Goal: Task Accomplishment & Management: Manage account settings

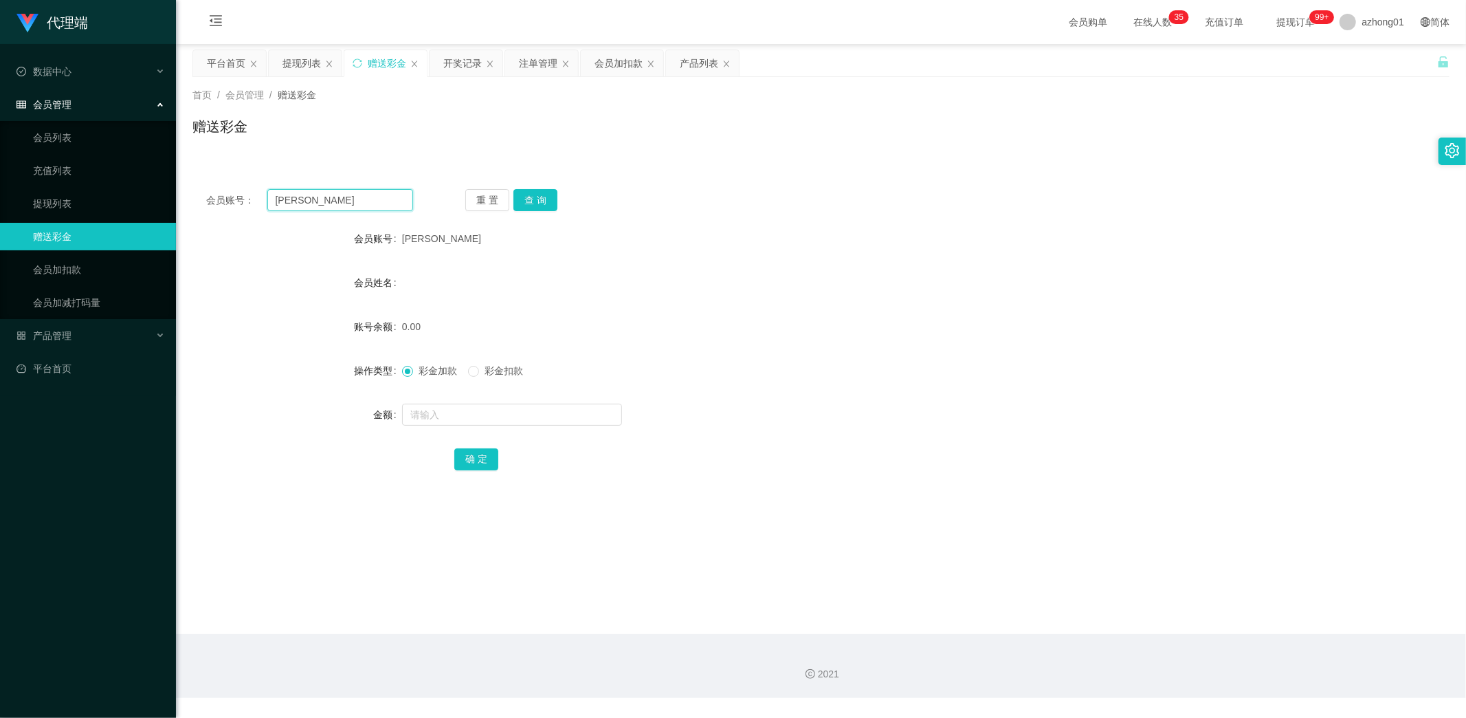
drag, startPoint x: 322, startPoint y: 197, endPoint x: 234, endPoint y: 197, distance: 88.0
click at [236, 197] on div "会员账号： [PERSON_NAME]" at bounding box center [309, 200] width 207 height 22
paste input "swseong888"
type input "swseong888"
click at [531, 197] on button "查 询" at bounding box center [535, 200] width 44 height 22
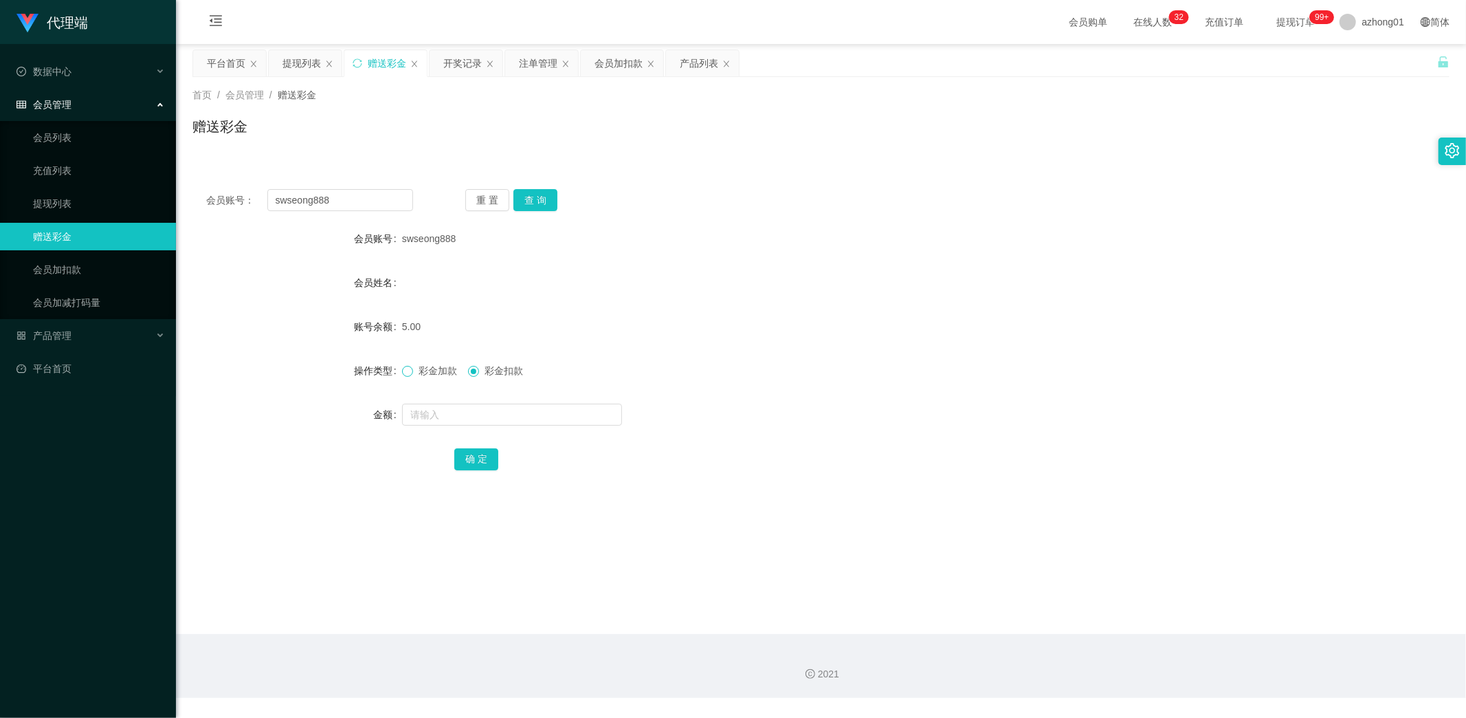
click at [410, 366] on span at bounding box center [407, 371] width 11 height 11
click at [480, 370] on span "彩金扣款" at bounding box center [503, 370] width 49 height 11
click at [483, 414] on input "text" at bounding box center [512, 414] width 220 height 22
type input "5"
click at [476, 454] on button "确 定" at bounding box center [476, 459] width 44 height 22
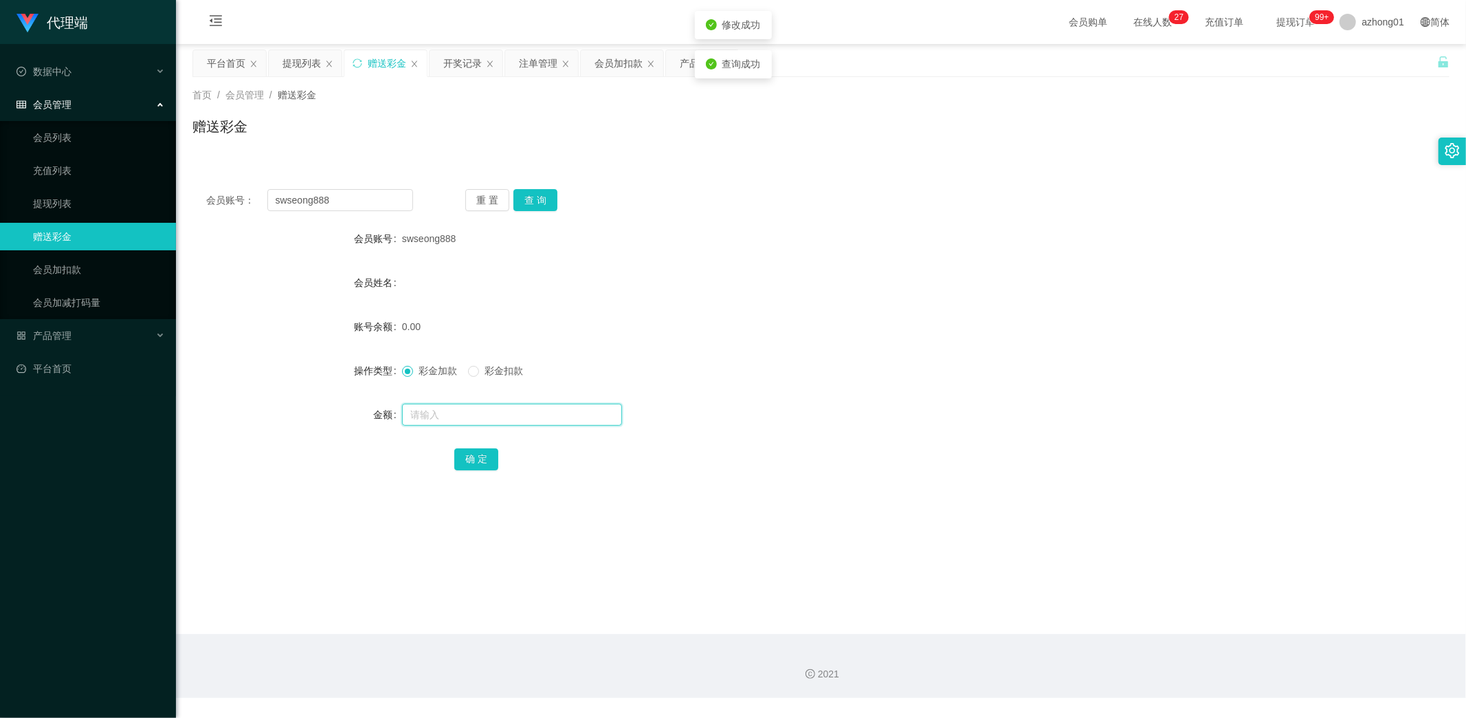
click at [454, 406] on input "text" at bounding box center [512, 414] width 220 height 22
type input "60"
click at [473, 458] on button "确 定" at bounding box center [476, 459] width 44 height 22
drag, startPoint x: 338, startPoint y: 203, endPoint x: 205, endPoint y: 207, distance: 133.4
click at [206, 204] on div "会员账号： swseong888" at bounding box center [309, 200] width 207 height 22
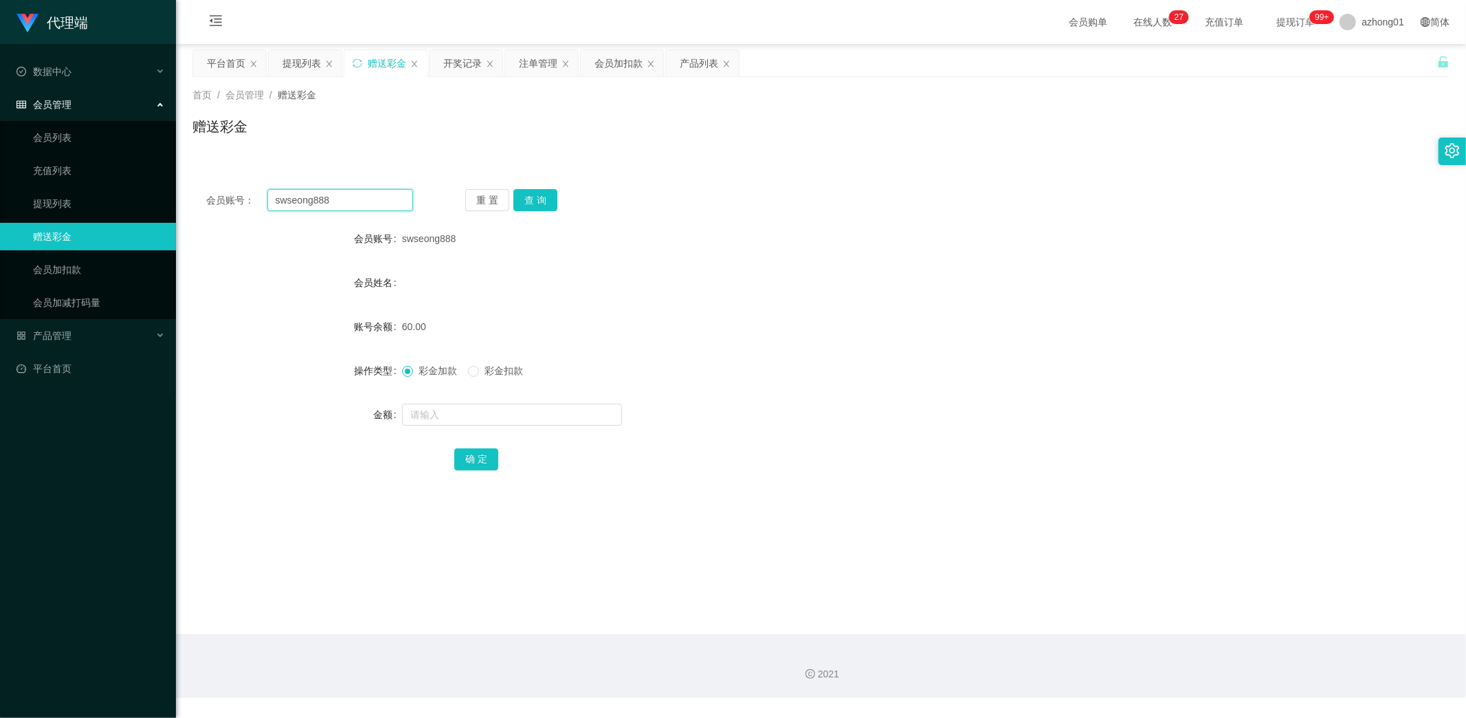
paste input "hunyongsee"
type input "shunyongsee"
click at [538, 199] on button "查 询" at bounding box center [535, 200] width 44 height 22
click at [491, 415] on input "text" at bounding box center [512, 414] width 220 height 22
type input "60"
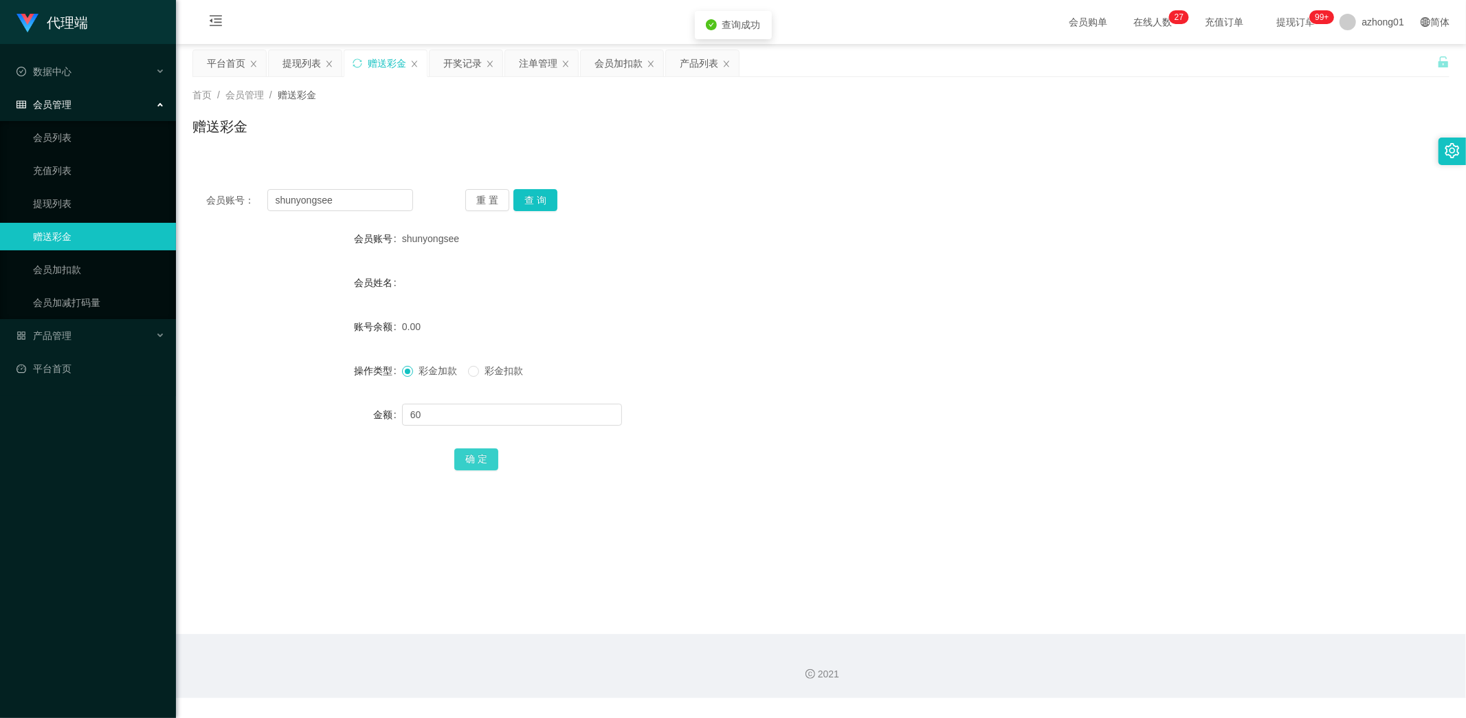
click at [469, 454] on button "确 定" at bounding box center [476, 459] width 44 height 22
drag, startPoint x: 351, startPoint y: 207, endPoint x: 212, endPoint y: 208, distance: 139.5
click at [206, 201] on div "会员账号： shunyongsee" at bounding box center [309, 200] width 207 height 22
paste input "CLZ8899"
click at [539, 201] on button "查 询" at bounding box center [535, 200] width 44 height 22
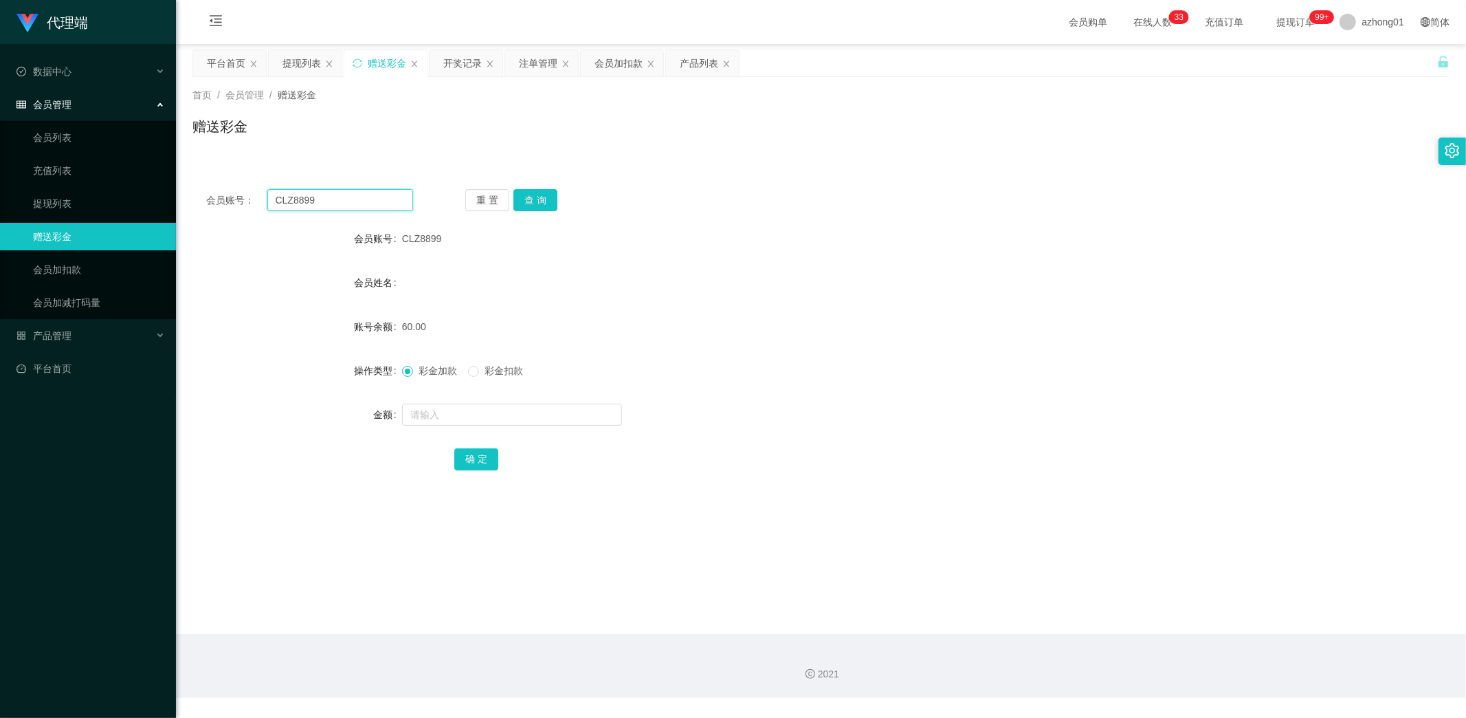
drag, startPoint x: 353, startPoint y: 202, endPoint x: 217, endPoint y: 198, distance: 135.5
click at [217, 198] on div "会员账号： CLZ8899" at bounding box center [309, 200] width 207 height 22
paste input "FIXKONG"
type input "FIXKONG"
click at [541, 195] on button "查 询" at bounding box center [535, 200] width 44 height 22
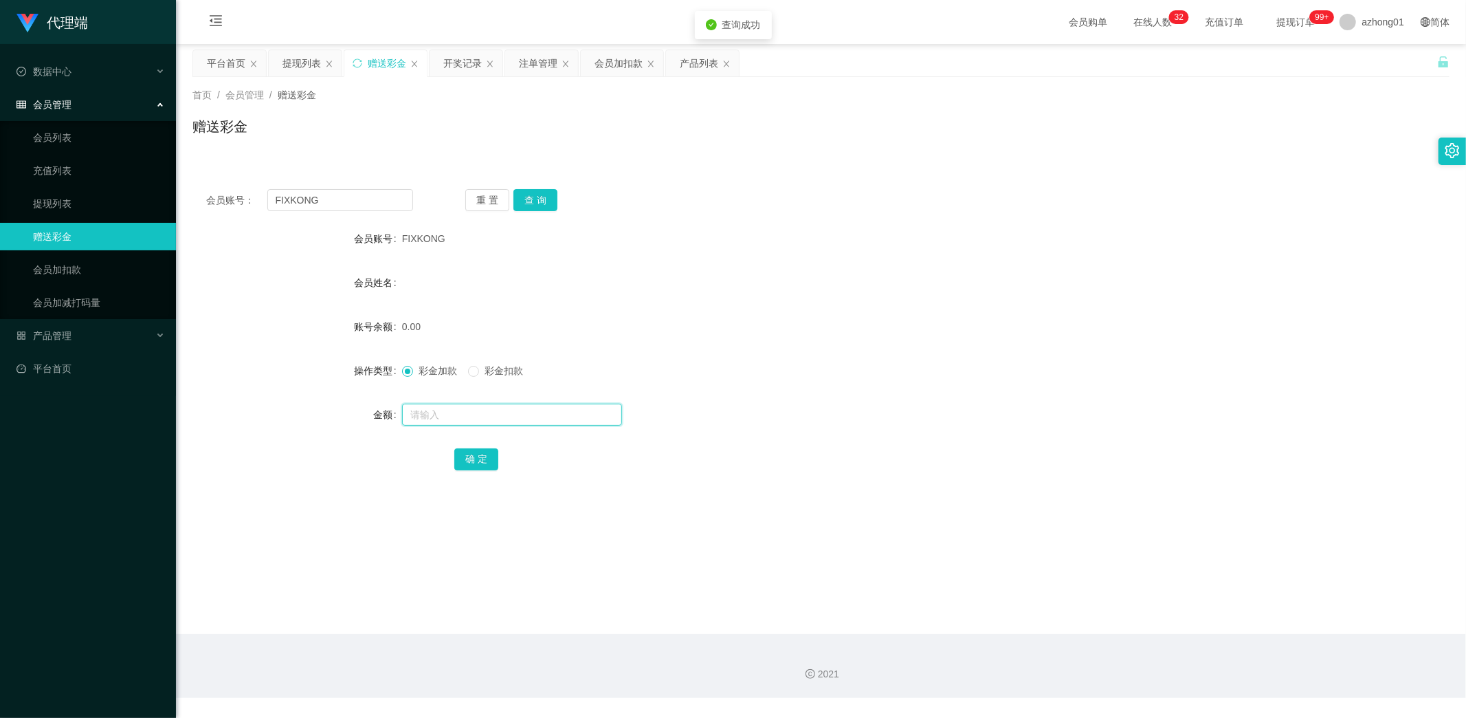
click at [464, 419] on input "text" at bounding box center [512, 414] width 220 height 22
type input "60"
click at [475, 447] on div "确 定" at bounding box center [820, 458] width 733 height 27
click at [483, 463] on button "确 定" at bounding box center [476, 459] width 44 height 22
drag, startPoint x: 338, startPoint y: 203, endPoint x: 227, endPoint y: 192, distance: 111.2
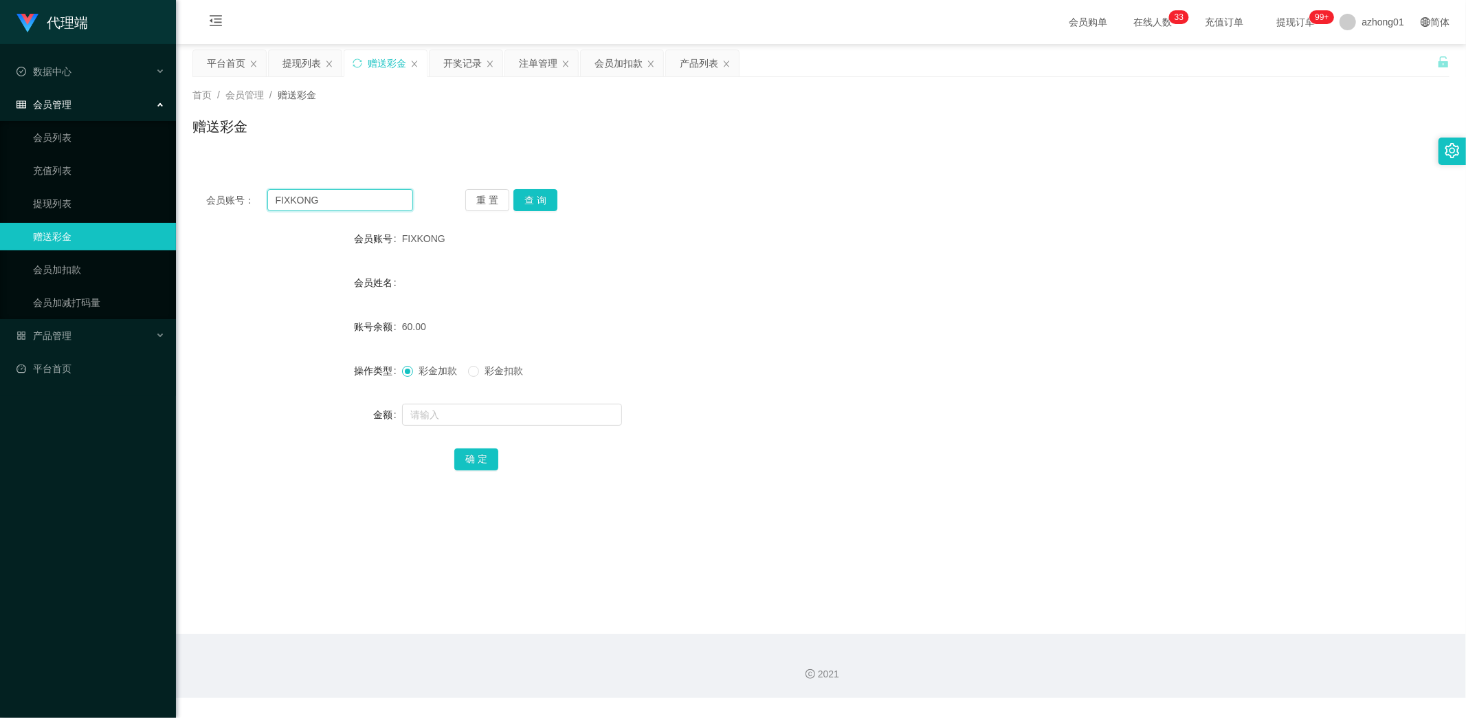
click at [227, 192] on div "会员账号： FIXKONG" at bounding box center [309, 200] width 207 height 22
paste input "Haiying999"
type input "Haiying999"
click at [546, 197] on button "查 询" at bounding box center [535, 200] width 44 height 22
click at [531, 197] on button "查 询" at bounding box center [535, 200] width 44 height 22
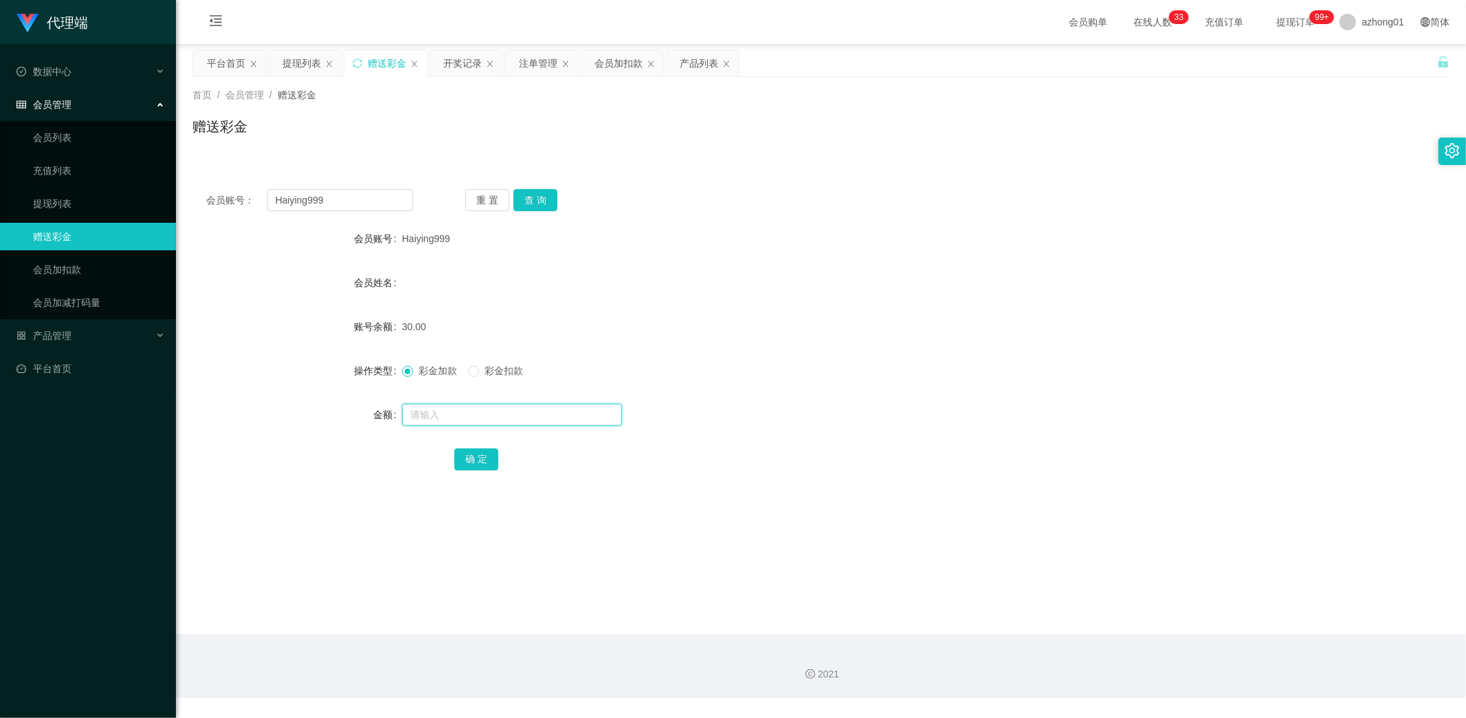
click at [448, 417] on input "text" at bounding box center [512, 414] width 220 height 22
type input "30"
click at [470, 461] on button "确 定" at bounding box center [476, 459] width 44 height 22
drag, startPoint x: 349, startPoint y: 197, endPoint x: 232, endPoint y: 202, distance: 117.6
click at [236, 203] on div "会员账号： Haiying999" at bounding box center [309, 200] width 207 height 22
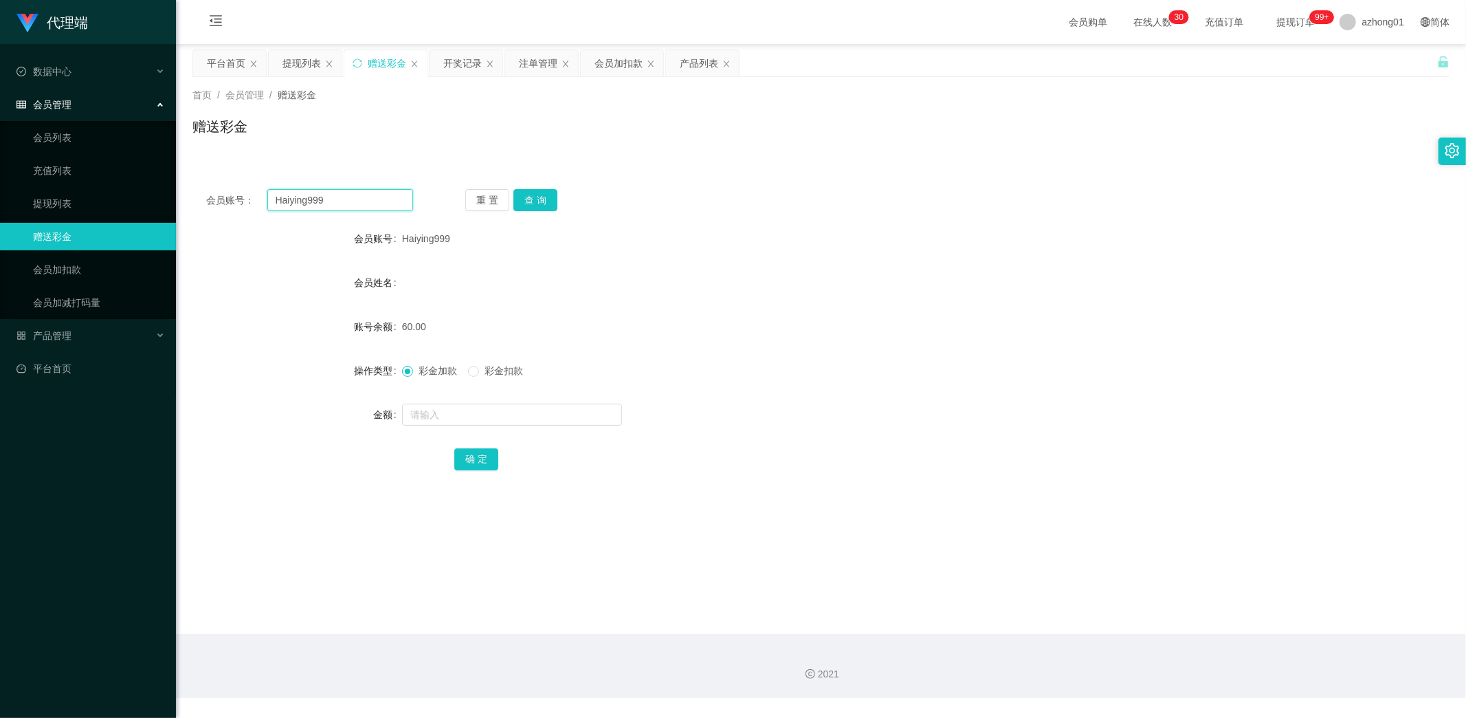
paste input "icE6775"
type input "icE6775"
click at [538, 203] on button "查 询" at bounding box center [535, 200] width 44 height 22
click at [58, 203] on link "提现列表" at bounding box center [99, 203] width 132 height 27
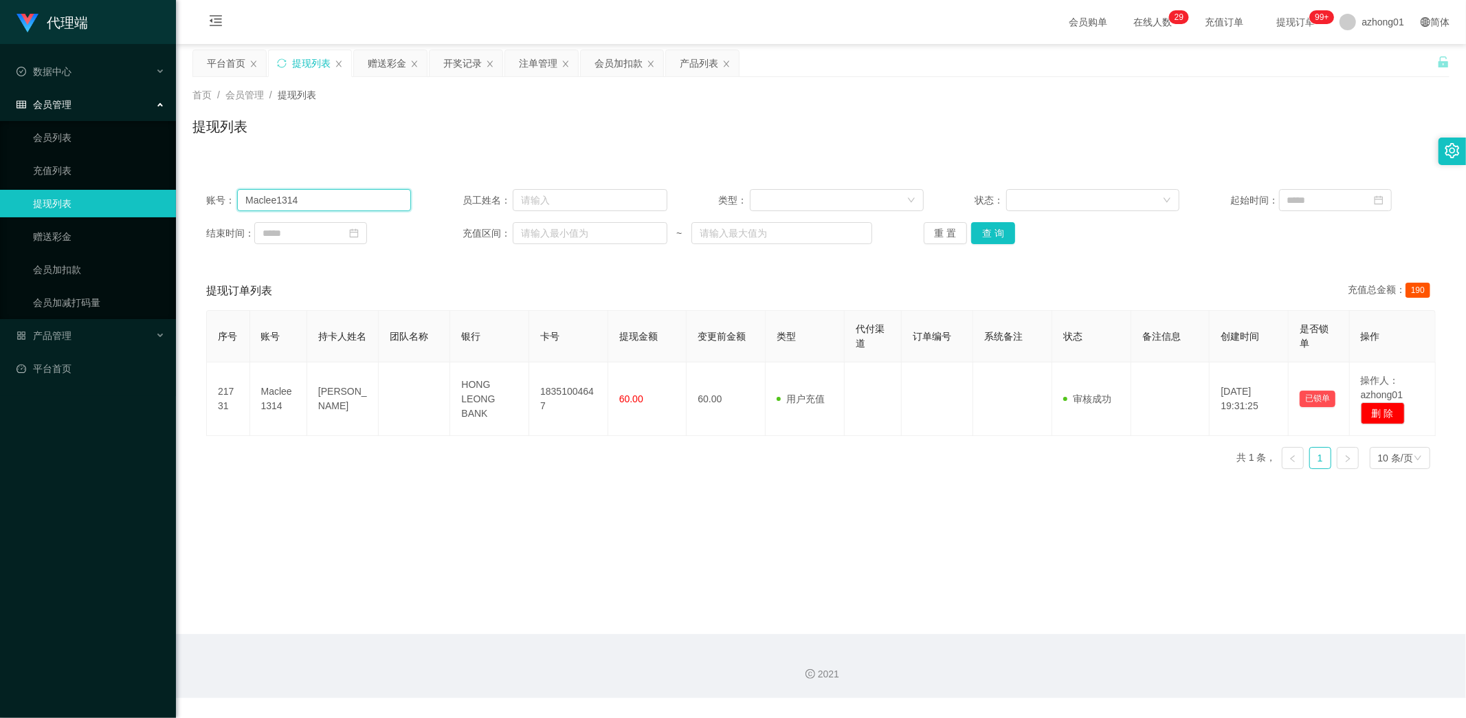
drag, startPoint x: 313, startPoint y: 198, endPoint x: 186, endPoint y: 205, distance: 127.4
click at [183, 203] on main "关闭左侧 关闭右侧 关闭其它 刷新页面 平台首页 提现列表 赠送彩金 开奖记录 注单管理 会员加扣款 产品列表 首页 / 会员管理 / 提现列表 / 提现列表…" at bounding box center [821, 339] width 1290 height 590
paste input "icE6775"
type input "icE6775"
click at [994, 229] on button "查 询" at bounding box center [993, 233] width 44 height 22
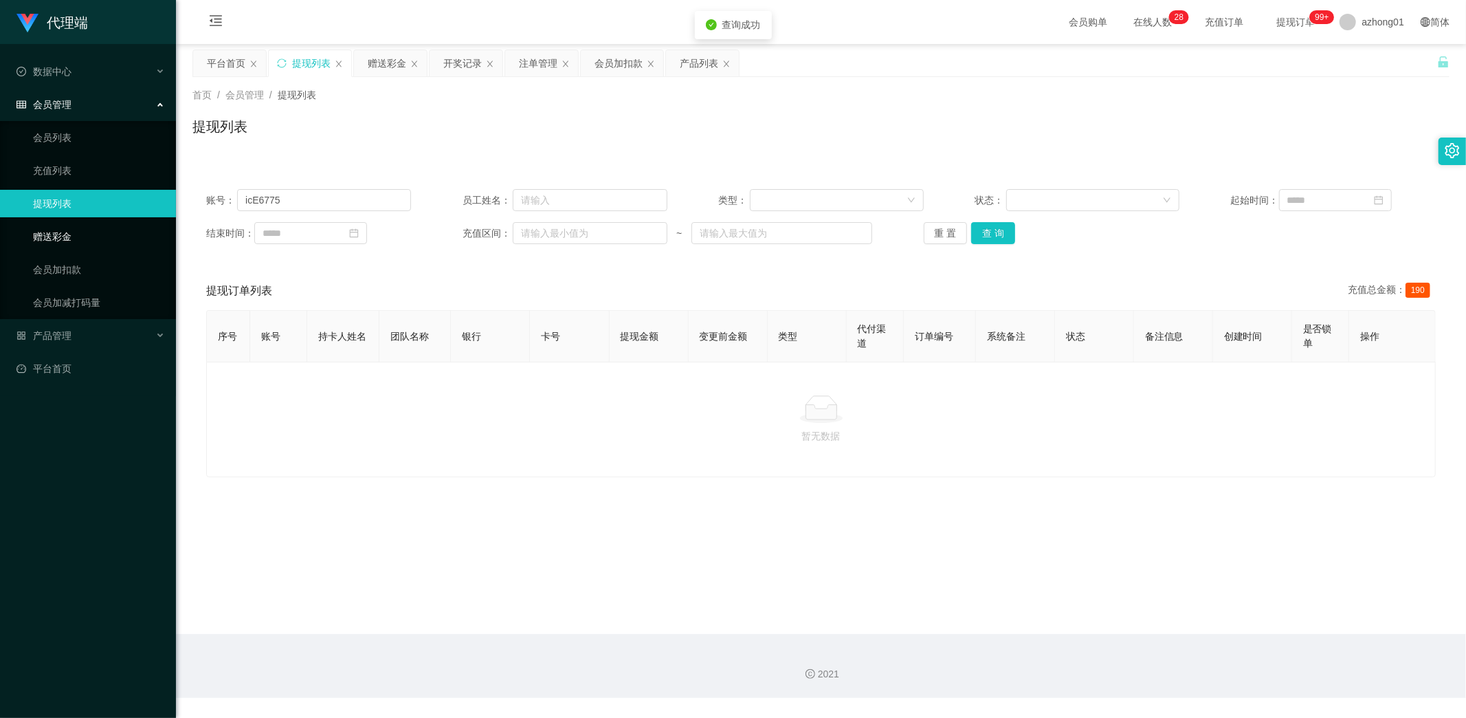
drag, startPoint x: 46, startPoint y: 231, endPoint x: 63, endPoint y: 239, distance: 18.4
click at [45, 231] on link "赠送彩金" at bounding box center [99, 236] width 132 height 27
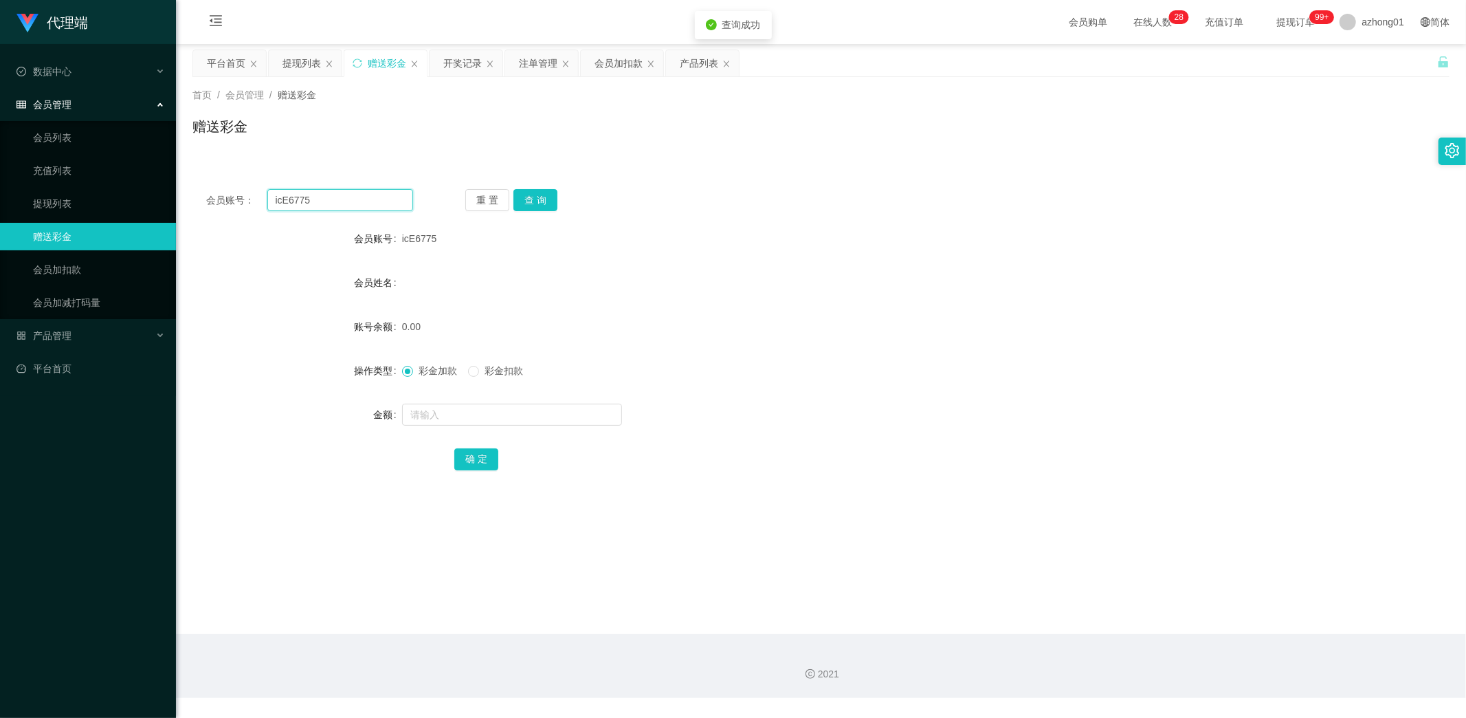
drag, startPoint x: 318, startPoint y: 197, endPoint x: 188, endPoint y: 200, distance: 130.0
click at [188, 199] on main "关闭左侧 关闭右侧 关闭其它 刷新页面 平台首页 提现列表 赠送彩金 开奖记录 注单管理 会员加扣款 产品列表 首页 / 会员管理 / 赠送彩金 / 赠送彩金…" at bounding box center [821, 339] width 1290 height 590
paste input "text"
type input "icE6775"
click at [530, 203] on button "查 询" at bounding box center [535, 200] width 44 height 22
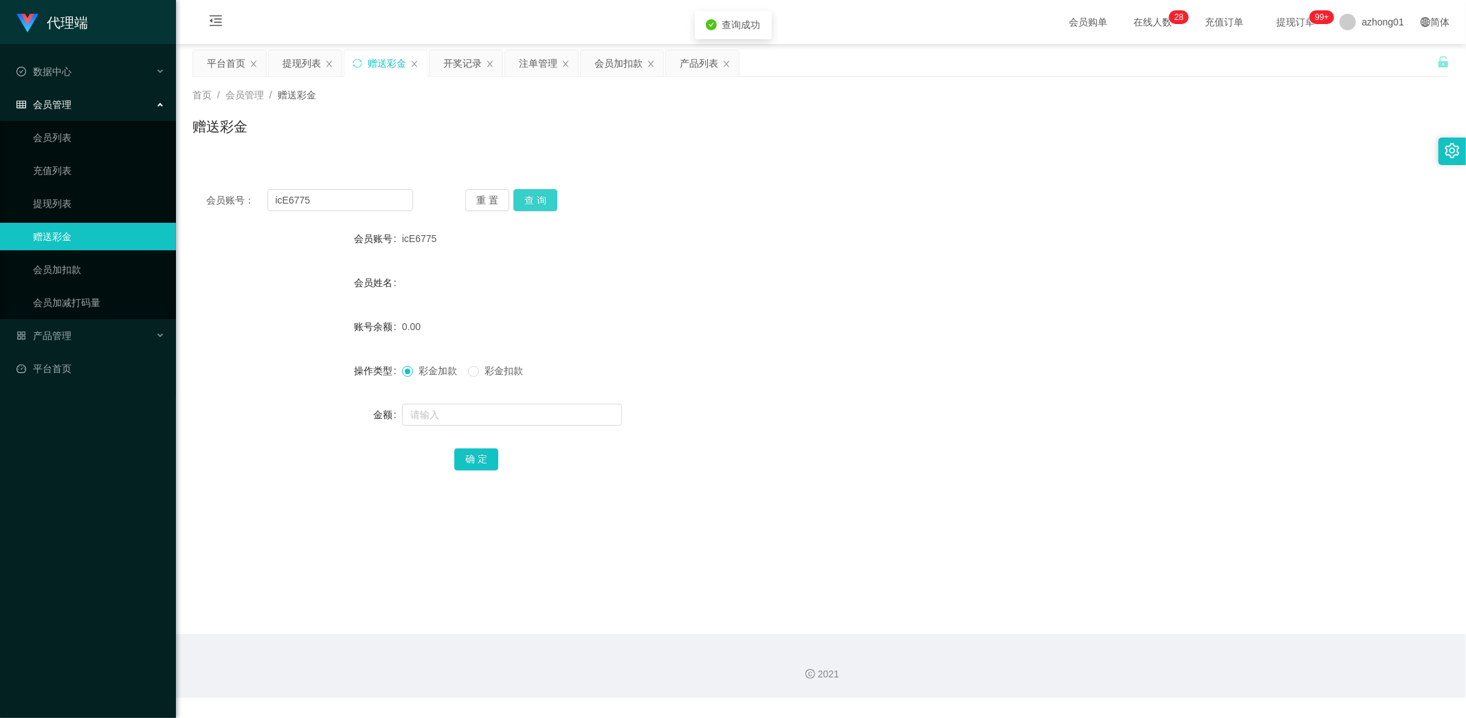
click at [540, 198] on button "查 询" at bounding box center [535, 200] width 44 height 22
click at [472, 421] on input "text" at bounding box center [512, 414] width 220 height 22
click at [490, 412] on input "text" at bounding box center [512, 414] width 220 height 22
type input "60"
click at [467, 463] on button "确 定" at bounding box center [476, 459] width 44 height 22
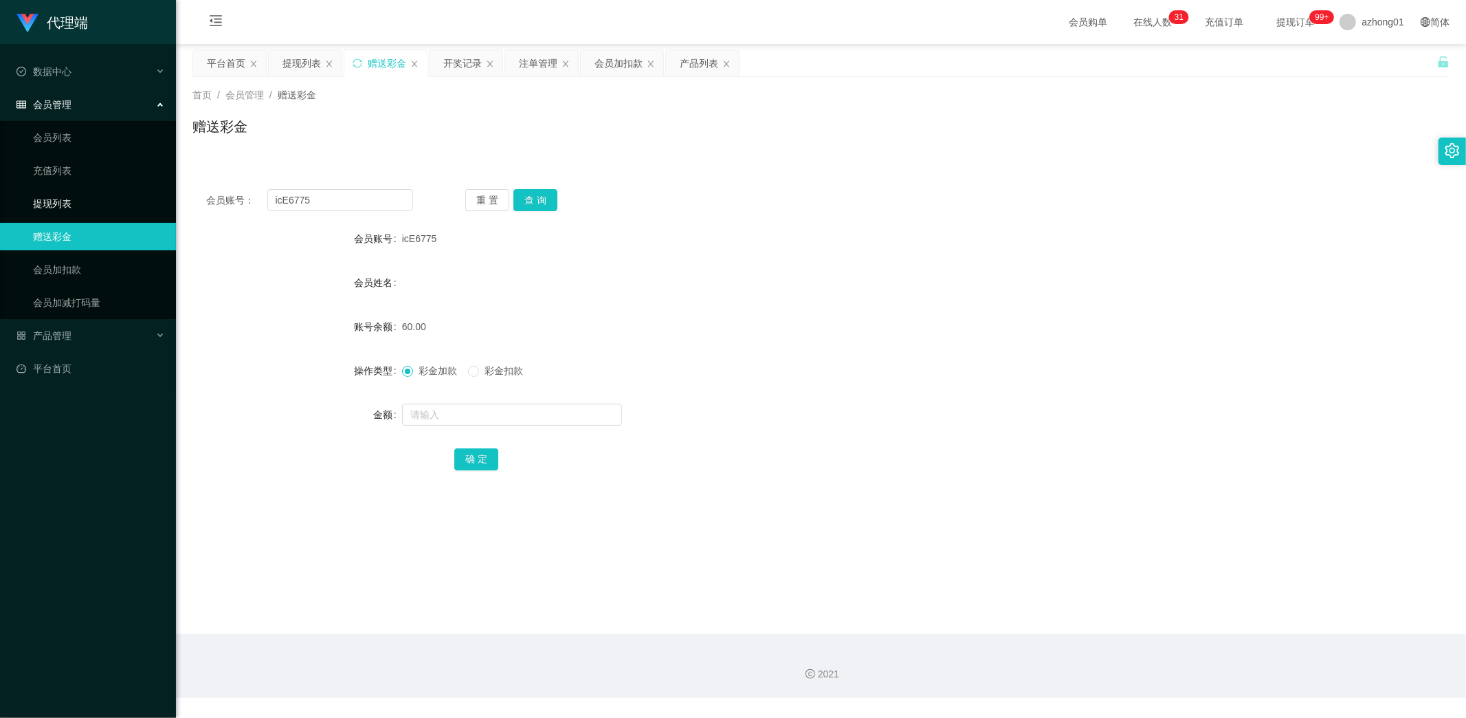
drag, startPoint x: 63, startPoint y: 205, endPoint x: 82, endPoint y: 237, distance: 37.6
click at [63, 205] on link "提现列表" at bounding box center [99, 203] width 132 height 27
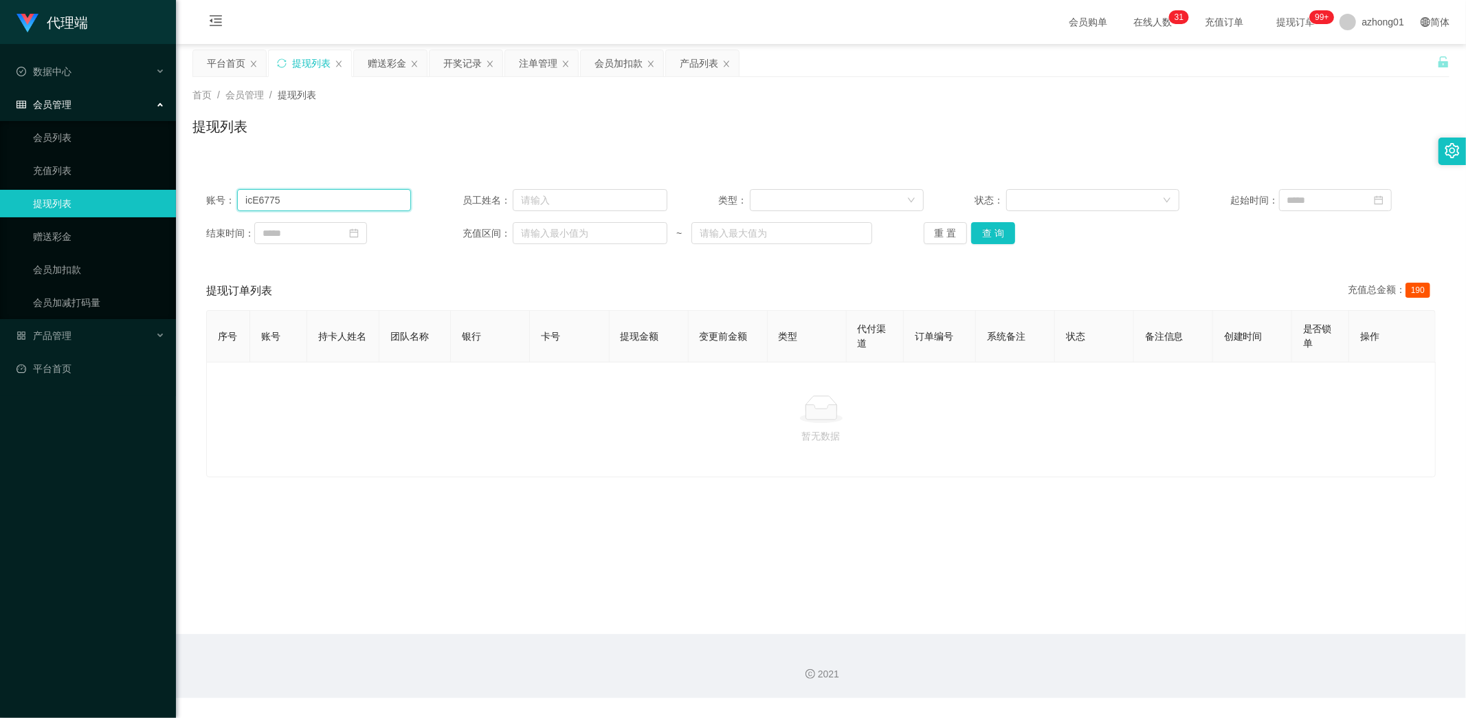
drag, startPoint x: 293, startPoint y: 195, endPoint x: 168, endPoint y: 190, distance: 124.5
click at [169, 190] on section "代理端 数据中心 会员管理 会员列表 充值列表 提现列表 赠送彩金 会员加扣款 会员加减打码量 产品管理 开奖记录 注单管理 产品列表 即时注单 产品预设置 …" at bounding box center [733, 349] width 1466 height 698
paste input "CLZ8899"
click at [986, 231] on button "查 询" at bounding box center [993, 233] width 44 height 22
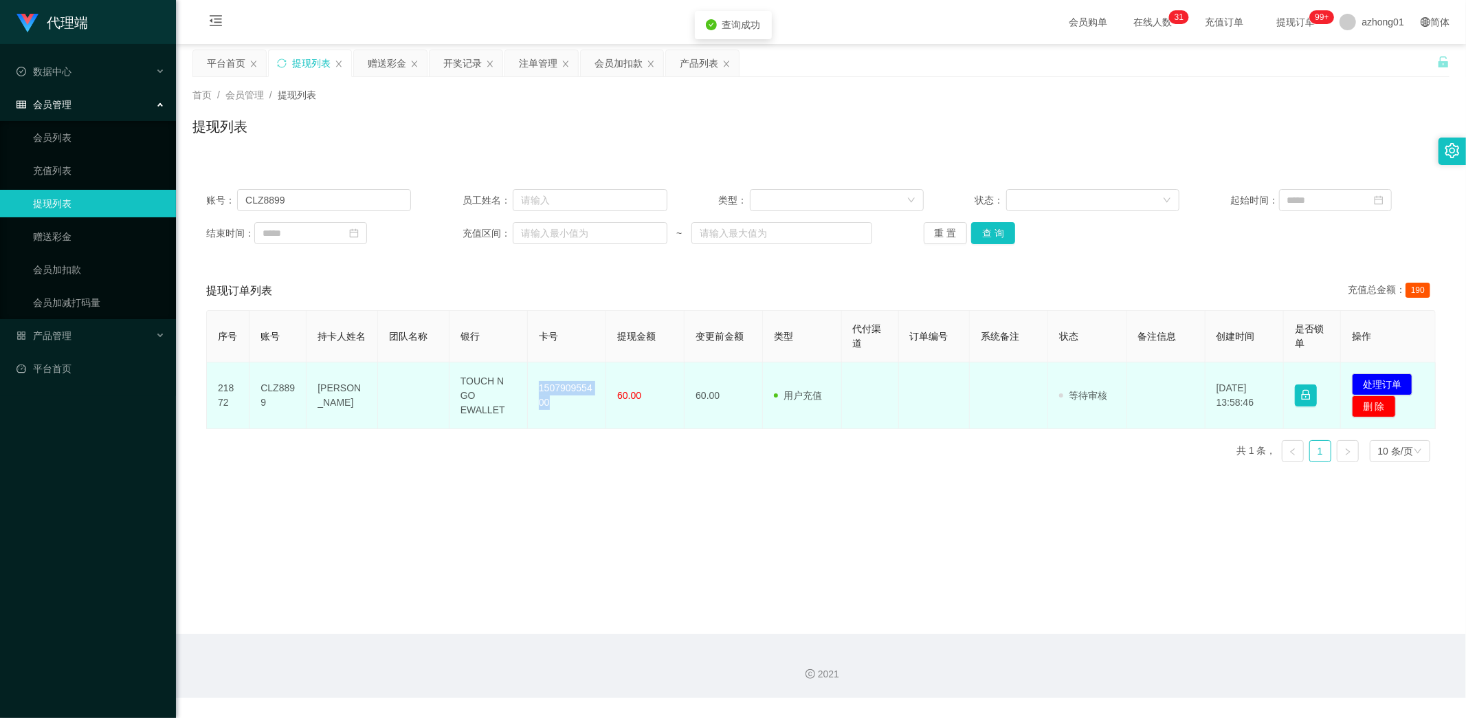
drag, startPoint x: 537, startPoint y: 386, endPoint x: 578, endPoint y: 418, distance: 52.4
click at [573, 417] on td "150790955400" at bounding box center [567, 395] width 78 height 67
copy td "150790955400"
click at [1369, 377] on button "处理订单" at bounding box center [1382, 384] width 60 height 22
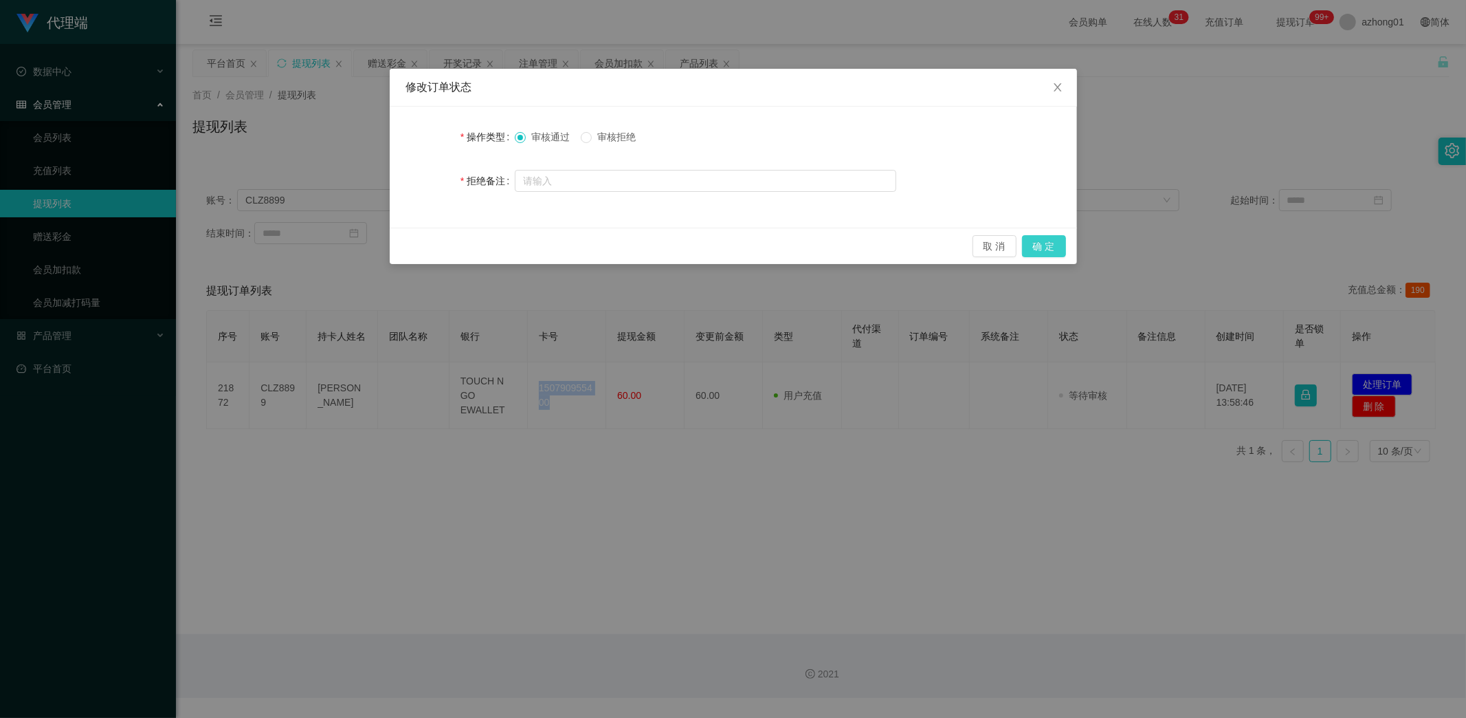
click at [1064, 245] on button "确 定" at bounding box center [1044, 246] width 44 height 22
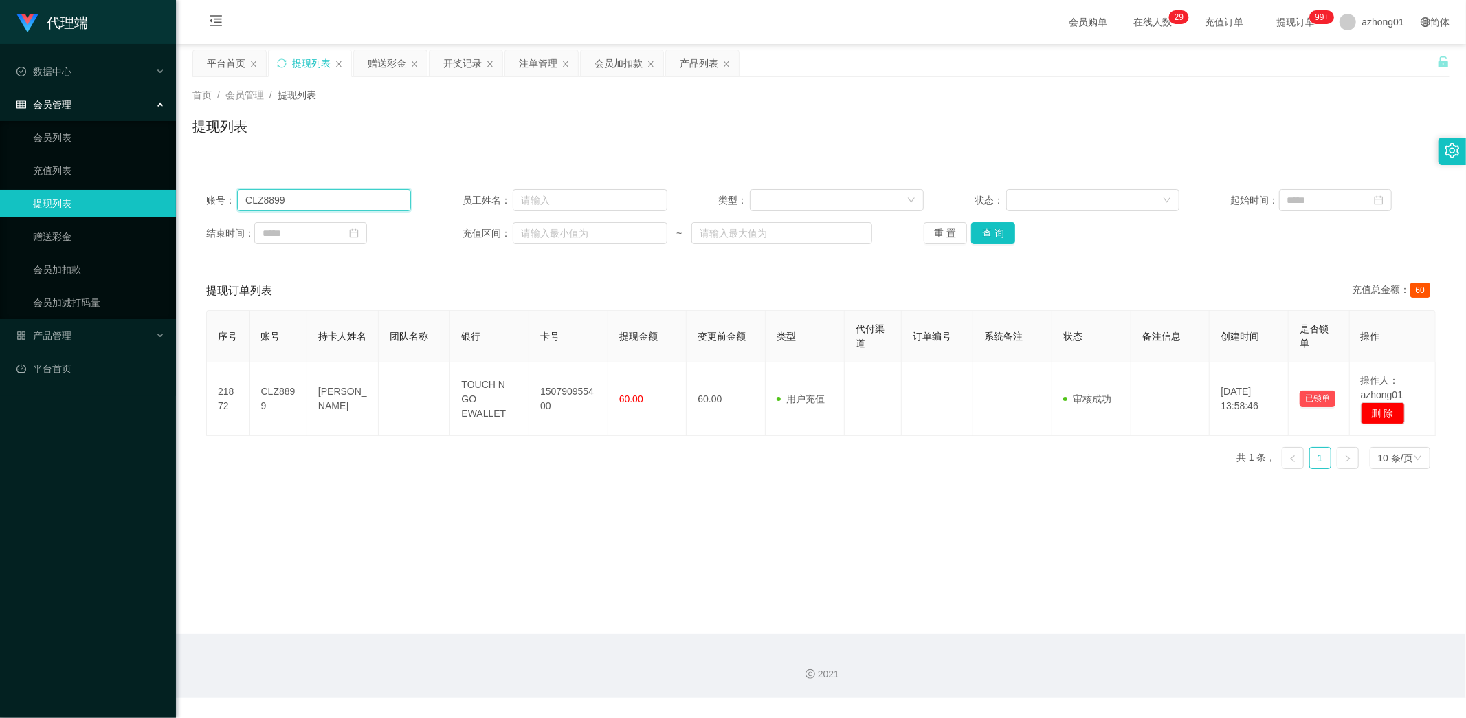
paste input "shunyongsee"
drag, startPoint x: 324, startPoint y: 202, endPoint x: 167, endPoint y: 201, distance: 157.4
click at [167, 201] on section "代理端 数据中心 会员管理 会员列表 充值列表 提现列表 赠送彩金 会员加扣款 会员加减打码量 产品管理 开奖记录 注单管理 产品列表 即时注单 产品预设置 …" at bounding box center [733, 349] width 1466 height 698
click at [982, 232] on button "查 询" at bounding box center [993, 233] width 44 height 22
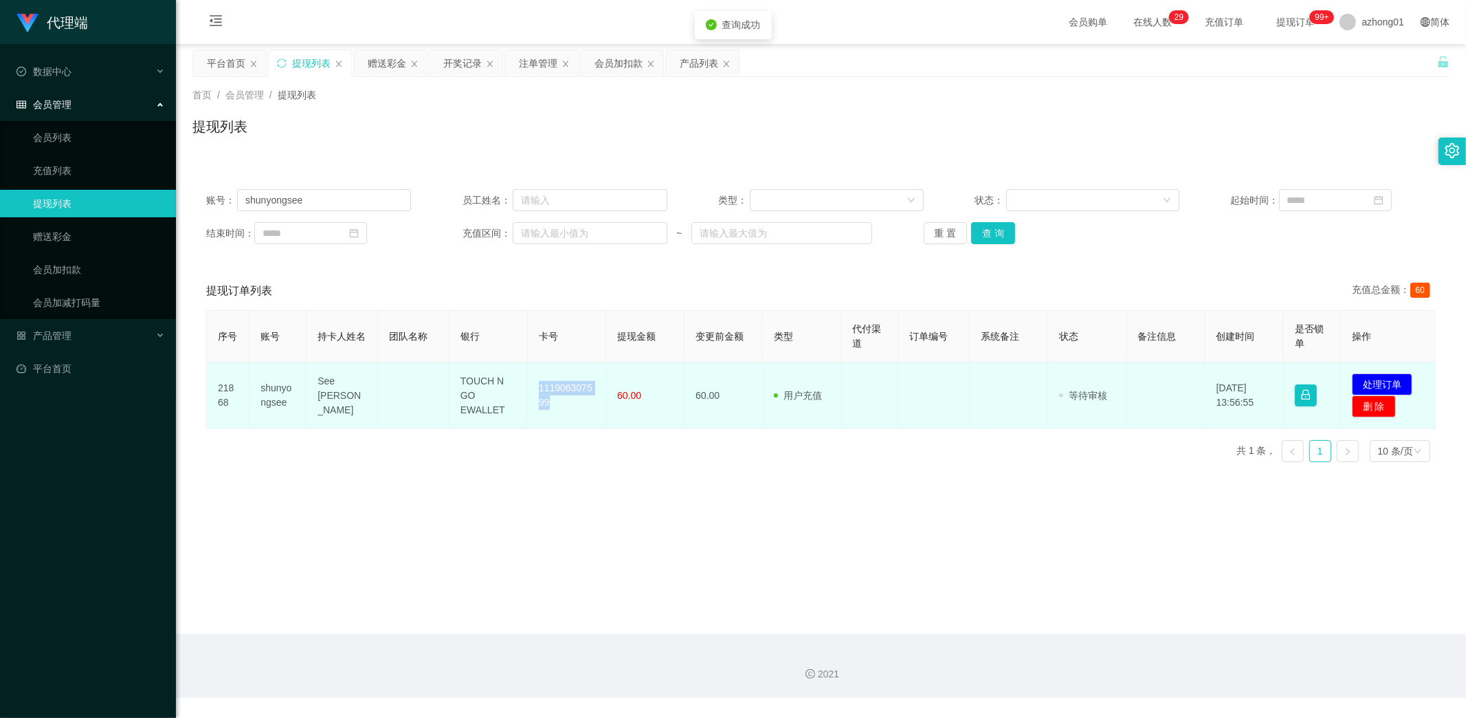
drag, startPoint x: 537, startPoint y: 381, endPoint x: 591, endPoint y: 419, distance: 66.2
click at [579, 420] on td "111906307599" at bounding box center [567, 395] width 78 height 67
copy td "111906307599"
click at [1371, 383] on button "处理订单" at bounding box center [1382, 384] width 60 height 22
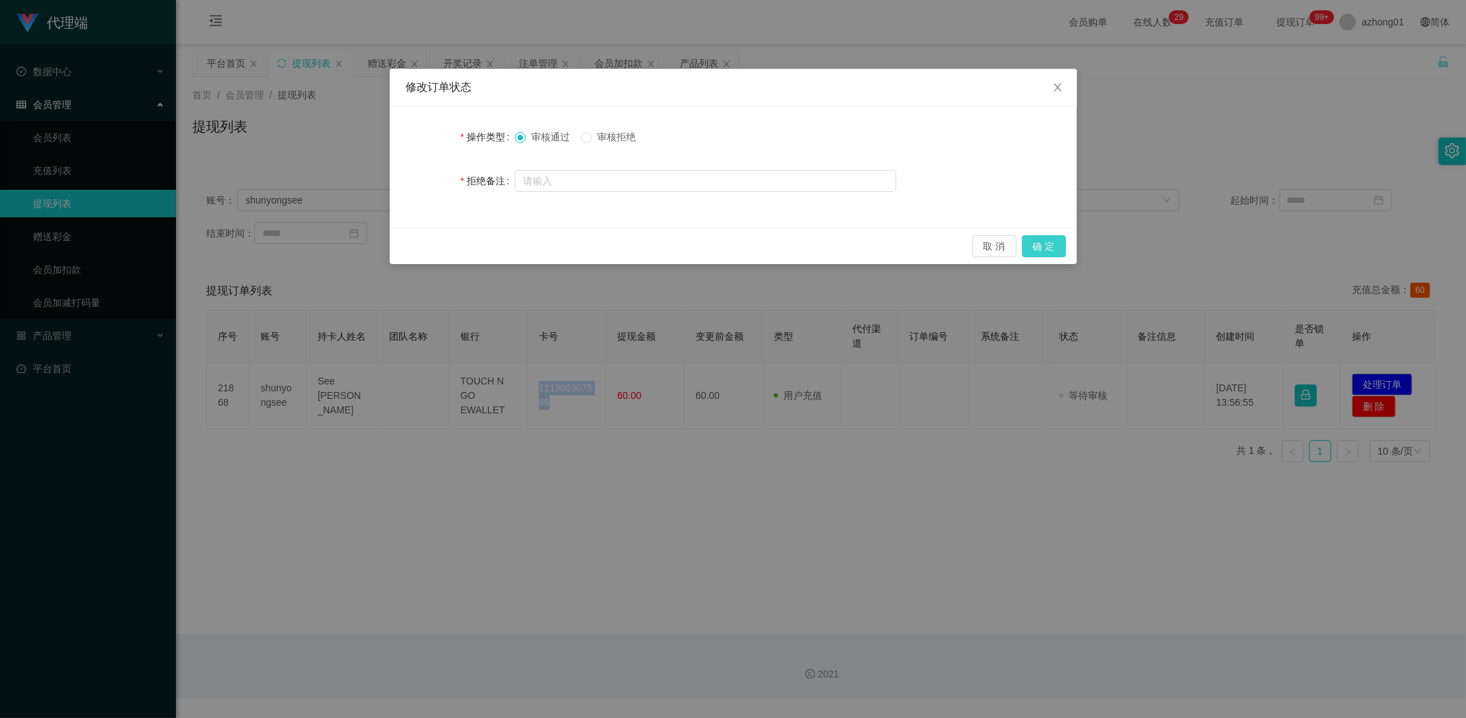
click at [1047, 244] on button "确 定" at bounding box center [1044, 246] width 44 height 22
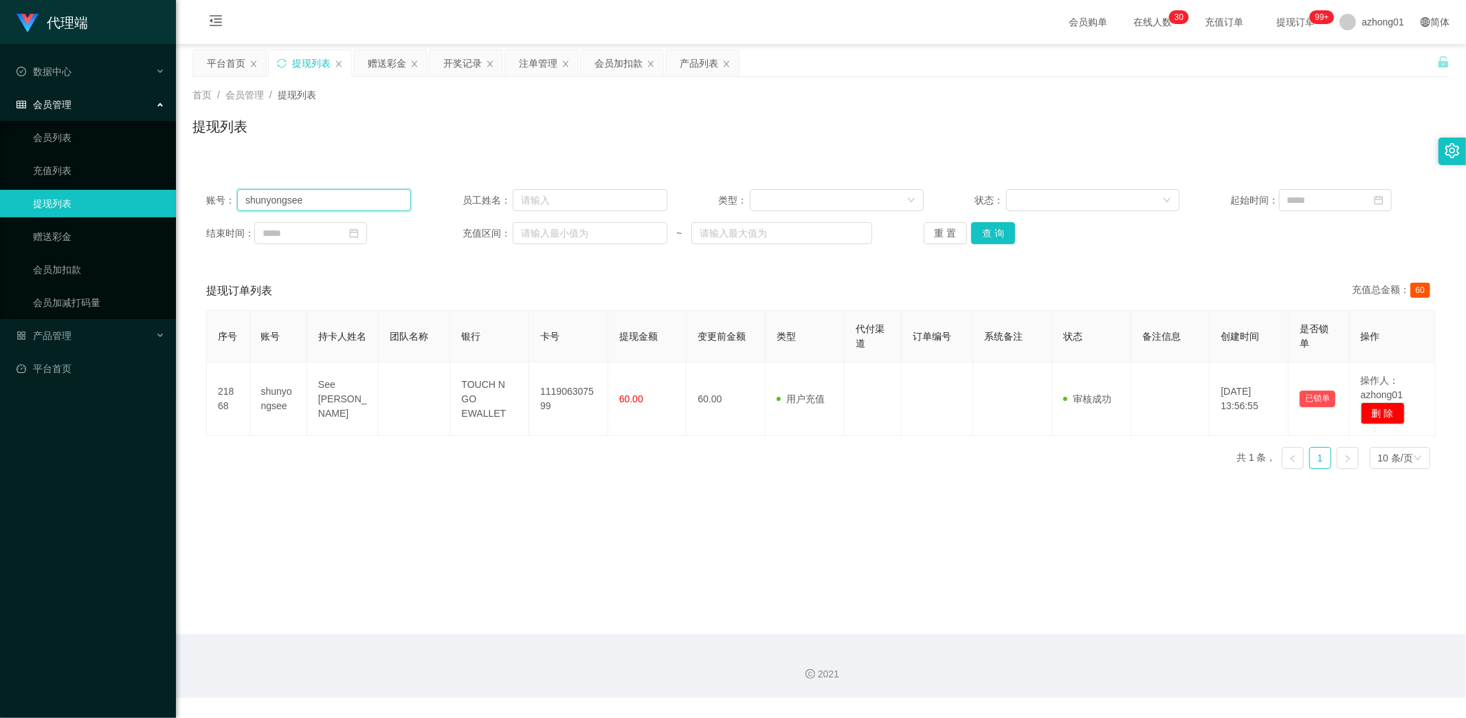
drag, startPoint x: 325, startPoint y: 205, endPoint x: 224, endPoint y: 200, distance: 101.2
click at [202, 192] on div "账号： shunyongsee 员工姓名： 类型： 状态： 起始时间： 结束时间： 充值区间： ~ 重 置 查 询" at bounding box center [820, 216] width 1257 height 82
paste input "wseong888"
drag, startPoint x: 999, startPoint y: 223, endPoint x: 1002, endPoint y: 230, distance: 8.3
click at [999, 223] on button "查 询" at bounding box center [993, 233] width 44 height 22
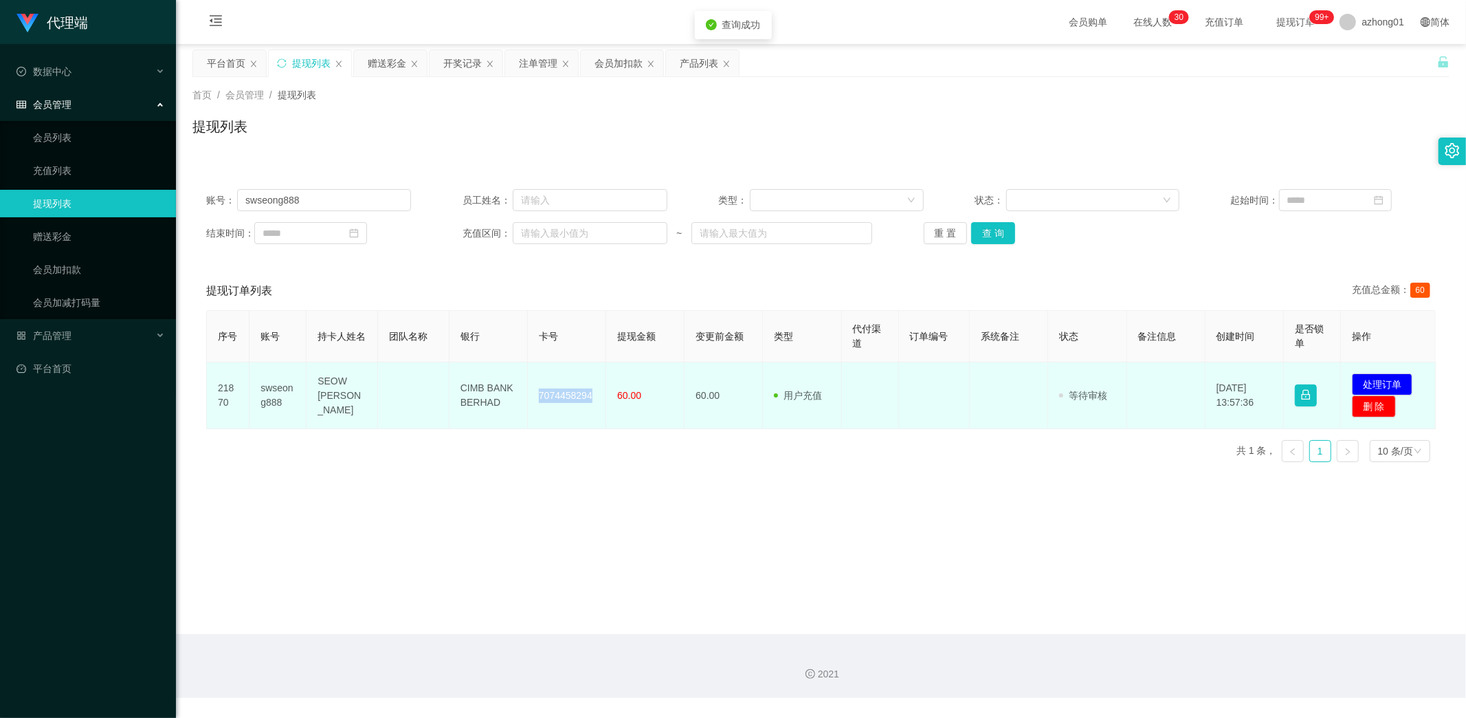
drag, startPoint x: 533, startPoint y: 392, endPoint x: 603, endPoint y: 403, distance: 70.2
click at [593, 397] on td "7074458294" at bounding box center [567, 395] width 78 height 67
copy td "7074458294"
click at [1371, 379] on button "处理订单" at bounding box center [1382, 384] width 60 height 22
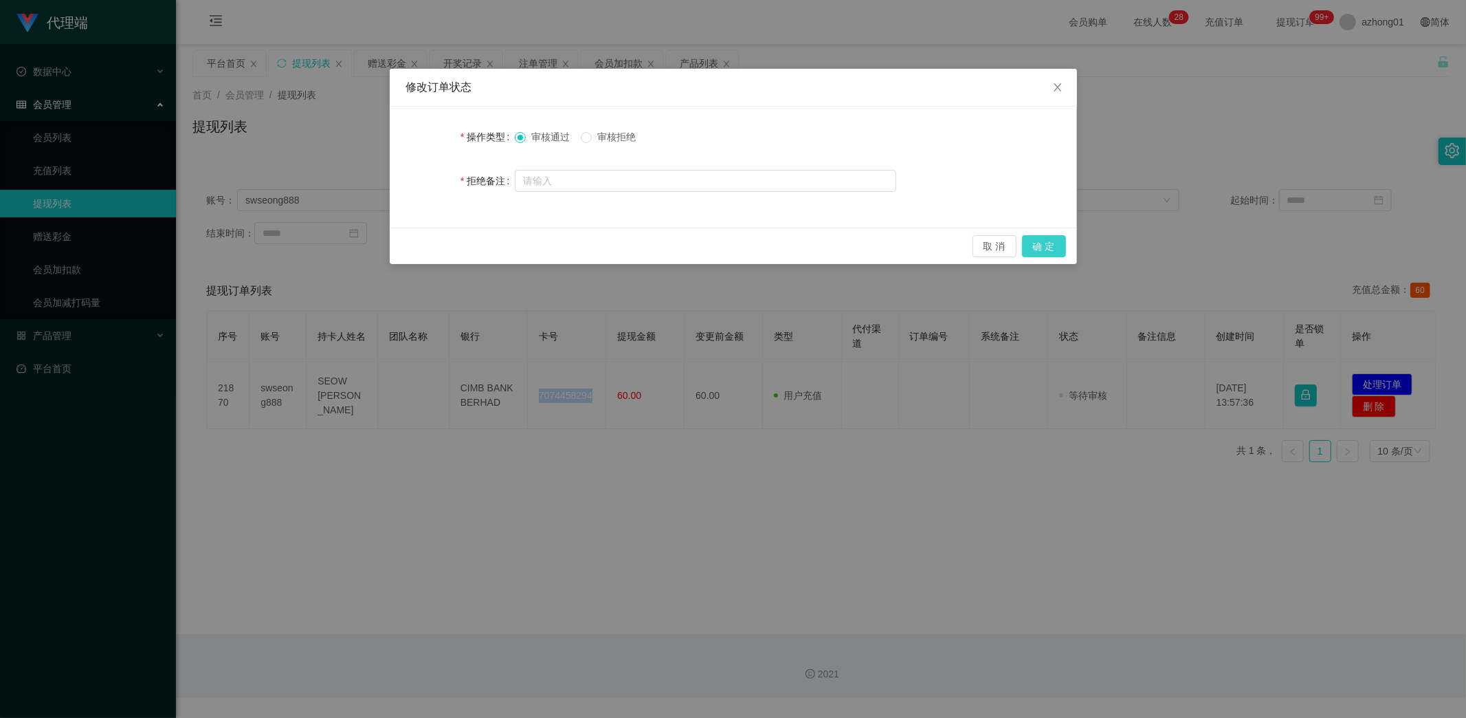
click at [1046, 247] on button "确 定" at bounding box center [1044, 246] width 44 height 22
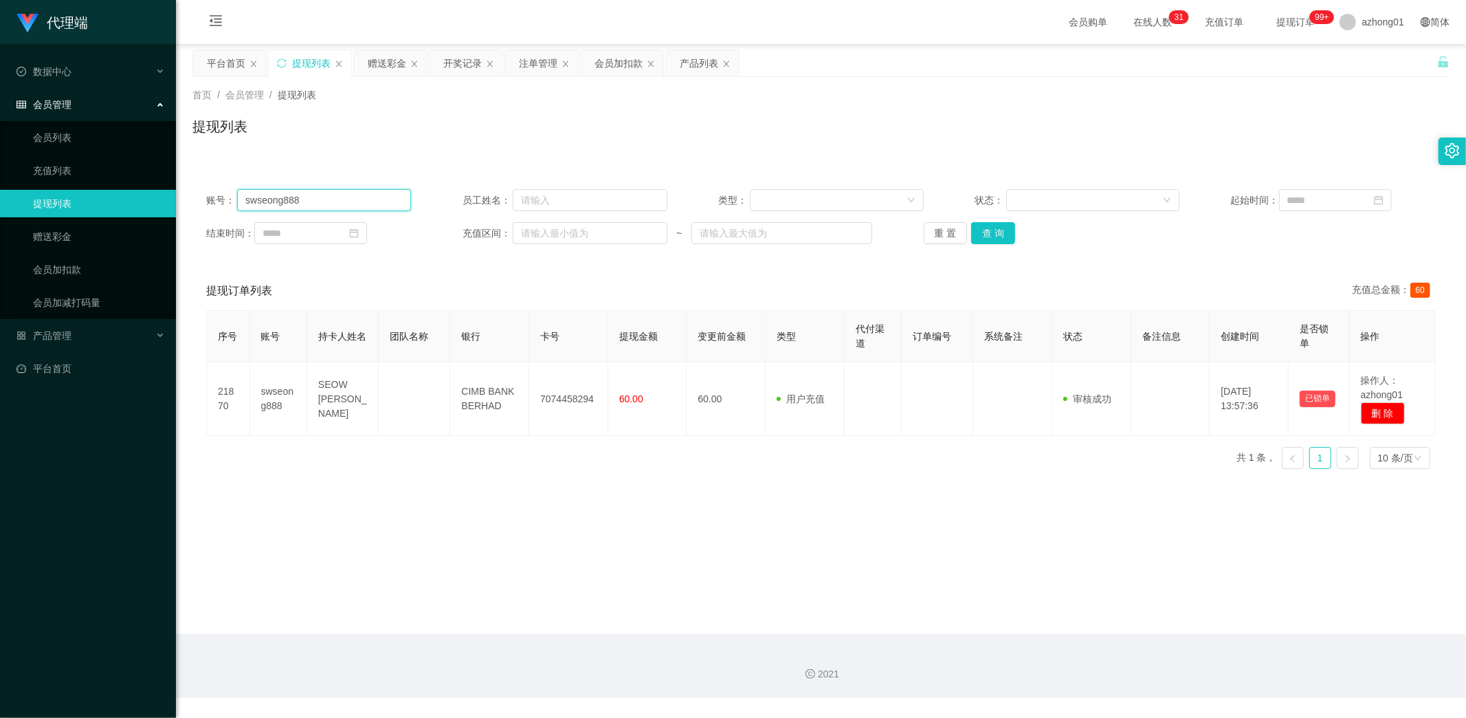
drag, startPoint x: 318, startPoint y: 202, endPoint x: 169, endPoint y: 189, distance: 149.0
click at [169, 189] on section "代理端 数据中心 会员管理 会员列表 充值列表 提现列表 赠送彩金 会员加扣款 会员加减打码量 产品管理 开奖记录 注单管理 产品列表 即时注单 产品预设置 …" at bounding box center [733, 349] width 1466 height 698
paste input "FIXKONG"
click at [985, 230] on button "查 询" at bounding box center [993, 233] width 44 height 22
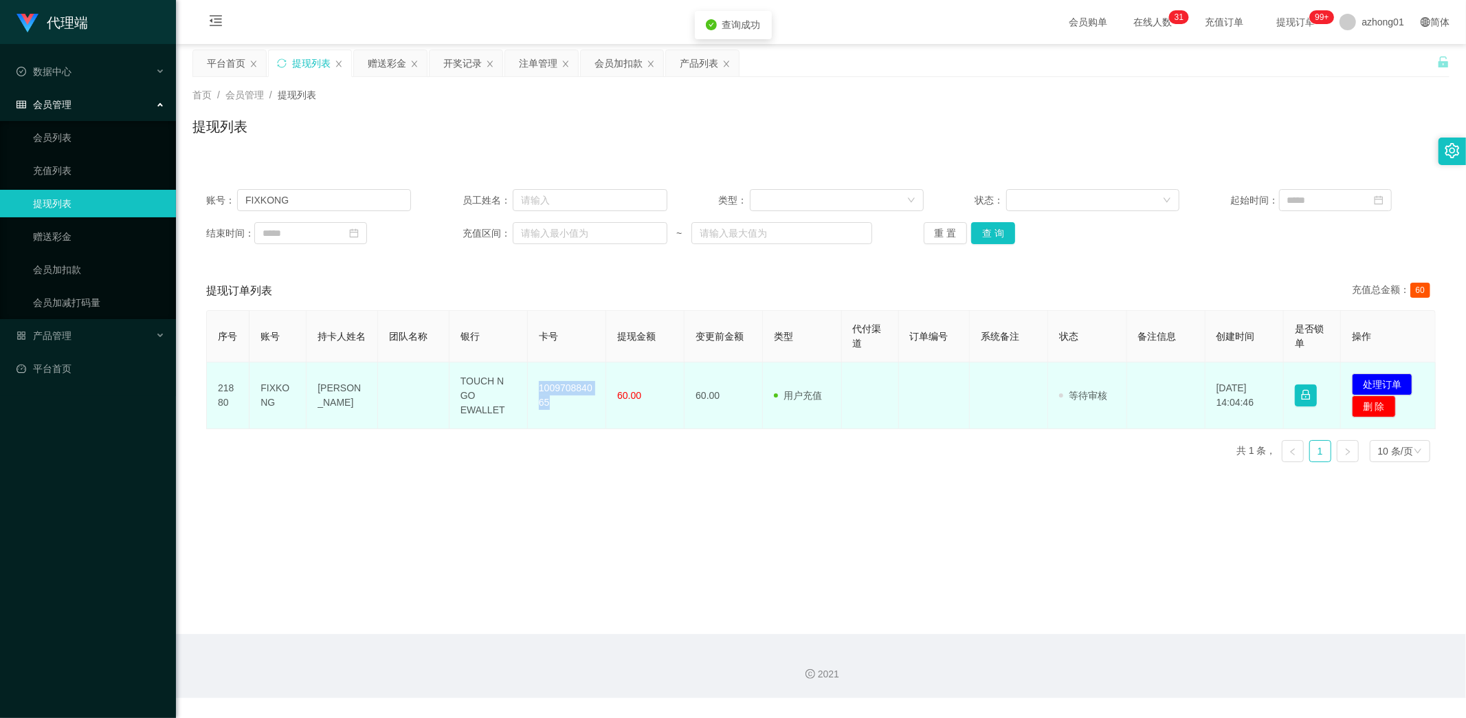
drag, startPoint x: 537, startPoint y: 384, endPoint x: 564, endPoint y: 408, distance: 37.0
click at [564, 408] on td "100970884065" at bounding box center [567, 395] width 78 height 67
copy td "100970884065"
click at [1367, 383] on button "处理订单" at bounding box center [1382, 384] width 60 height 22
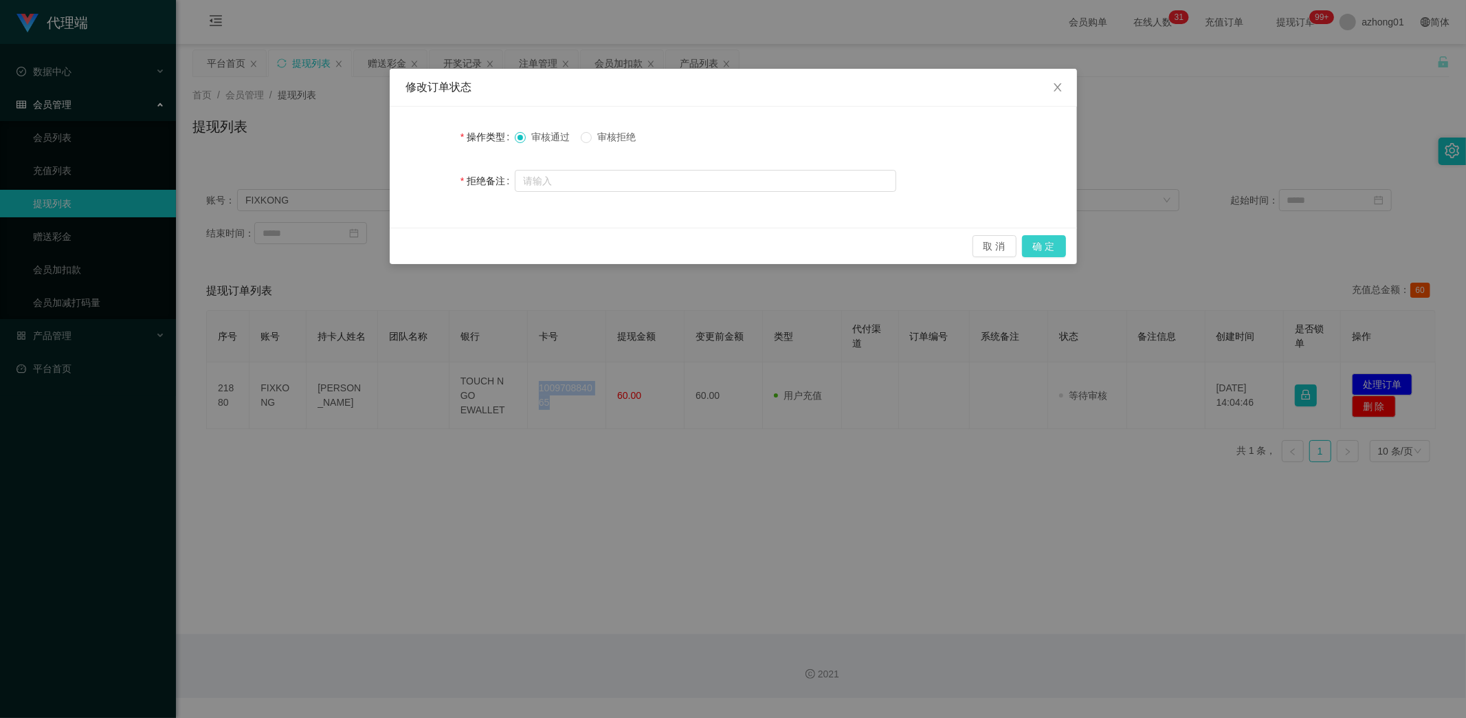
click at [1046, 245] on button "确 定" at bounding box center [1044, 246] width 44 height 22
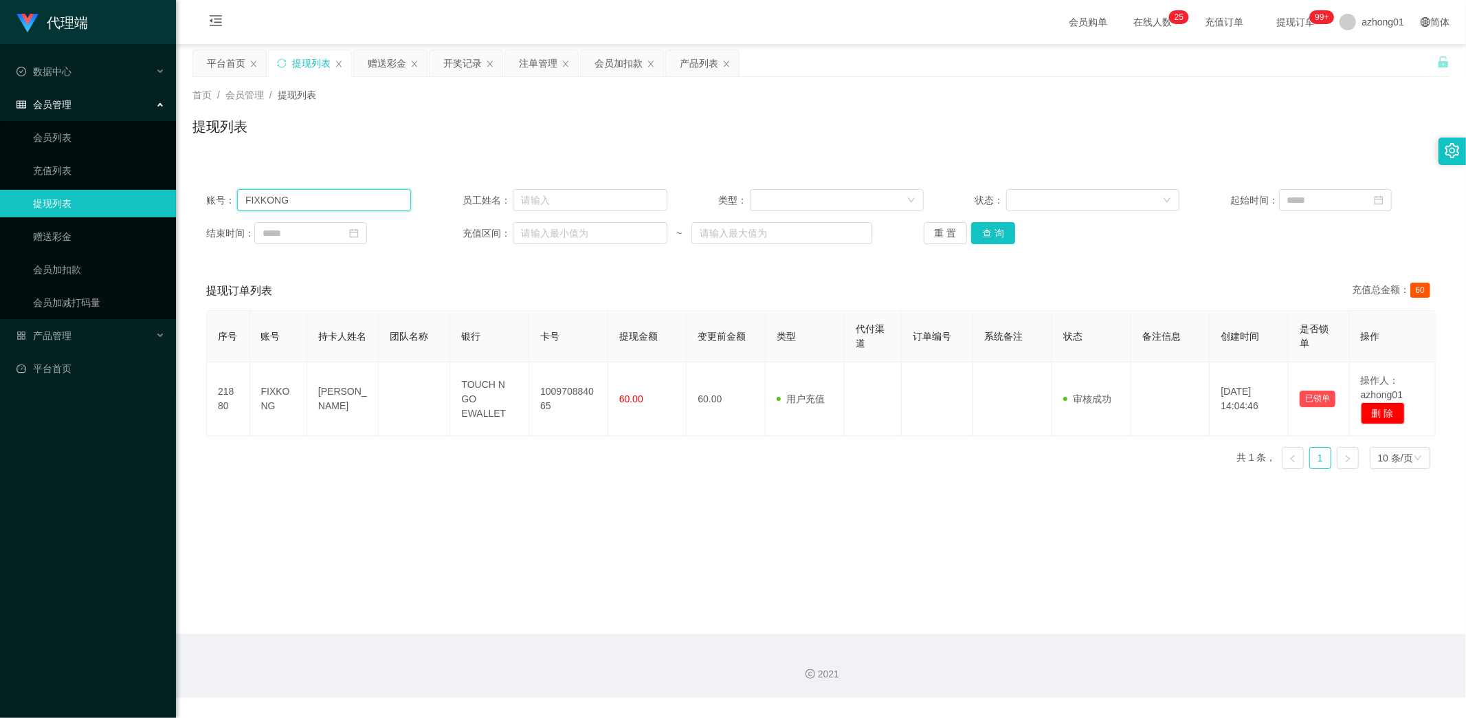
drag, startPoint x: 328, startPoint y: 202, endPoint x: 132, endPoint y: 203, distance: 195.9
click at [132, 201] on section "代理端 数据中心 会员管理 会员列表 充值列表 提现列表 赠送彩金 会员加扣款 会员加减打码量 产品管理 开奖记录 注单管理 产品列表 即时注单 产品预设置 …" at bounding box center [733, 349] width 1466 height 698
paste input "icE6775"
click at [991, 236] on button "查 询" at bounding box center [993, 233] width 44 height 22
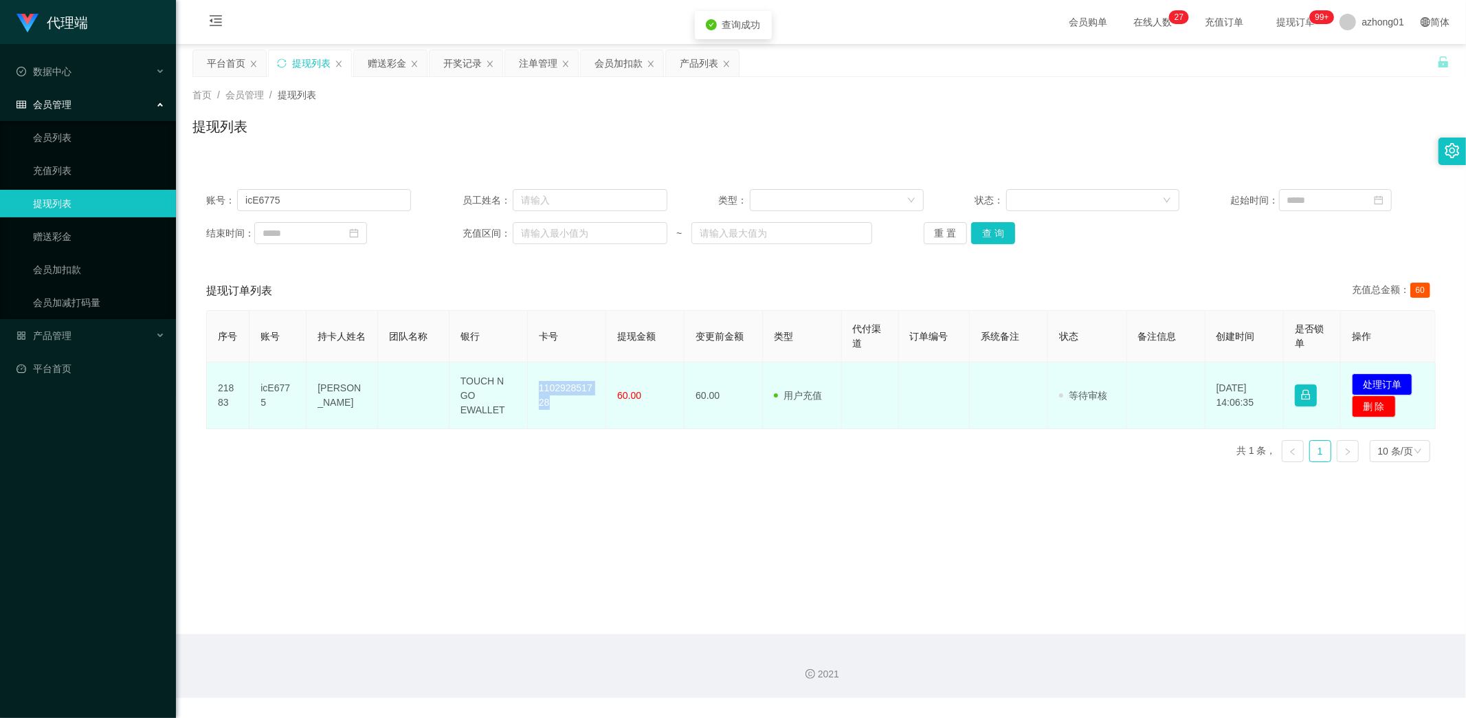
drag, startPoint x: 534, startPoint y: 385, endPoint x: 567, endPoint y: 428, distance: 53.9
click at [567, 428] on td "110292851728" at bounding box center [567, 395] width 78 height 67
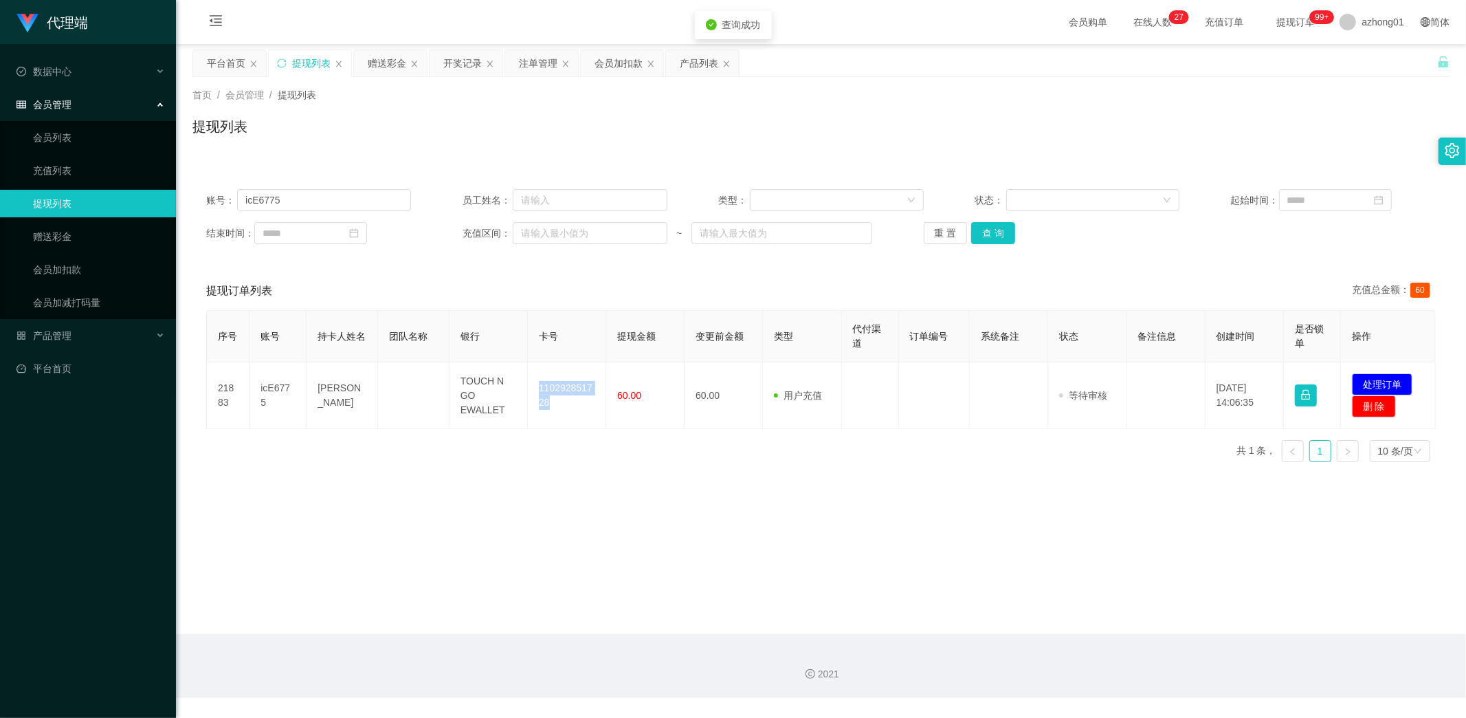
copy td "110292851728"
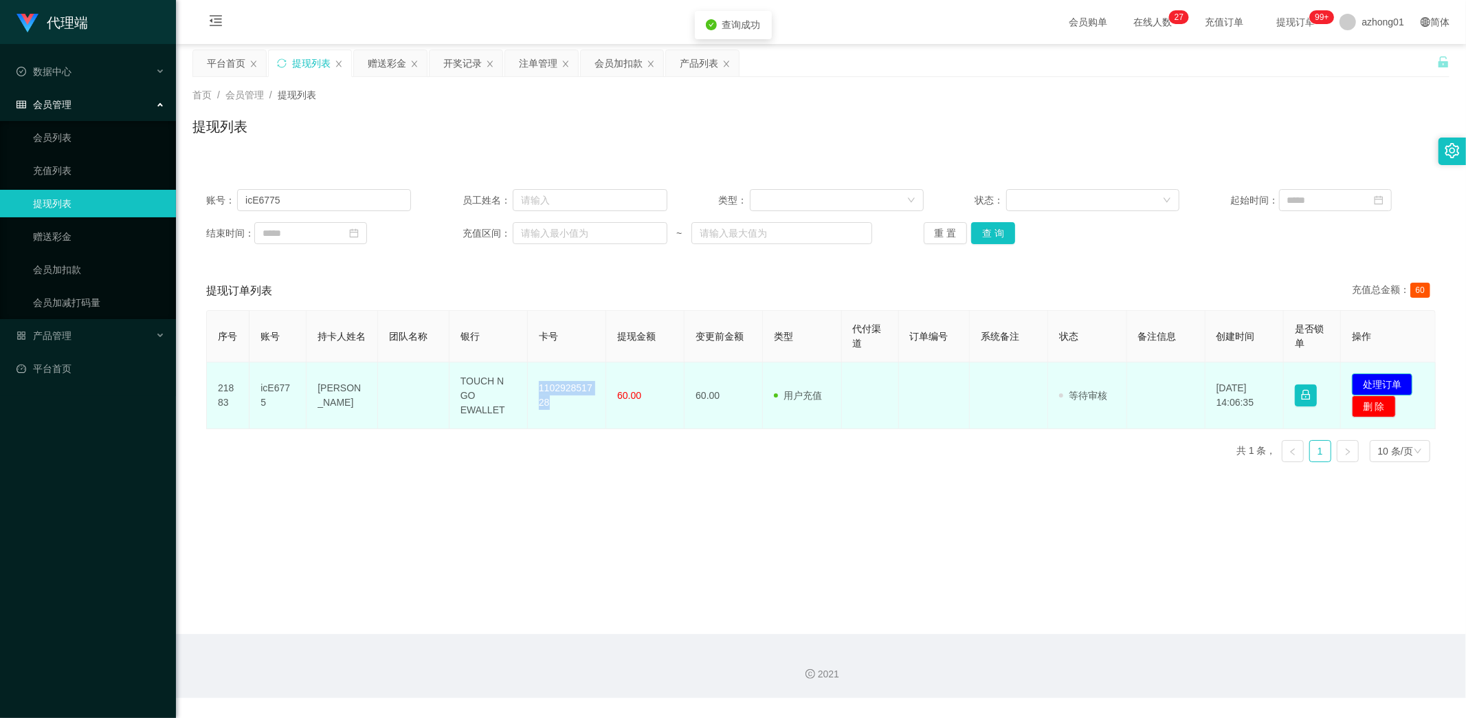
click at [1380, 382] on button "处理订单" at bounding box center [1382, 384] width 60 height 22
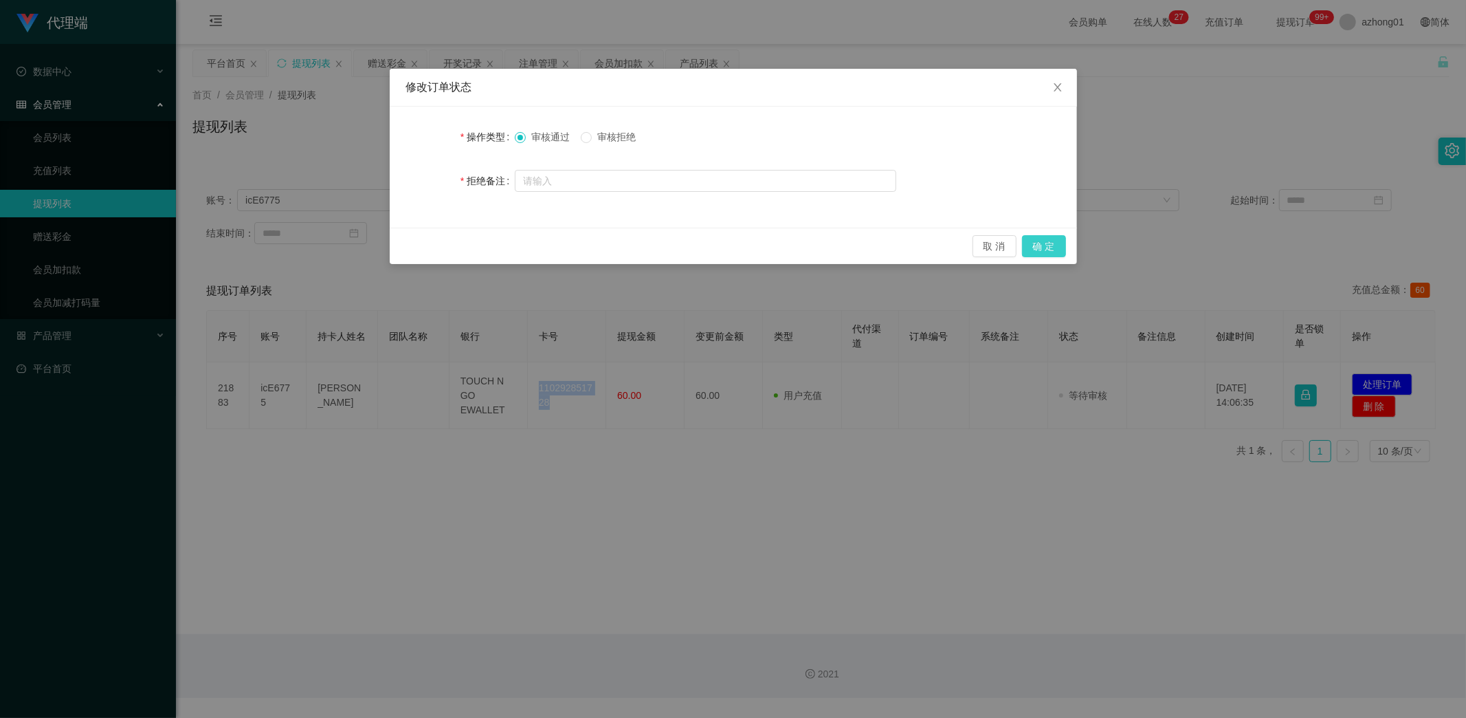
click at [1053, 241] on button "确 定" at bounding box center [1044, 246] width 44 height 22
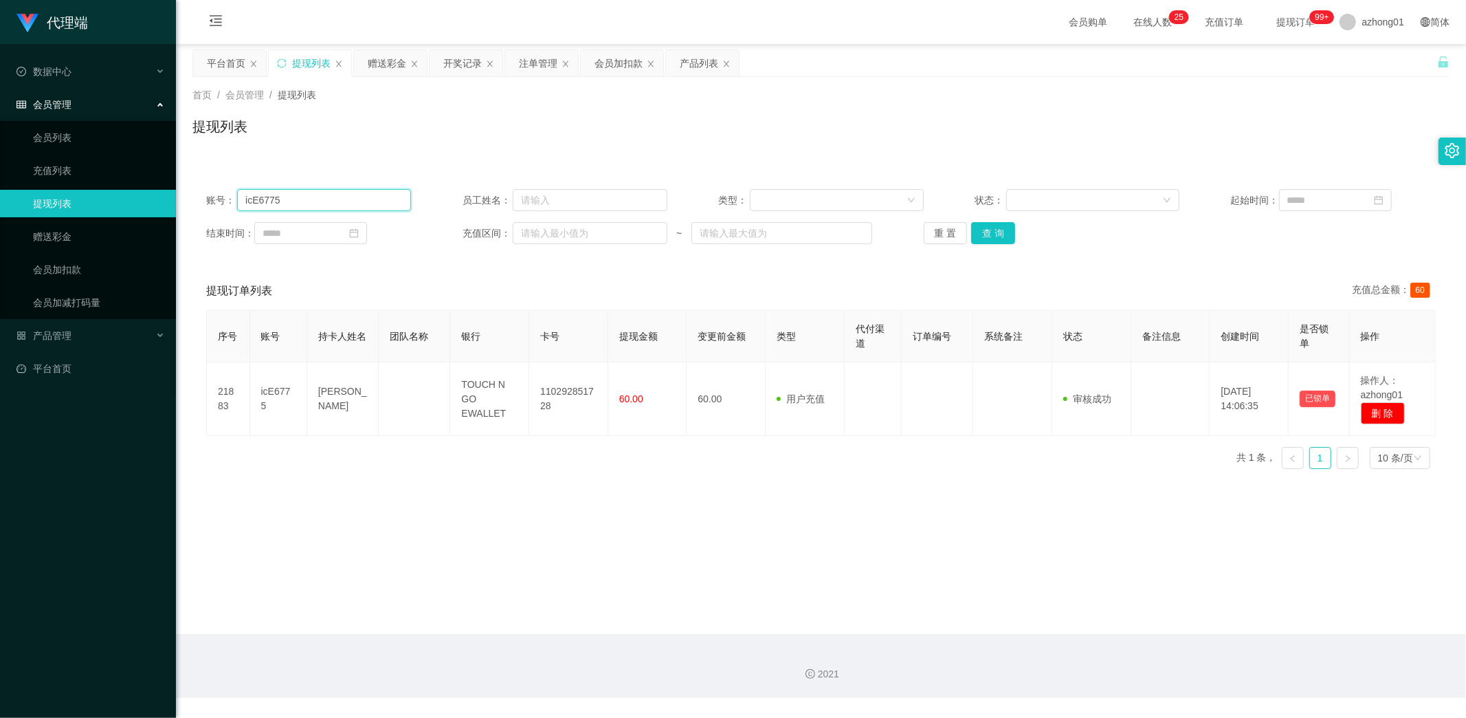
drag, startPoint x: 307, startPoint y: 202, endPoint x: 142, endPoint y: 202, distance: 165.0
click at [142, 202] on section "代理端 数据中心 会员管理 会员列表 充值列表 提现列表 赠送彩金 会员加扣款 会员加减打码量 产品管理 开奖记录 注单管理 产品列表 即时注单 产品预设置 …" at bounding box center [733, 349] width 1466 height 698
paste input "0143982898"
click at [1002, 230] on button "查 询" at bounding box center [993, 233] width 44 height 22
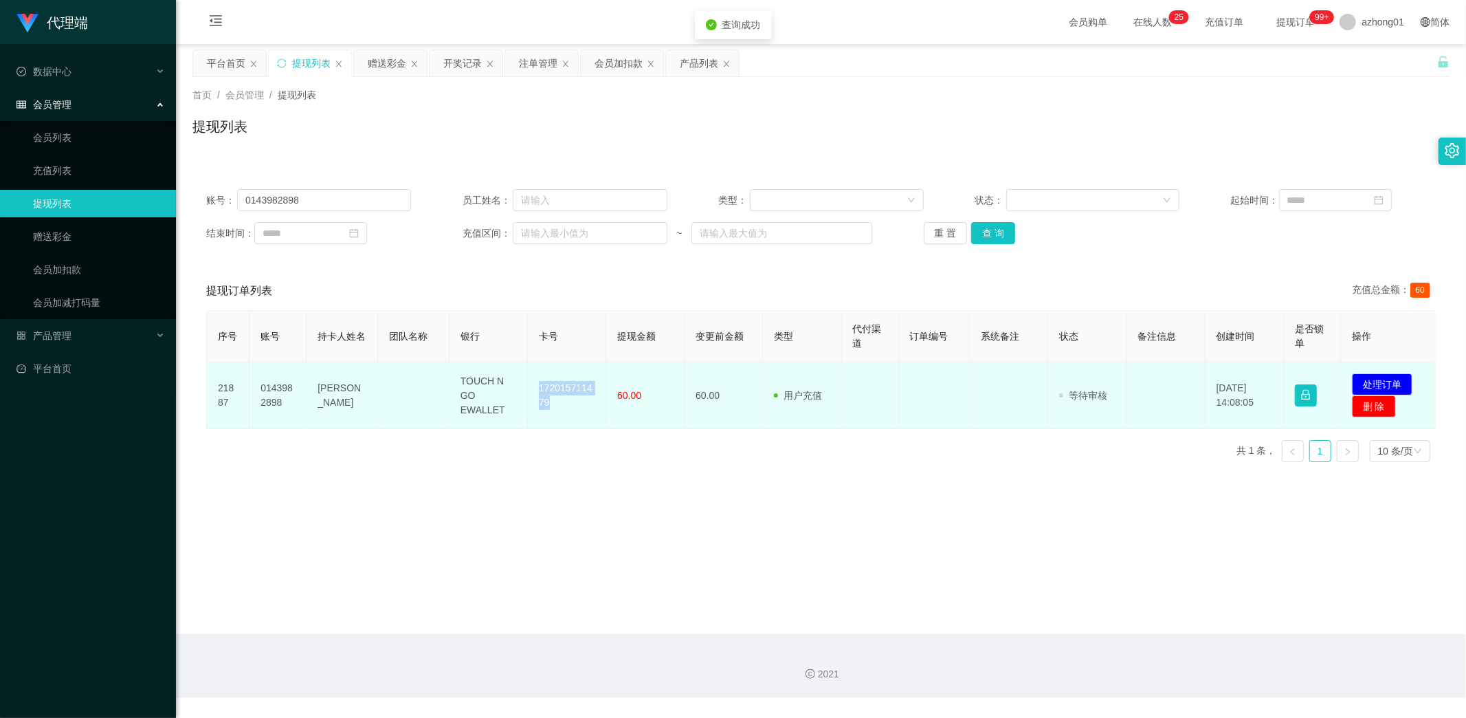
drag, startPoint x: 532, startPoint y: 382, endPoint x: 560, endPoint y: 417, distance: 44.6
click at [560, 417] on td "172015711479" at bounding box center [567, 395] width 78 height 67
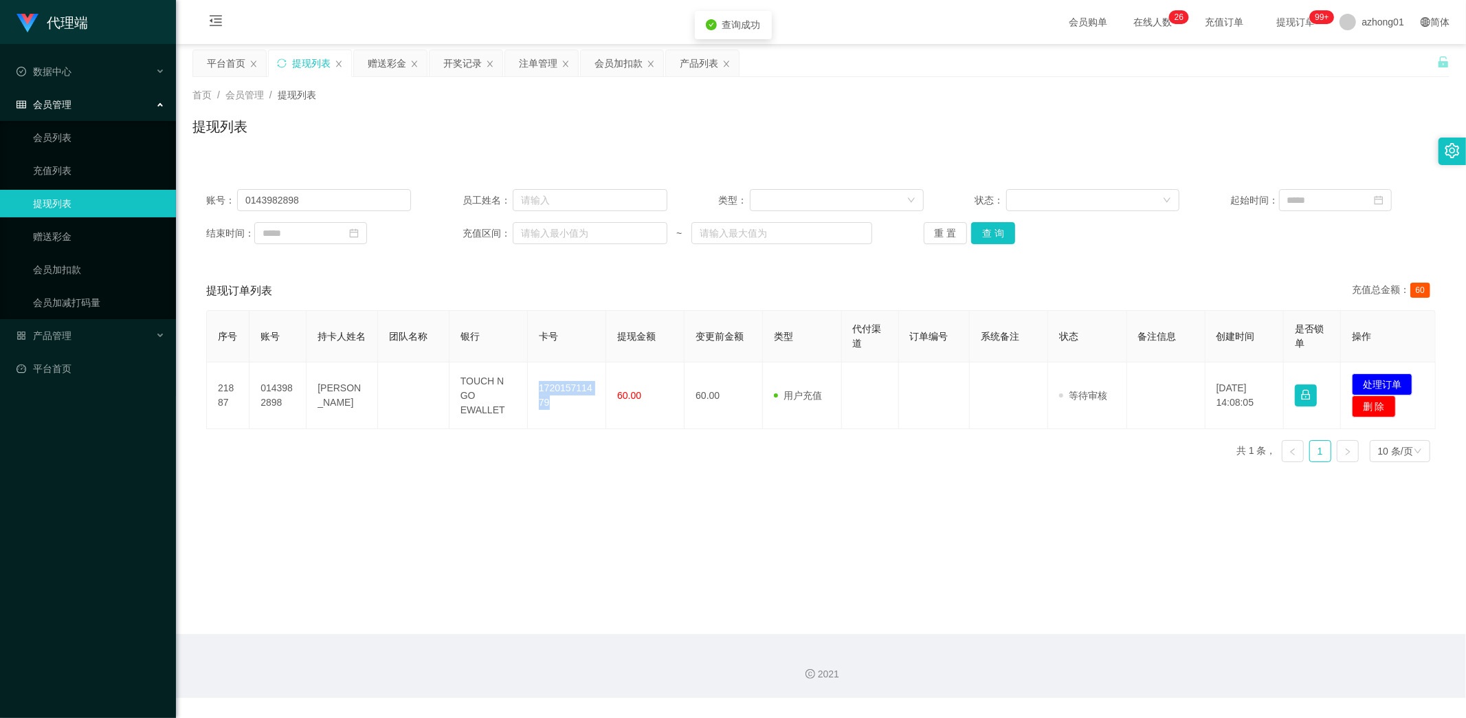
copy td "172015711479"
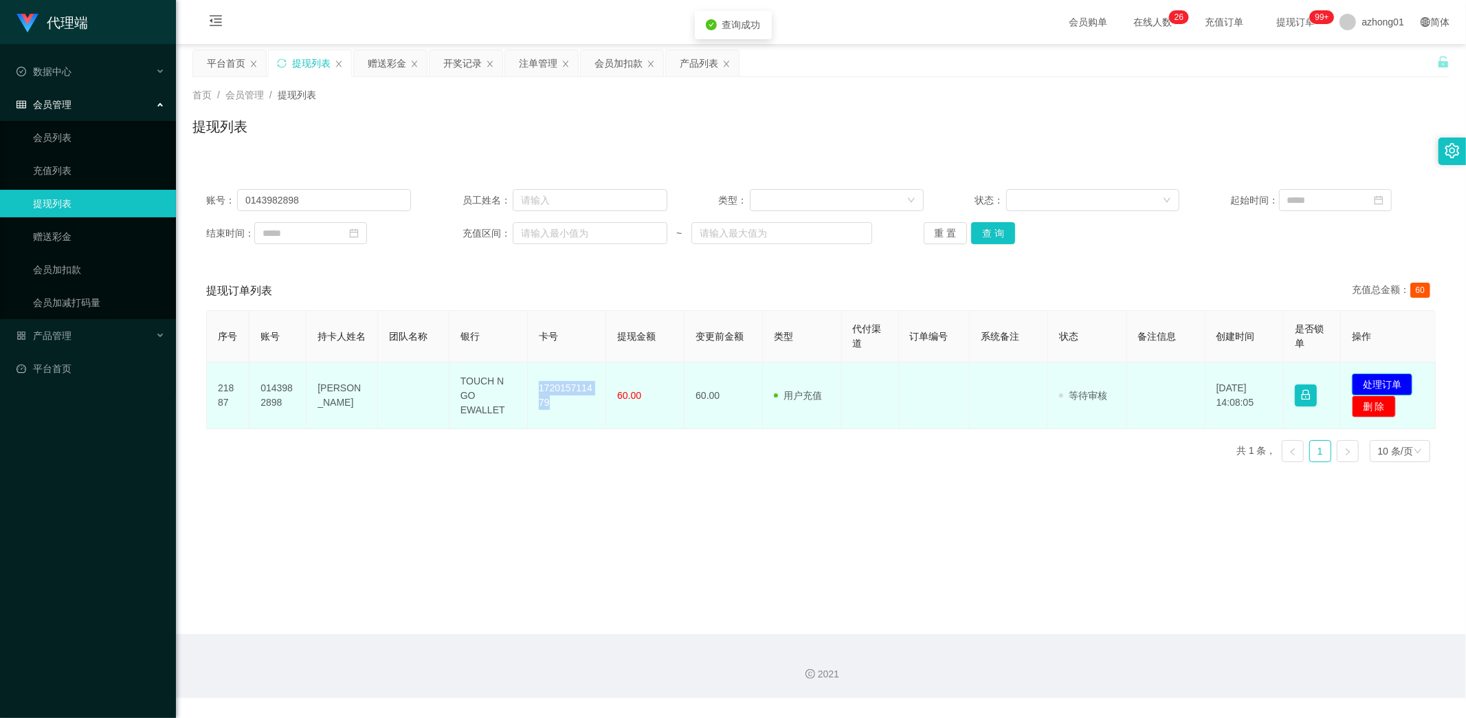
click at [1375, 381] on button "处理订单" at bounding box center [1382, 384] width 60 height 22
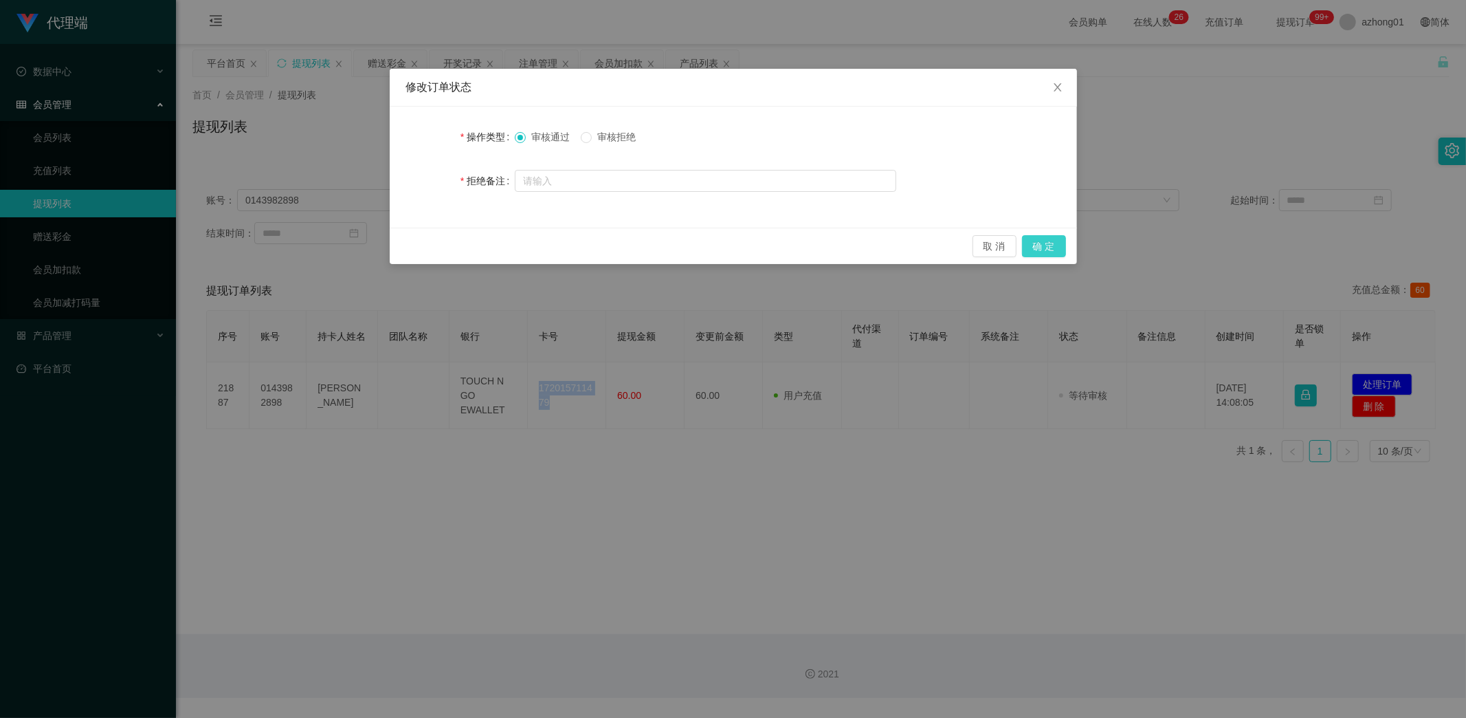
click at [1048, 250] on button "确 定" at bounding box center [1044, 246] width 44 height 22
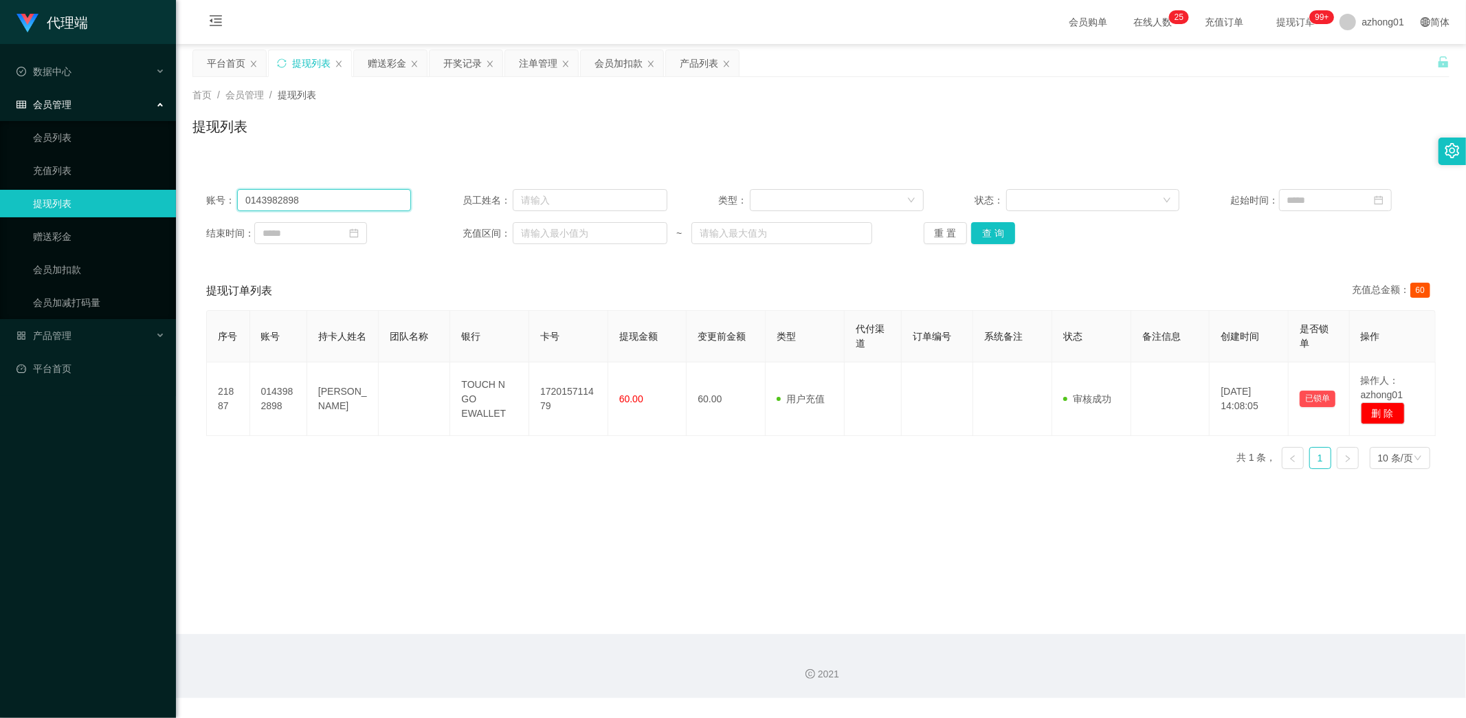
drag, startPoint x: 325, startPoint y: 197, endPoint x: 136, endPoint y: 197, distance: 189.0
click at [136, 197] on section "代理端 数据中心 会员管理 会员列表 充值列表 提现列表 赠送彩金 会员加扣款 会员加减打码量 产品管理 开奖记录 注单管理 产品列表 即时注单 产品预设置 …" at bounding box center [733, 349] width 1466 height 698
paste input "ooooi"
type input "ooooi"
click at [998, 225] on button "查 询" at bounding box center [993, 233] width 44 height 22
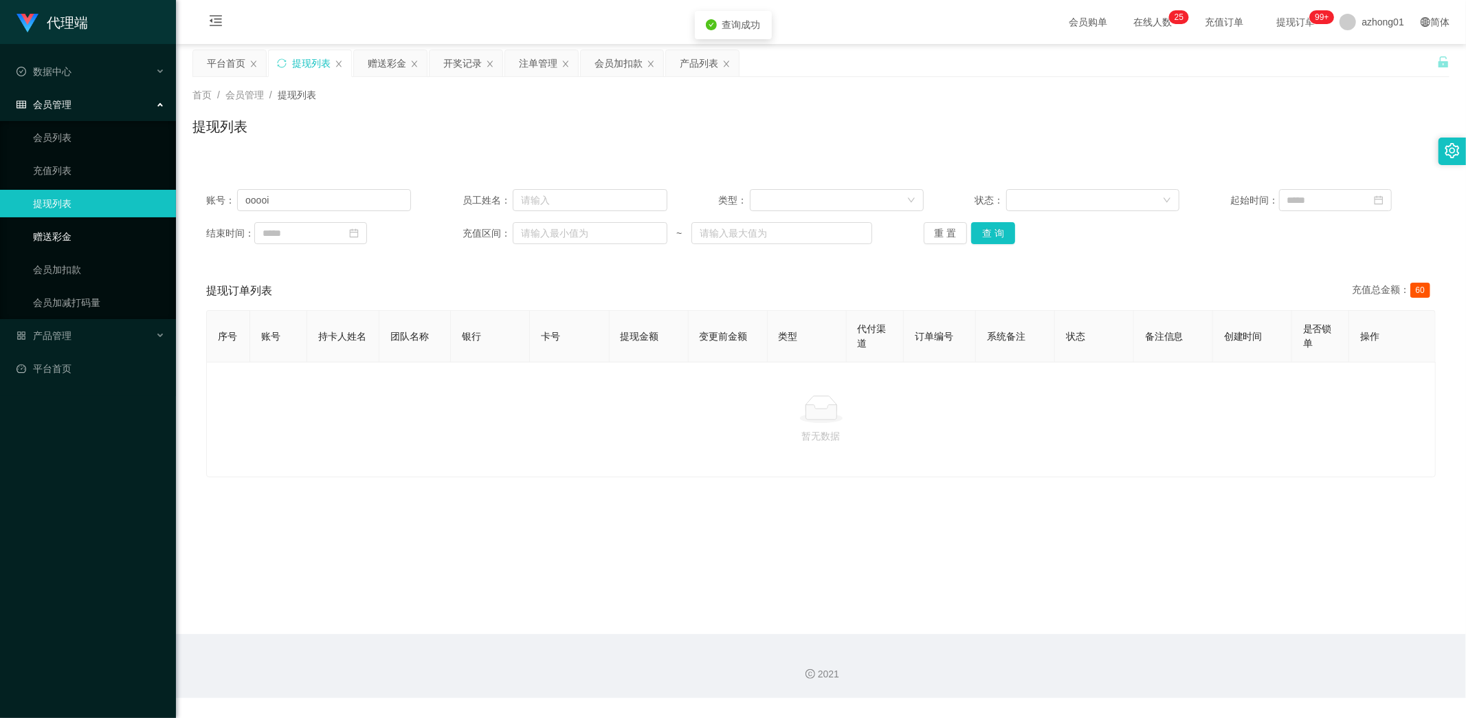
click at [51, 243] on link "赠送彩金" at bounding box center [99, 236] width 132 height 27
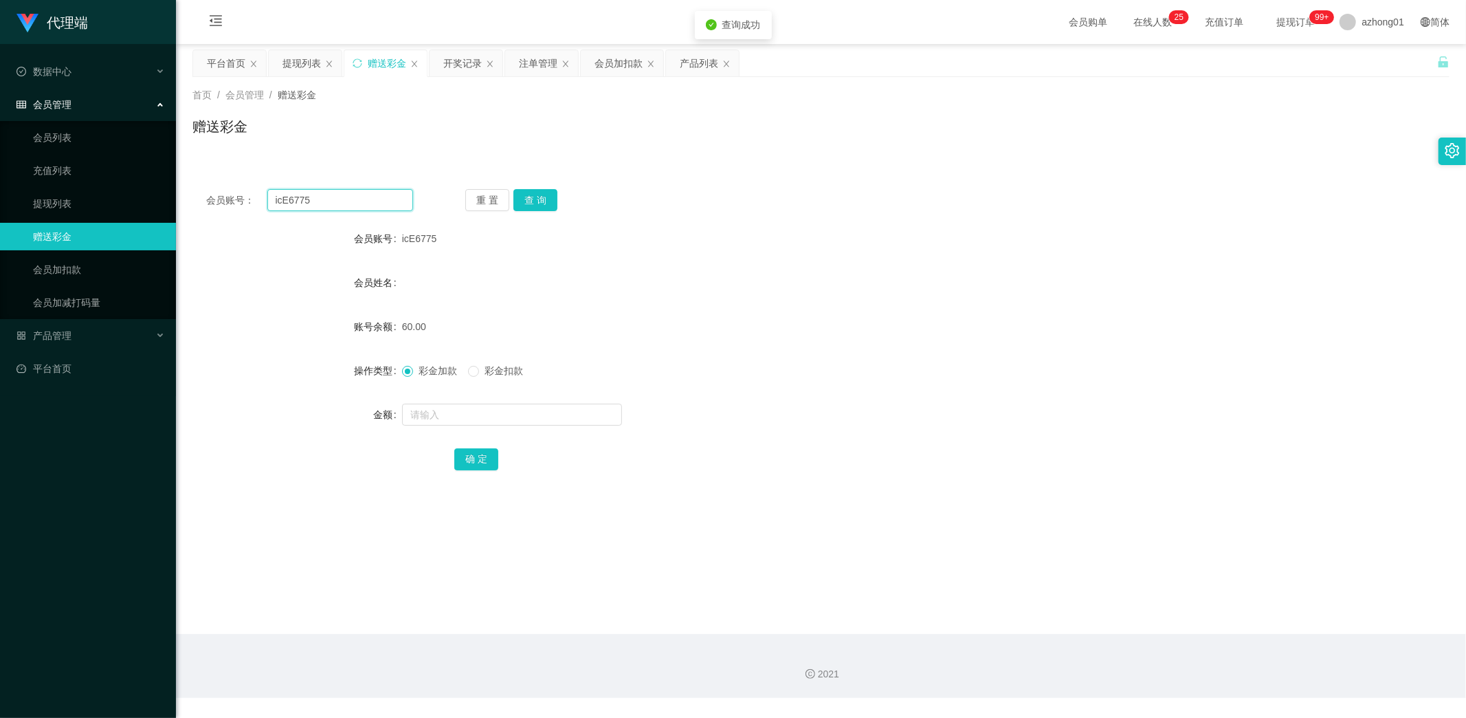
drag, startPoint x: 302, startPoint y: 199, endPoint x: 188, endPoint y: 197, distance: 114.1
click at [192, 197] on div "会员账号： icE6775 重 置 查 询" at bounding box center [820, 200] width 1257 height 22
paste input "ooooi"
type input "ooooi"
click at [544, 197] on button "查 询" at bounding box center [535, 200] width 44 height 22
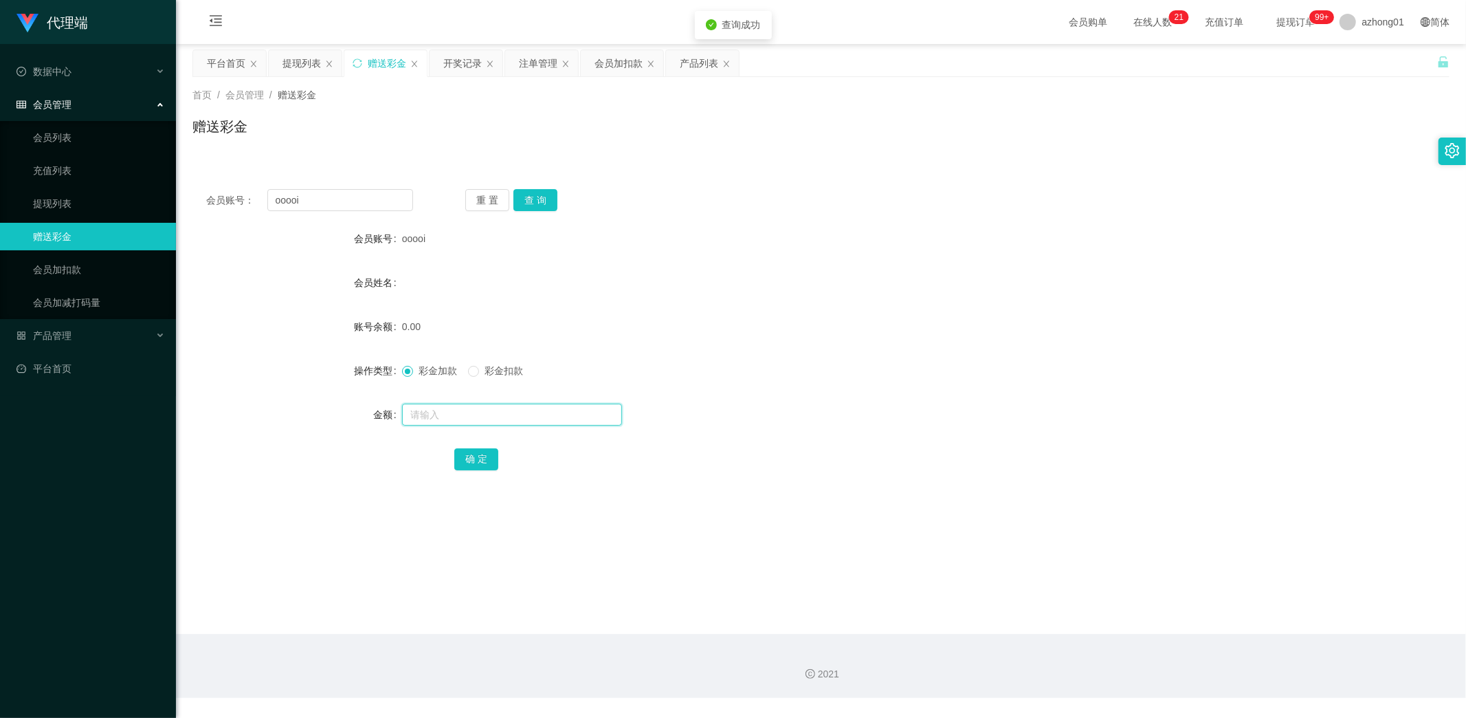
click at [458, 412] on input "text" at bounding box center [512, 414] width 220 height 22
type input "60"
click at [472, 462] on button "确 定" at bounding box center [476, 459] width 44 height 22
drag, startPoint x: 318, startPoint y: 197, endPoint x: 199, endPoint y: 203, distance: 119.0
click at [199, 203] on div "会员账号： ooooi 重 置 查 询" at bounding box center [820, 200] width 1257 height 22
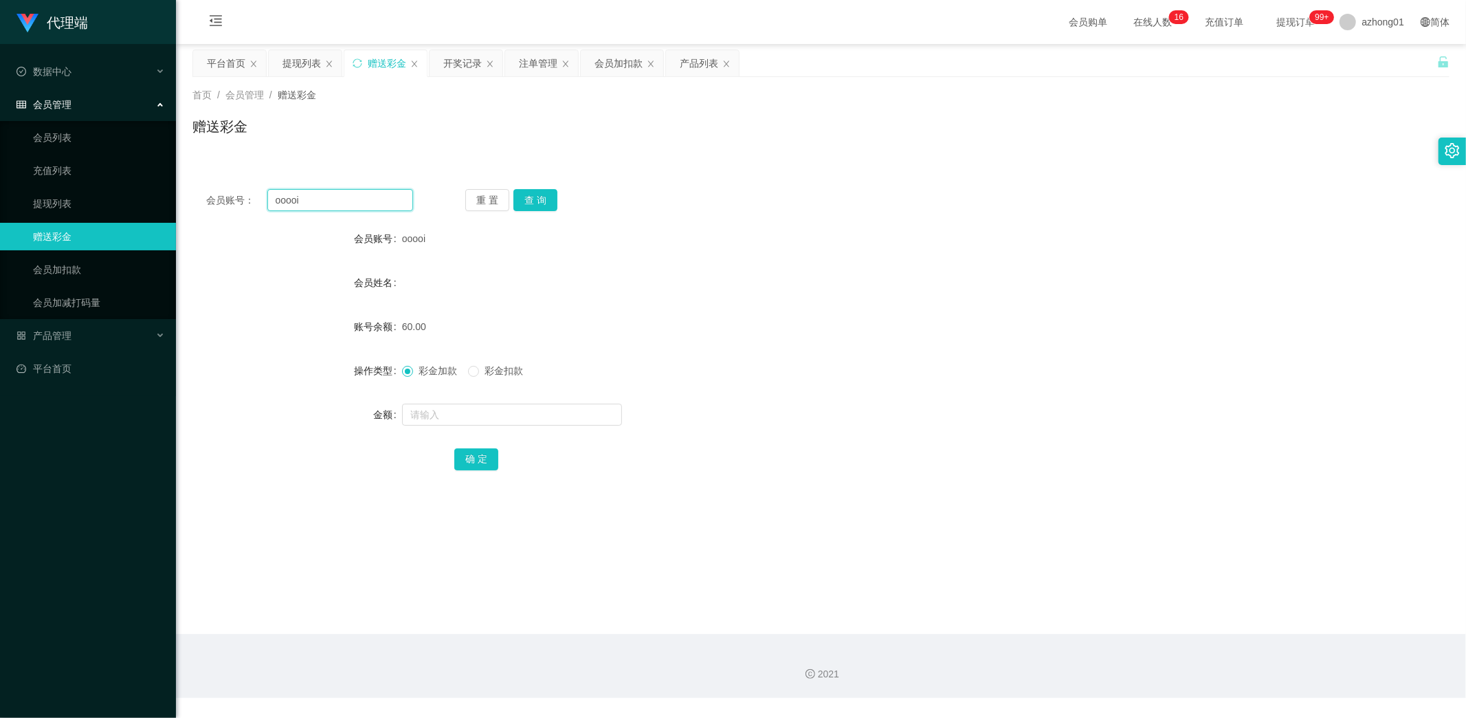
paste input "Weewee1989"
type input "Weewee1989"
click at [545, 195] on button "查 询" at bounding box center [535, 200] width 44 height 22
click at [478, 421] on input "text" at bounding box center [512, 414] width 220 height 22
type input "60"
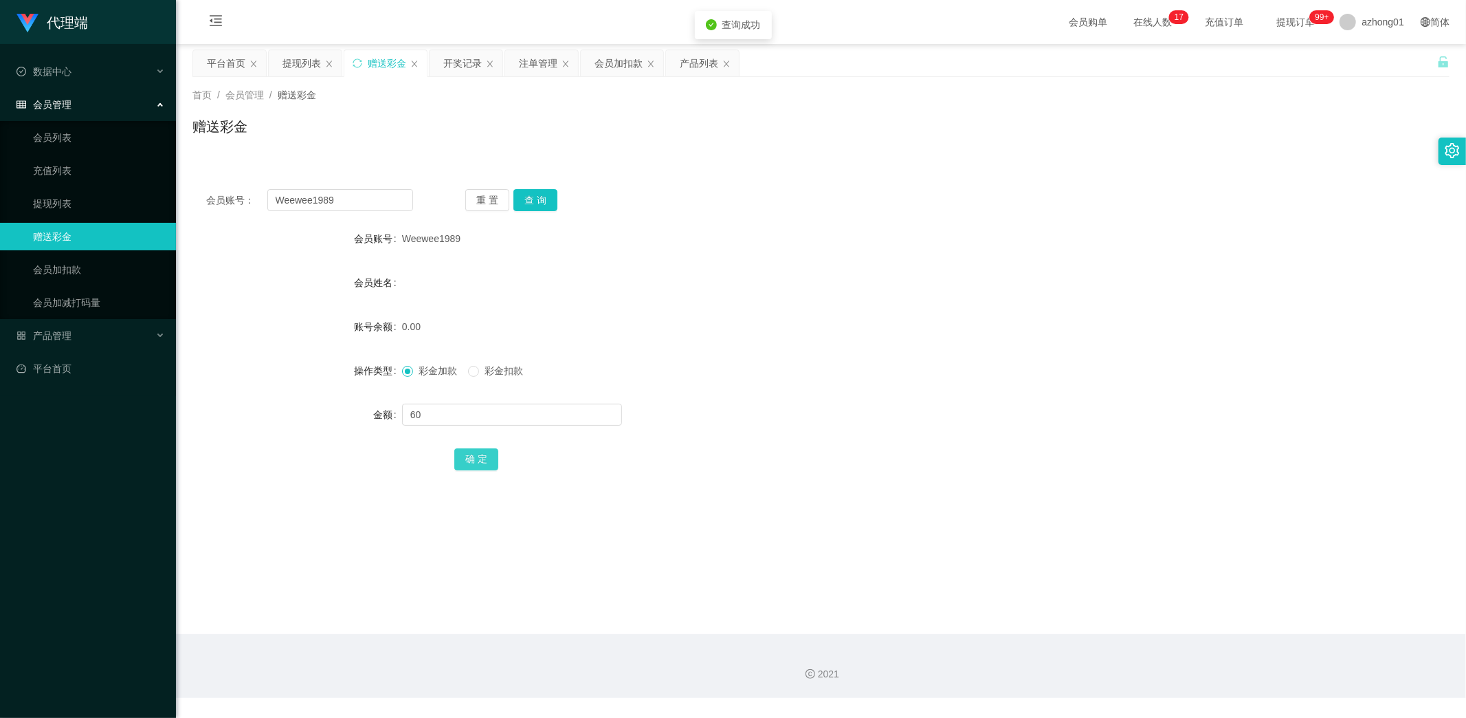
click at [471, 458] on button "确 定" at bounding box center [476, 459] width 44 height 22
drag, startPoint x: 346, startPoint y: 201, endPoint x: 230, endPoint y: 197, distance: 117.0
click at [230, 197] on div "会员账号： Weewee1989" at bounding box center [309, 200] width 207 height 22
paste input "yyym"
type input "yyym"
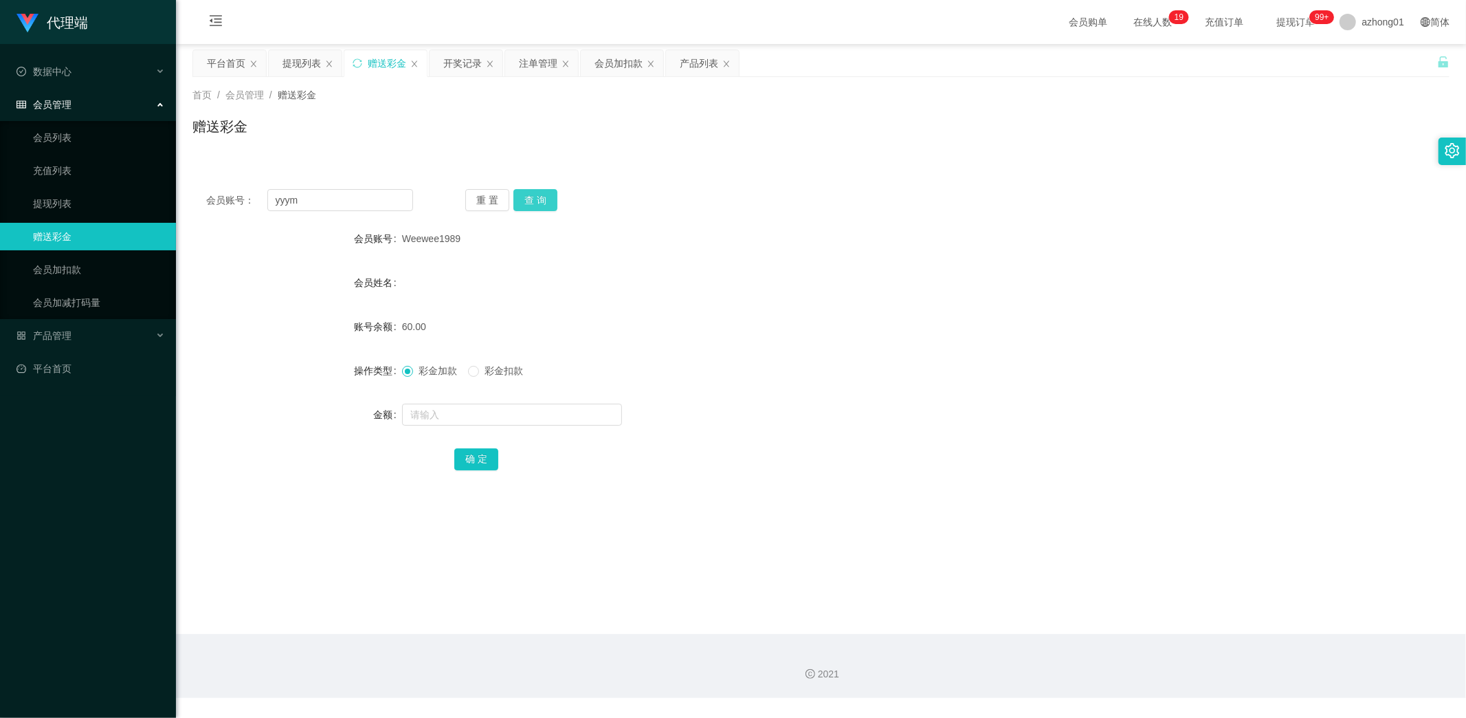
click at [544, 197] on button "查 询" at bounding box center [535, 200] width 44 height 22
click at [479, 410] on input "text" at bounding box center [512, 414] width 220 height 22
type input "60"
click at [480, 451] on button "确 定" at bounding box center [476, 459] width 44 height 22
drag, startPoint x: 359, startPoint y: 204, endPoint x: 170, endPoint y: 201, distance: 188.4
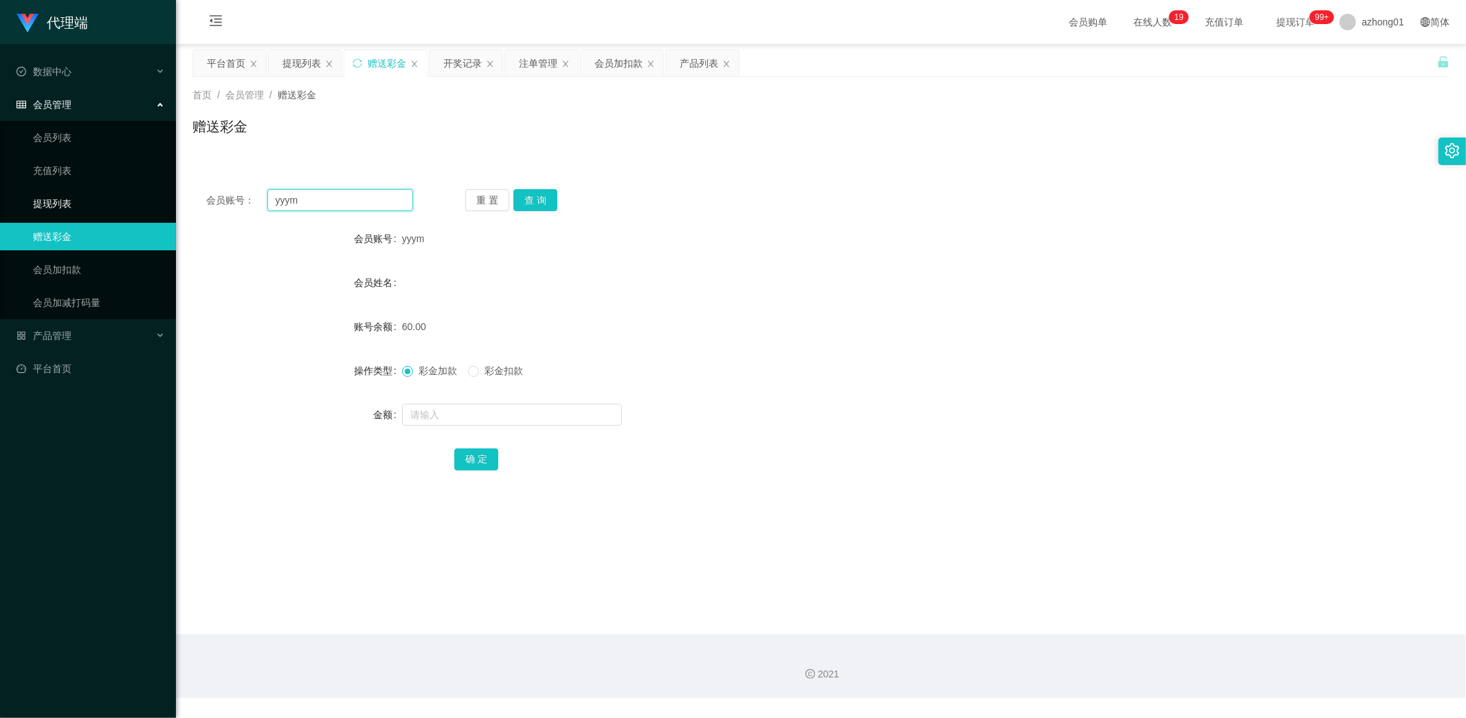
click at [175, 201] on section "代理端 数据中心 会员管理 会员列表 充值列表 提现列表 赠送彩金 会员加扣款 会员加减打码量 产品管理 开奖记录 注单管理 产品列表 即时注单 产品预设置 …" at bounding box center [733, 349] width 1466 height 698
paste input "Pp12345678"
click at [531, 194] on button "查 询" at bounding box center [535, 200] width 44 height 22
click at [540, 194] on button "查 询" at bounding box center [535, 200] width 44 height 22
drag, startPoint x: 356, startPoint y: 195, endPoint x: 218, endPoint y: 206, distance: 138.6
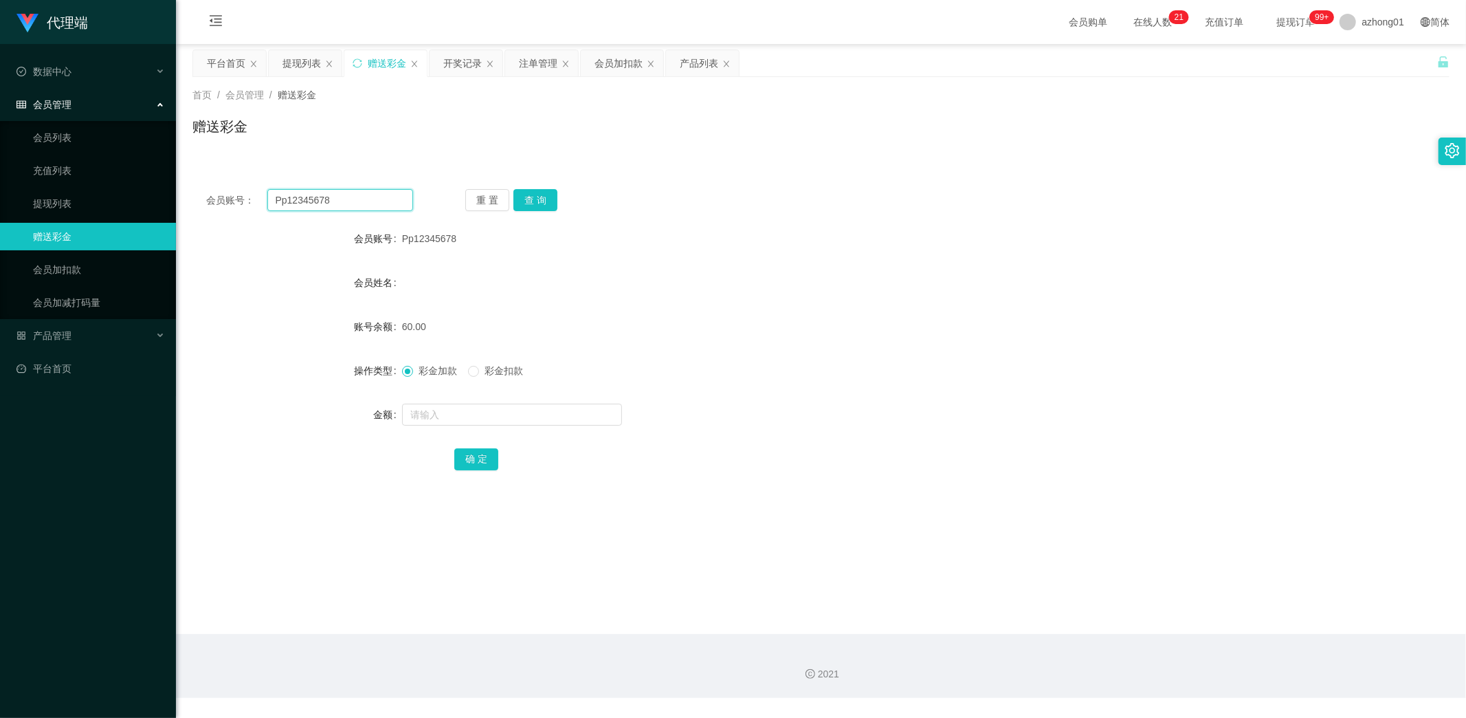
click at [221, 201] on div "会员账号： Pp12345678" at bounding box center [309, 200] width 207 height 22
drag, startPoint x: 527, startPoint y: 200, endPoint x: 538, endPoint y: 227, distance: 28.7
click at [527, 200] on button "查 询" at bounding box center [535, 200] width 44 height 22
drag, startPoint x: 344, startPoint y: 203, endPoint x: 183, endPoint y: 214, distance: 162.0
click at [186, 213] on main "关闭左侧 关闭右侧 关闭其它 刷新页面 平台首页 提现列表 赠送彩金 开奖记录 注单管理 会员加扣款 产品列表 首页 / 会员管理 / 赠送彩金 / 赠送彩金…" at bounding box center [821, 339] width 1290 height 590
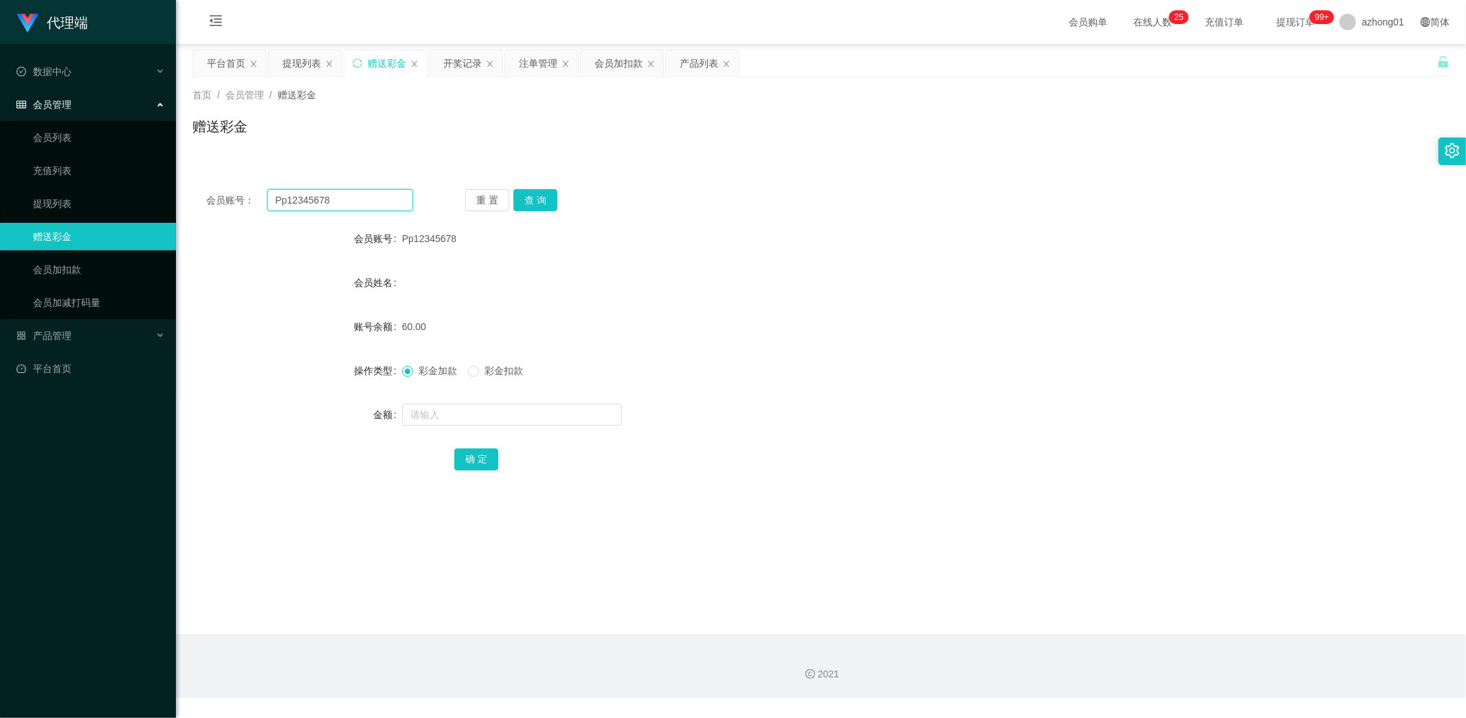
paste input "Lewwxvincent"
type input "Lewwxvincent"
click at [542, 197] on button "查 询" at bounding box center [535, 200] width 44 height 22
drag, startPoint x: 469, startPoint y: 416, endPoint x: 489, endPoint y: 421, distance: 21.2
click at [470, 418] on input "text" at bounding box center [512, 414] width 220 height 22
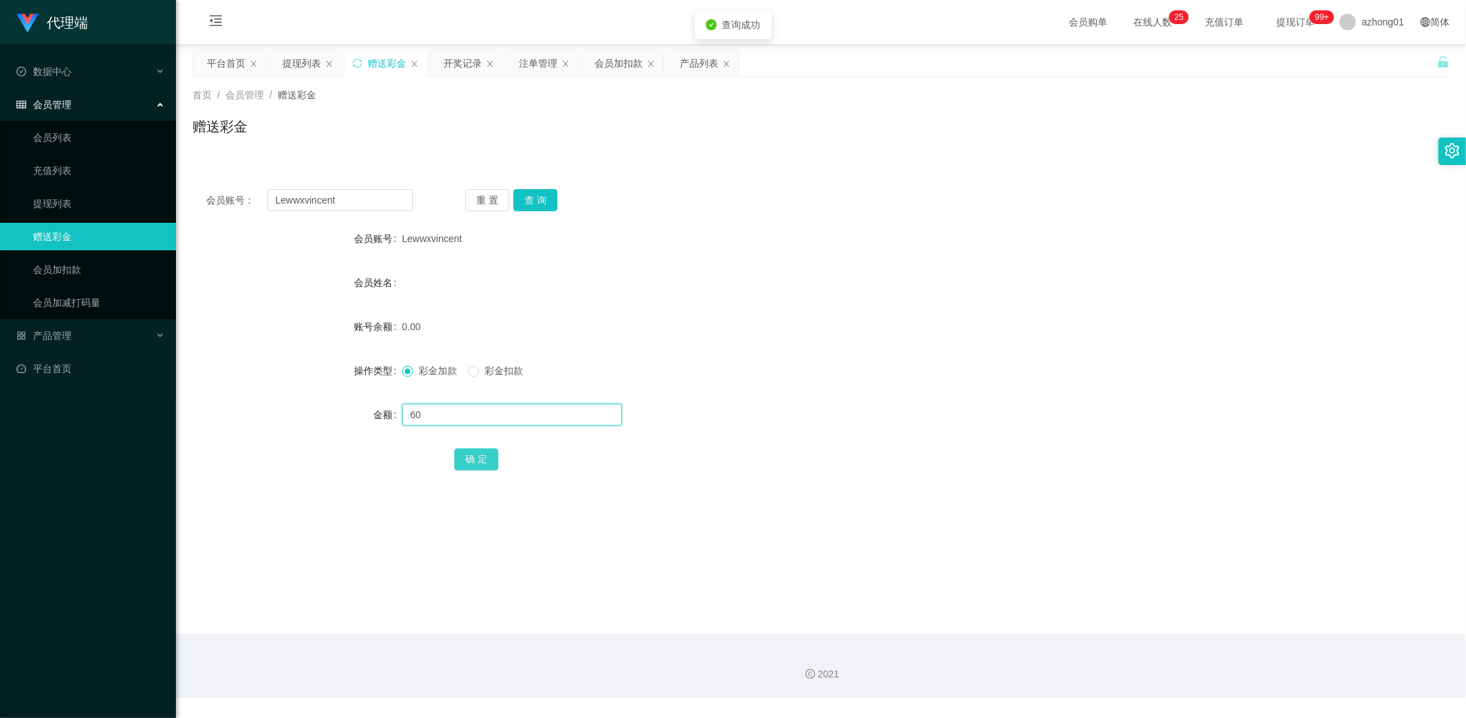
type input "60"
click at [467, 456] on button "确 定" at bounding box center [476, 459] width 44 height 22
click at [63, 205] on link "提现列表" at bounding box center [99, 203] width 132 height 27
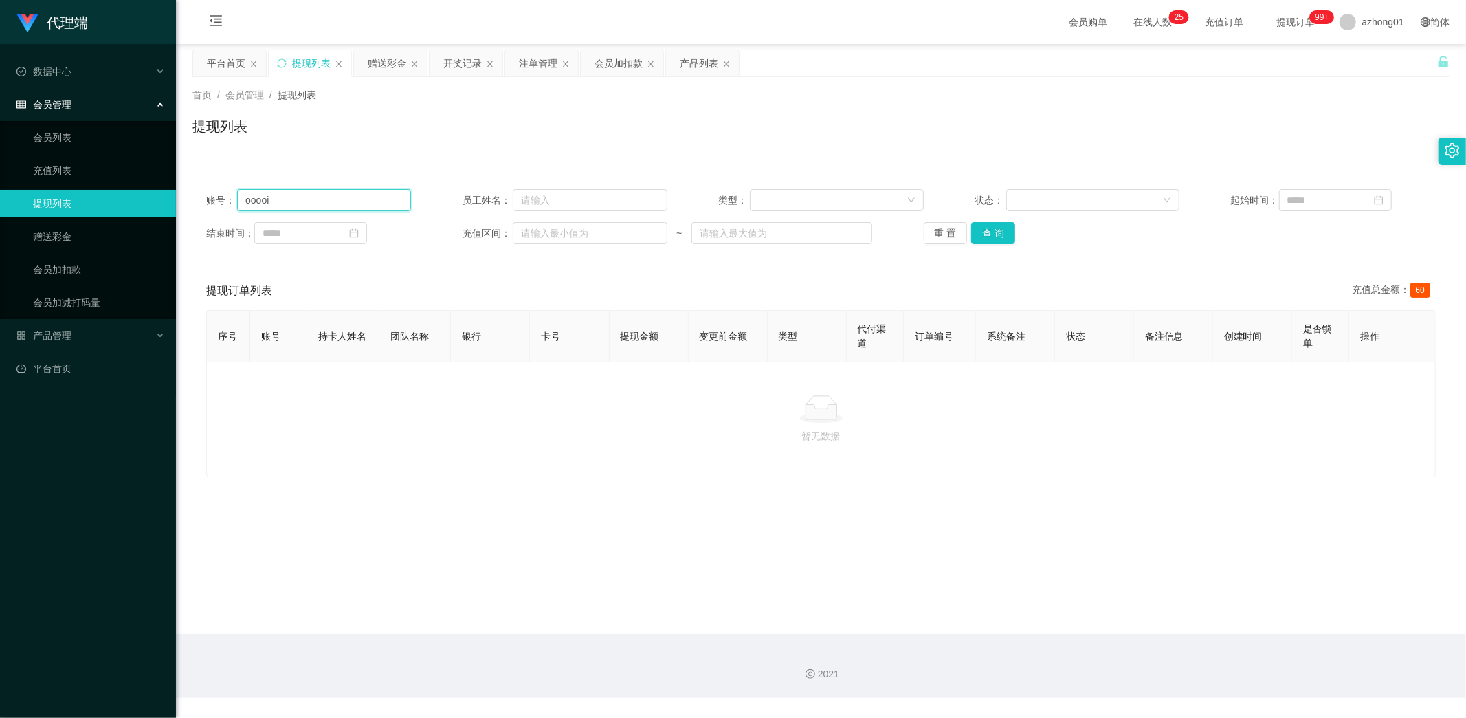
drag, startPoint x: 333, startPoint y: 203, endPoint x: 152, endPoint y: 204, distance: 181.5
click at [154, 204] on section "代理端 数据中心 会员管理 会员列表 充值列表 提现列表 赠送彩金 会员加扣款 会员加减打码量 产品管理 开奖记录 注单管理 产品列表 即时注单 产品预设置 …" at bounding box center [733, 349] width 1466 height 698
paste input "Haiying999"
click at [995, 232] on button "查 询" at bounding box center [993, 233] width 44 height 22
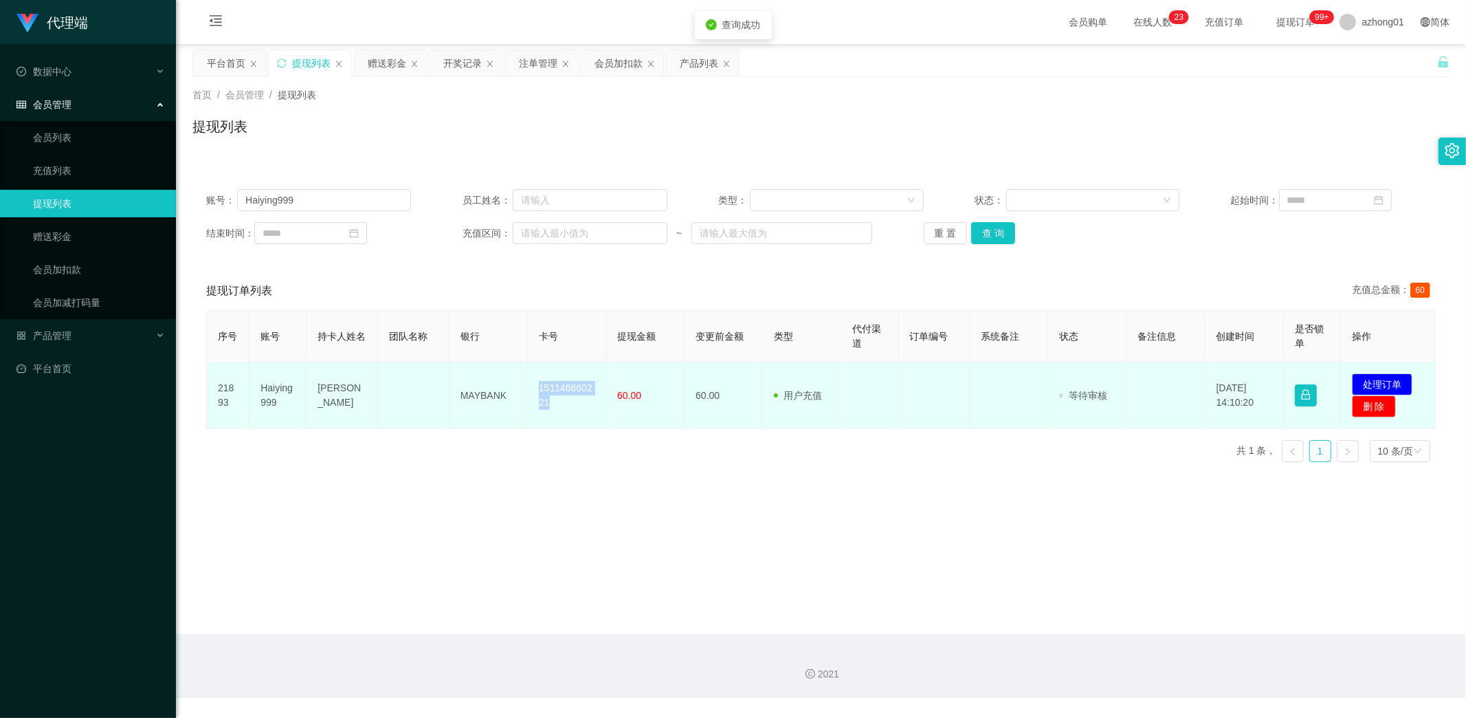
drag, startPoint x: 536, startPoint y: 383, endPoint x: 562, endPoint y: 418, distance: 43.7
click at [560, 418] on td "151146860221" at bounding box center [567, 395] width 78 height 67
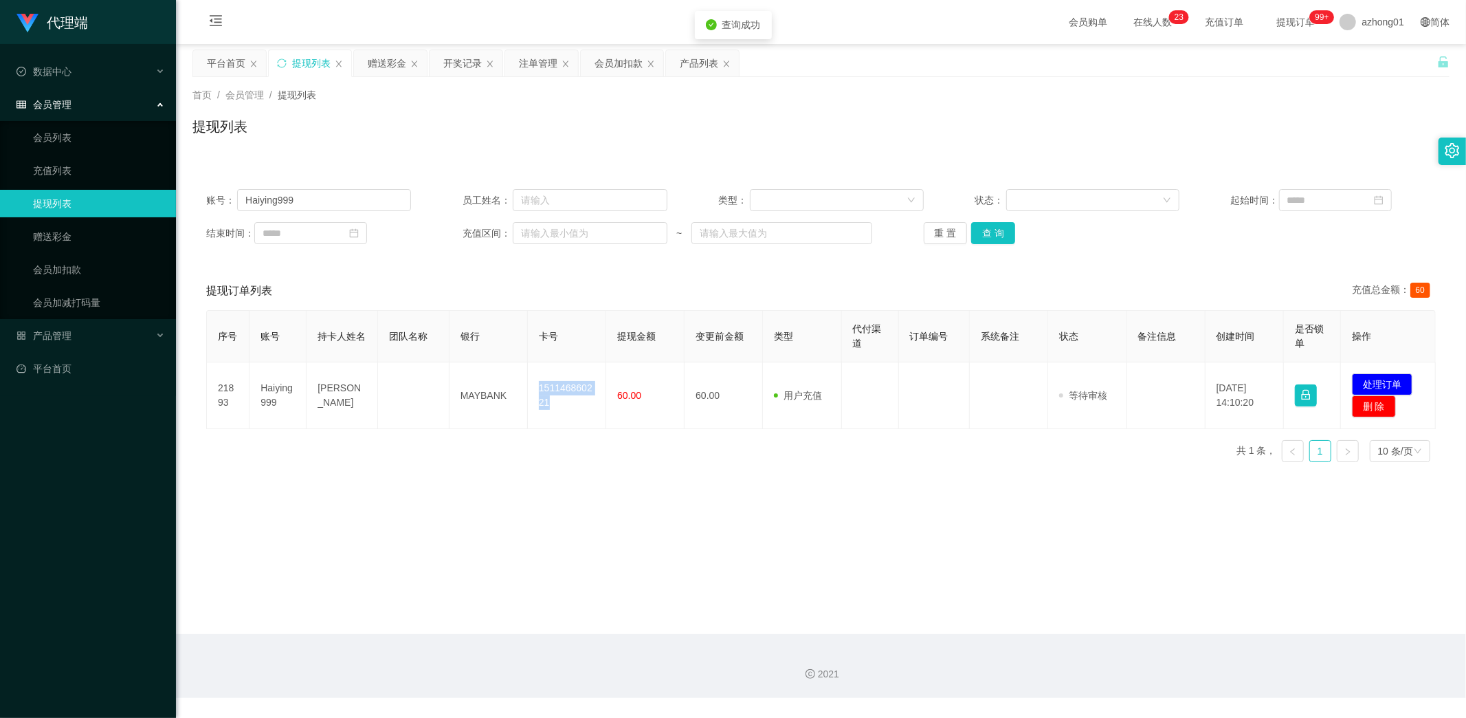
copy td "151146860221"
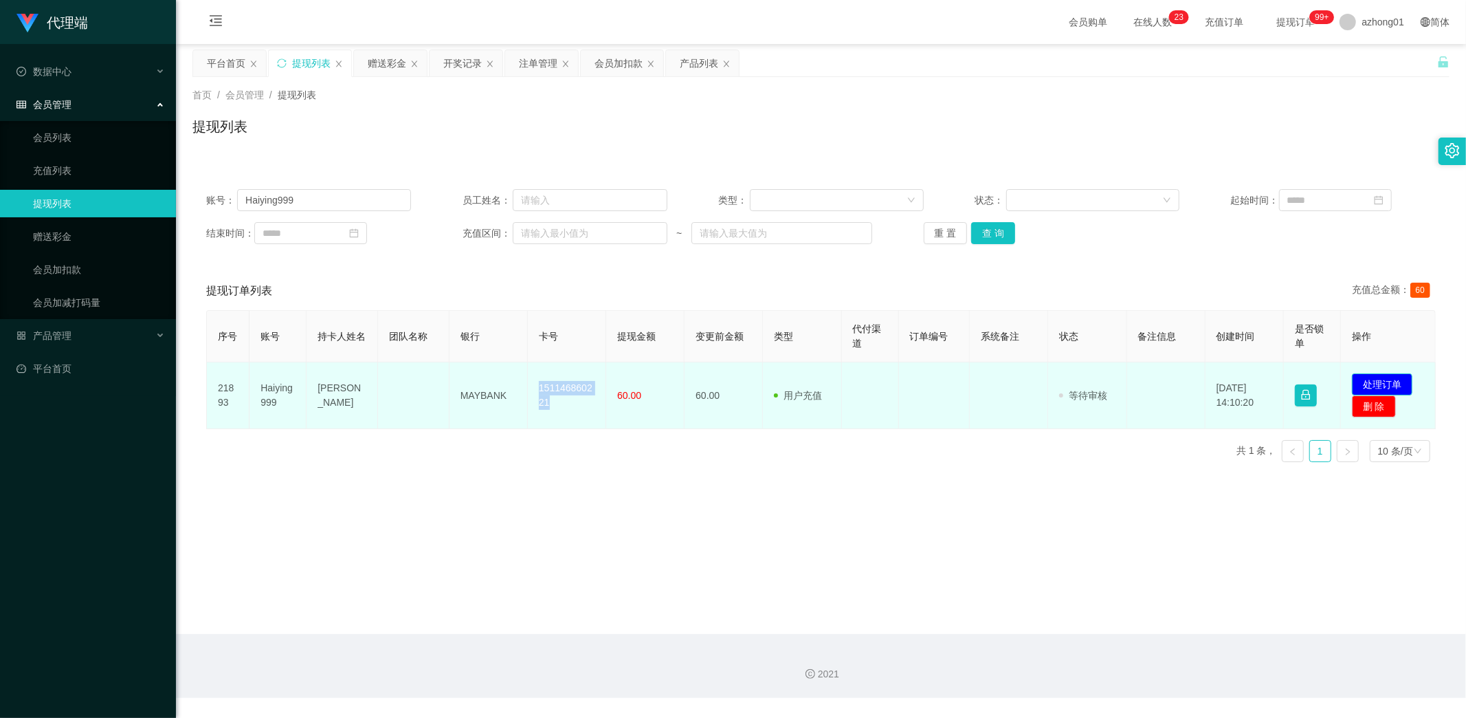
click at [1384, 385] on button "处理订单" at bounding box center [1382, 384] width 60 height 22
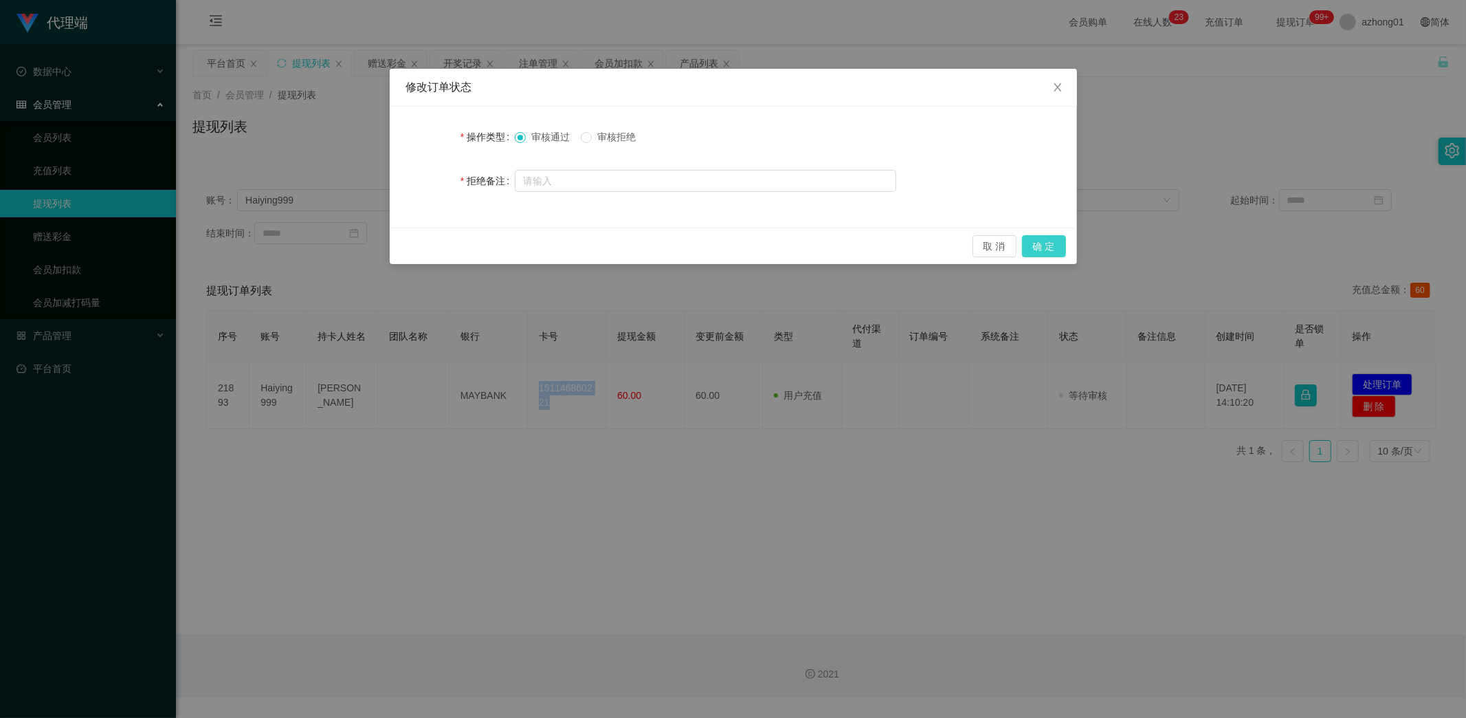
click at [1041, 249] on button "确 定" at bounding box center [1044, 246] width 44 height 22
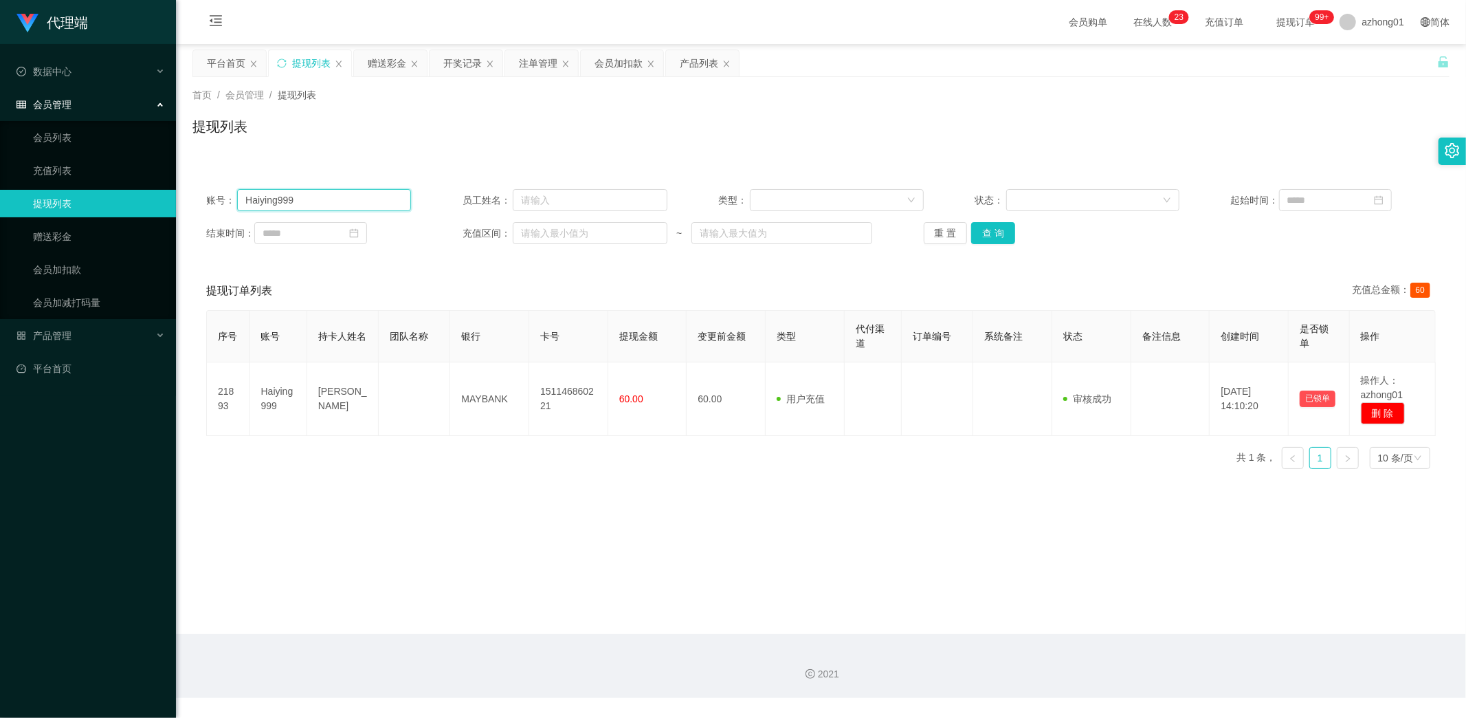
drag, startPoint x: 322, startPoint y: 202, endPoint x: 94, endPoint y: 190, distance: 227.8
click at [93, 186] on section "代理端 数据中心 会员管理 会员列表 充值列表 提现列表 赠送彩金 会员加扣款 会员加减打码量 产品管理 开奖记录 注单管理 产品列表 即时注单 产品预设置 …" at bounding box center [733, 349] width 1466 height 698
paste input "Weewee198"
drag, startPoint x: 983, startPoint y: 232, endPoint x: 960, endPoint y: 248, distance: 28.2
click at [983, 232] on button "查 询" at bounding box center [993, 233] width 44 height 22
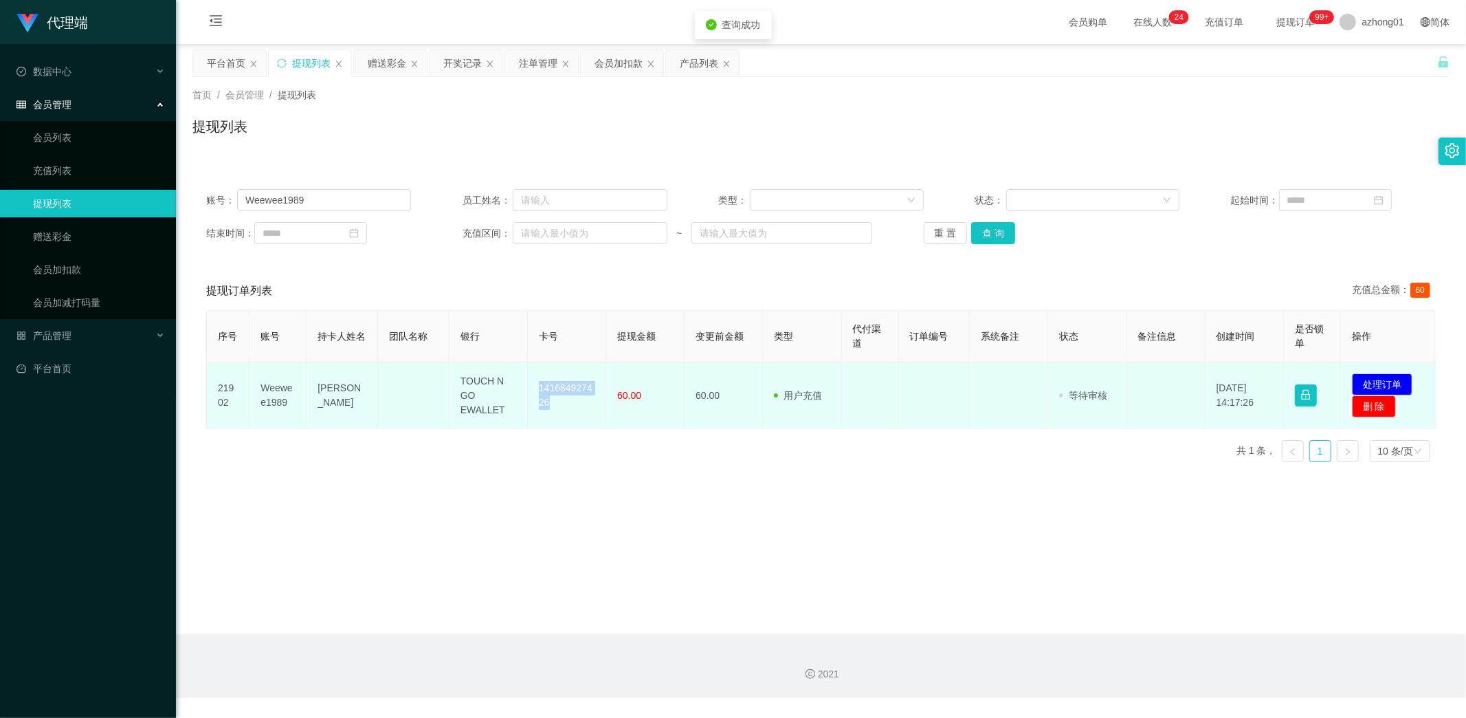
drag, startPoint x: 534, startPoint y: 384, endPoint x: 560, endPoint y: 409, distance: 36.5
click at [560, 409] on td "141684927426" at bounding box center [567, 395] width 78 height 67
copy td "141684927426"
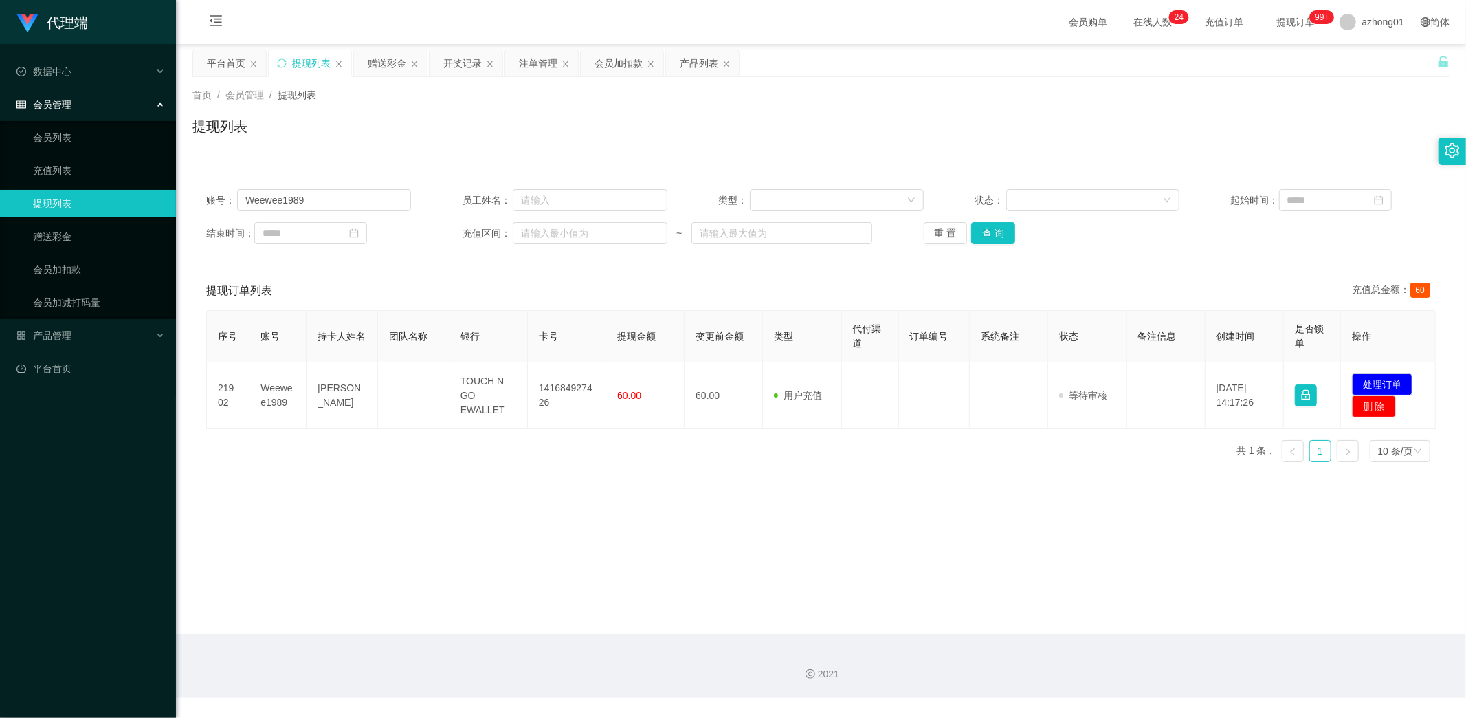
click at [892, 553] on main "关闭左侧 关闭右侧 关闭其它 刷新页面 平台首页 提现列表 赠送彩金 开奖记录 注单管理 会员加扣款 产品列表 首页 / 会员管理 / 提现列表 / 提现列表…" at bounding box center [821, 339] width 1290 height 590
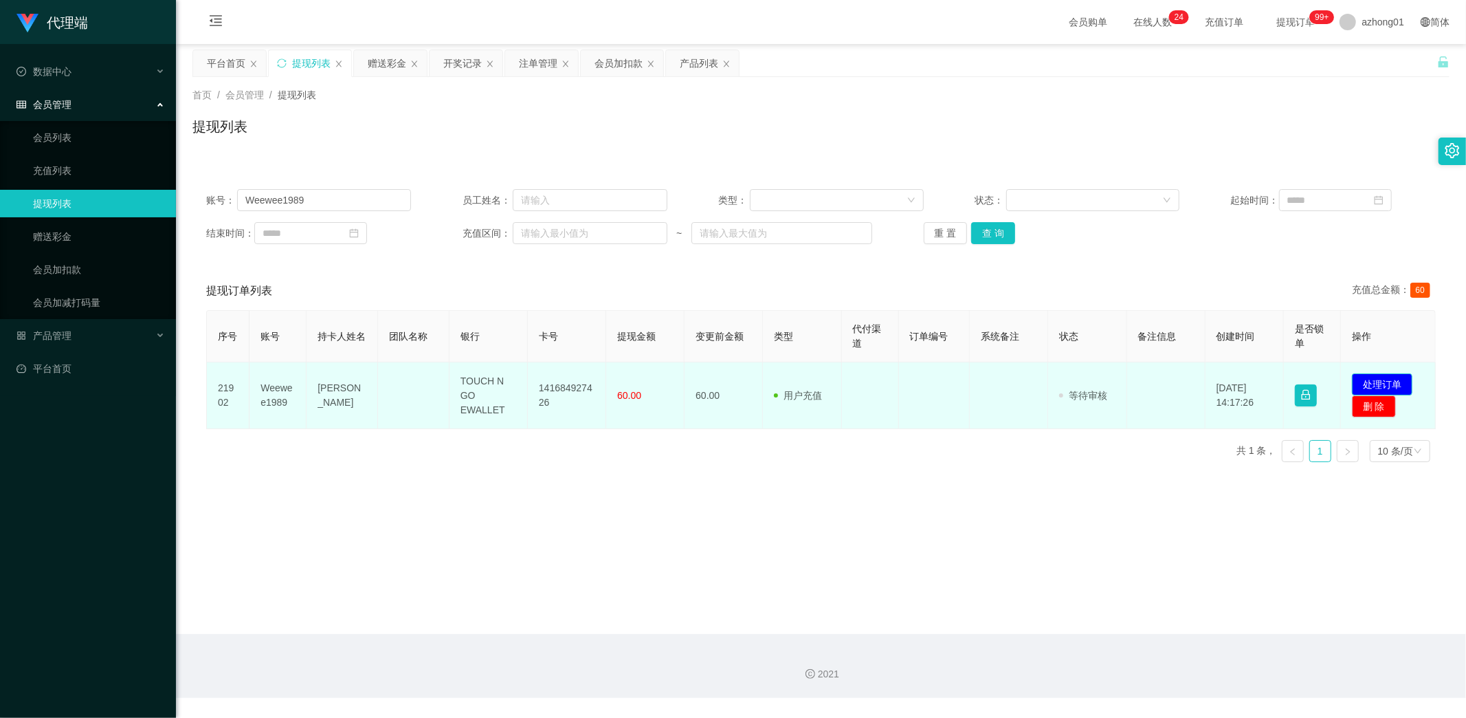
click at [1362, 383] on button "处理订单" at bounding box center [1382, 384] width 60 height 22
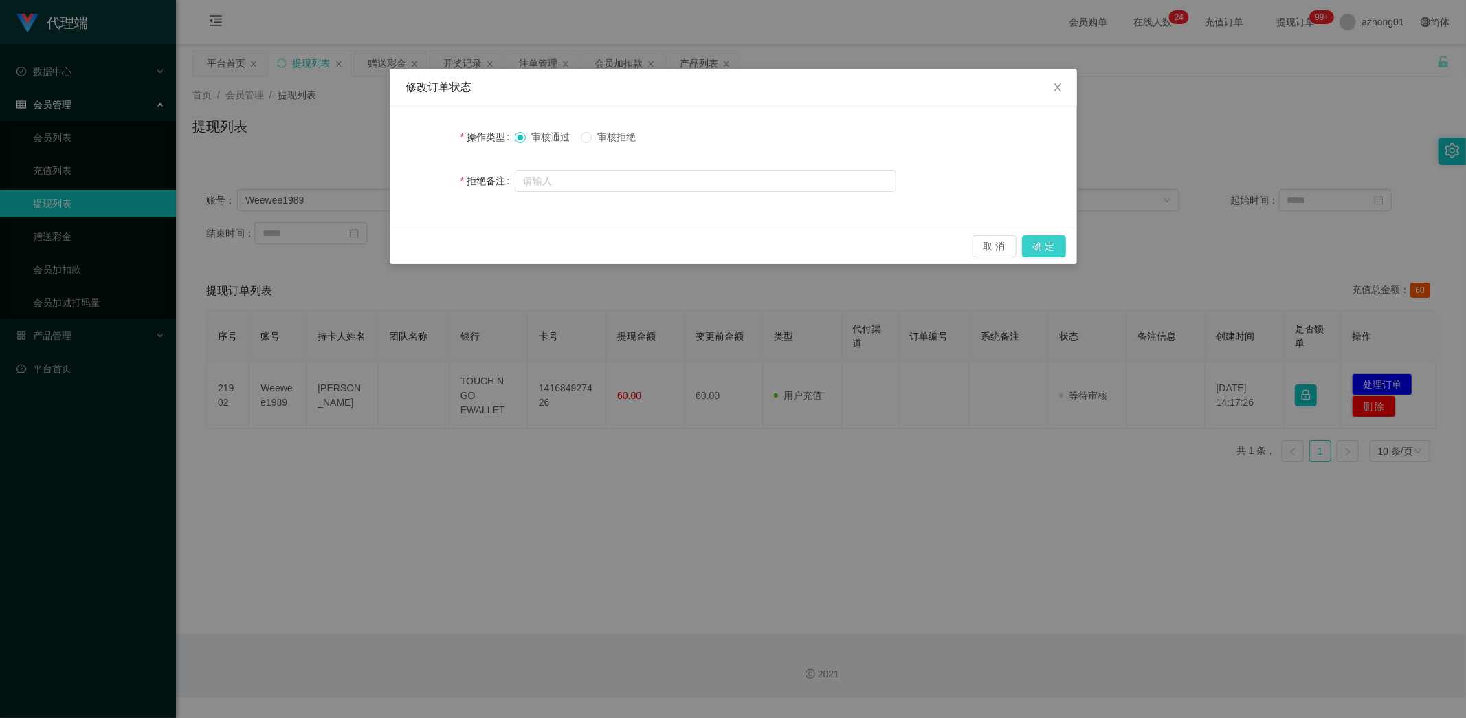
click at [1054, 246] on button "确 定" at bounding box center [1044, 246] width 44 height 22
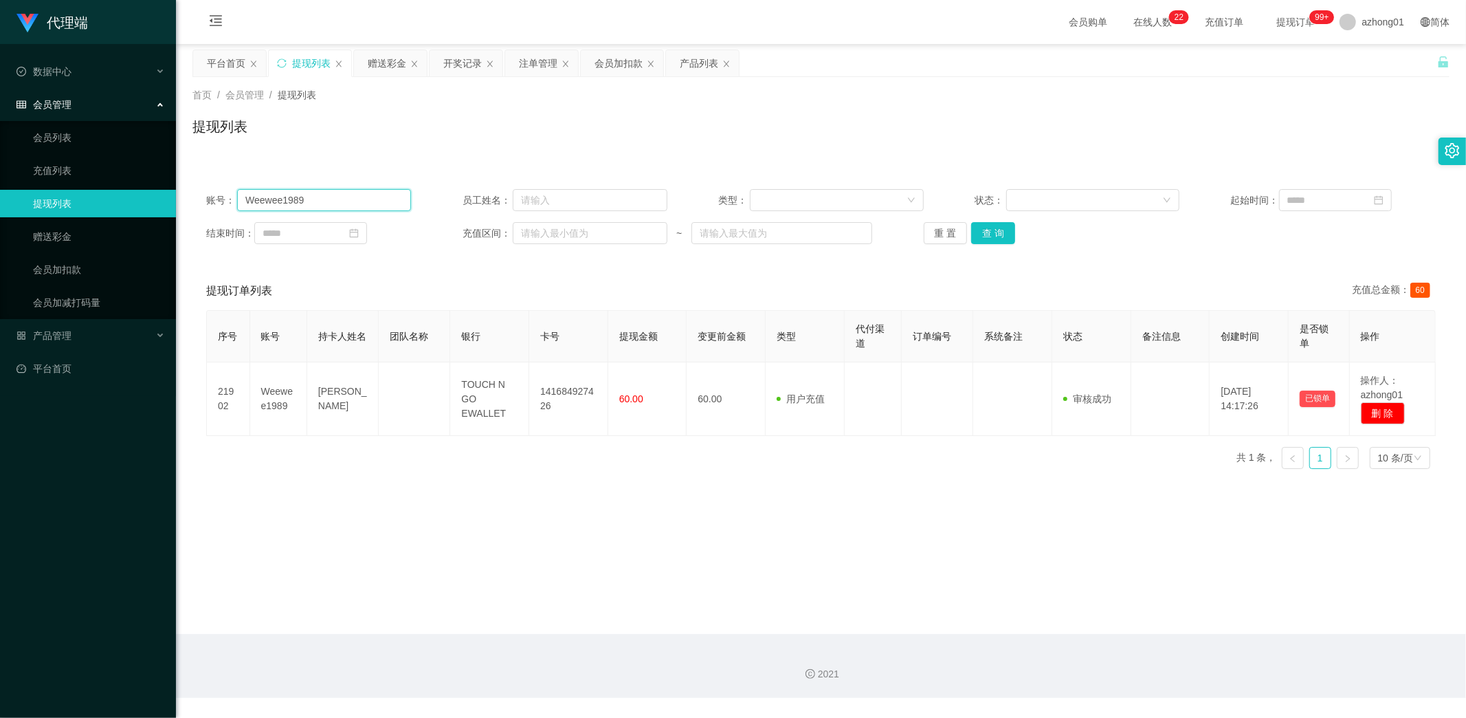
drag, startPoint x: 322, startPoint y: 197, endPoint x: 142, endPoint y: 208, distance: 180.4
click at [132, 201] on section "代理端 数据中心 会员管理 会员列表 充值列表 提现列表 赠送彩金 会员加扣款 会员加减打码量 产品管理 开奖记录 注单管理 产品列表 即时注单 产品预设置 …" at bounding box center [733, 349] width 1466 height 698
paste input "yyym"
type input "yyym"
click at [986, 235] on button "查 询" at bounding box center [993, 233] width 44 height 22
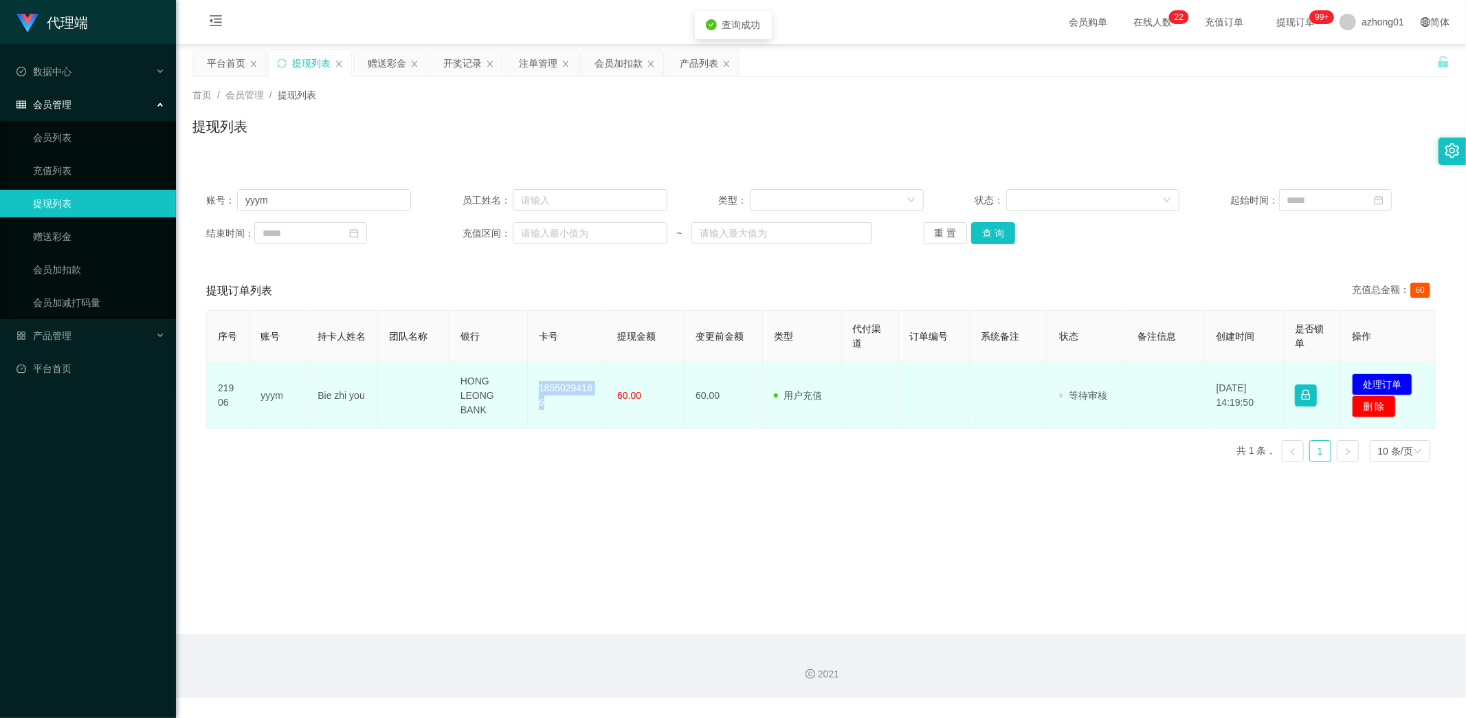
drag, startPoint x: 533, startPoint y: 382, endPoint x: 562, endPoint y: 417, distance: 44.9
click at [562, 417] on td "18550294186" at bounding box center [567, 395] width 78 height 67
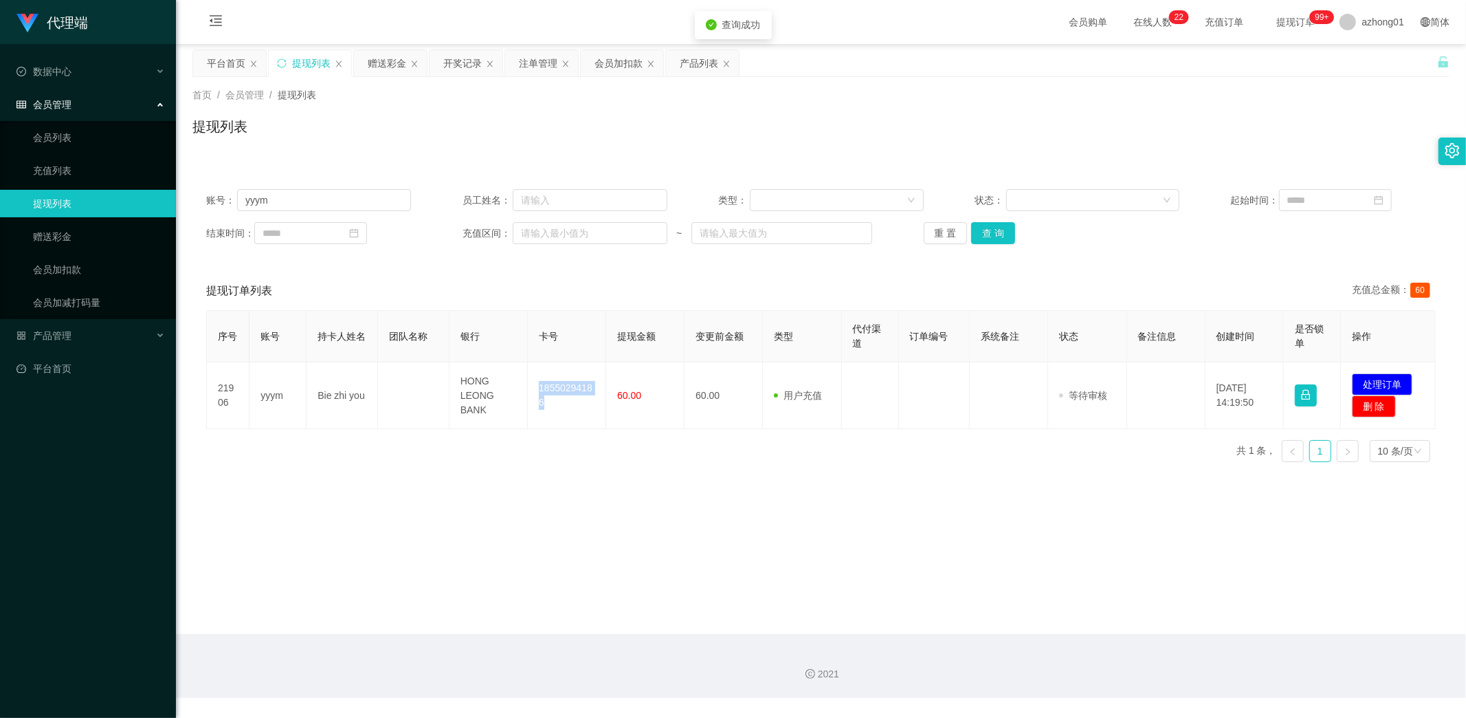
copy td "18550294186"
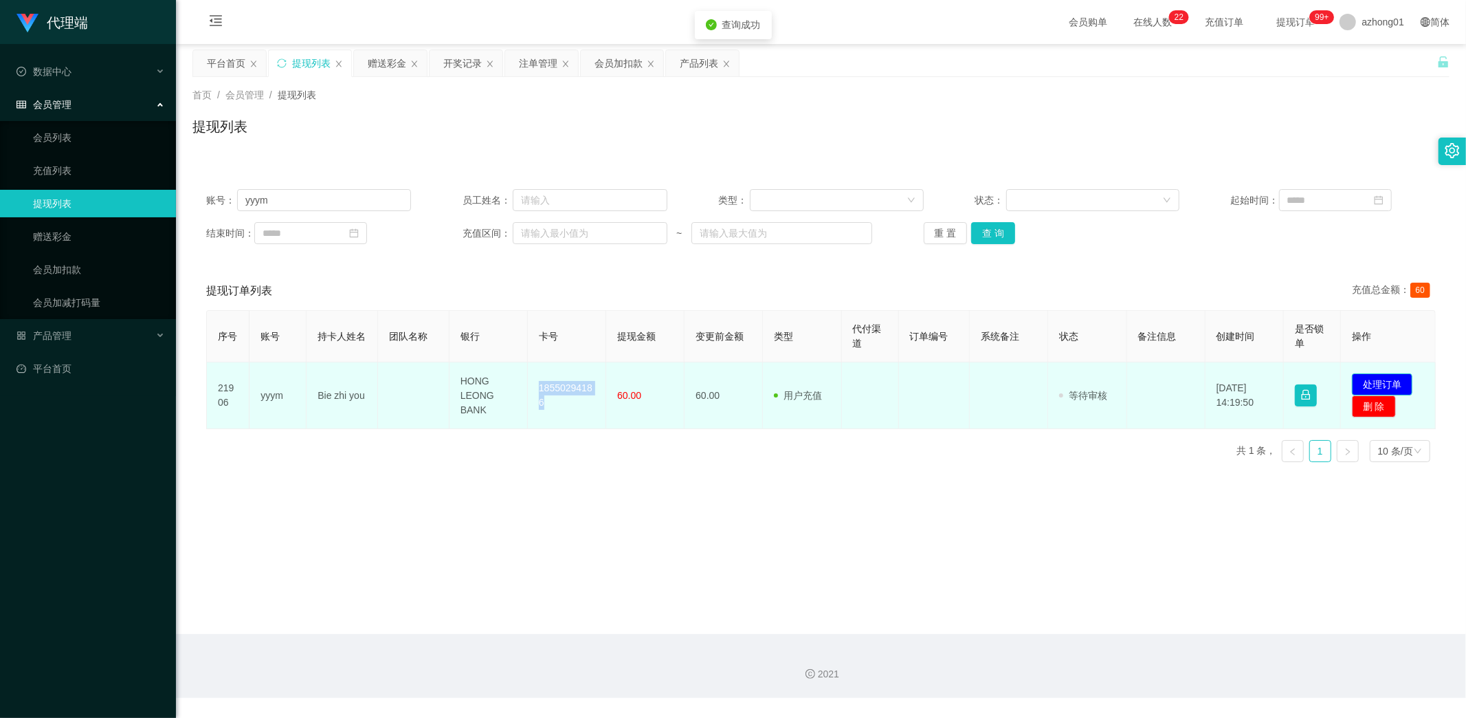
click at [1385, 376] on button "处理订单" at bounding box center [1382, 384] width 60 height 22
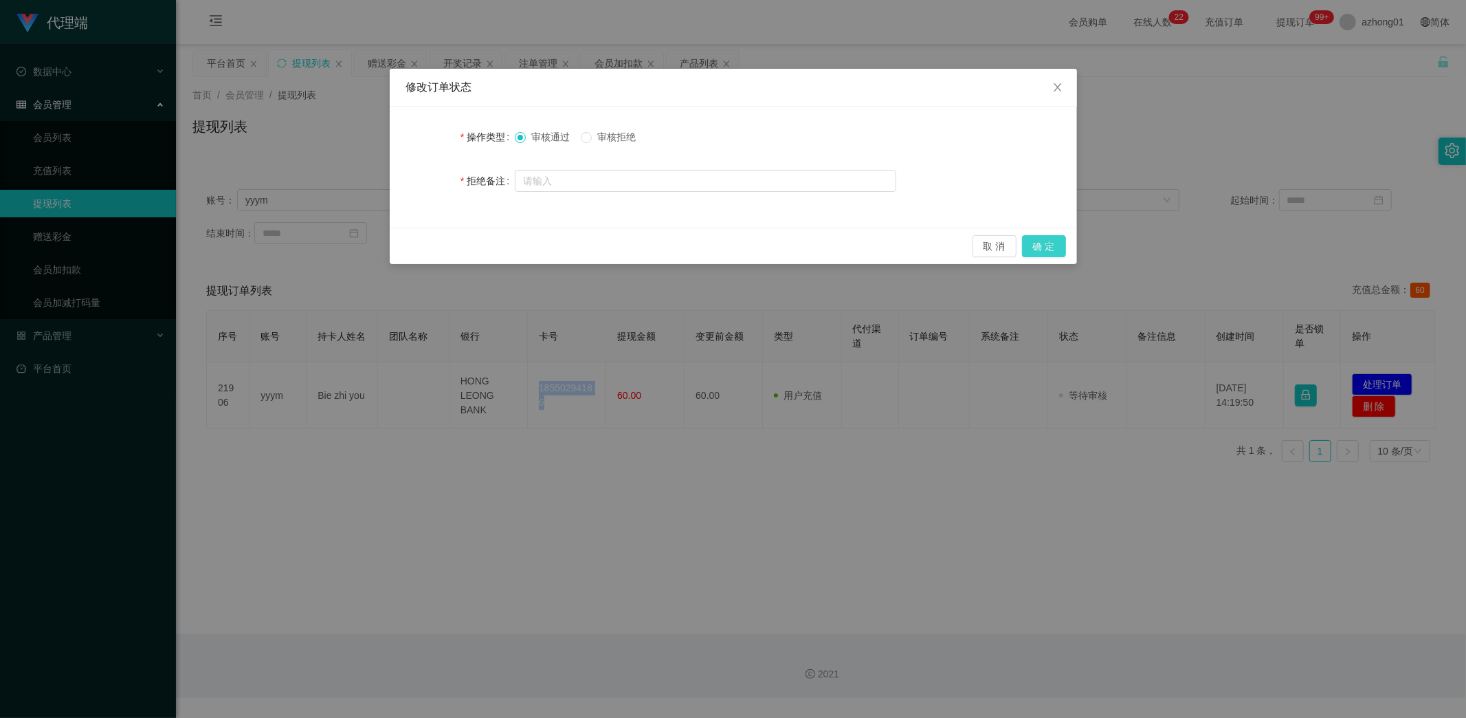
click at [1049, 247] on button "确 定" at bounding box center [1044, 246] width 44 height 22
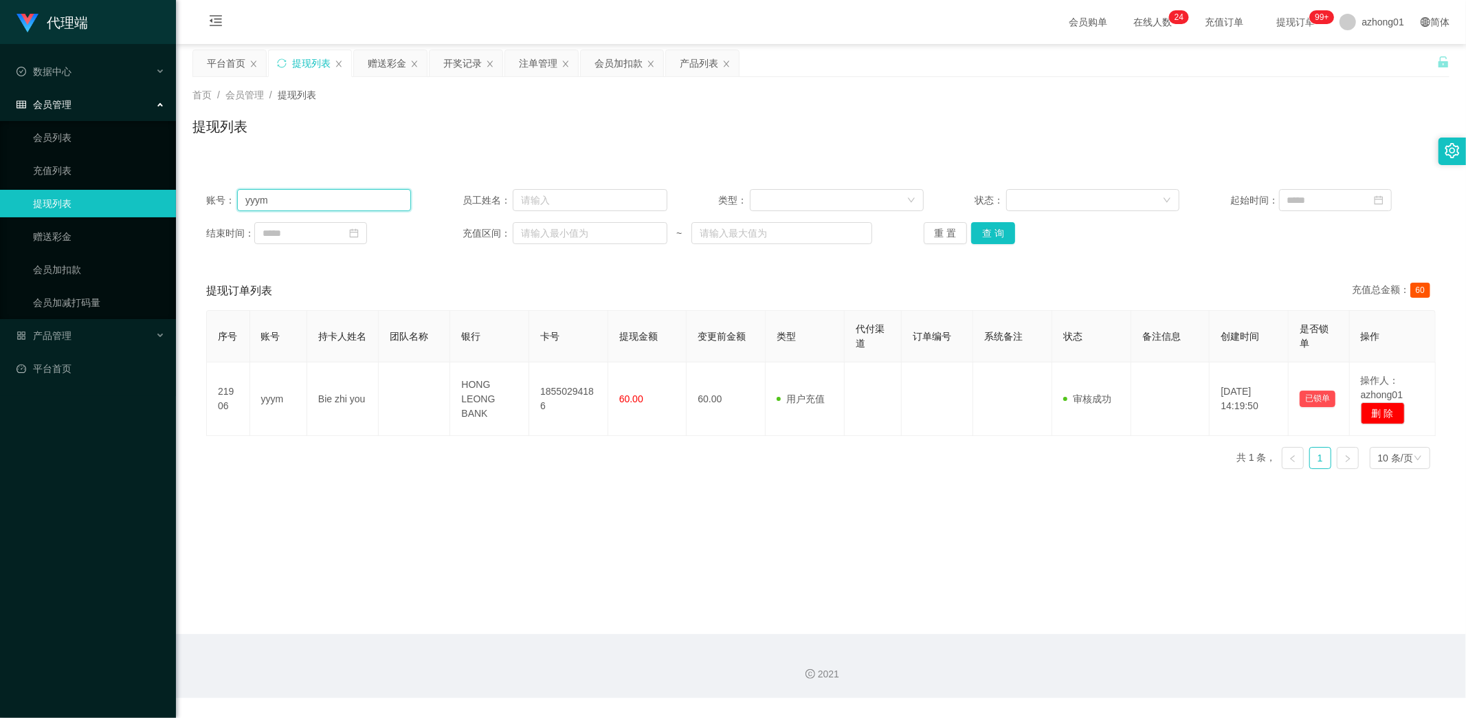
drag, startPoint x: 307, startPoint y: 200, endPoint x: 300, endPoint y: 199, distance: 6.9
click at [305, 199] on input "yyym" at bounding box center [324, 200] width 174 height 22
click at [47, 242] on link "赠送彩金" at bounding box center [99, 236] width 132 height 27
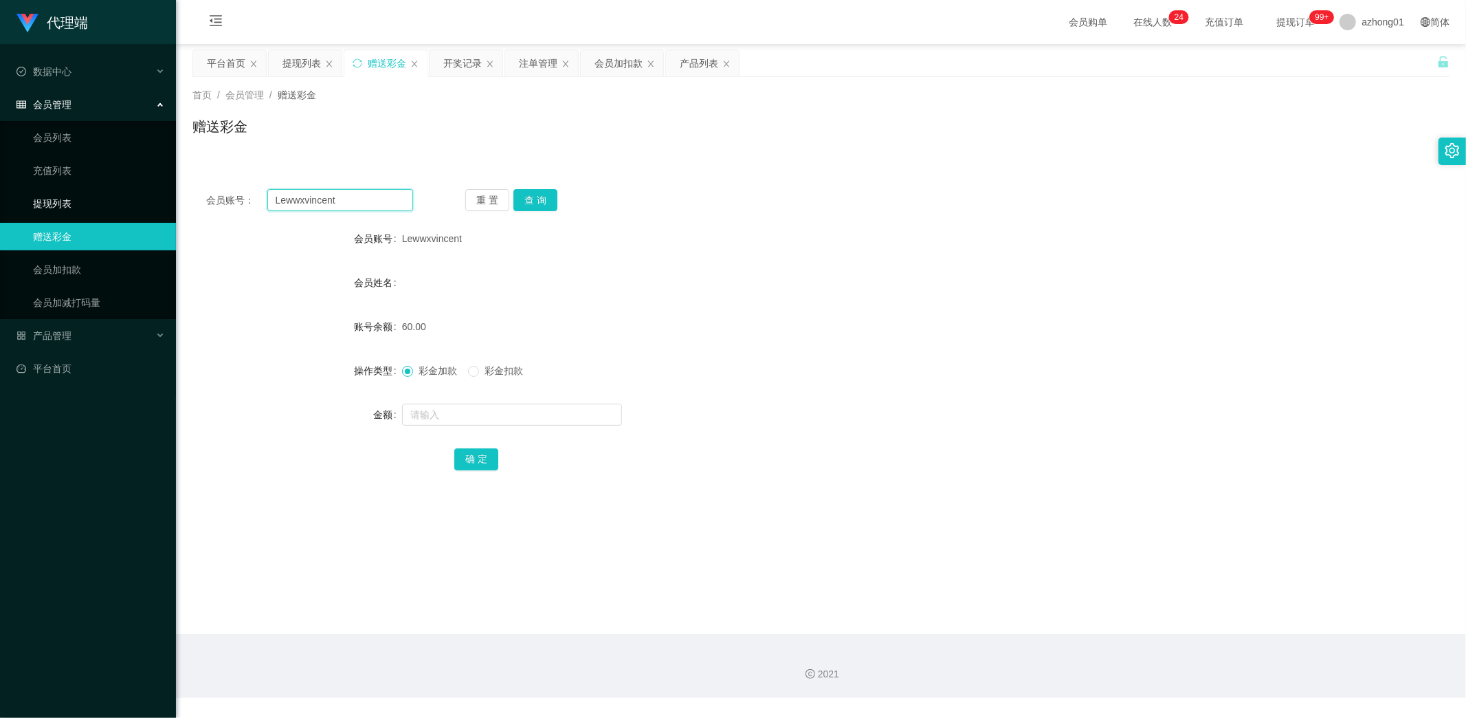
drag, startPoint x: 357, startPoint y: 199, endPoint x: 153, endPoint y: 190, distance: 205.0
click at [153, 190] on section "代理端 数据中心 会员管理 会员列表 充值列表 提现列表 赠送彩金 会员加扣款 会员加减打码量 产品管理 开奖记录 注单管理 产品列表 即时注单 产品预设置 …" at bounding box center [733, 349] width 1466 height 698
paste input "60143988933"
click at [540, 198] on button "查 询" at bounding box center [535, 200] width 44 height 22
drag, startPoint x: 354, startPoint y: 199, endPoint x: 213, endPoint y: 198, distance: 140.9
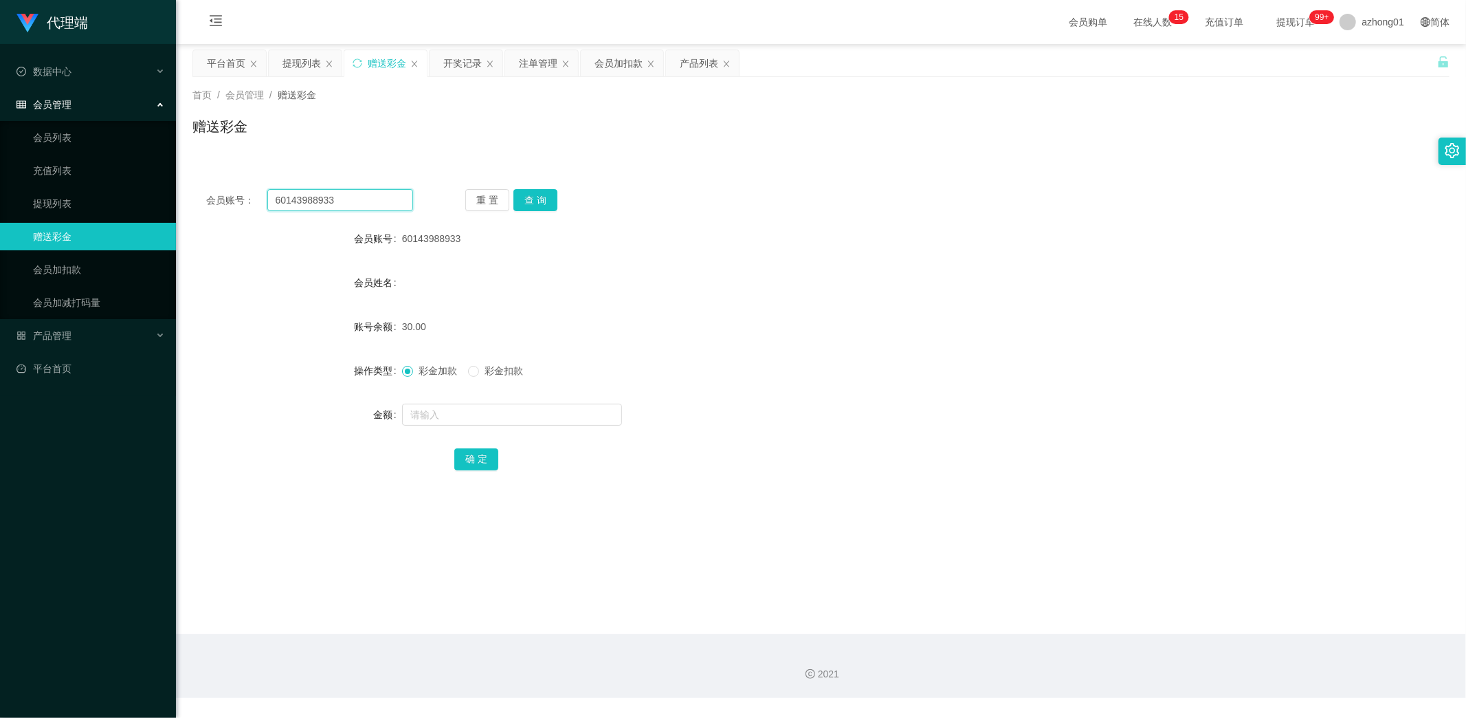
click at [213, 198] on div "会员账号： 60143988933" at bounding box center [309, 200] width 207 height 22
paste input "Lewwxvincent"
type input "Lewwxvincent"
click at [534, 201] on button "查 询" at bounding box center [535, 200] width 44 height 22
click at [57, 195] on link "提现列表" at bounding box center [99, 203] width 132 height 27
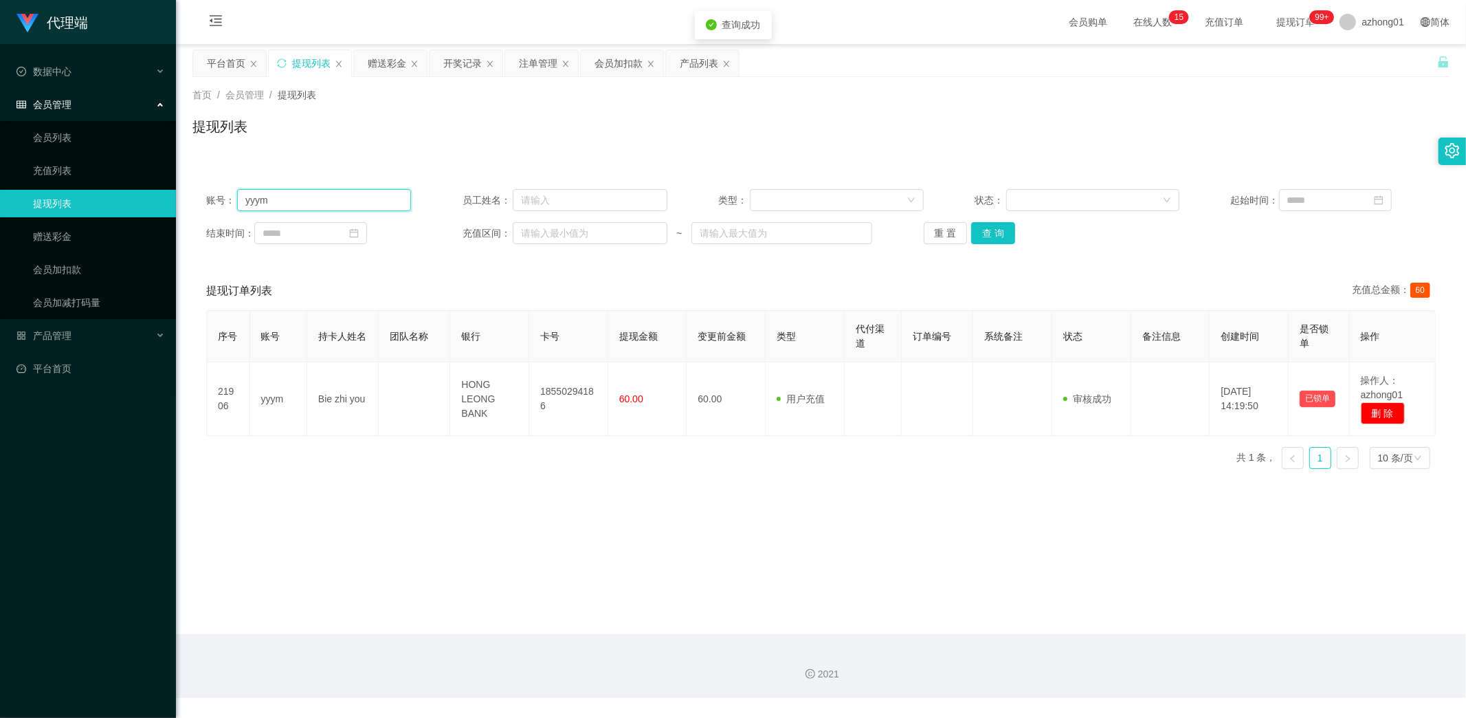
drag, startPoint x: 317, startPoint y: 204, endPoint x: 164, endPoint y: 210, distance: 153.4
click at [149, 203] on section "代理端 数据中心 会员管理 会员列表 充值列表 提现列表 赠送彩金 会员加扣款 会员加减打码量 产品管理 开奖记录 注单管理 产品列表 即时注单 产品预设置 …" at bounding box center [733, 349] width 1466 height 698
paste input "Lewwxvincent"
click at [986, 234] on button "查 询" at bounding box center [993, 233] width 44 height 22
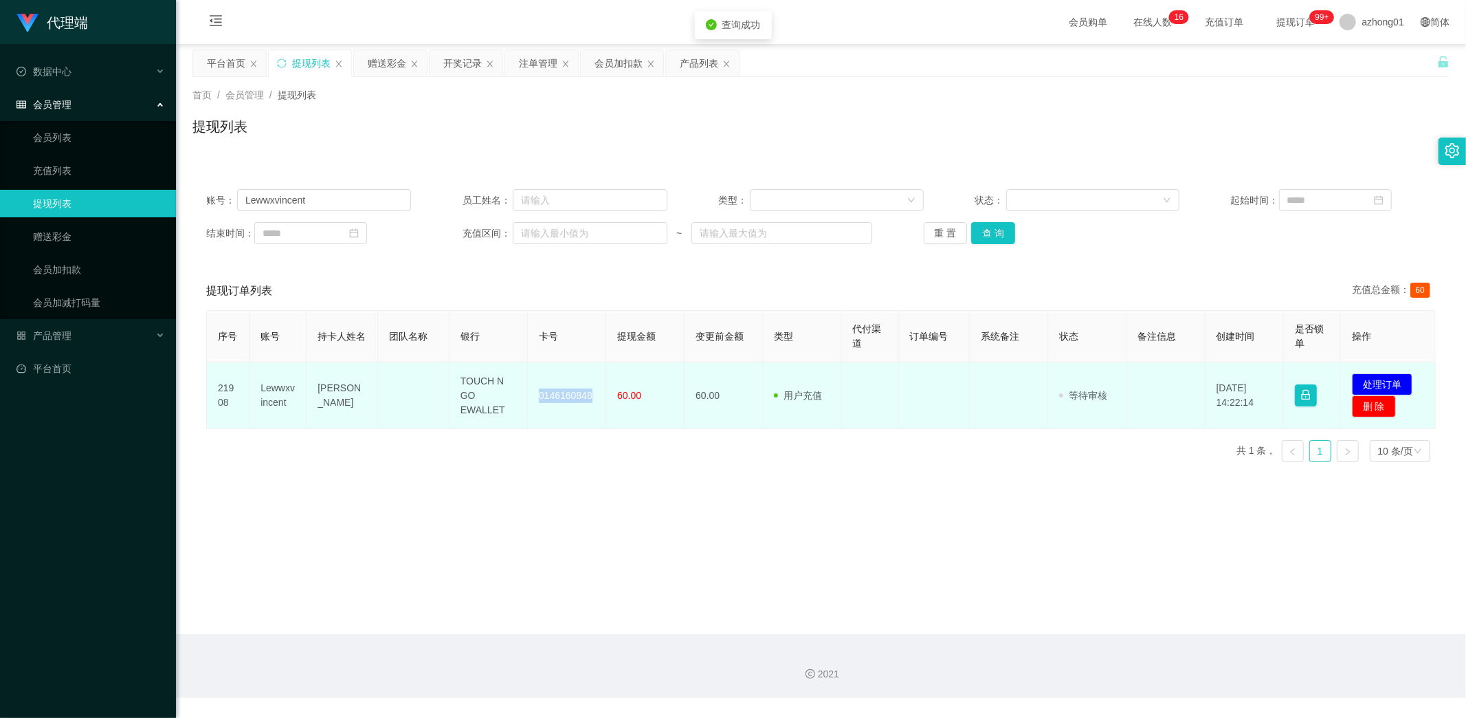
drag, startPoint x: 533, startPoint y: 390, endPoint x: 595, endPoint y: 407, distance: 64.2
click at [595, 407] on td "0146160848" at bounding box center [567, 395] width 78 height 67
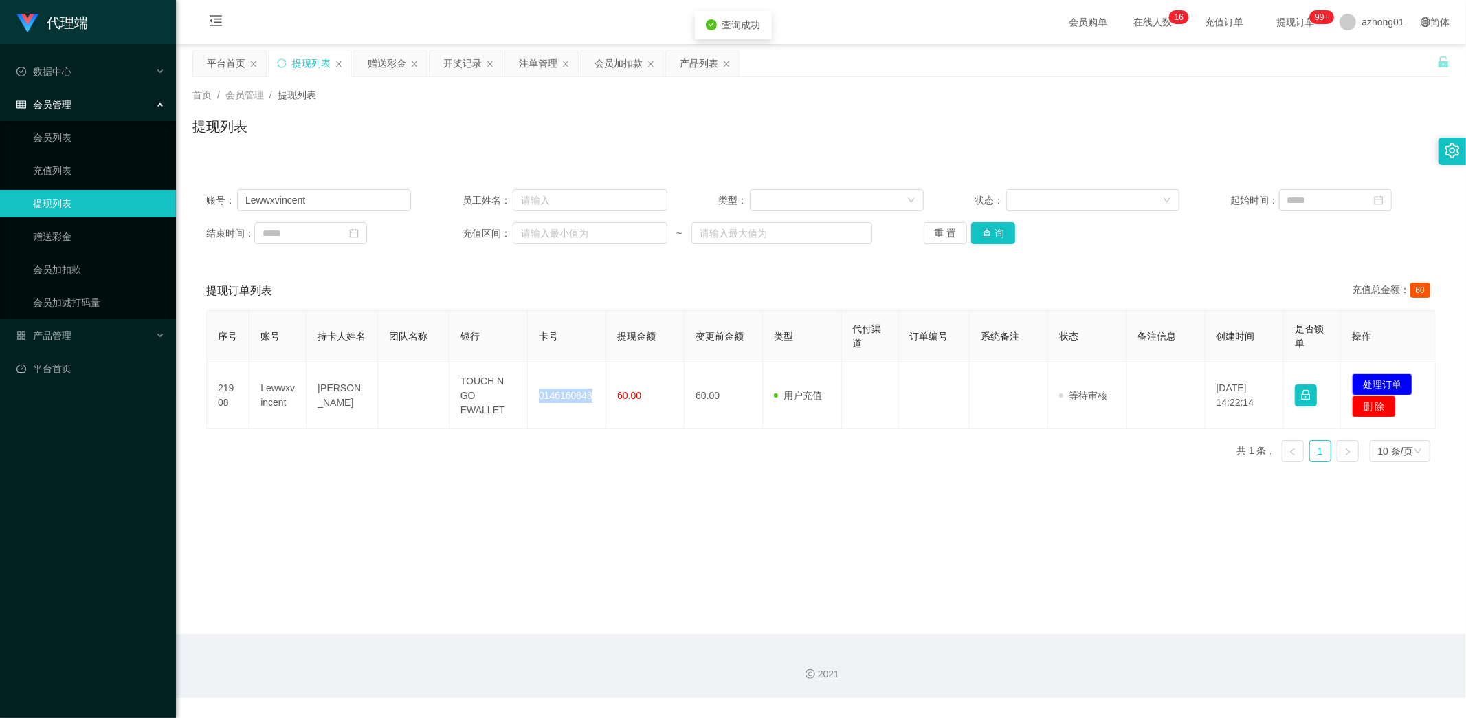
copy td "0146160848"
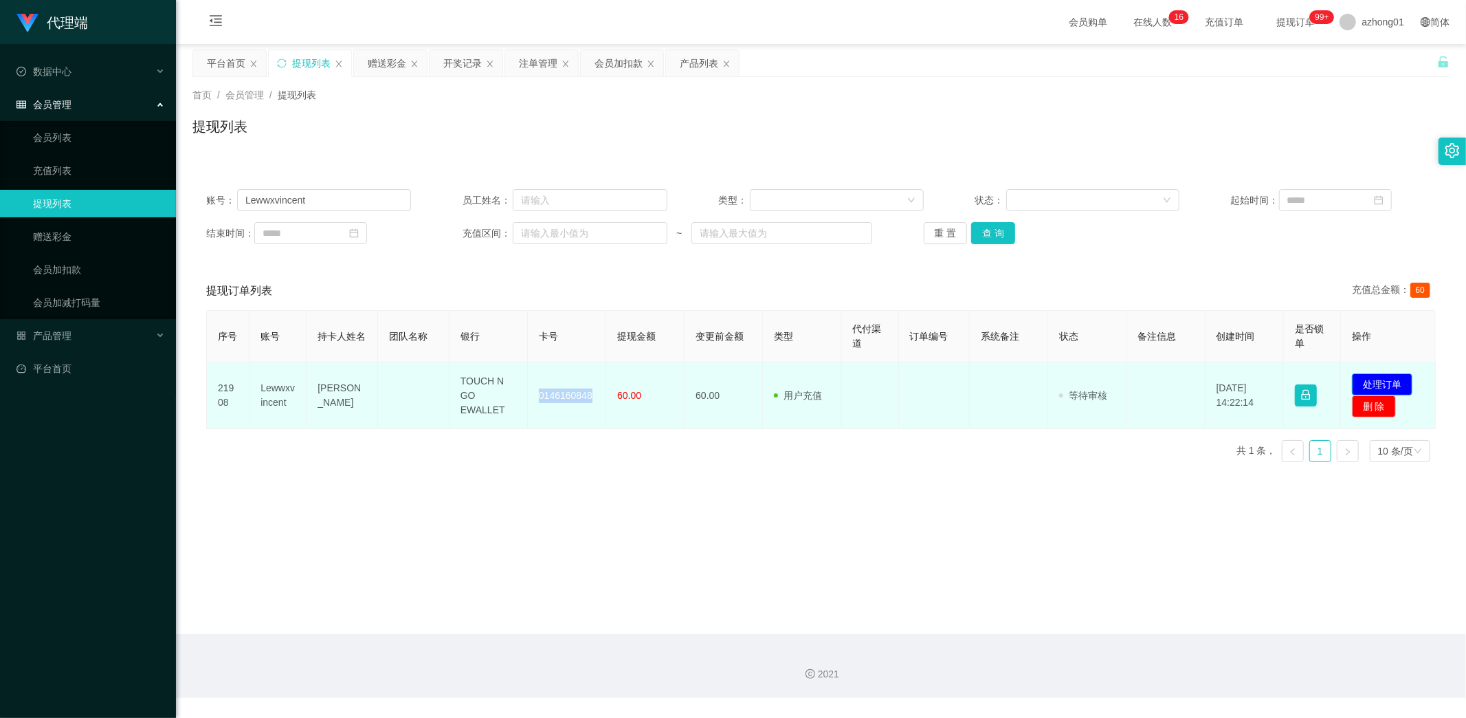
click at [1362, 384] on button "处理订单" at bounding box center [1382, 384] width 60 height 22
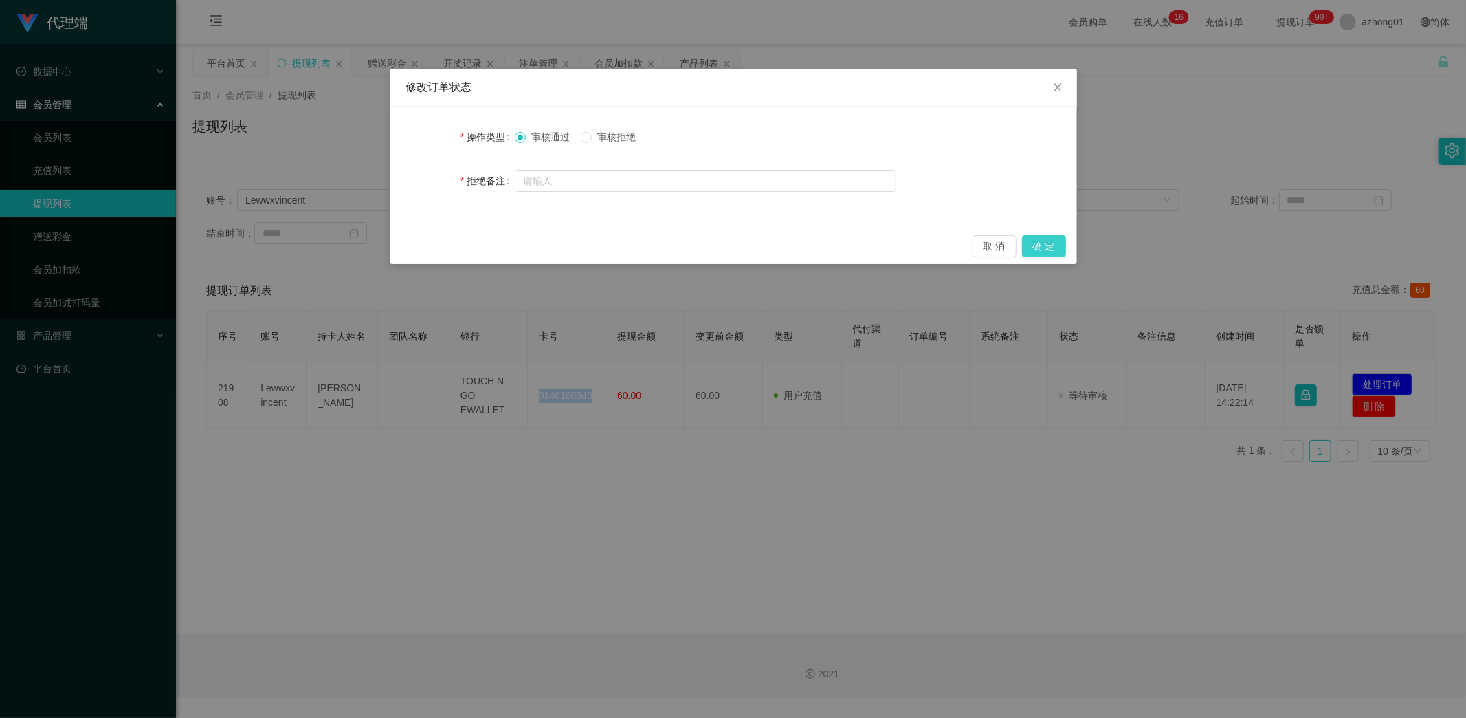
click at [1041, 247] on button "确 定" at bounding box center [1044, 246] width 44 height 22
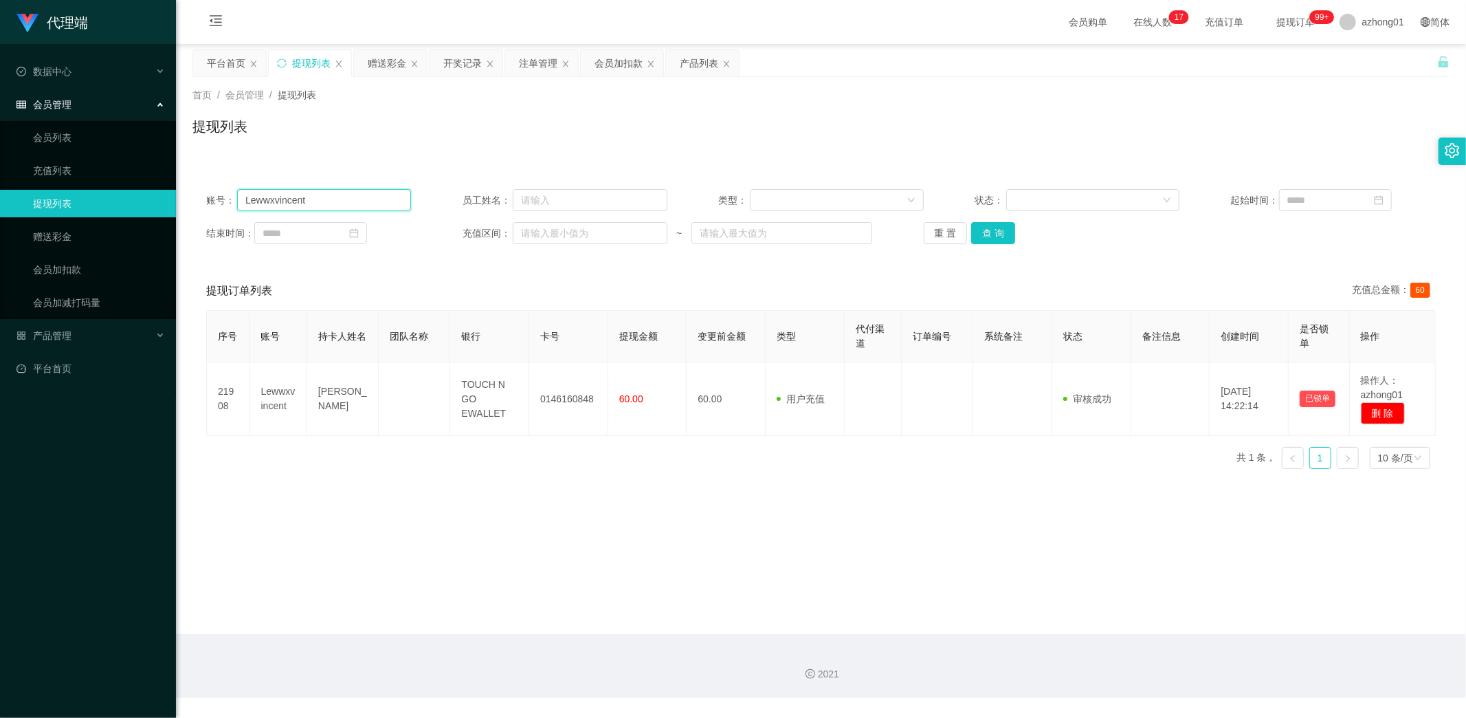
drag, startPoint x: 312, startPoint y: 203, endPoint x: 135, endPoint y: 205, distance: 176.7
click at [134, 201] on section "代理端 数据中心 会员管理 会员列表 充值列表 提现列表 赠送彩金 会员加扣款 会员加减打码量 产品管理 开奖记录 注单管理 产品列表 即时注单 产品预设置 …" at bounding box center [733, 349] width 1466 height 698
paste input "ooooi"
click at [998, 228] on button "查 询" at bounding box center [993, 233] width 44 height 22
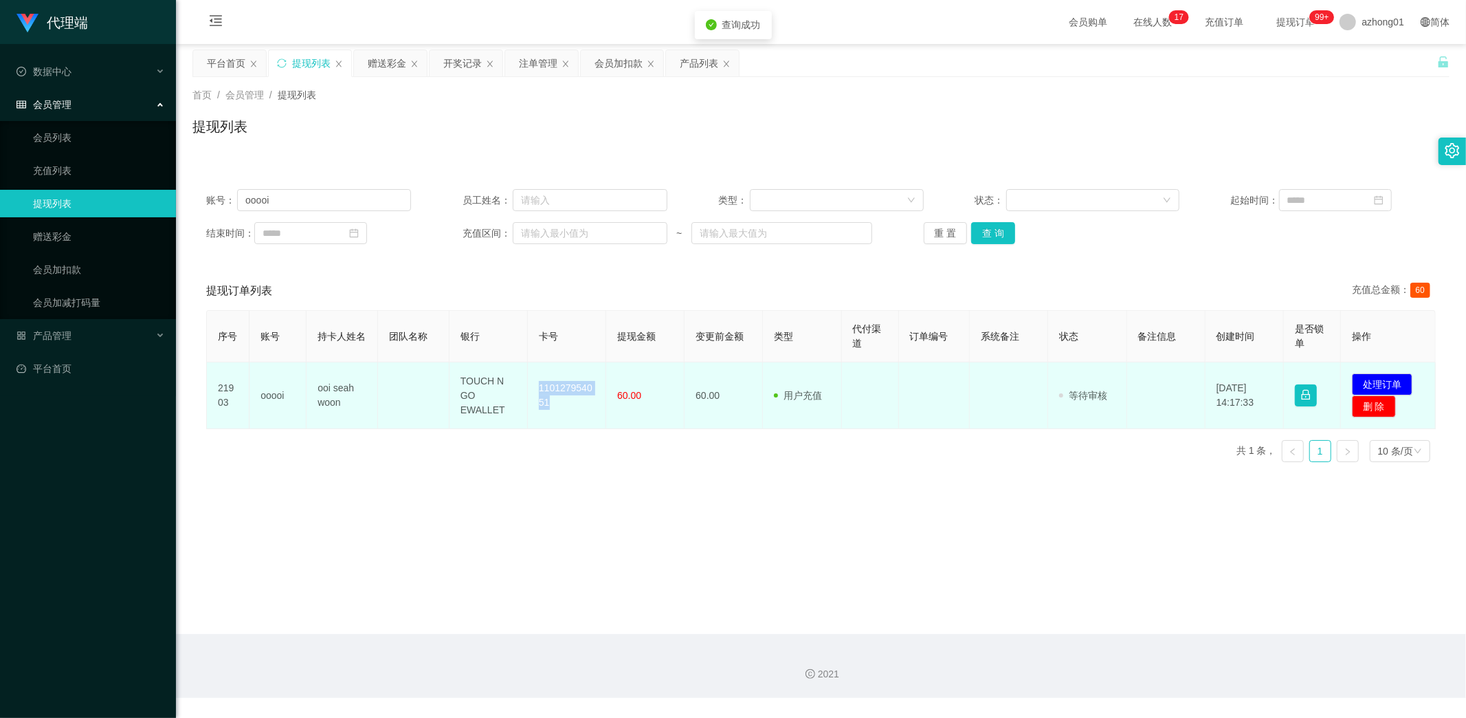
drag, startPoint x: 534, startPoint y: 379, endPoint x: 573, endPoint y: 413, distance: 51.1
click at [573, 413] on td "110127954051" at bounding box center [567, 395] width 78 height 67
click at [1362, 385] on button "处理订单" at bounding box center [1382, 384] width 60 height 22
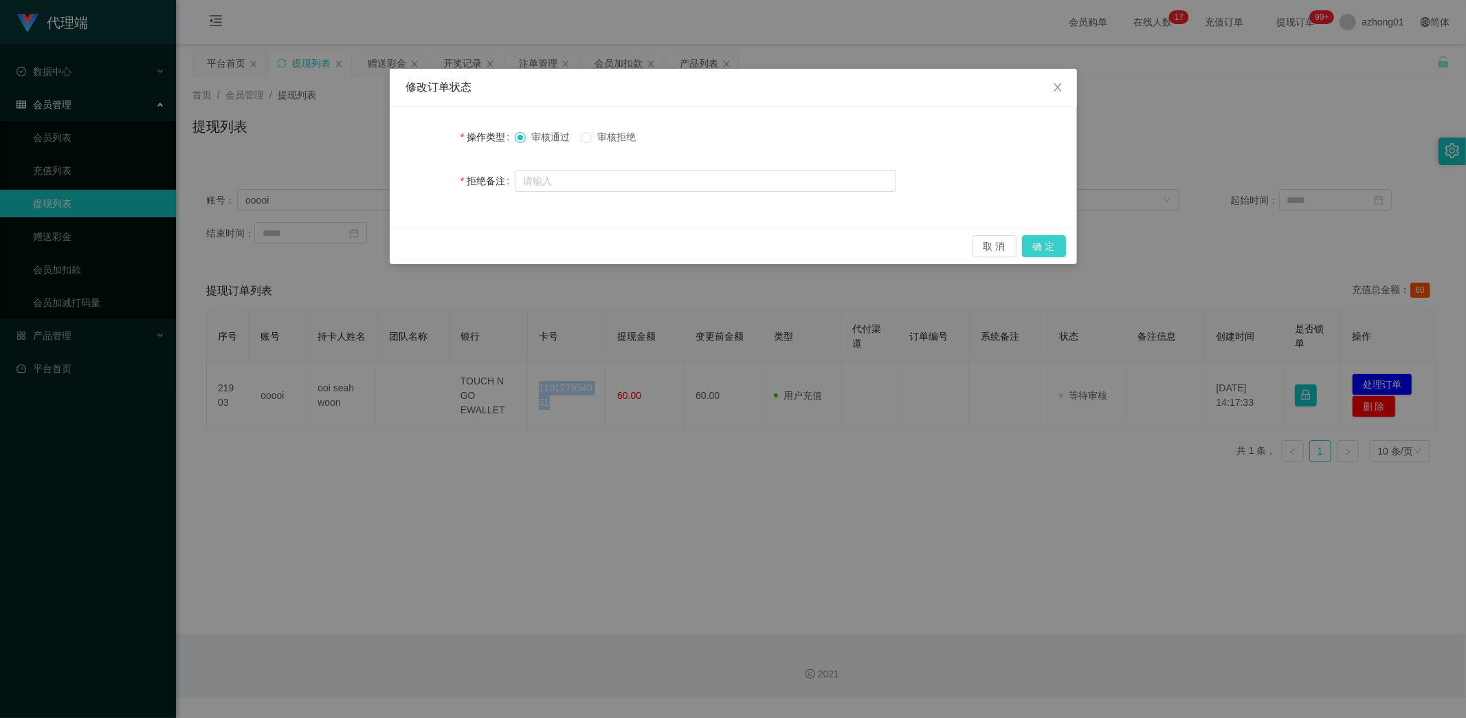
click at [1052, 244] on button "确 定" at bounding box center [1044, 246] width 44 height 22
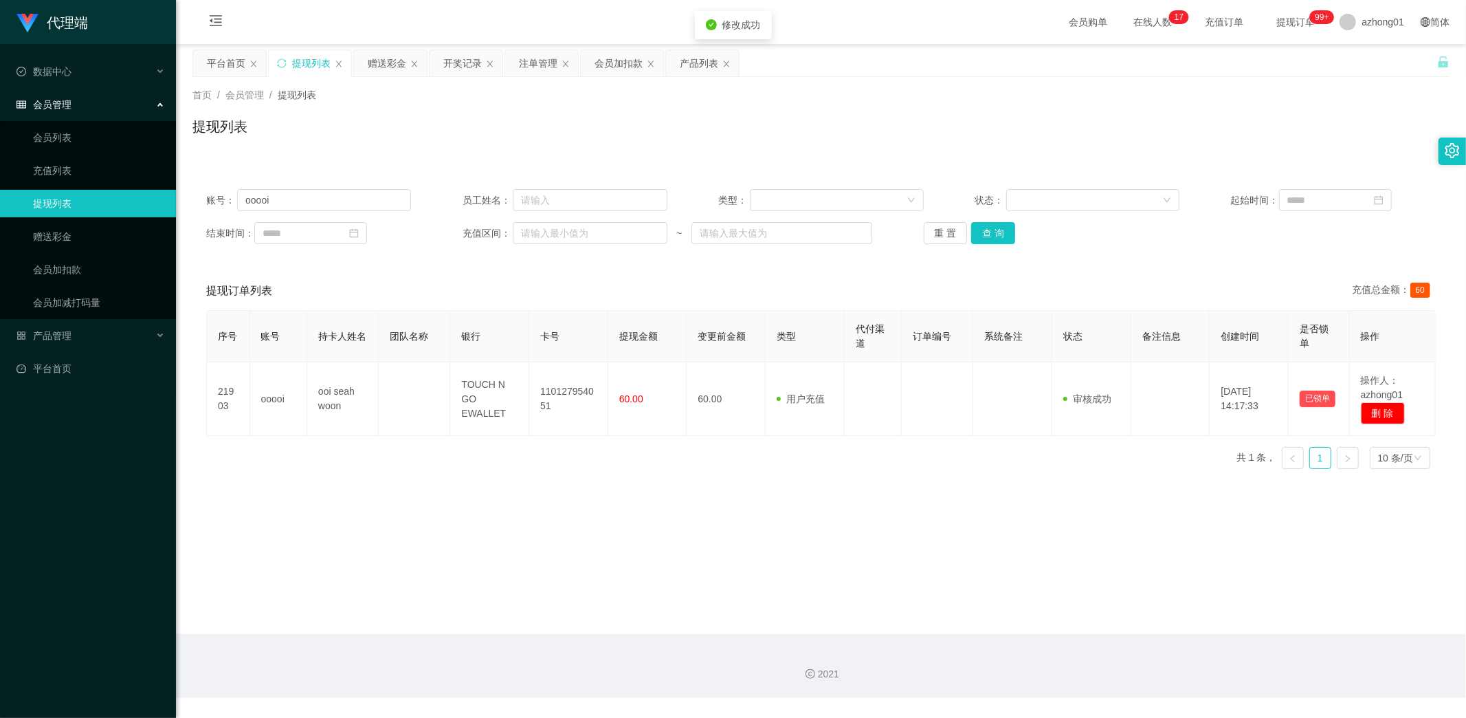
click at [802, 716] on div "代理端 数据中心 会员管理 会员列表 充值列表 提现列表 赠送彩金 会员加扣款 会员加减打码量 产品管理 开奖记录 注单管理 产品列表 即时注单 产品预设置 …" at bounding box center [733, 359] width 1466 height 718
drag, startPoint x: 311, startPoint y: 195, endPoint x: 170, endPoint y: 203, distance: 141.2
click at [155, 197] on section "代理端 数据中心 会员管理 会员列表 充值列表 提现列表 赠送彩金 会员加扣款 会员加减打码量 产品管理 开奖记录 注单管理 产品列表 即时注单 产品预设置 …" at bounding box center [733, 349] width 1466 height 698
paste input "Pp12345678"
click at [1001, 231] on button "查 询" at bounding box center [993, 233] width 44 height 22
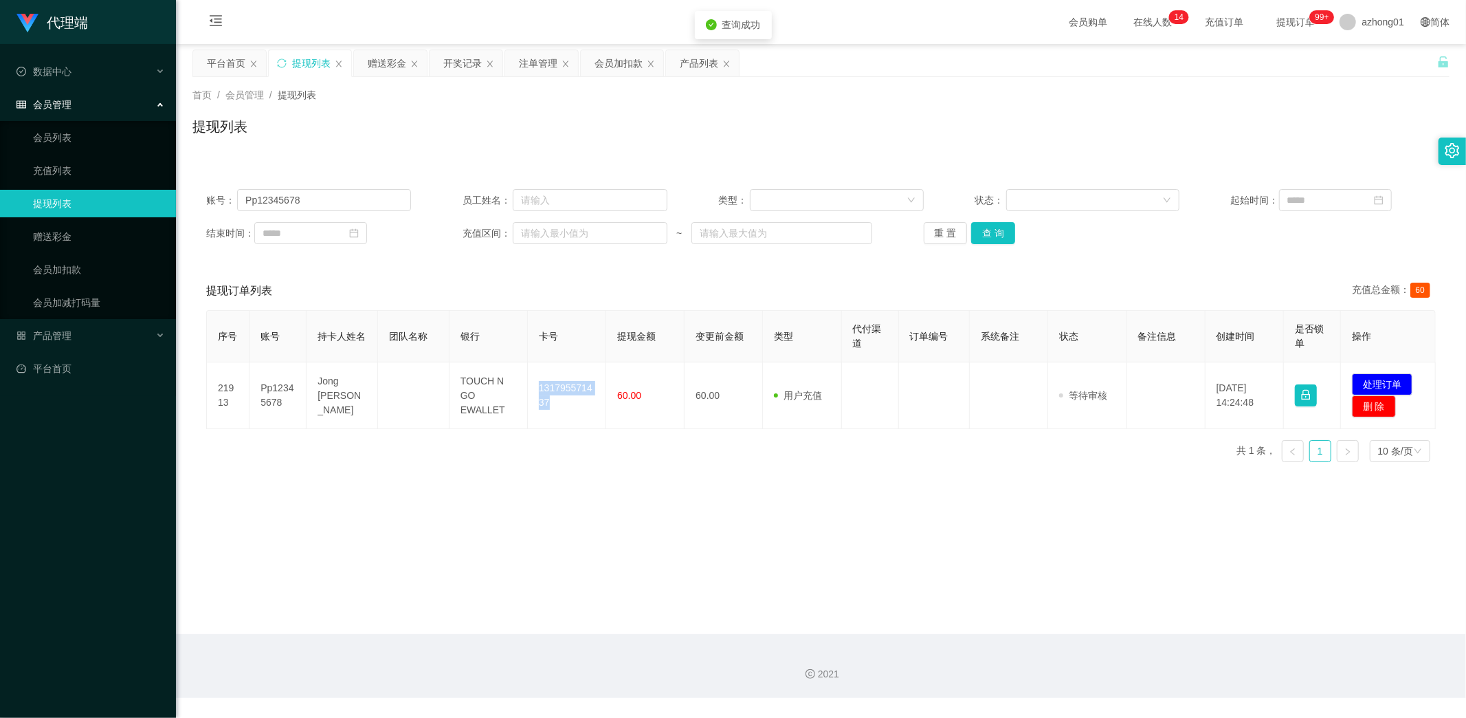
drag, startPoint x: 533, startPoint y: 383, endPoint x: 566, endPoint y: 434, distance: 61.0
click at [565, 421] on td "131795571437" at bounding box center [567, 395] width 78 height 67
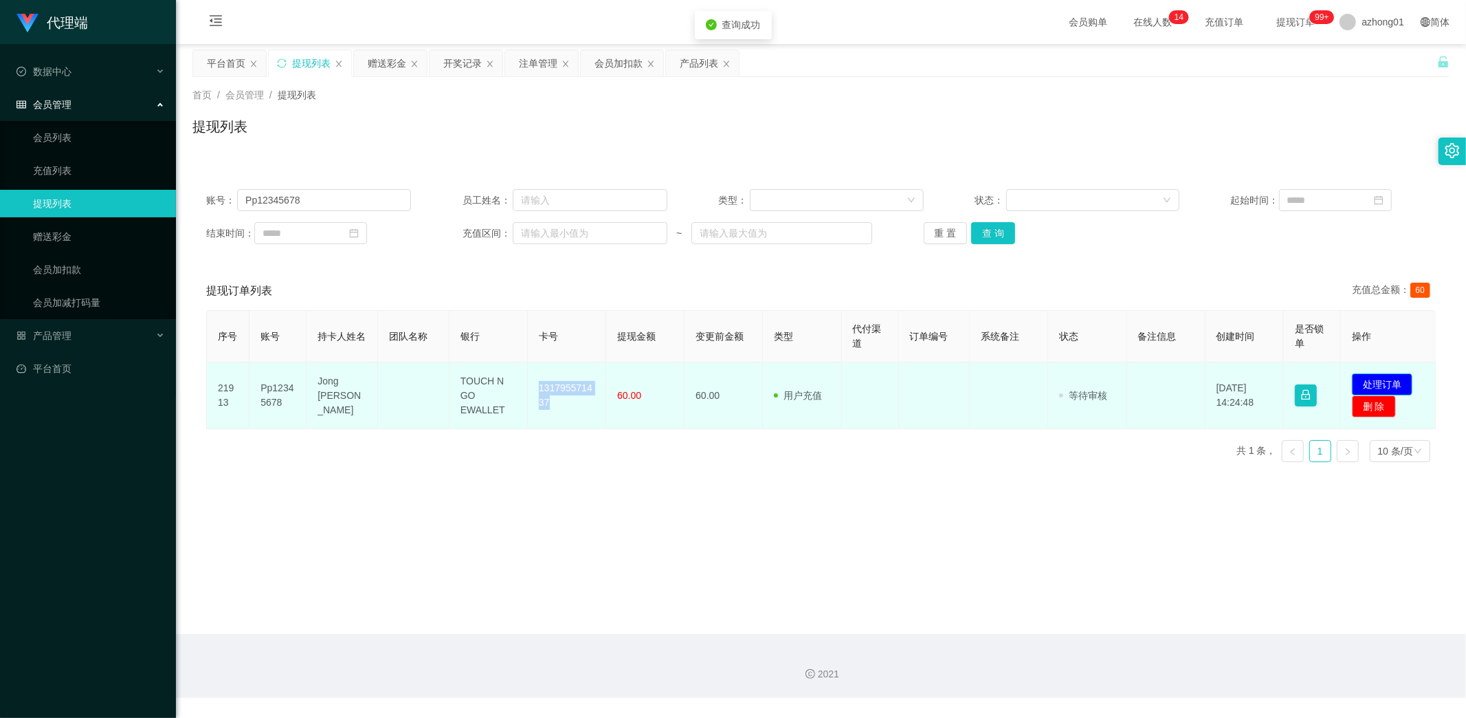
click at [1383, 379] on button "处理订单" at bounding box center [1382, 384] width 60 height 22
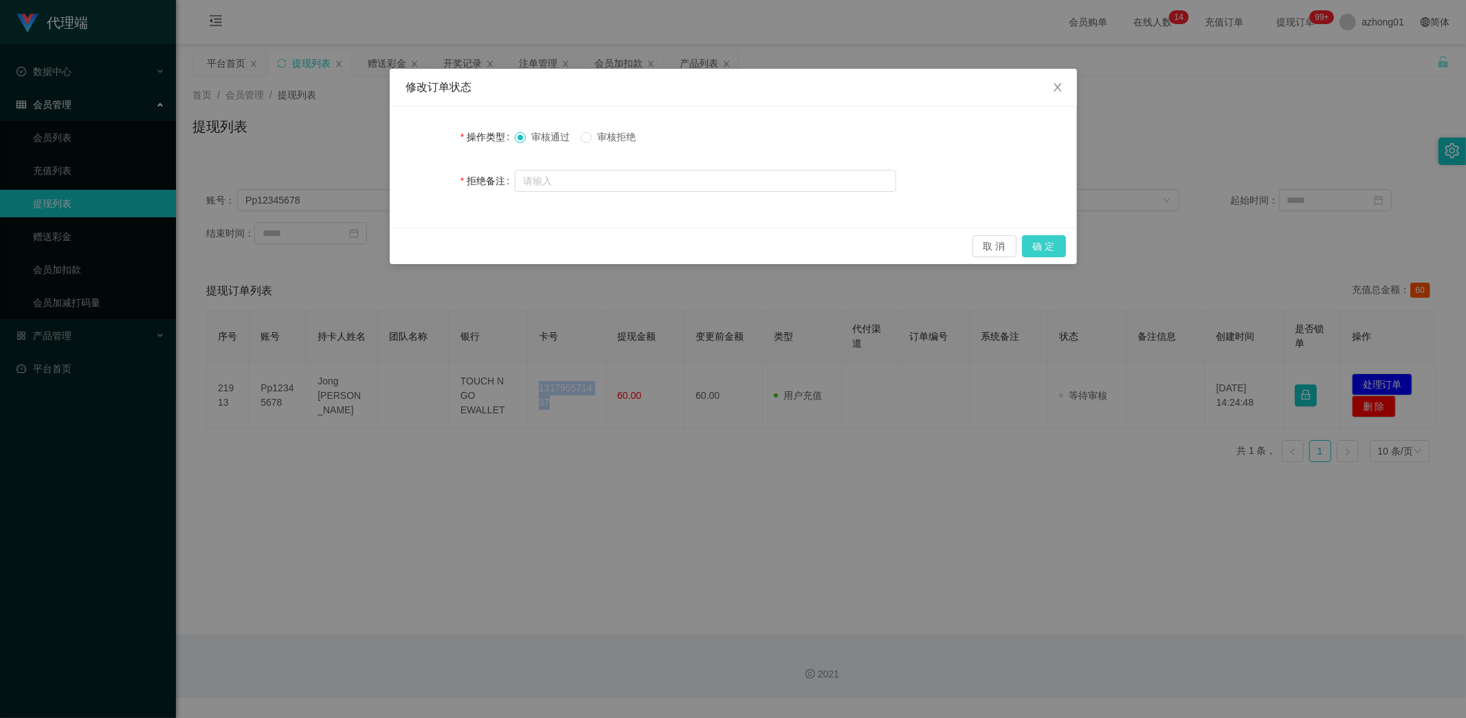
click at [1050, 249] on button "确 定" at bounding box center [1044, 246] width 44 height 22
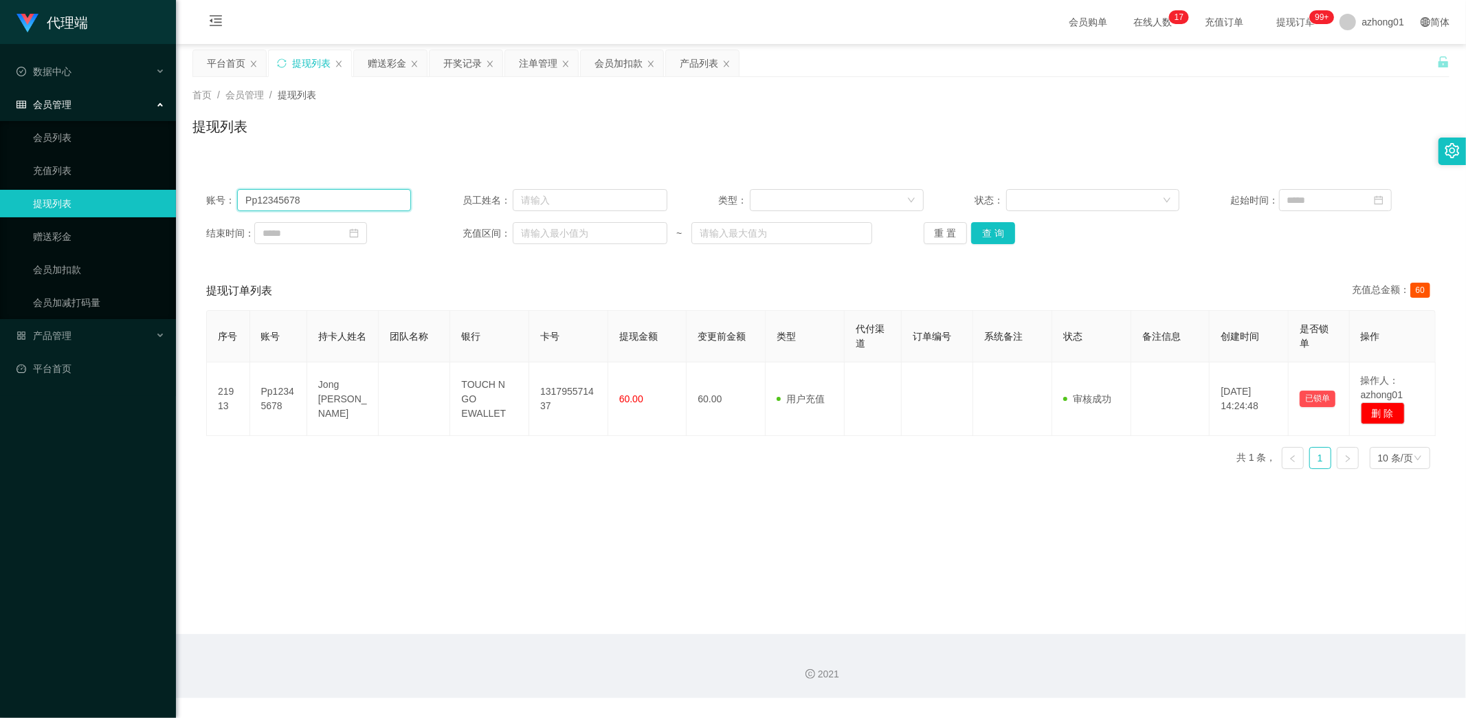
drag, startPoint x: 333, startPoint y: 201, endPoint x: 169, endPoint y: 207, distance: 163.7
click at [166, 204] on section "代理端 数据中心 会员管理 会员列表 充值列表 提现列表 赠送彩金 会员加扣款 会员加减打码量 产品管理 开奖记录 注单管理 产品列表 即时注单 产品预设置 …" at bounding box center [733, 349] width 1466 height 698
paste input "014623598"
type input "0146235988"
click at [1004, 228] on button "查 询" at bounding box center [993, 233] width 44 height 22
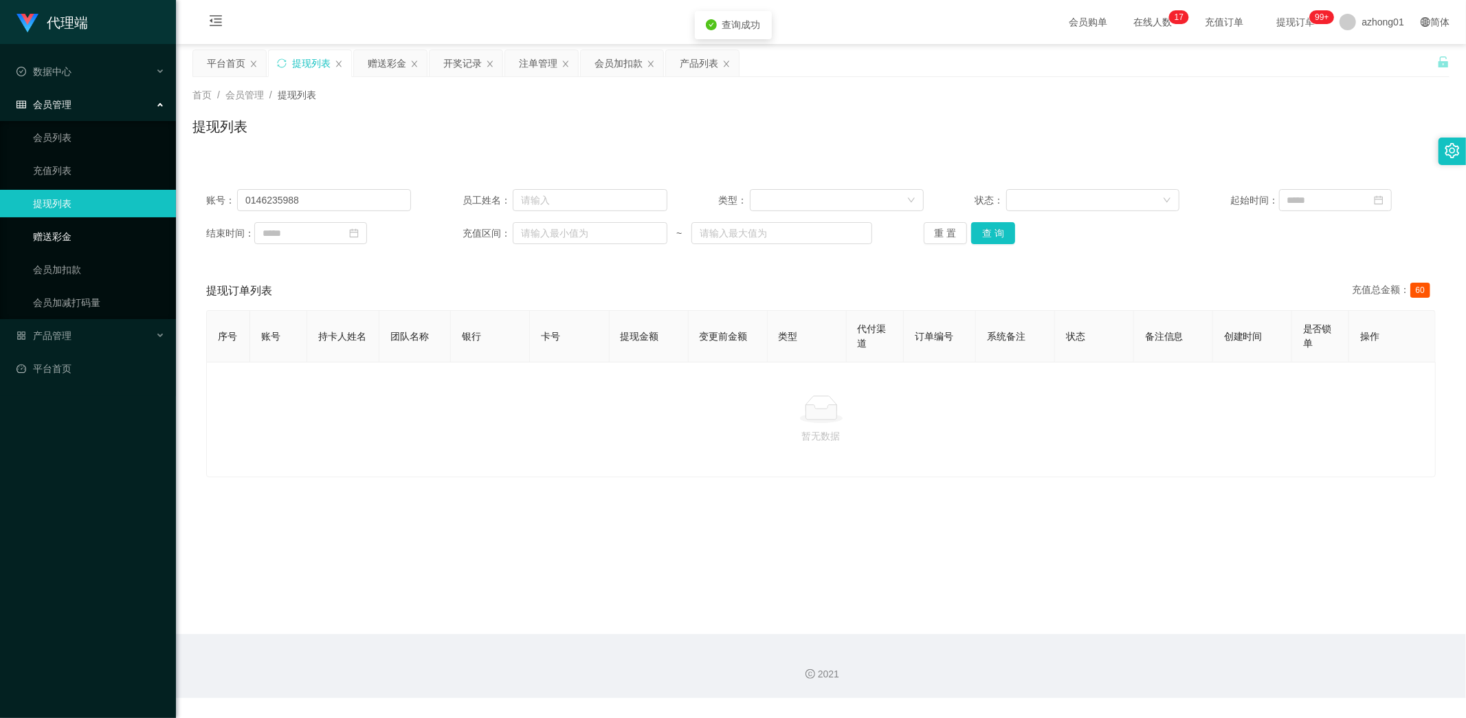
click at [59, 232] on link "赠送彩金" at bounding box center [99, 236] width 132 height 27
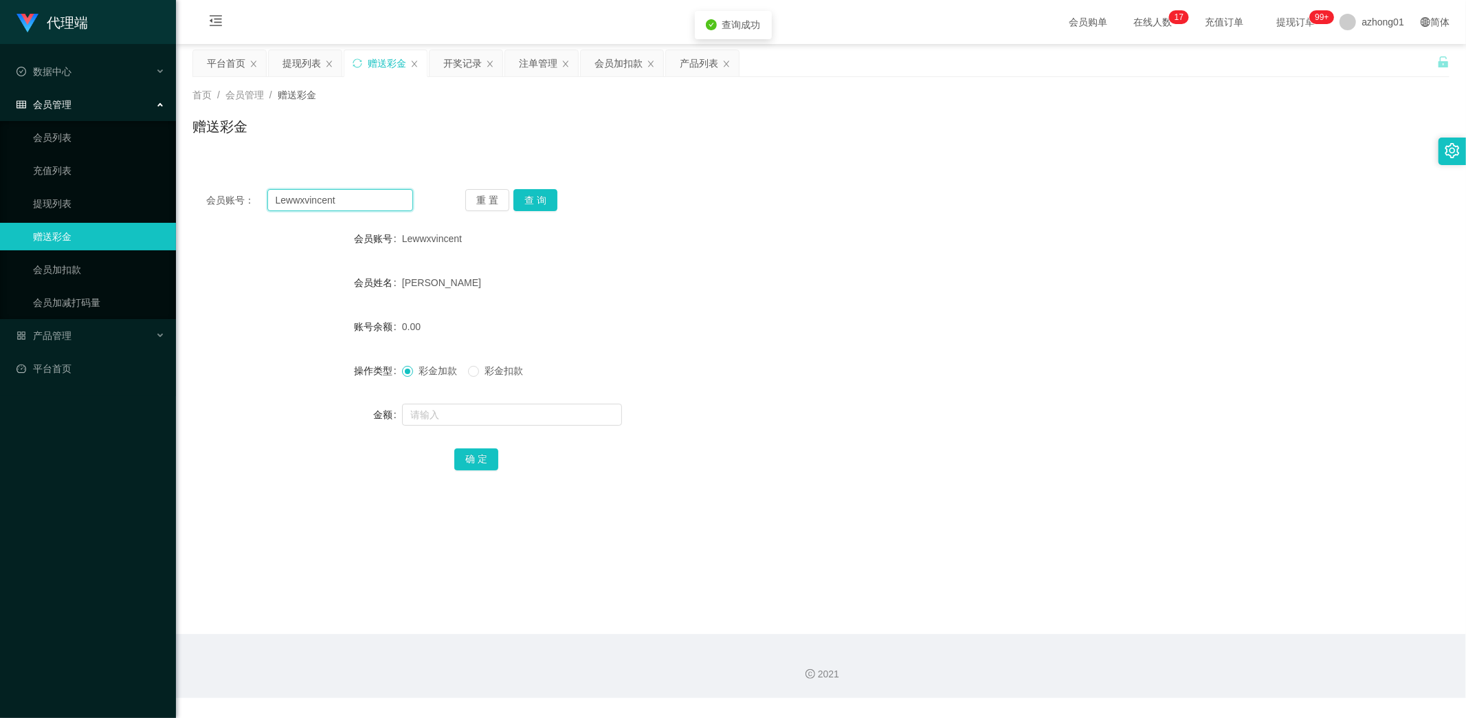
drag, startPoint x: 357, startPoint y: 197, endPoint x: 190, endPoint y: 199, distance: 167.7
click at [190, 199] on main "关闭左侧 关闭右侧 关闭其它 刷新页面 平台首页 提现列表 赠送彩金 开奖记录 注单管理 会员加扣款 产品列表 首页 / 会员管理 / 赠送彩金 / 赠送彩金…" at bounding box center [821, 339] width 1290 height 590
paste input "0146235988"
click at [541, 198] on button "查 询" at bounding box center [535, 200] width 44 height 22
drag, startPoint x: 338, startPoint y: 200, endPoint x: 169, endPoint y: 210, distance: 168.7
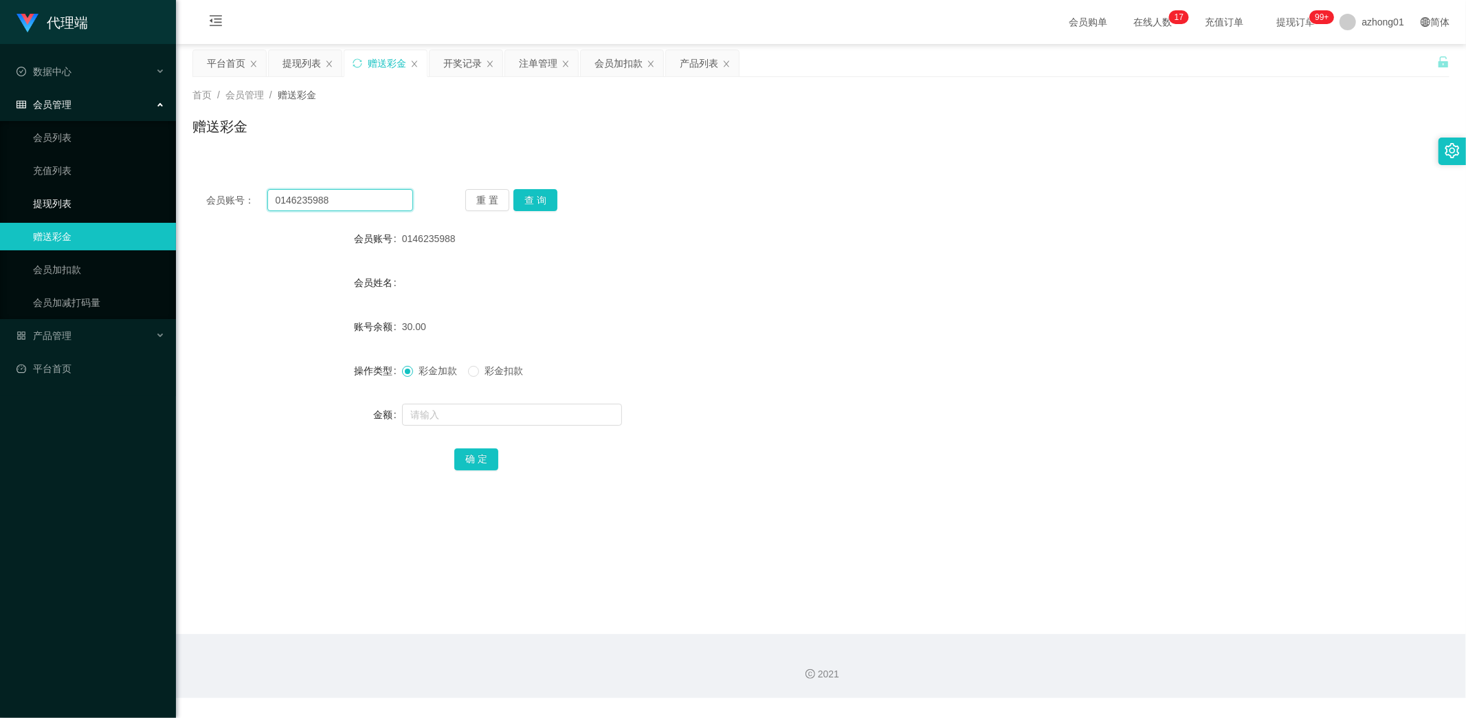
click at [159, 203] on section "代理端 数据中心 会员管理 会员列表 充值列表 提现列表 赠送彩金 会员加扣款 会员加减打码量 产品管理 开奖记录 注单管理 产品列表 即时注单 产品预设置 …" at bounding box center [733, 349] width 1466 height 698
paste input "23284"
type input "0142328488"
click at [523, 203] on button "查 询" at bounding box center [535, 200] width 44 height 22
click at [478, 373] on span at bounding box center [473, 371] width 11 height 11
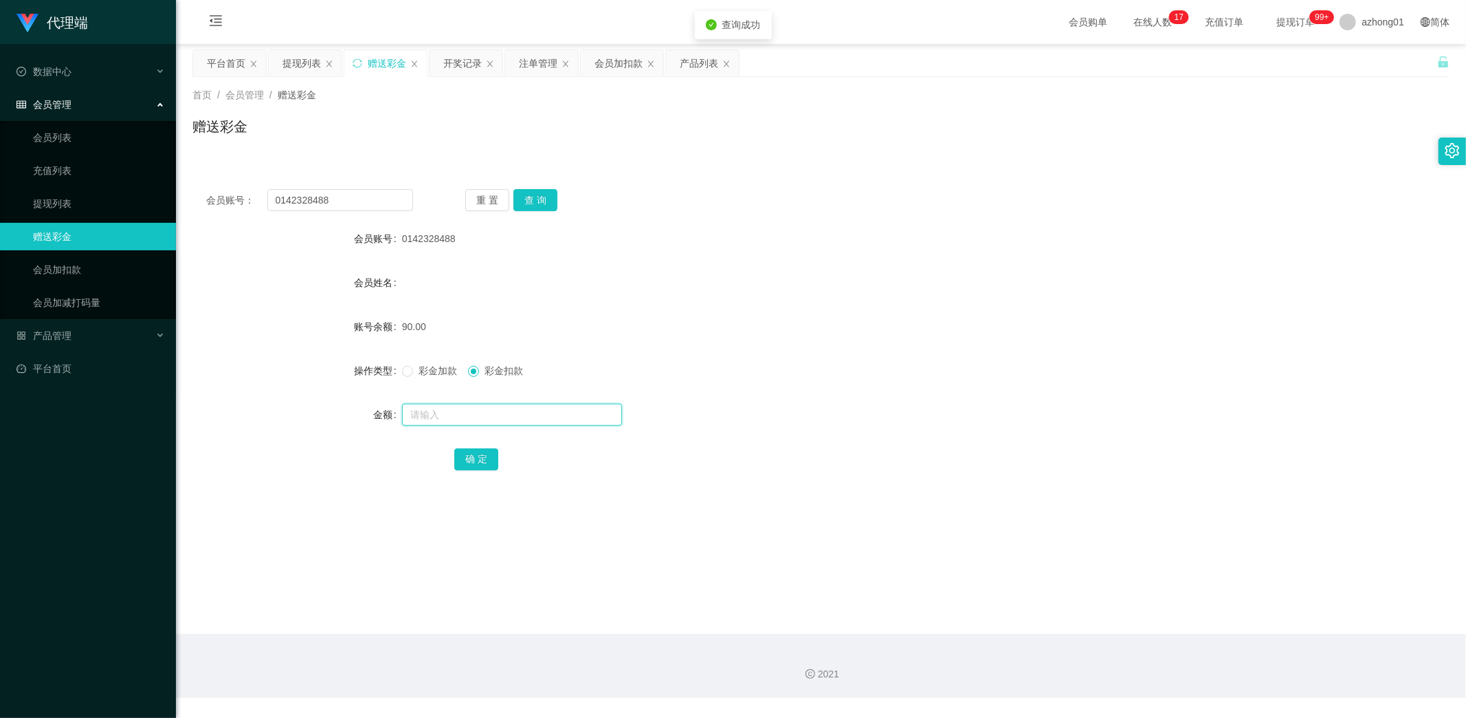
click at [476, 411] on input "text" at bounding box center [512, 414] width 220 height 22
type input "30"
drag, startPoint x: 325, startPoint y: 195, endPoint x: 104, endPoint y: 196, distance: 221.3
click at [109, 196] on section "代理端 数据中心 会员管理 会员列表 充值列表 提现列表 赠送彩金 会员加扣款 会员加减打码量 产品管理 开奖记录 注单管理 产品列表 即时注单 产品预设置 …" at bounding box center [733, 349] width 1466 height 698
click at [533, 200] on button "查 询" at bounding box center [535, 200] width 44 height 22
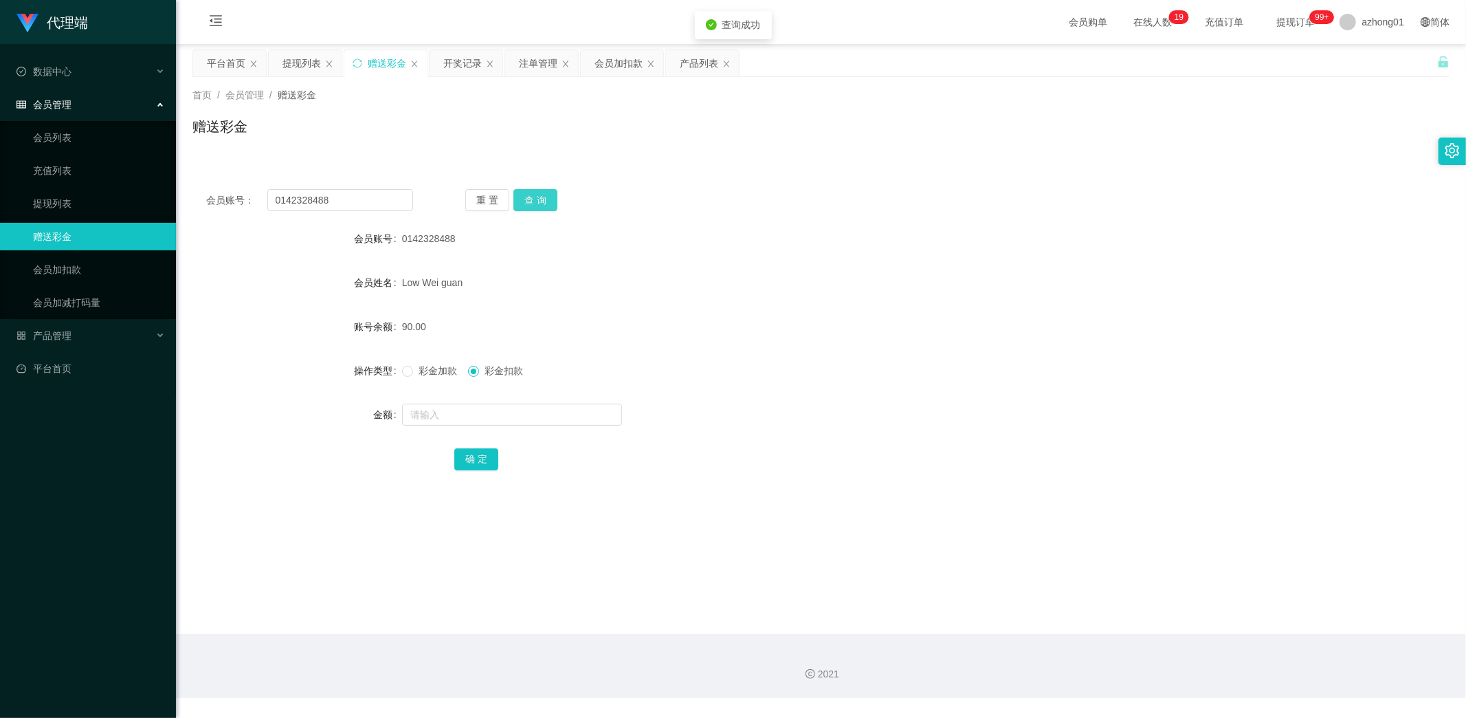
click at [527, 199] on button "查 询" at bounding box center [535, 200] width 44 height 22
click at [52, 201] on link "提现列表" at bounding box center [99, 203] width 132 height 27
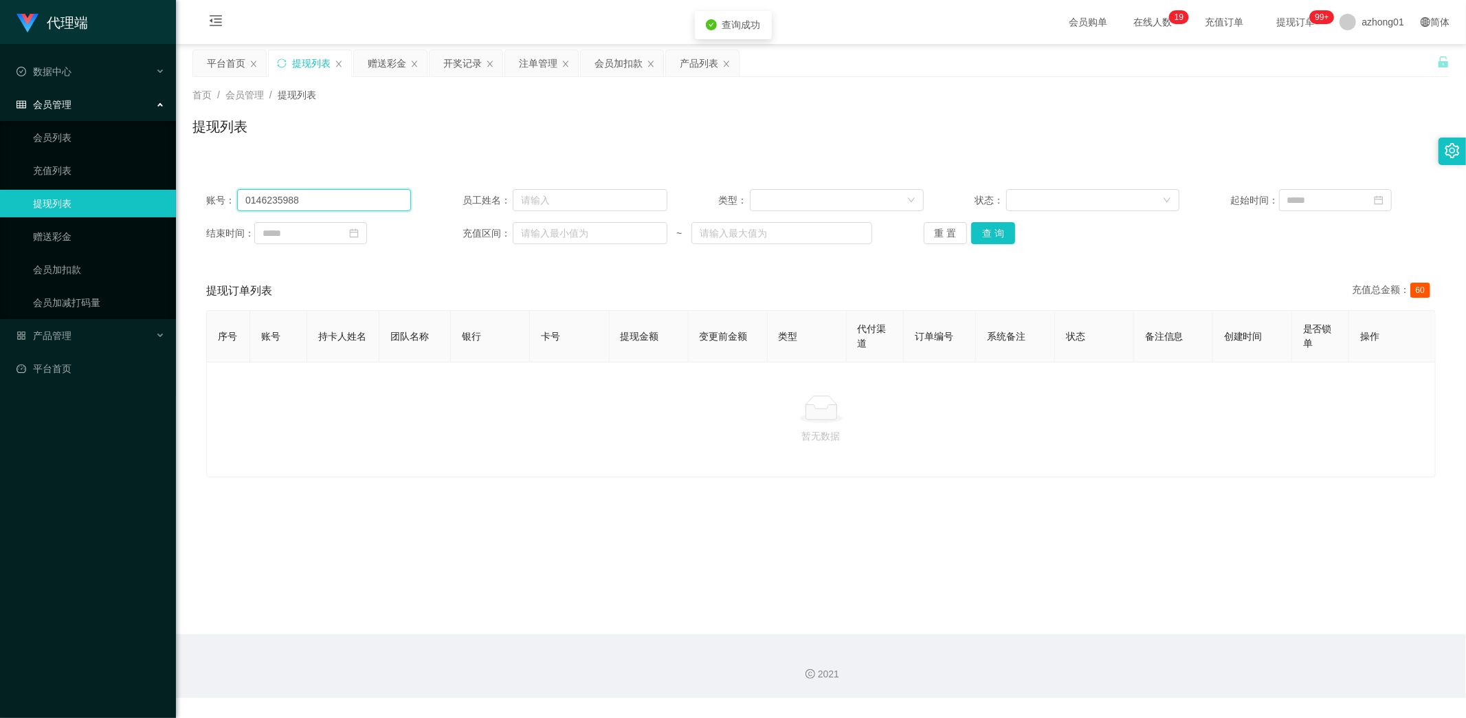
drag, startPoint x: 324, startPoint y: 201, endPoint x: 96, endPoint y: 197, distance: 228.3
click at [100, 197] on section "代理端 数据中心 会员管理 会员列表 充值列表 提现列表 赠送彩金 会员加扣款 会员加减打码量 产品管理 开奖记录 注单管理 产品列表 即时注单 产品预设置 …" at bounding box center [733, 349] width 1466 height 698
paste input "23284"
click at [995, 230] on button "查 询" at bounding box center [993, 233] width 44 height 22
drag, startPoint x: 320, startPoint y: 208, endPoint x: 54, endPoint y: 197, distance: 267.0
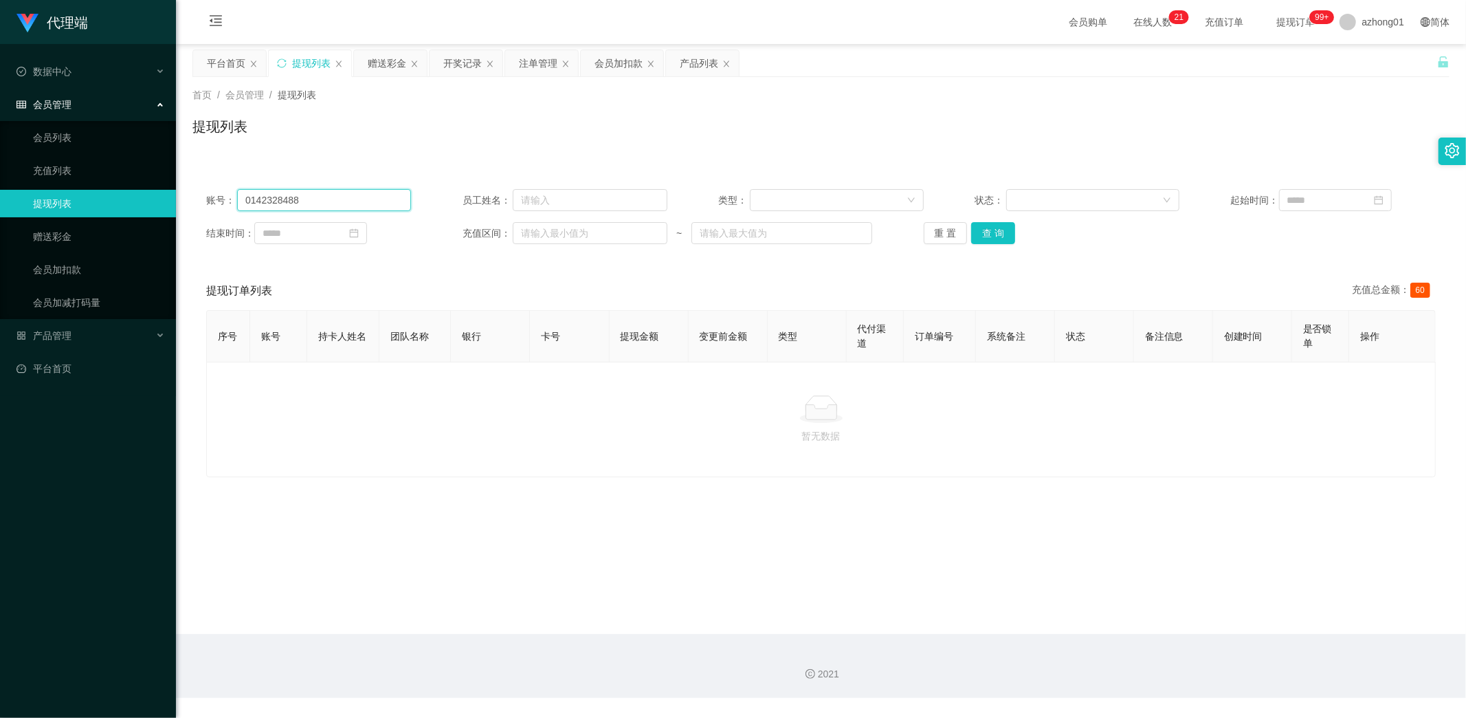
click at [45, 192] on section "代理端 数据中心 会员管理 会员列表 充值列表 提现列表 赠送彩金 会员加扣款 会员加减打码量 产品管理 开奖记录 注单管理 产品列表 即时注单 产品预设置 …" at bounding box center [733, 349] width 1466 height 698
paste input "Dev"
type input "Dev"
click at [997, 230] on button "查 询" at bounding box center [993, 233] width 44 height 22
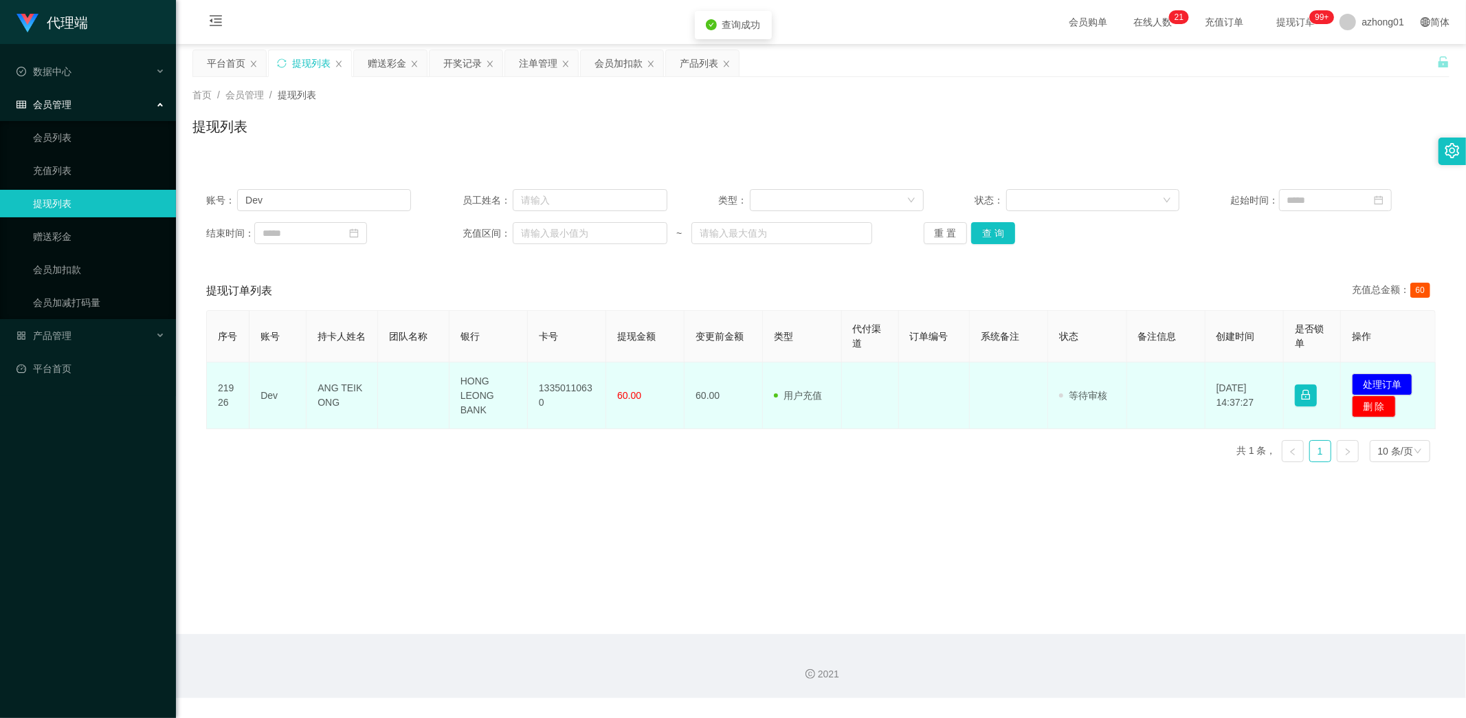
click at [530, 379] on td "13350110630" at bounding box center [567, 395] width 78 height 67
drag, startPoint x: 531, startPoint y: 380, endPoint x: 575, endPoint y: 417, distance: 57.0
click at [575, 417] on td "13350110630" at bounding box center [567, 395] width 78 height 67
click at [1370, 385] on button "处理订单" at bounding box center [1382, 384] width 60 height 22
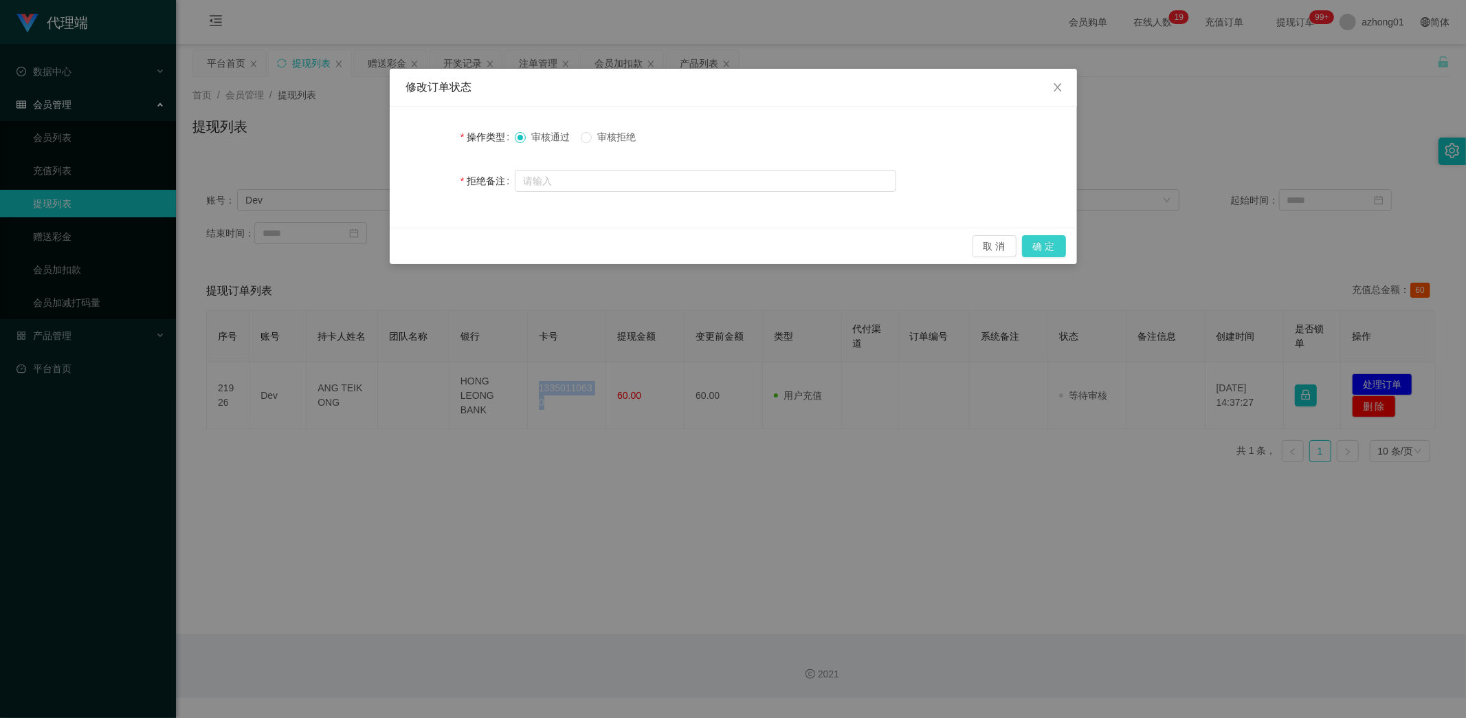
click at [1059, 246] on button "确 定" at bounding box center [1044, 246] width 44 height 22
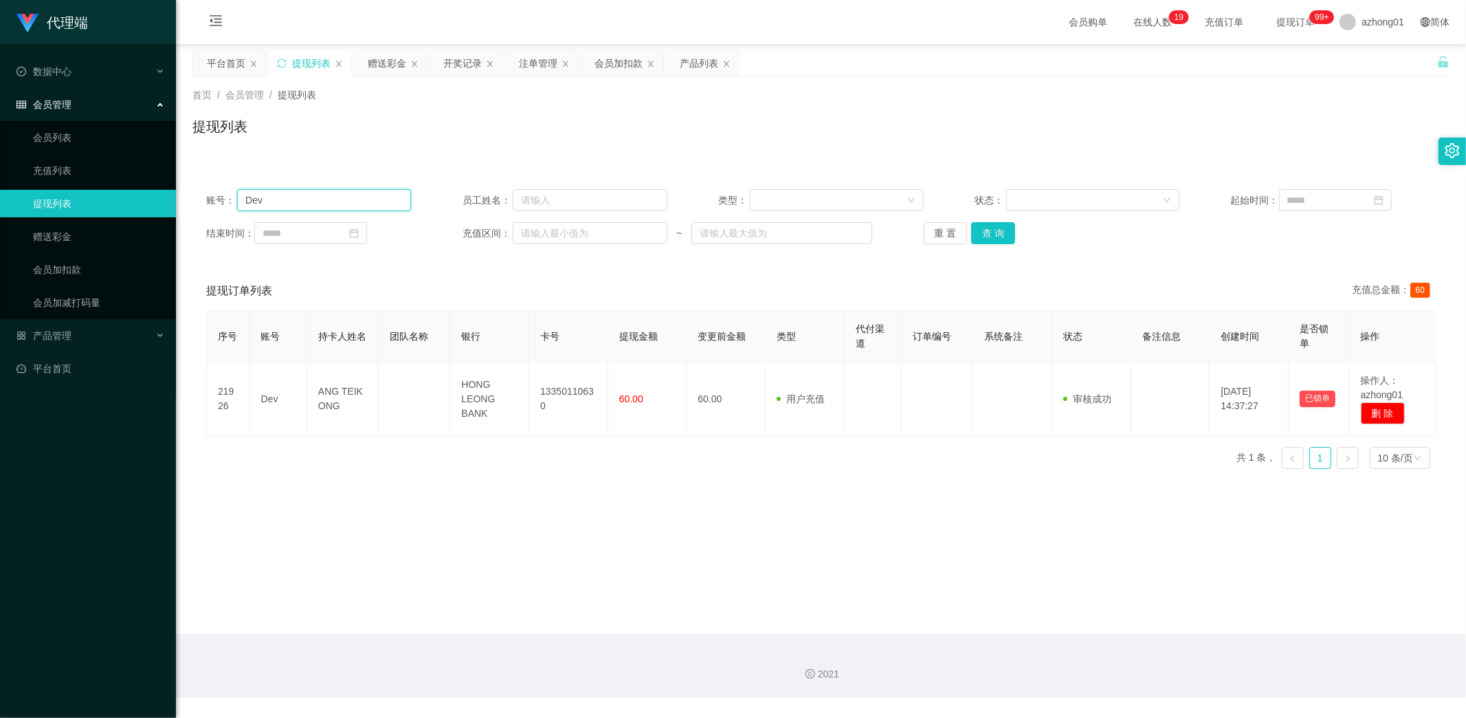
drag, startPoint x: 302, startPoint y: 196, endPoint x: 148, endPoint y: 204, distance: 154.9
click at [135, 195] on section "代理端 数据中心 会员管理 会员列表 充值列表 提现列表 赠送彩金 会员加扣款 会员加减打码量 产品管理 开奖记录 注单管理 产品列表 即时注单 产品预设置 …" at bounding box center [733, 349] width 1466 height 698
paste input "[PERSON_NAME]"
type input "[PERSON_NAME]"
click at [991, 234] on button "查 询" at bounding box center [993, 233] width 44 height 22
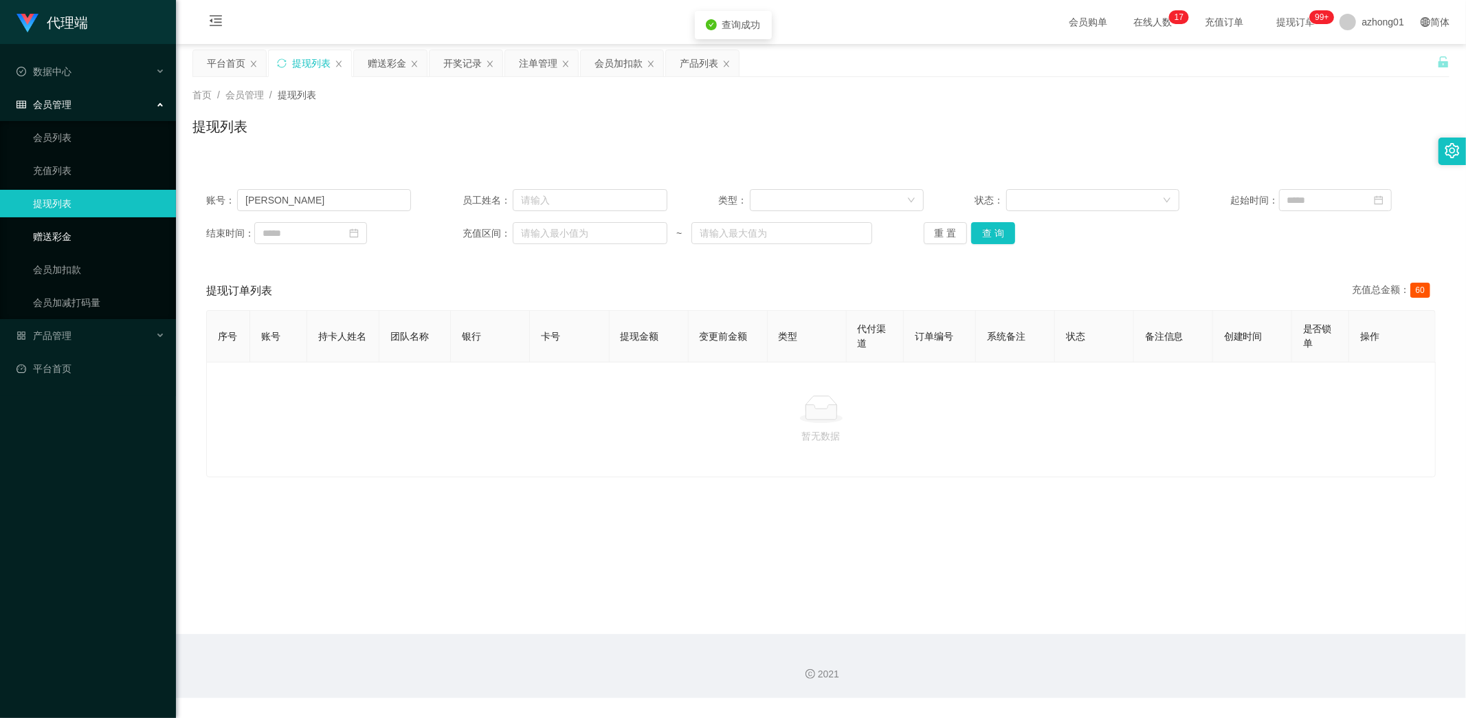
click at [72, 235] on link "赠送彩金" at bounding box center [99, 236] width 132 height 27
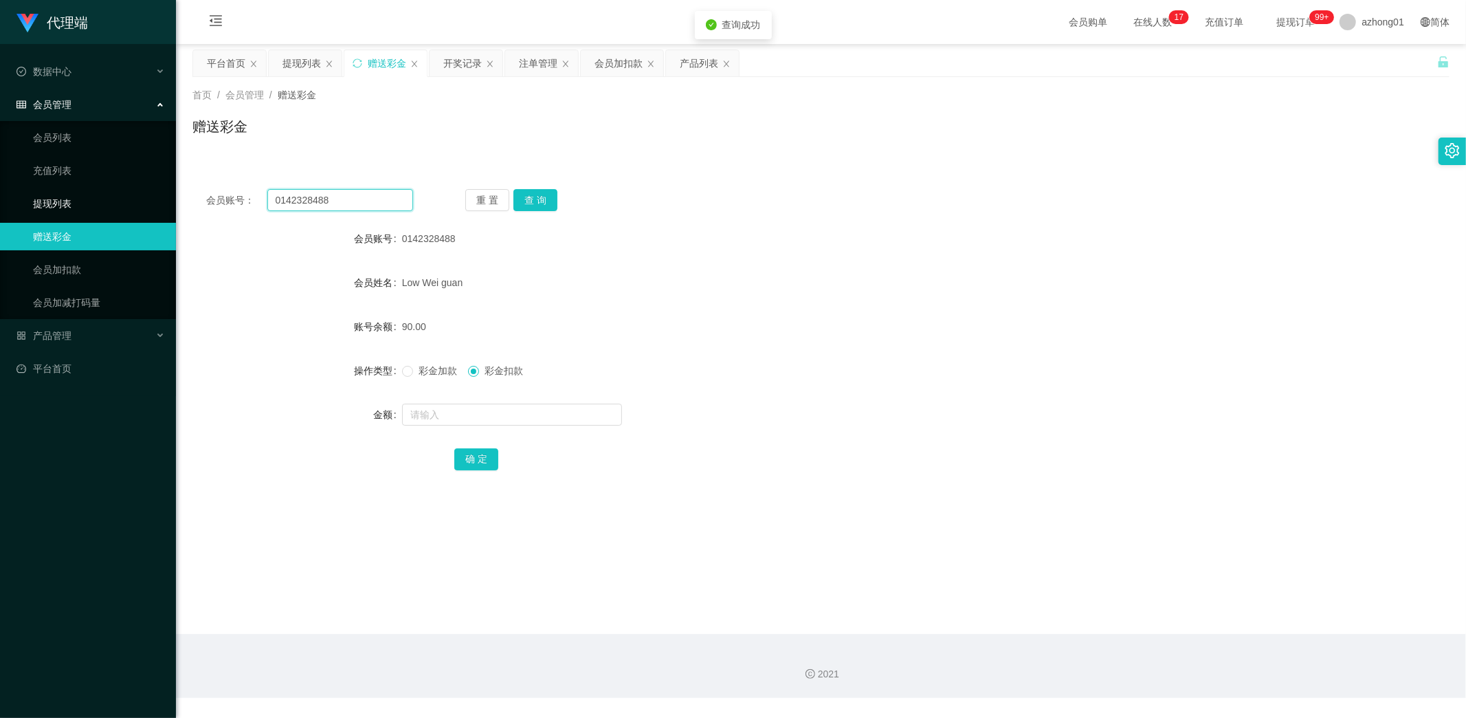
drag, startPoint x: 318, startPoint y: 195, endPoint x: 121, endPoint y: 195, distance: 196.6
click at [132, 195] on section "代理端 数据中心 会员管理 会员列表 充值列表 提现列表 赠送彩金 会员加扣款 会员加减打码量 产品管理 开奖记录 注单管理 产品列表 即时注单 产品预设置 …" at bounding box center [733, 349] width 1466 height 698
paste input "[PERSON_NAME]"
click at [537, 199] on button "查 询" at bounding box center [535, 200] width 44 height 22
drag, startPoint x: 218, startPoint y: 201, endPoint x: 96, endPoint y: 215, distance: 122.5
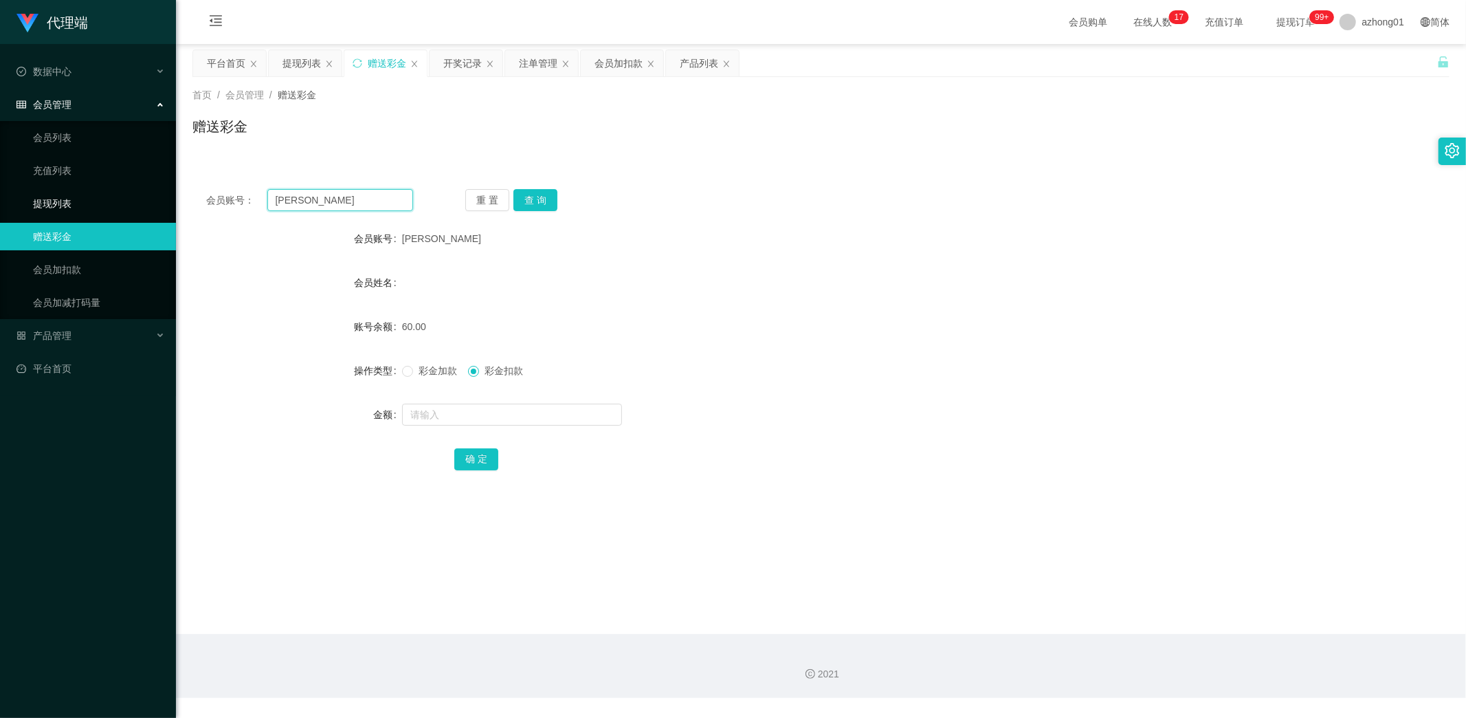
click at [98, 208] on section "代理端 数据中心 会员管理 会员列表 充值列表 提现列表 赠送彩金 会员加扣款 会员加减打码量 产品管理 开奖记录 注单管理 产品列表 即时注单 产品预设置 …" at bounding box center [733, 349] width 1466 height 698
paste input "60143988933"
type input "60143988933"
click at [533, 198] on button "查 询" at bounding box center [535, 200] width 44 height 22
drag, startPoint x: 40, startPoint y: 202, endPoint x: 76, endPoint y: 234, distance: 48.7
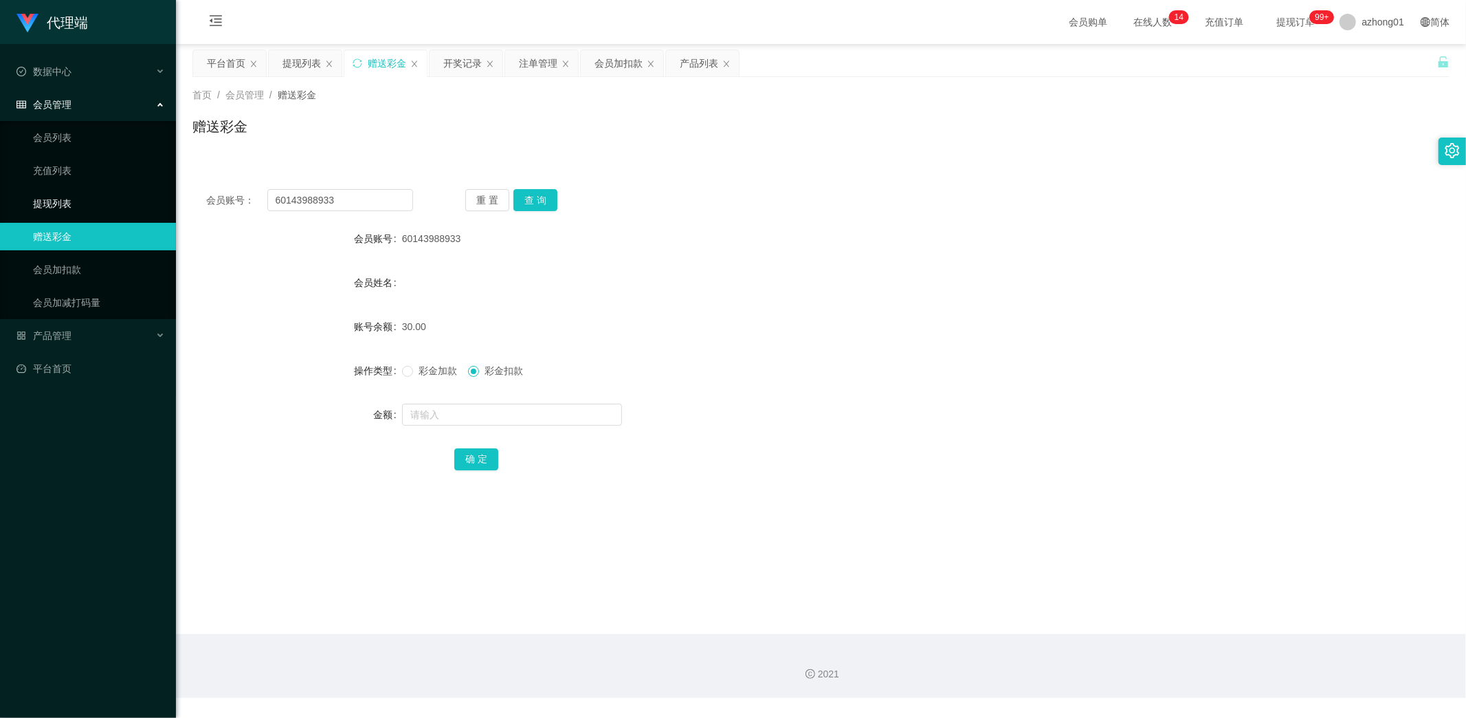
click at [40, 202] on link "提现列表" at bounding box center [99, 203] width 132 height 27
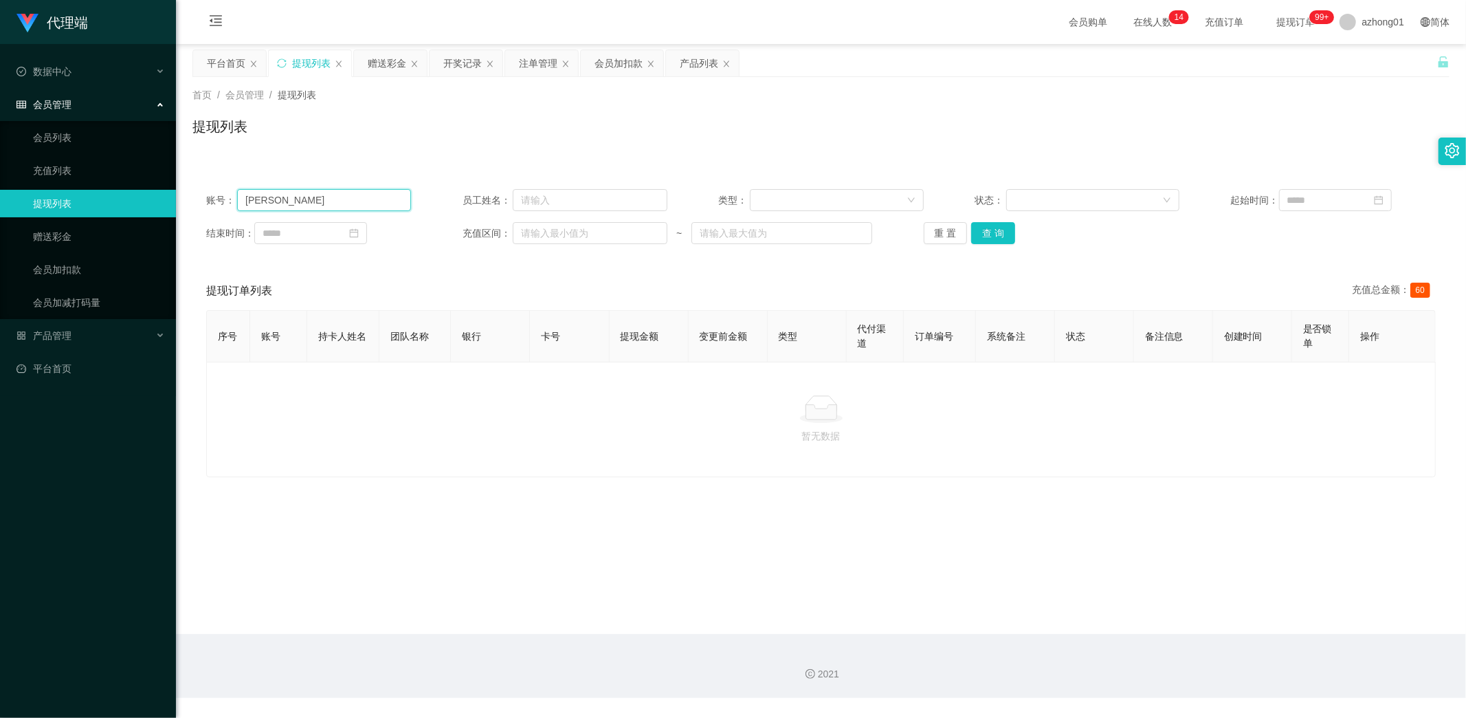
drag, startPoint x: 320, startPoint y: 194, endPoint x: 131, endPoint y: 193, distance: 188.3
click at [135, 189] on section "代理端 数据中心 会员管理 会员列表 充值列表 提现列表 赠送彩金 会员加扣款 会员加减打码量 产品管理 开奖记录 注单管理 产品列表 即时注单 产品预设置 …" at bounding box center [733, 349] width 1466 height 698
paste input "0142328488"
click at [987, 230] on button "查 询" at bounding box center [993, 233] width 44 height 22
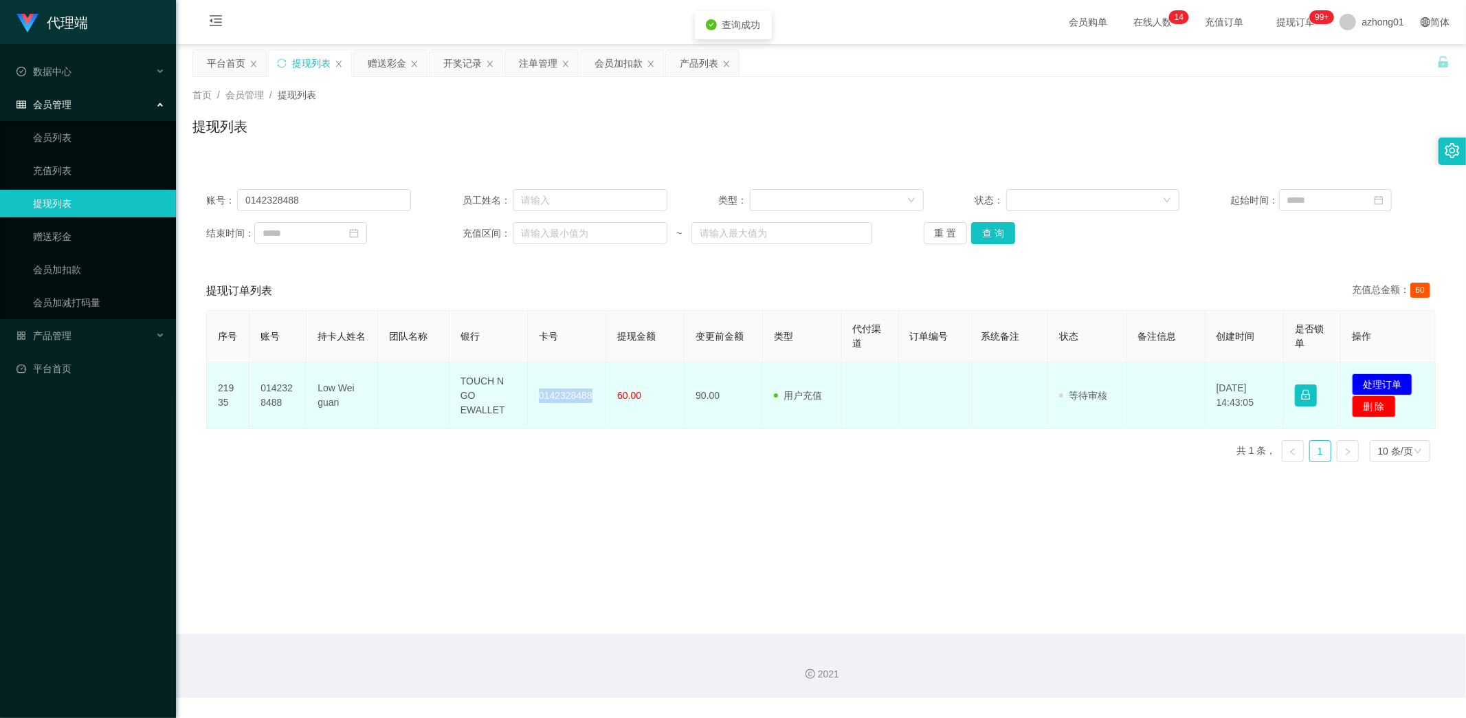
drag, startPoint x: 529, startPoint y: 390, endPoint x: 630, endPoint y: 423, distance: 105.9
click at [597, 406] on td "0142328488" at bounding box center [567, 395] width 78 height 67
click at [1362, 380] on button "处理订单" at bounding box center [1382, 384] width 60 height 22
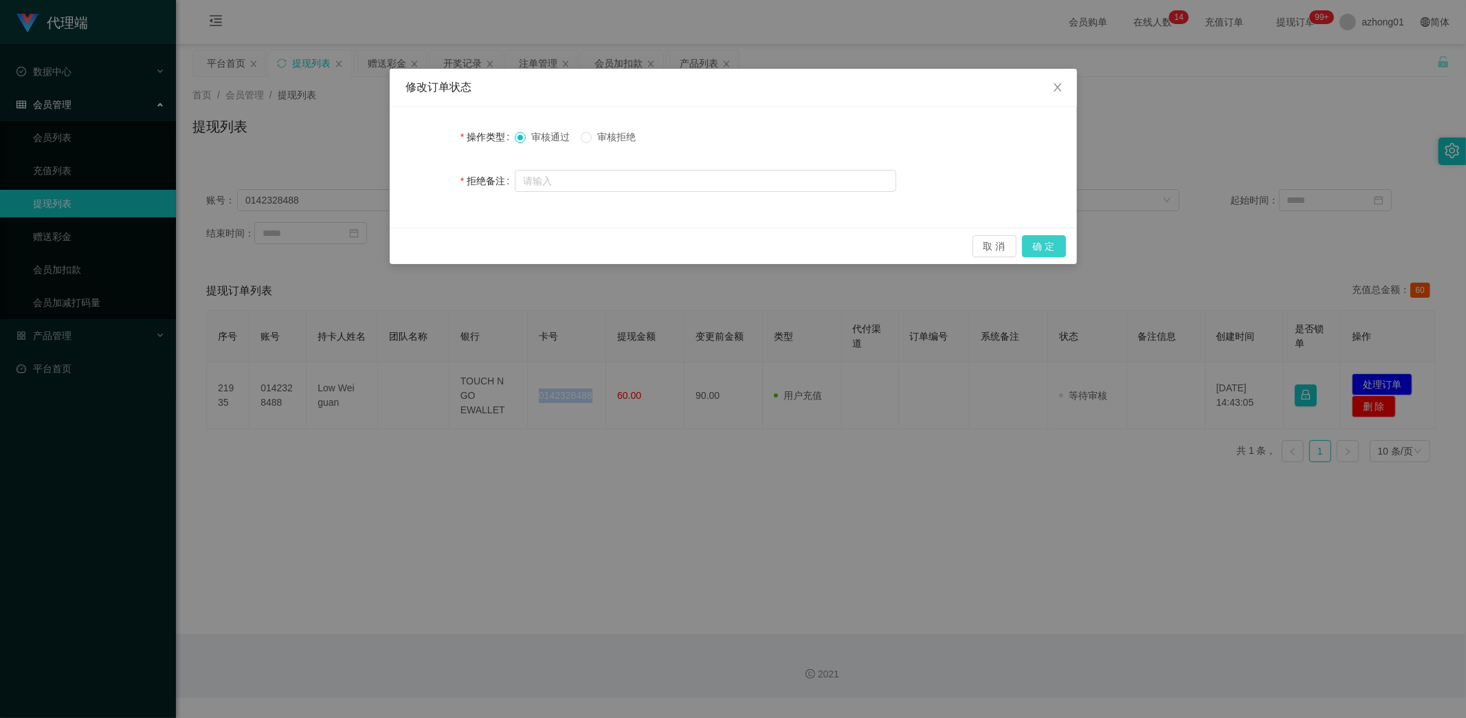
click at [1046, 243] on button "确 定" at bounding box center [1044, 246] width 44 height 22
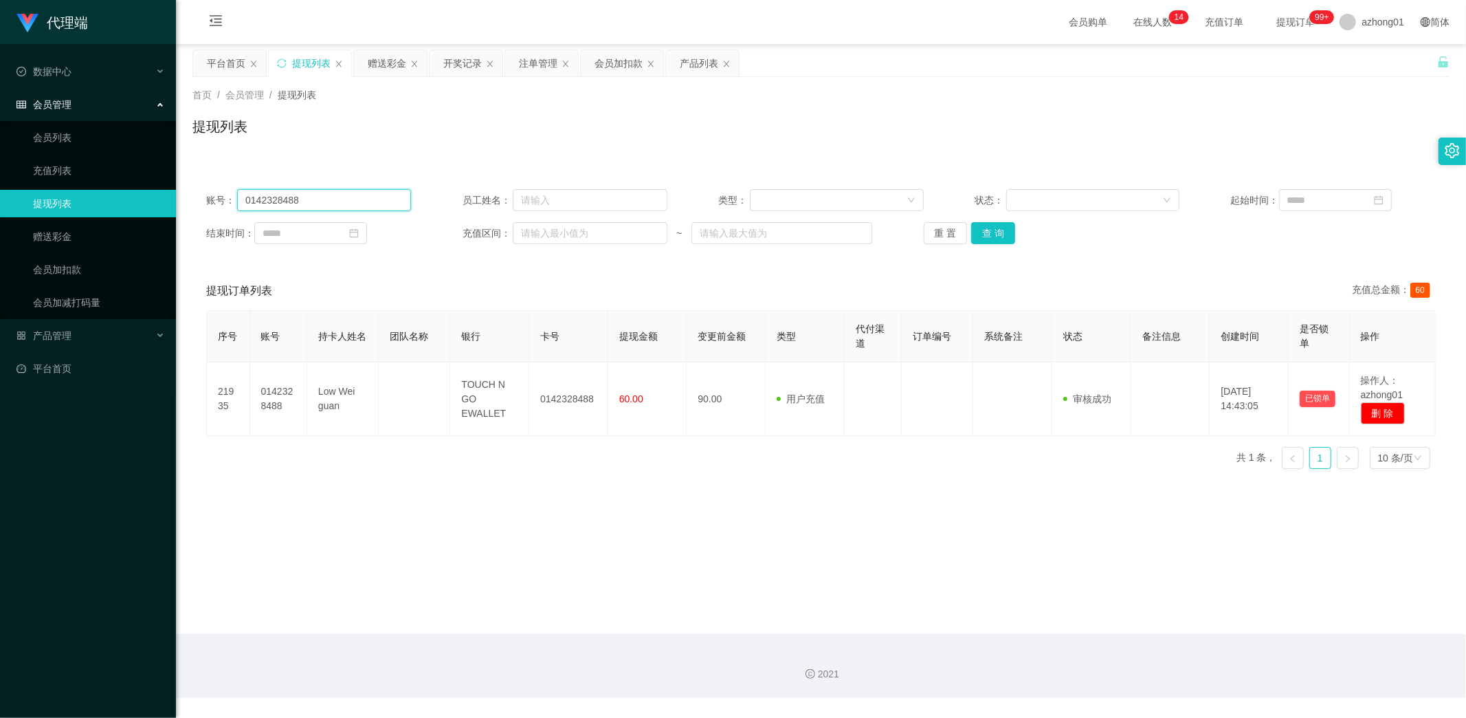
drag, startPoint x: 338, startPoint y: 203, endPoint x: 111, endPoint y: 215, distance: 227.1
click at [111, 215] on section "代理端 数据中心 会员管理 会员列表 充值列表 提现列表 赠送彩金 会员加扣款 会员加减打码量 产品管理 开奖记录 注单管理 产品列表 即时注单 产品预设置 …" at bounding box center [733, 349] width 1466 height 698
paste input "[PERSON_NAME]"
click at [986, 230] on button "查 询" at bounding box center [993, 233] width 44 height 22
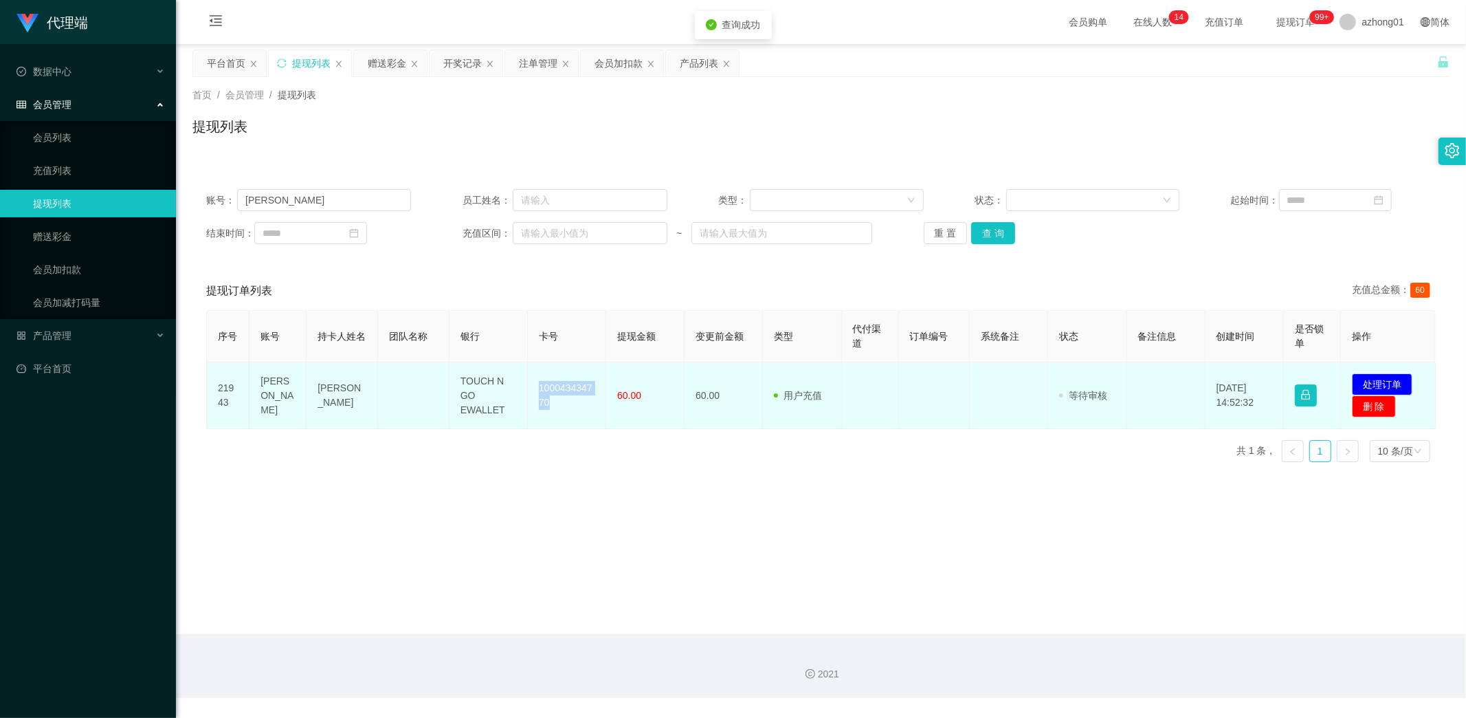
drag, startPoint x: 529, startPoint y: 381, endPoint x: 573, endPoint y: 417, distance: 56.2
click at [573, 417] on td "100043434770" at bounding box center [567, 395] width 78 height 67
click at [1379, 381] on button "处理订单" at bounding box center [1382, 384] width 60 height 22
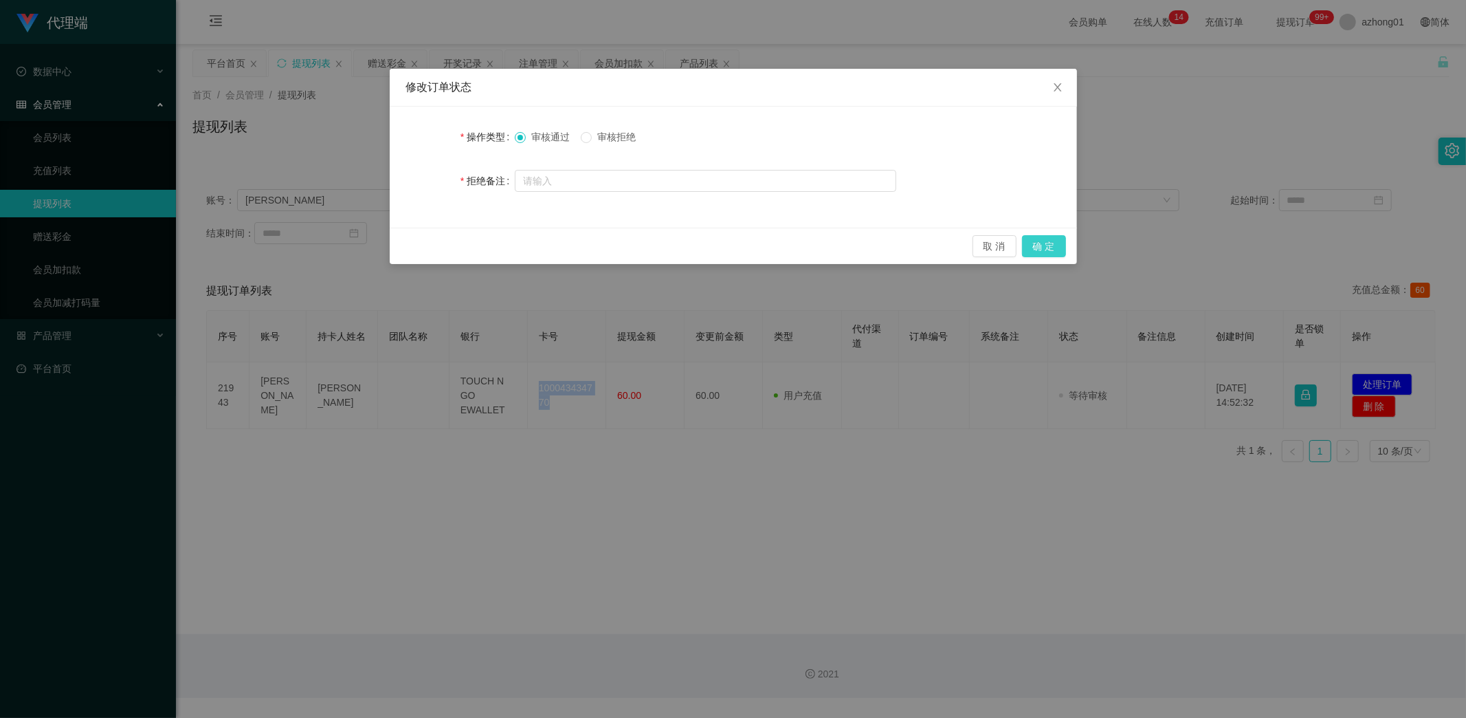
click at [1048, 241] on button "确 定" at bounding box center [1044, 246] width 44 height 22
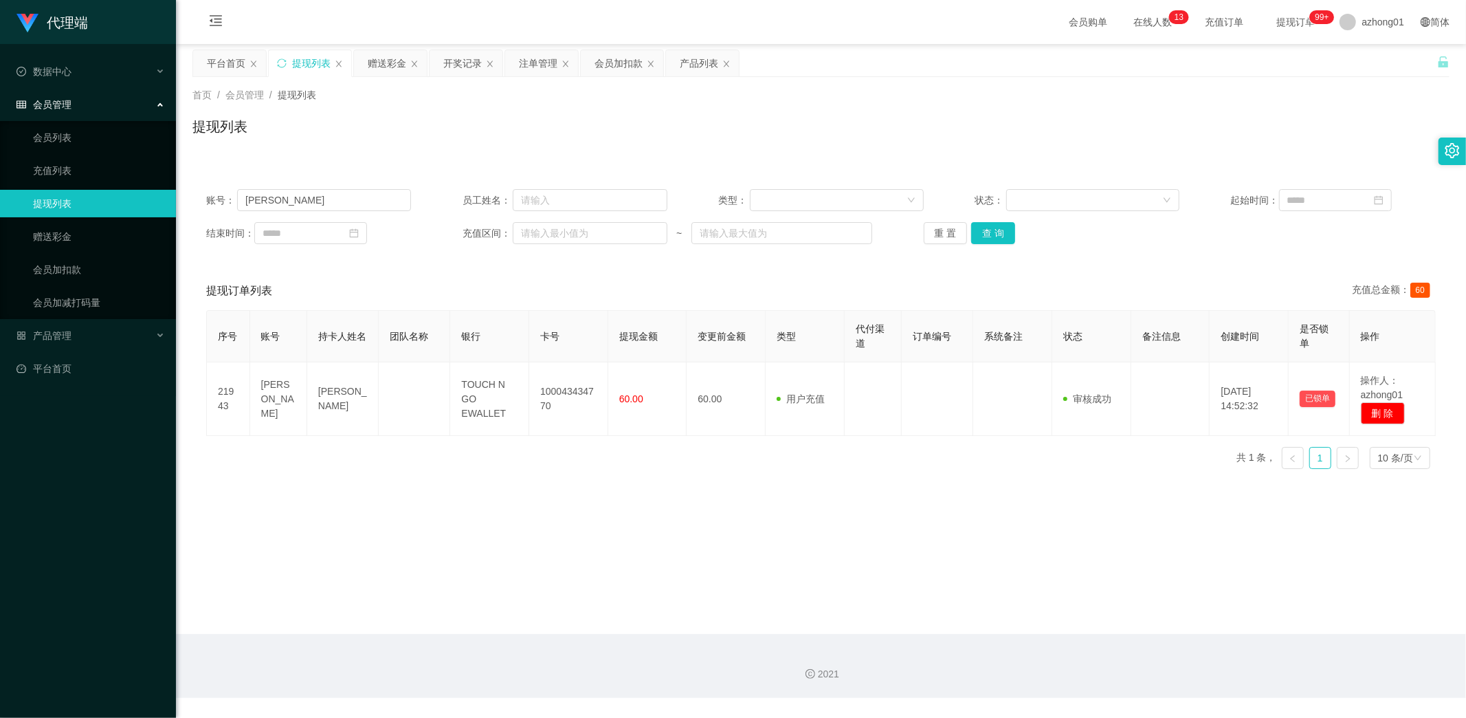
click at [797, 544] on main "关闭左侧 关闭右侧 关闭其它 刷新页面 平台首页 提现列表 赠送彩金 开奖记录 注单管理 会员加扣款 产品列表 首页 / 会员管理 / 提现列表 / 提现列表…" at bounding box center [821, 339] width 1290 height 590
drag, startPoint x: 305, startPoint y: 203, endPoint x: 133, endPoint y: 198, distance: 171.9
click at [133, 198] on section "代理端 数据中心 会员管理 会员列表 充值列表 提现列表 赠送彩金 会员加扣款 会员加减打码量 产品管理 开奖记录 注单管理 产品列表 即时注单 产品预设置 …" at bounding box center [733, 349] width 1466 height 698
paste input "0146235988"
type input "0146235988"
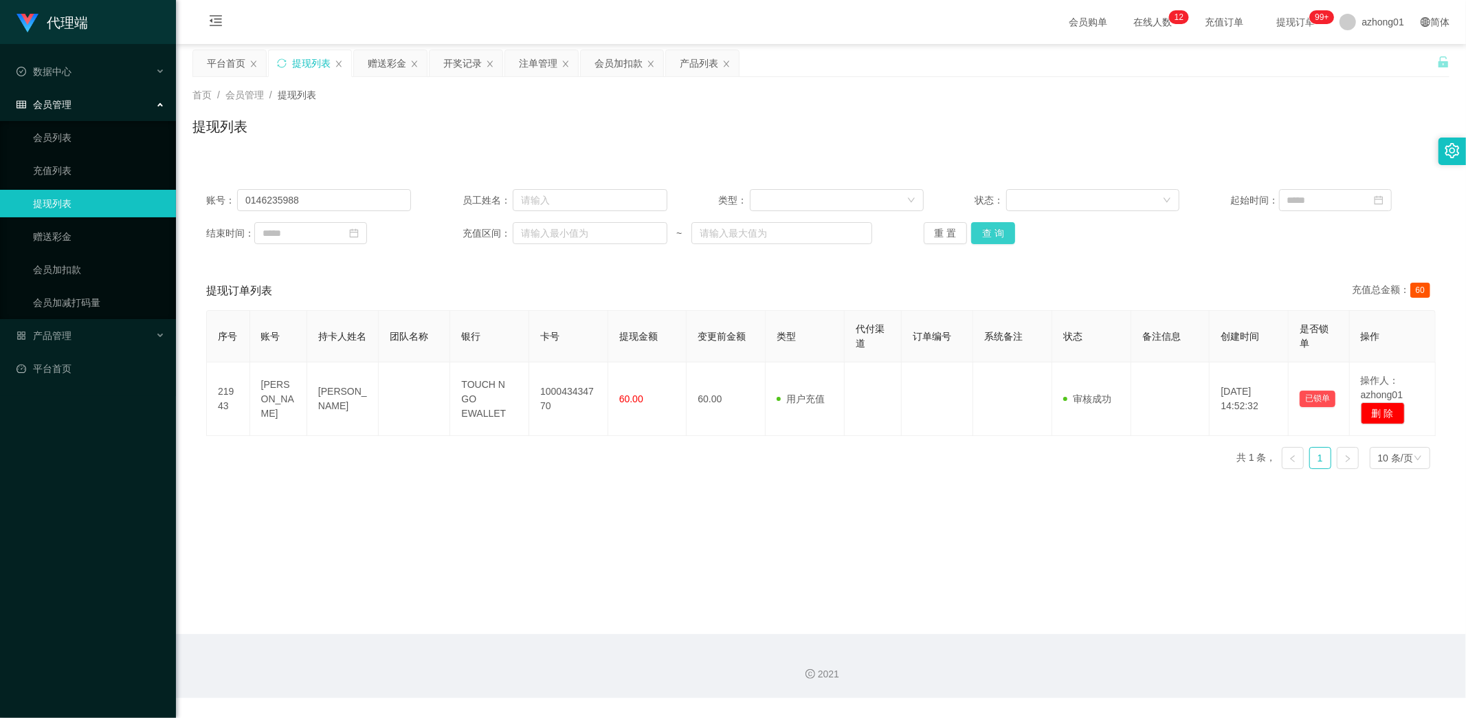
click at [999, 232] on button "查 询" at bounding box center [993, 233] width 44 height 22
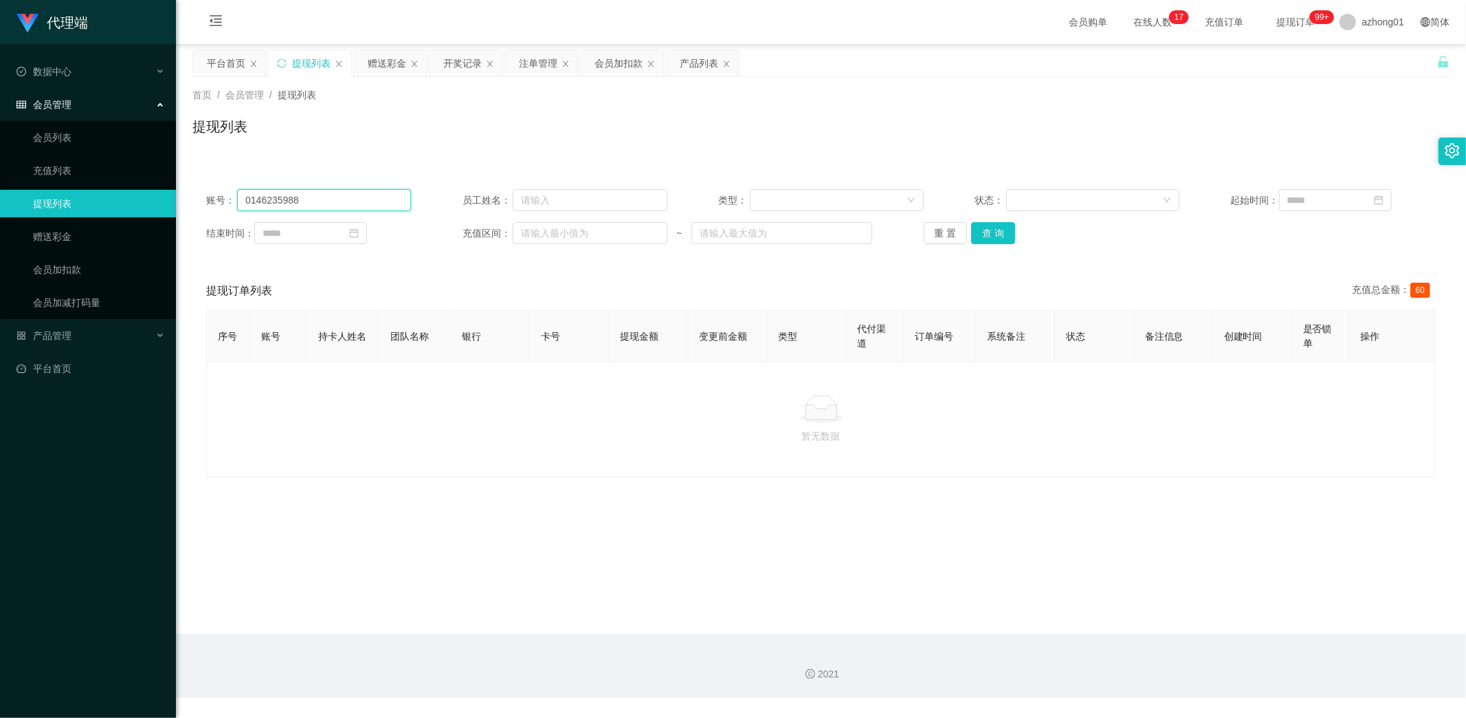
drag, startPoint x: 334, startPoint y: 199, endPoint x: 157, endPoint y: 201, distance: 177.4
click at [160, 200] on section "代理端 数据中心 会员管理 会员列表 充值列表 提现列表 赠送彩金 会员加扣款 会员加减打码量 产品管理 开奖记录 注单管理 产品列表 即时注单 产品预设置 …" at bounding box center [733, 349] width 1466 height 698
click at [995, 227] on button "查 询" at bounding box center [993, 233] width 44 height 22
click at [70, 230] on link "赠送彩金" at bounding box center [99, 236] width 132 height 27
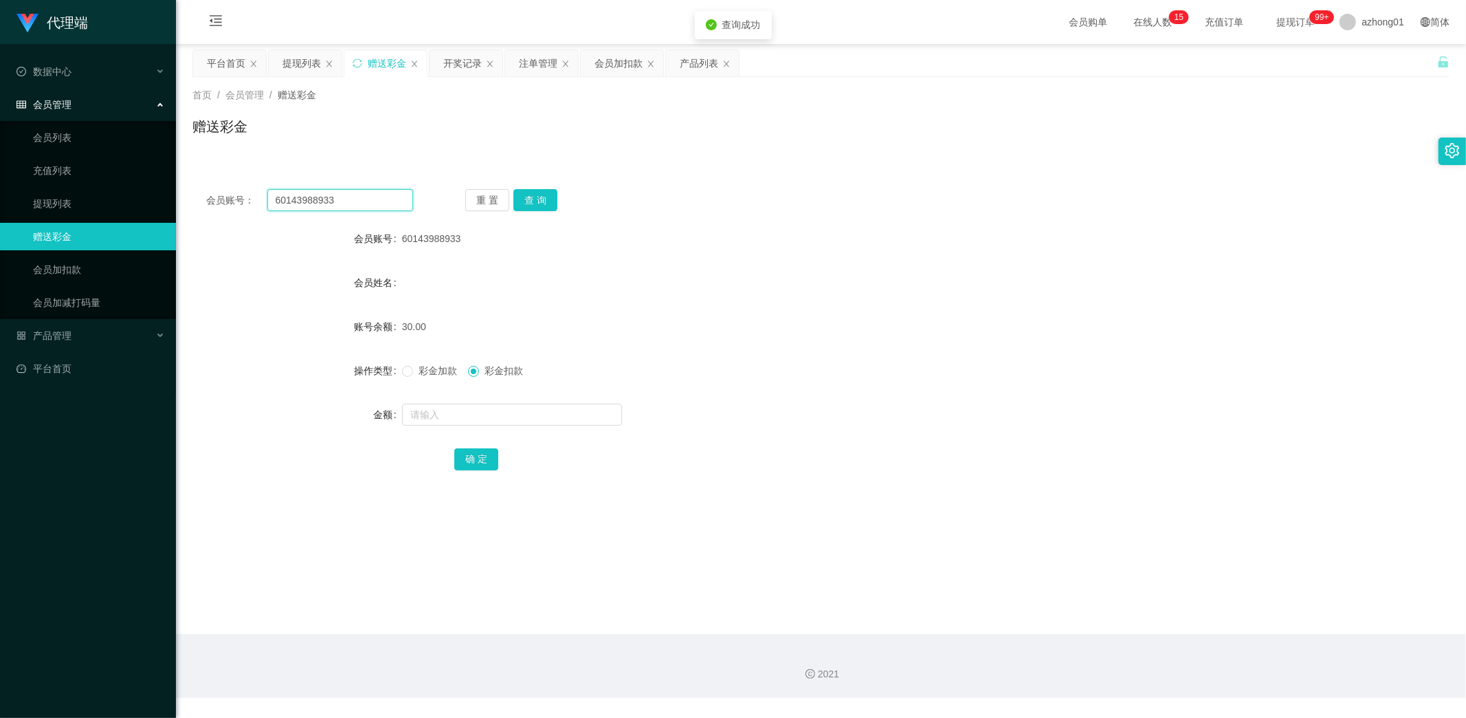
drag, startPoint x: 348, startPoint y: 201, endPoint x: 193, endPoint y: 195, distance: 154.8
click at [193, 195] on div "会员账号： 60143988933 重 置 查 询" at bounding box center [820, 200] width 1257 height 22
paste input "0146235988"
type input "0146235988"
click at [532, 196] on button "查 询" at bounding box center [535, 200] width 44 height 22
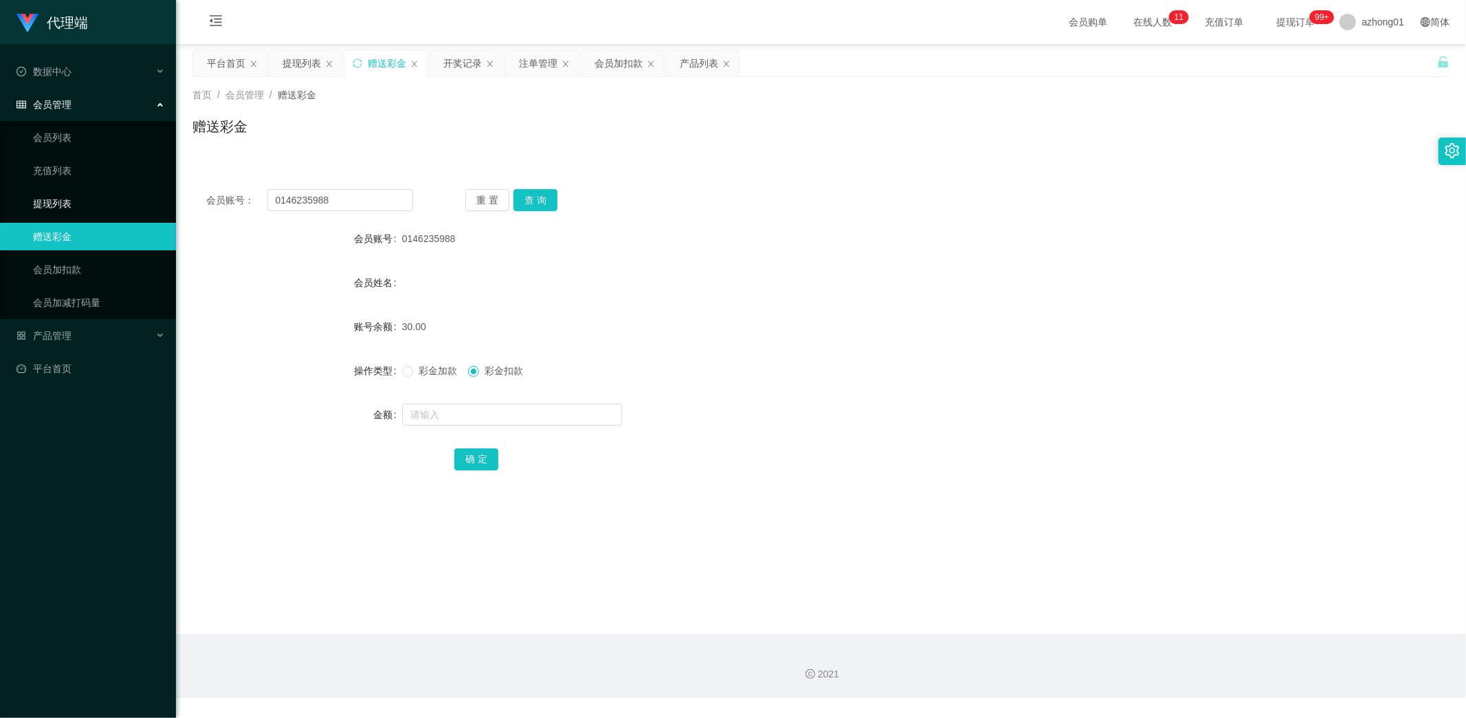
click at [58, 196] on link "提现列表" at bounding box center [99, 203] width 132 height 27
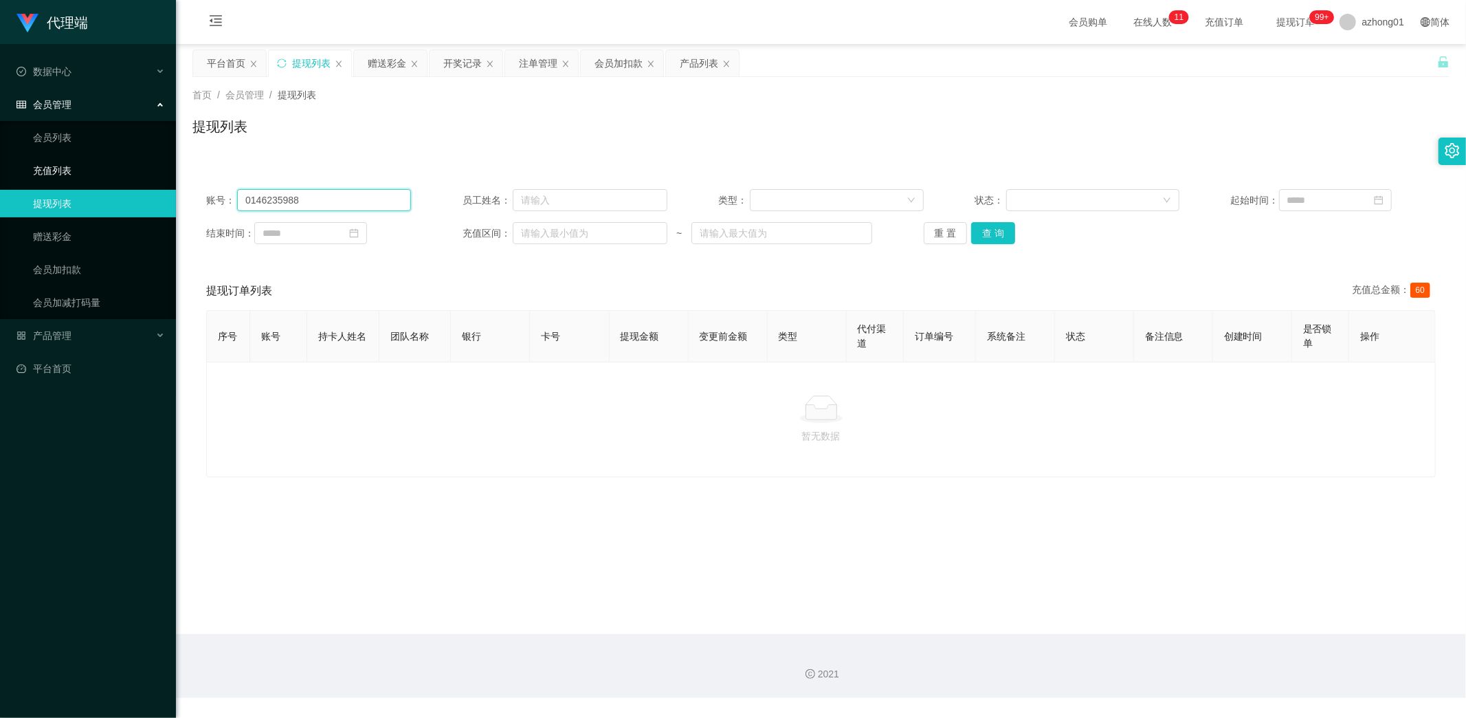
drag, startPoint x: 303, startPoint y: 194, endPoint x: 85, endPoint y: 181, distance: 218.9
click at [85, 181] on section "代理端 数据中心 会员管理 会员列表 充值列表 提现列表 赠送彩金 会员加扣款 会员加减打码量 产品管理 开奖记录 注单管理 产品列表 即时注单 产品预设置 …" at bounding box center [733, 349] width 1466 height 698
paste input "60143988933"
type input "60143988933"
click at [1008, 229] on button "查 询" at bounding box center [993, 233] width 44 height 22
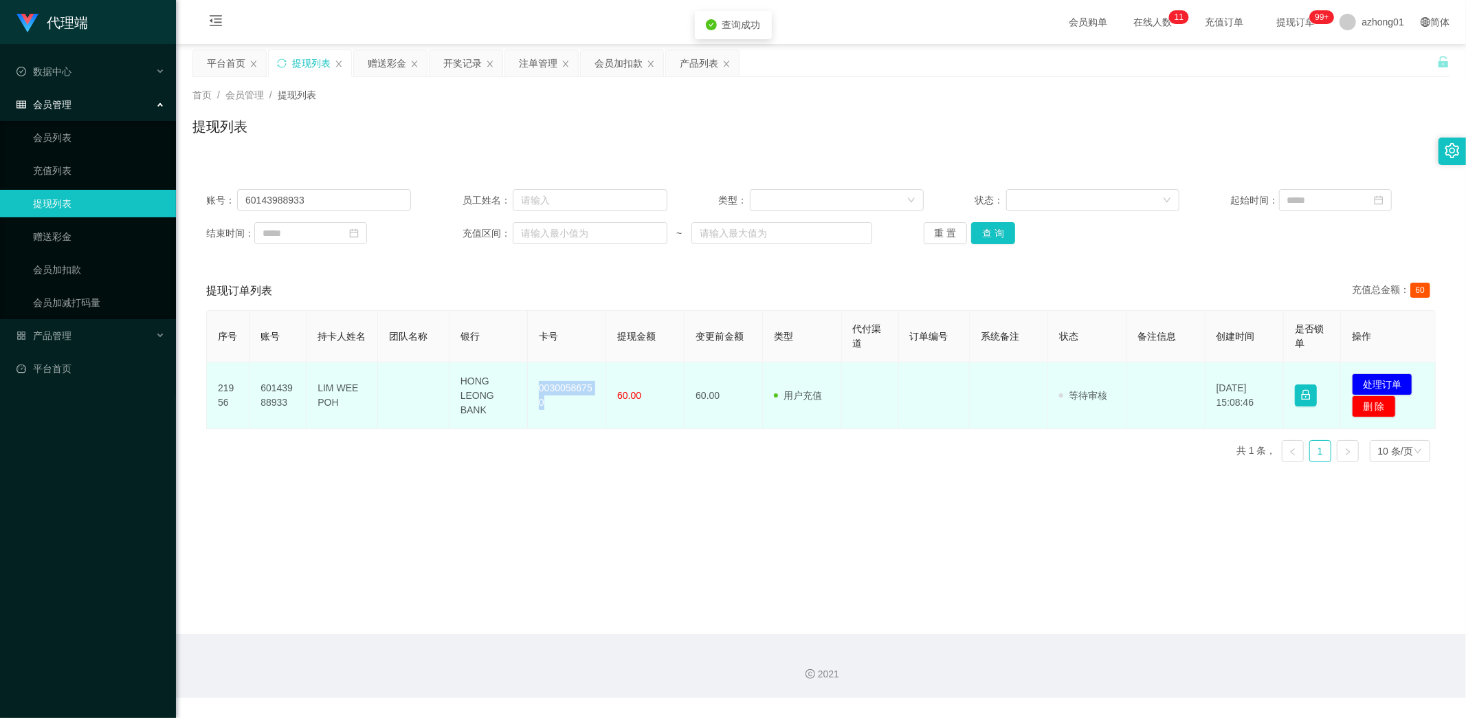
drag, startPoint x: 529, startPoint y: 384, endPoint x: 571, endPoint y: 415, distance: 52.0
click at [567, 414] on td "00300586750" at bounding box center [567, 395] width 78 height 67
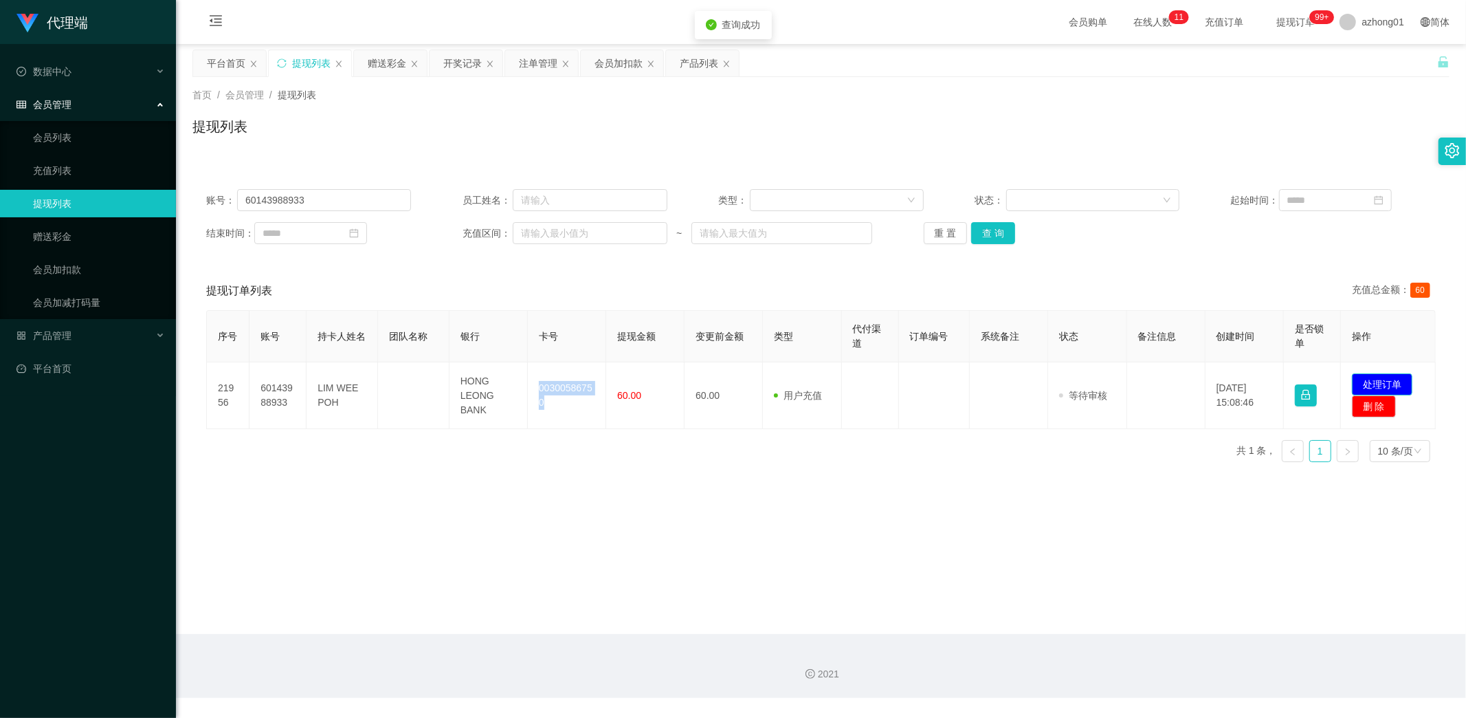
click at [1386, 378] on button "处理订单" at bounding box center [1382, 384] width 60 height 22
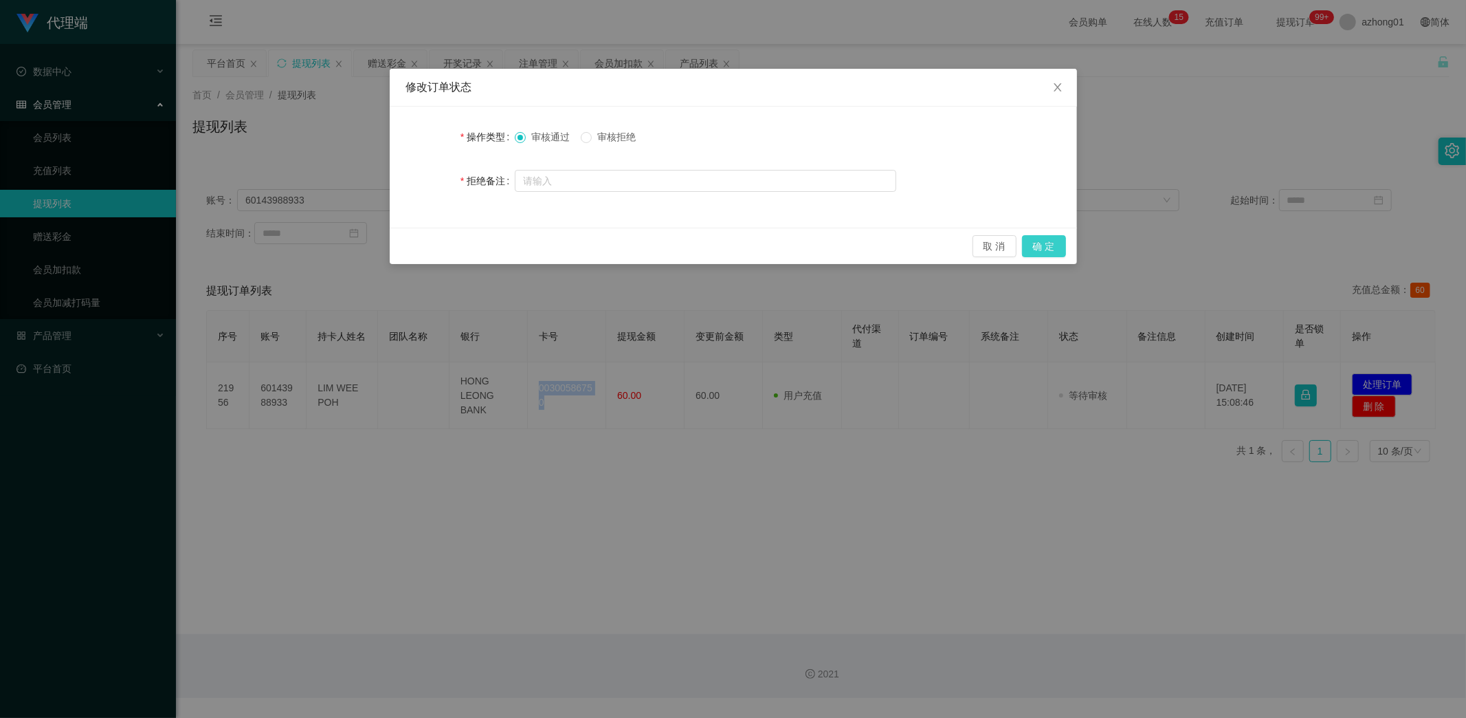
click at [1043, 243] on button "确 定" at bounding box center [1044, 246] width 44 height 22
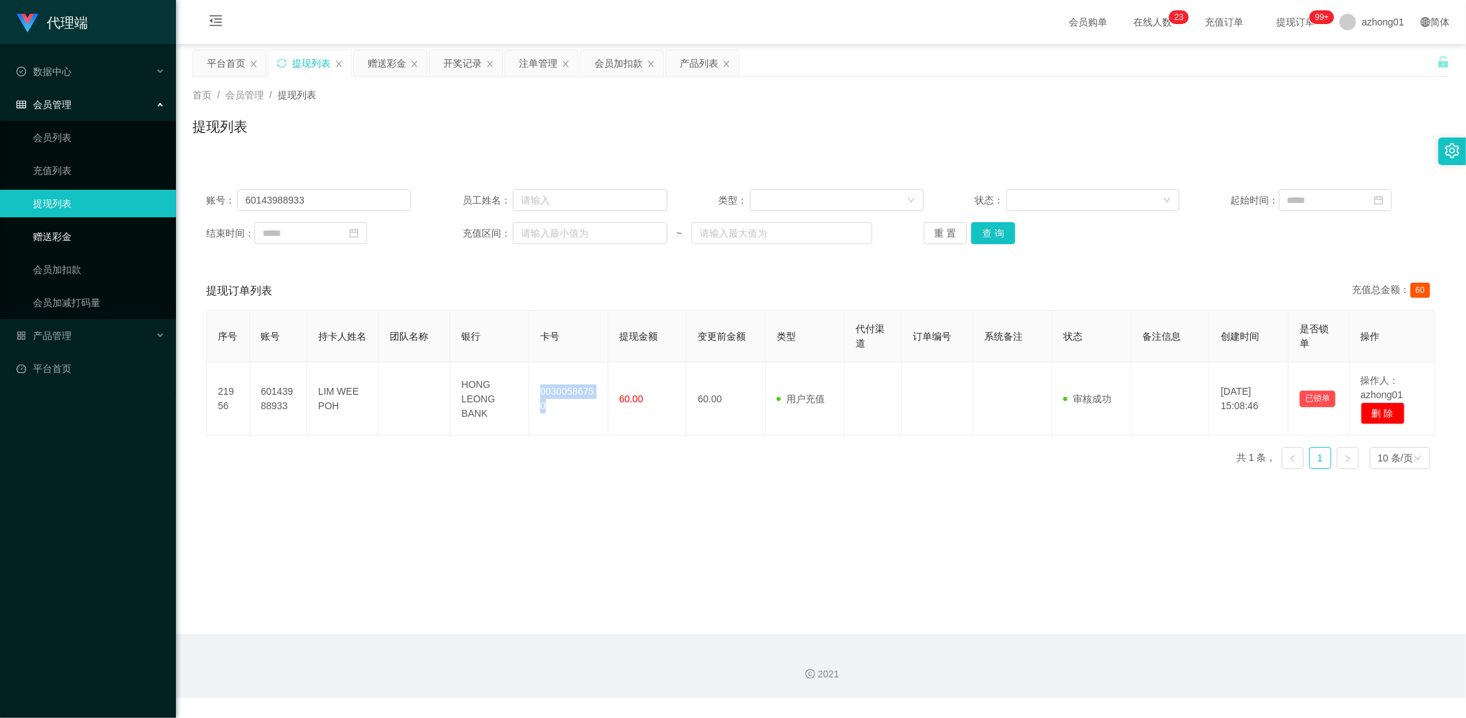
click at [40, 232] on link "赠送彩金" at bounding box center [99, 236] width 132 height 27
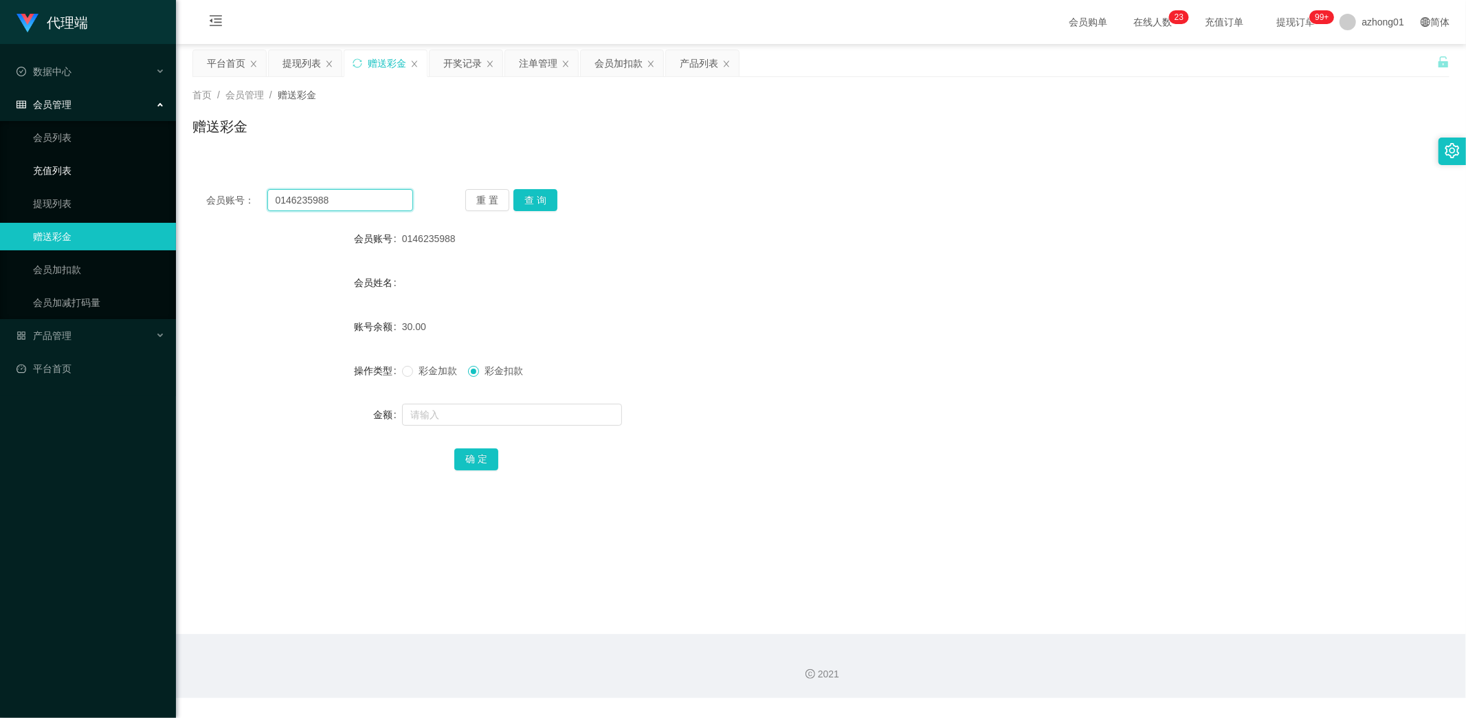
drag, startPoint x: 331, startPoint y: 199, endPoint x: 168, endPoint y: 182, distance: 163.1
click at [176, 184] on main "关闭左侧 关闭右侧 关闭其它 刷新页面 平台首页 提现列表 赠送彩金 开奖记录 注单管理 会员加扣款 产品列表 首页 / 会员管理 / 赠送彩金 / 赠送彩金…" at bounding box center [821, 339] width 1290 height 590
paste input "text"
click at [540, 196] on button "查 询" at bounding box center [535, 200] width 44 height 22
drag, startPoint x: 338, startPoint y: 204, endPoint x: 167, endPoint y: 217, distance: 171.0
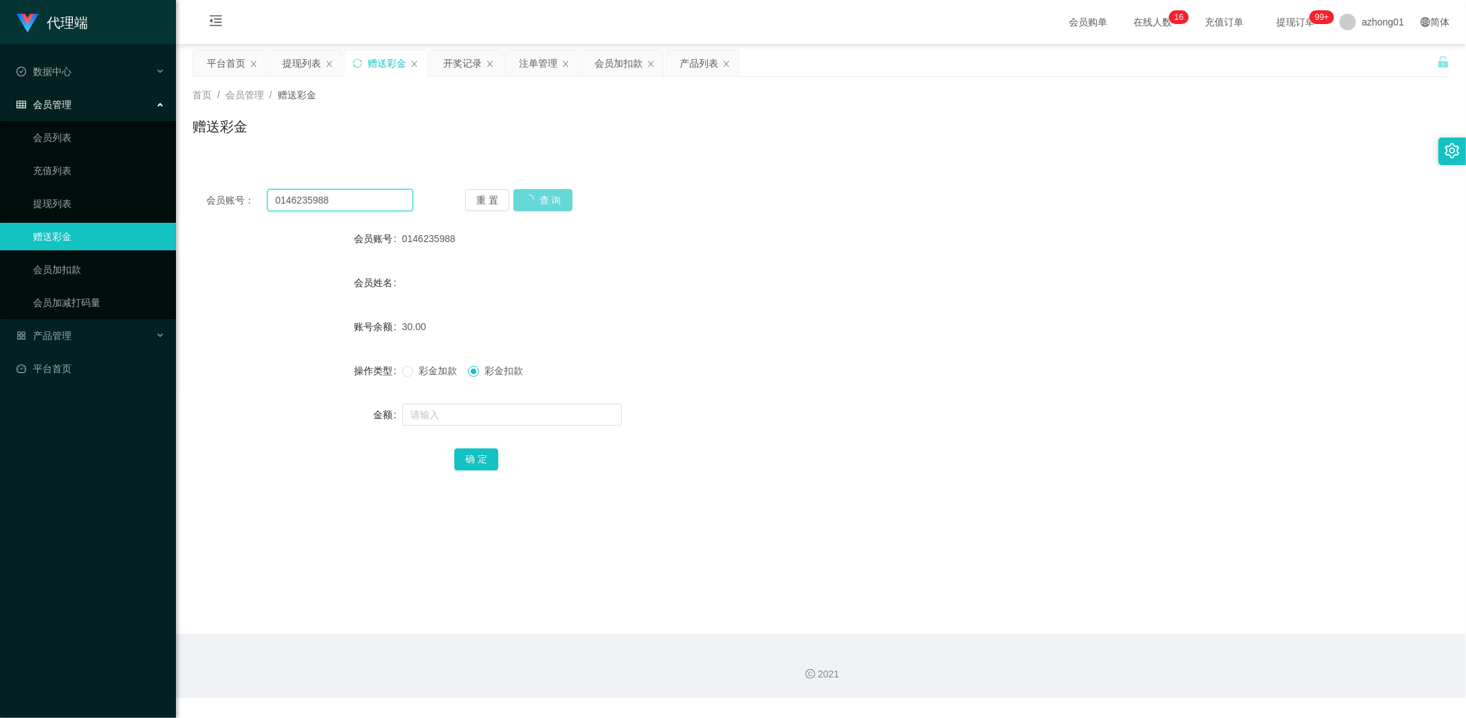
click at [167, 217] on section "代理端 数据中心 会员管理 会员列表 充值列表 提现列表 赠送彩金 会员加扣款 会员加减打码量 产品管理 开奖记录 注单管理 产品列表 即时注单 产品预设置 …" at bounding box center [733, 349] width 1466 height 698
paste input "susumana"
type input "susumana"
click at [545, 199] on div "重 置 查 询" at bounding box center [568, 200] width 207 height 22
click at [549, 192] on div "重 置 查 询" at bounding box center [568, 200] width 207 height 22
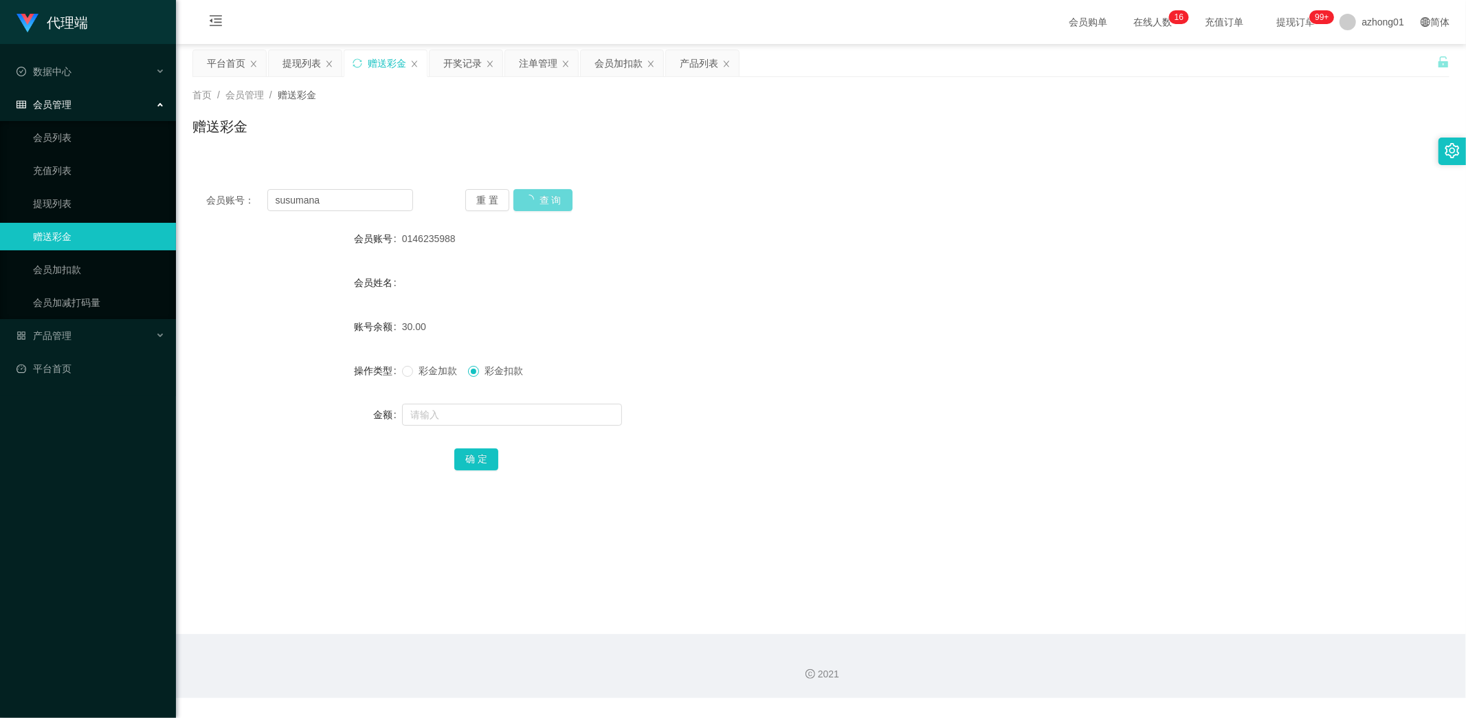
click at [549, 196] on div "重 置 查 询" at bounding box center [568, 200] width 207 height 22
click at [550, 196] on div "重 置 查 询" at bounding box center [568, 200] width 207 height 22
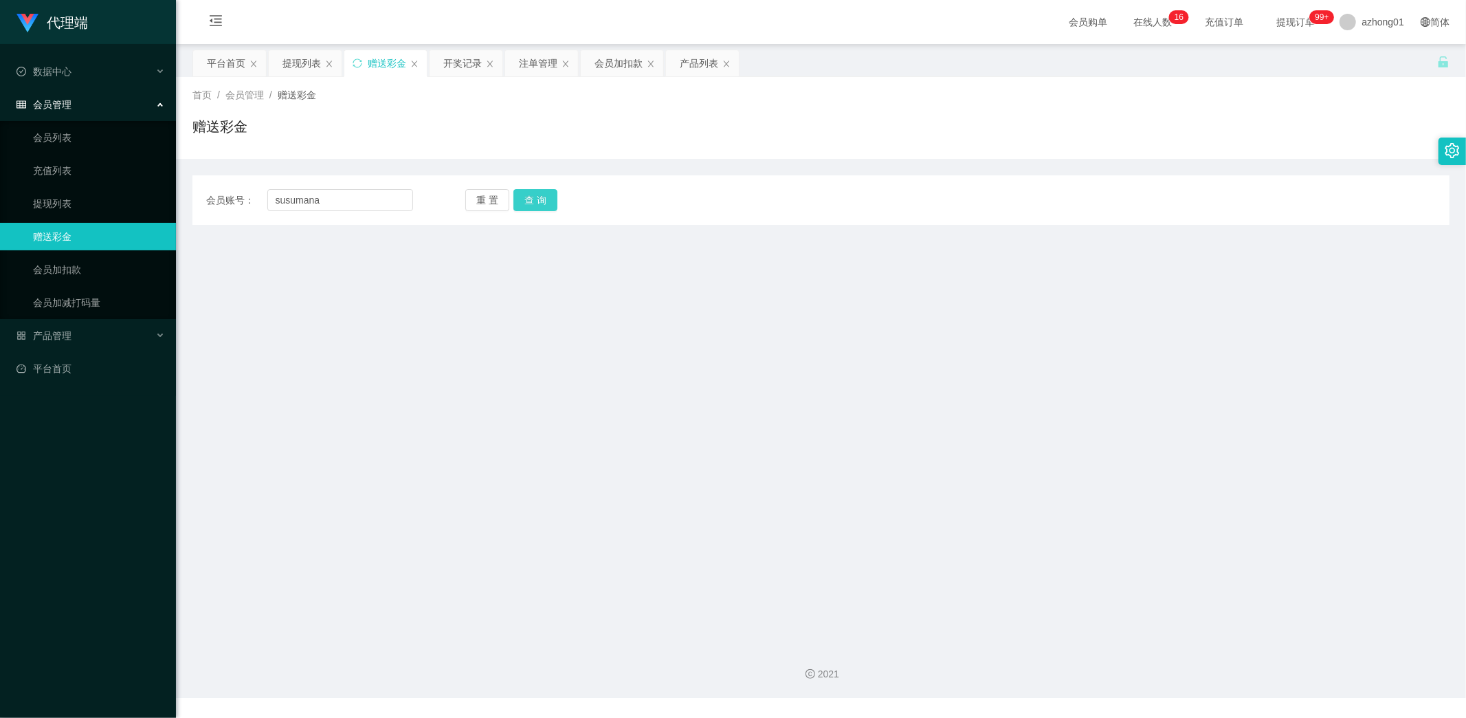
type input "susumana"
click at [539, 197] on button "查 询" at bounding box center [535, 200] width 44 height 22
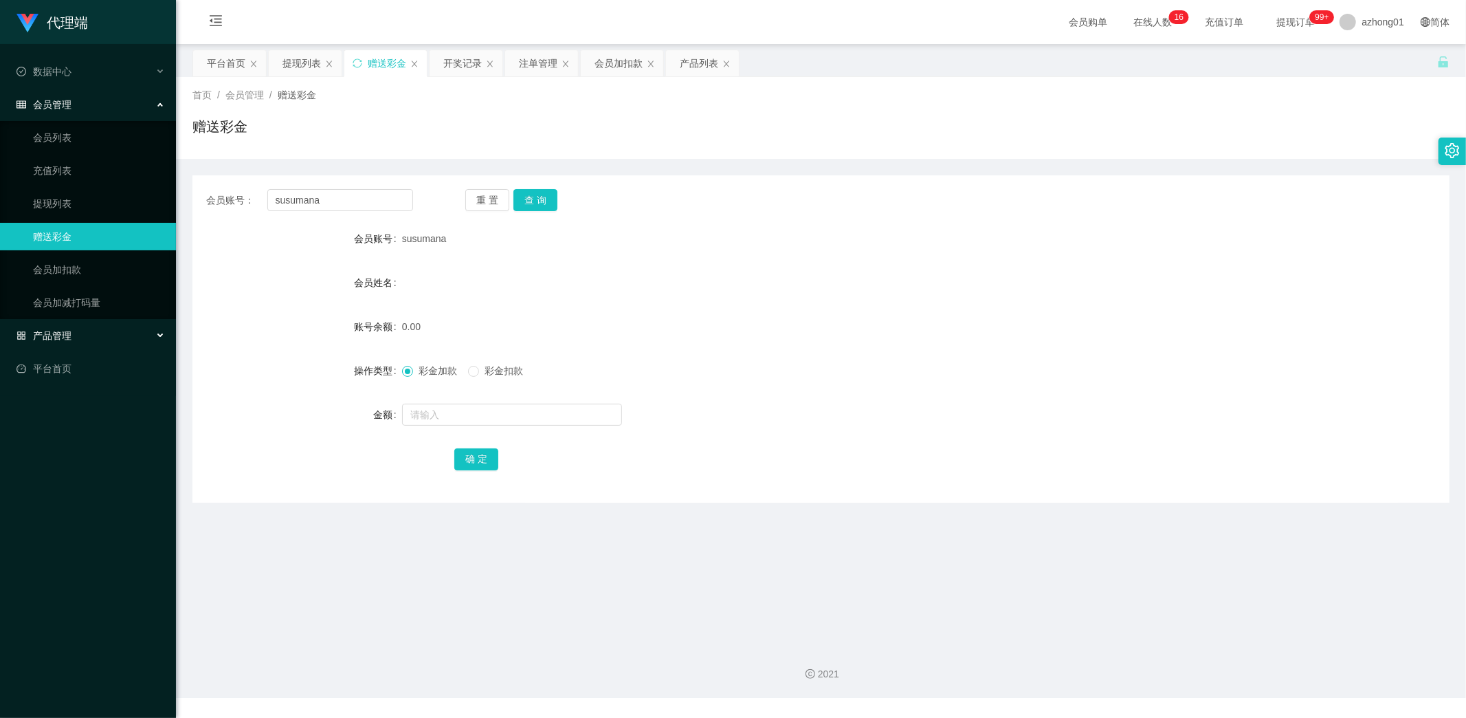
click at [67, 338] on span "产品管理" at bounding box center [43, 335] width 55 height 11
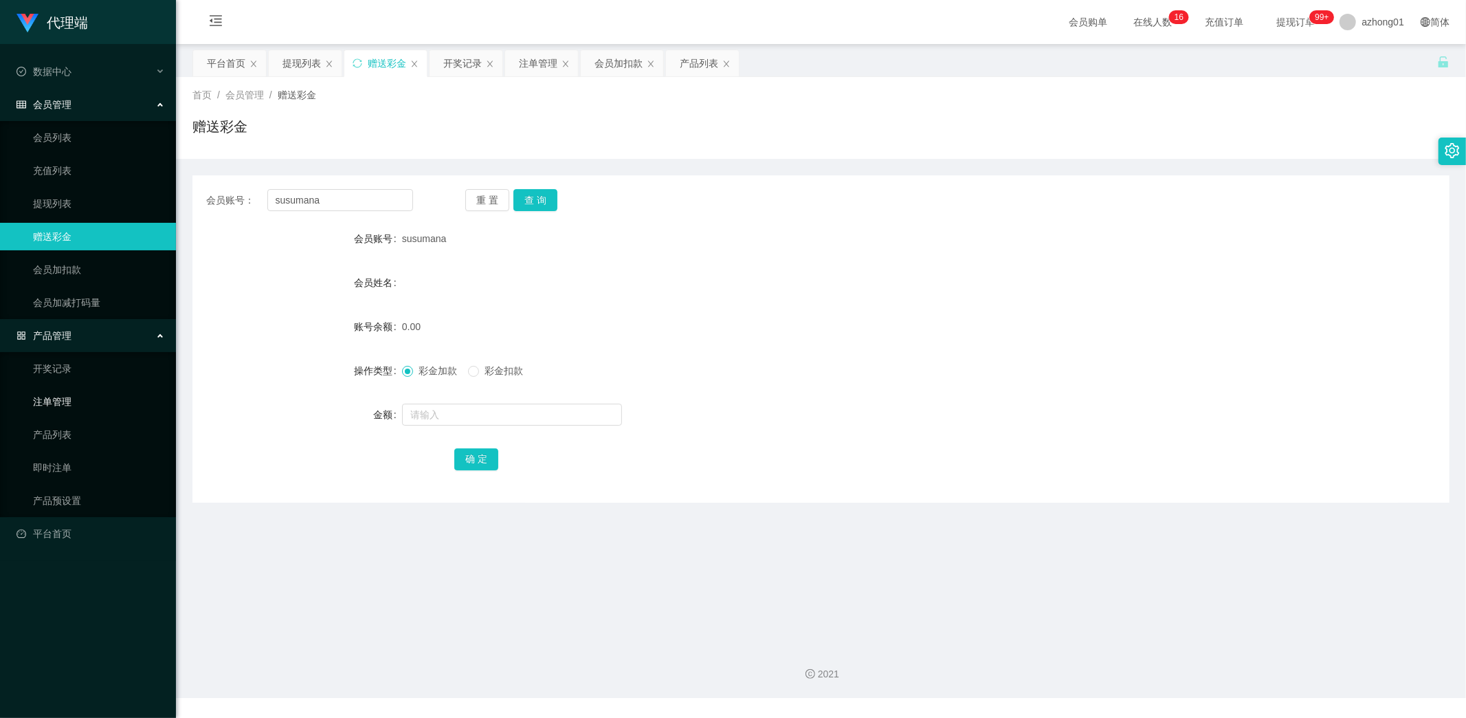
click at [65, 396] on link "注单管理" at bounding box center [99, 401] width 132 height 27
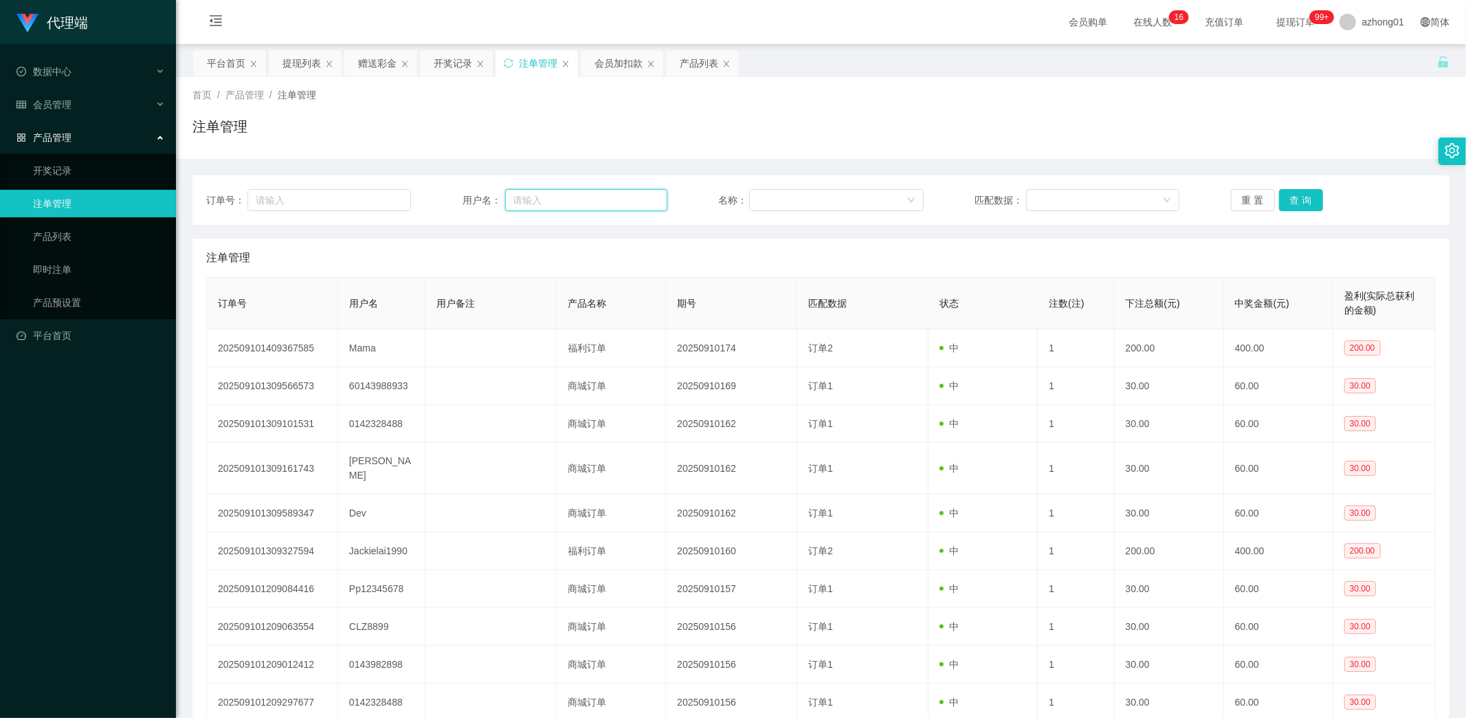
click at [552, 200] on input "text" at bounding box center [586, 200] width 162 height 22
paste input "susumana"
type input "susumana"
click at [1296, 195] on button "查 询" at bounding box center [1301, 200] width 44 height 22
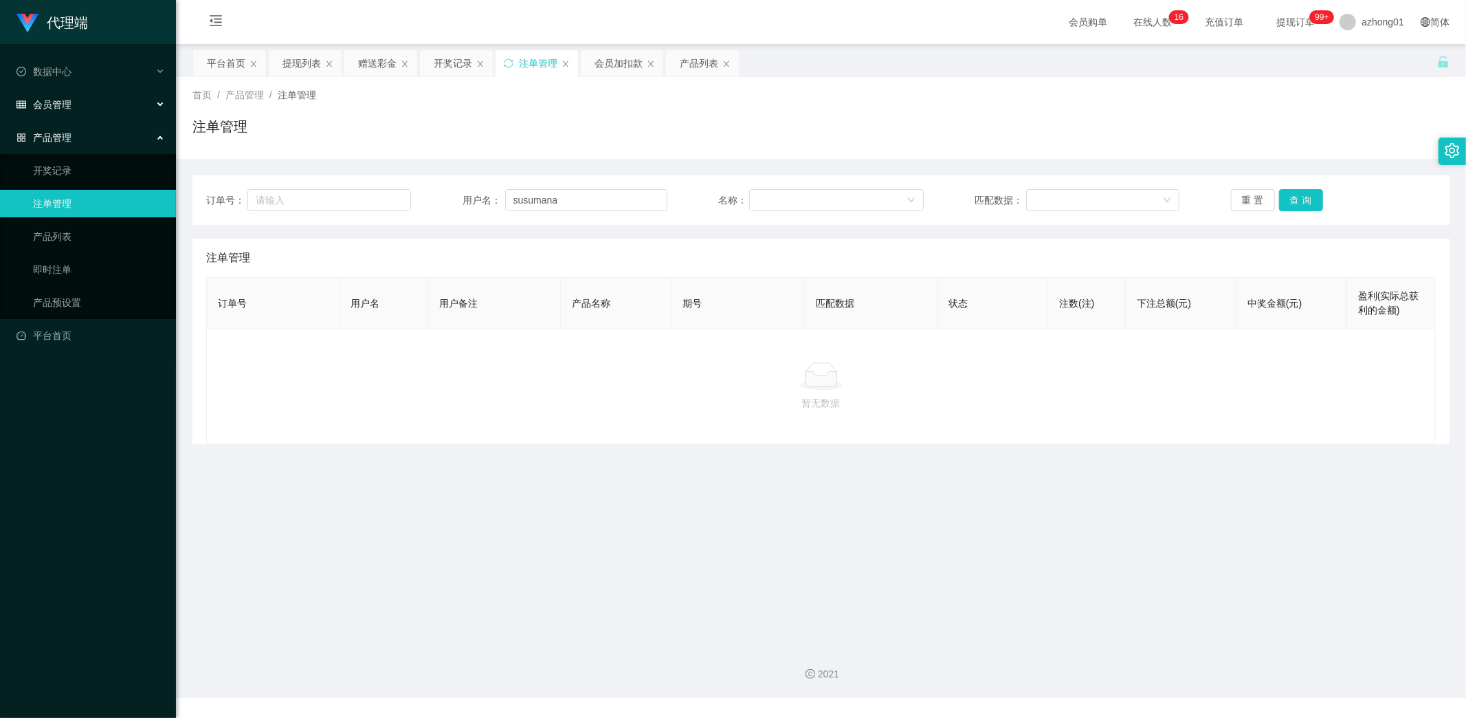
click at [63, 101] on span "会员管理" at bounding box center [43, 104] width 55 height 11
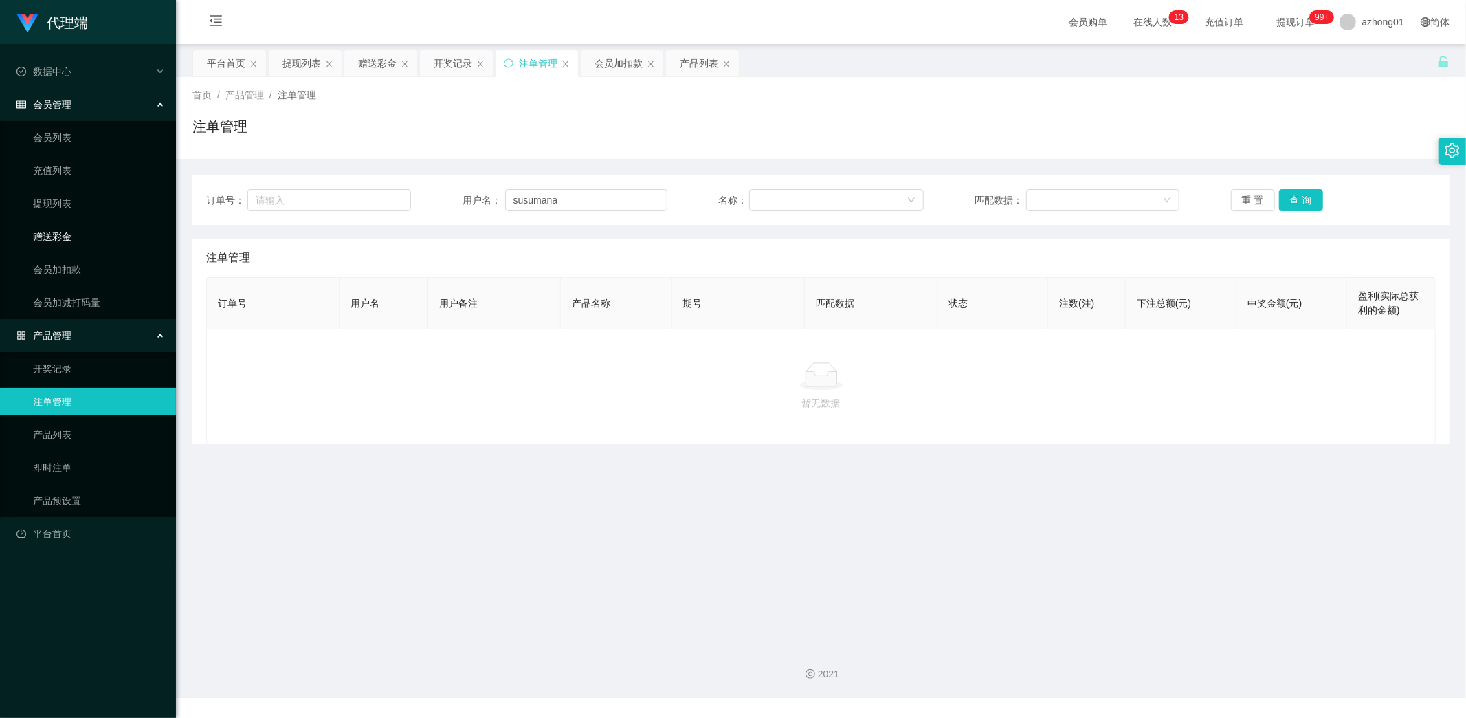
click at [63, 234] on link "赠送彩金" at bounding box center [99, 236] width 132 height 27
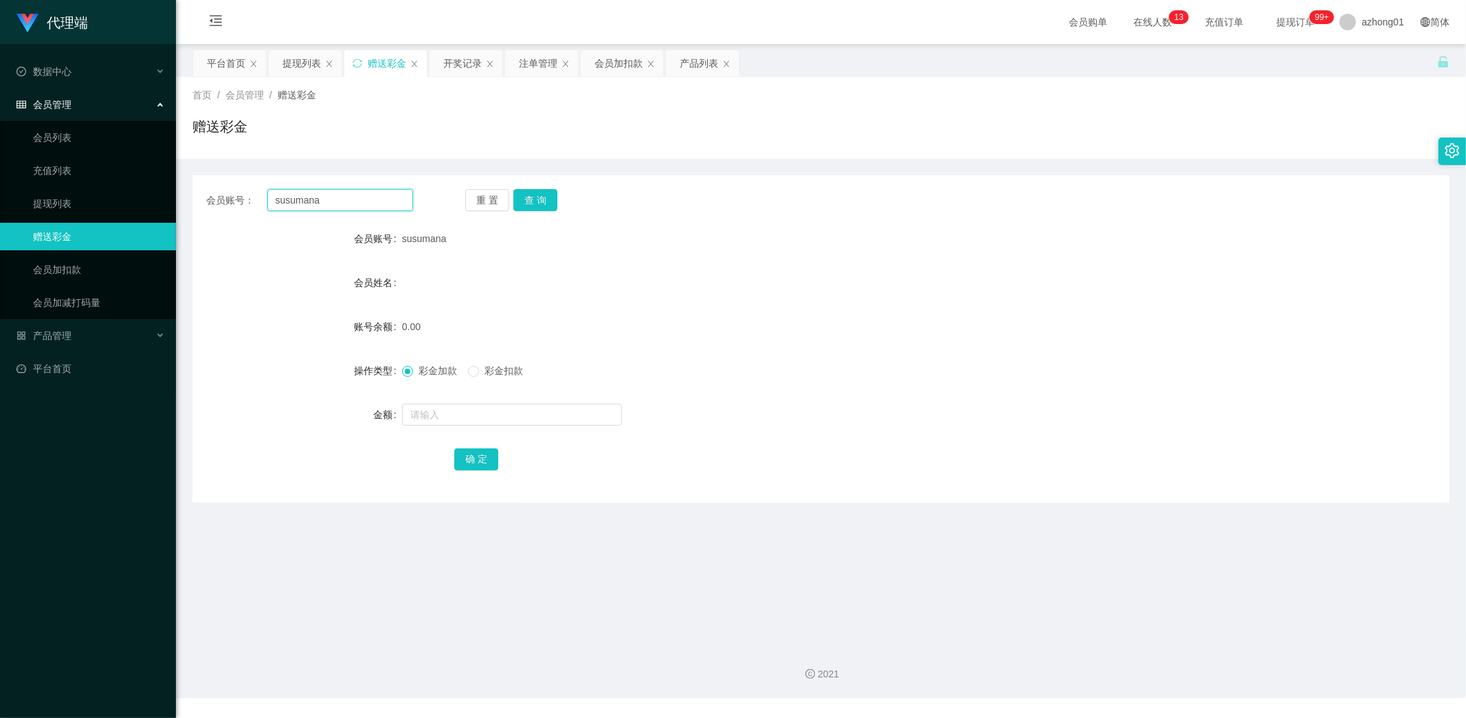
drag, startPoint x: 333, startPoint y: 202, endPoint x: 216, endPoint y: 217, distance: 117.8
click at [184, 206] on main "关闭左侧 关闭右侧 关闭其它 刷新页面 平台首页 提现列表 赠送彩金 开奖记录 注单管理 会员加扣款 产品列表 首页 / 会员管理 / 赠送彩金 / 赠送彩金…" at bounding box center [821, 339] width 1290 height 590
click at [531, 203] on button "查 询" at bounding box center [535, 200] width 44 height 22
click at [455, 417] on input "text" at bounding box center [512, 414] width 220 height 22
type input "30"
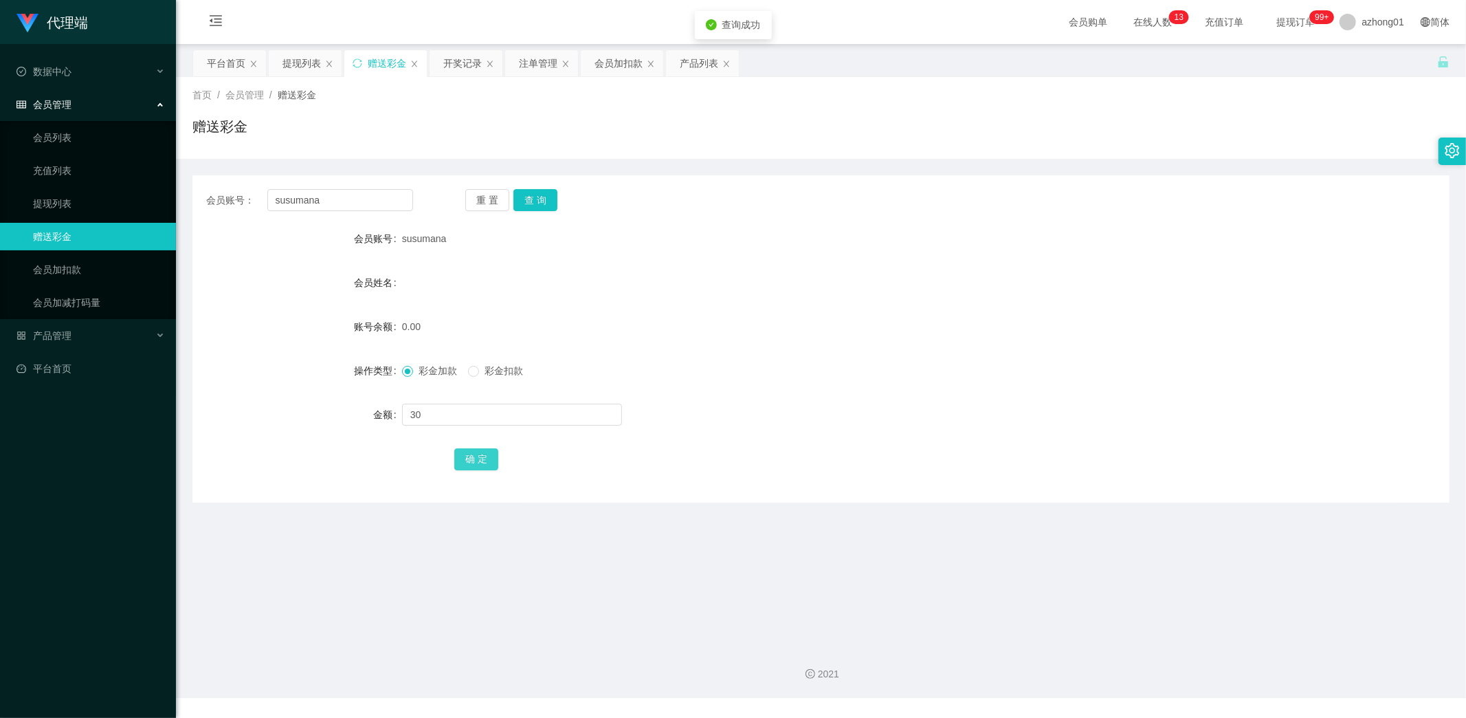
click at [485, 448] on button "确 定" at bounding box center [476, 459] width 44 height 22
drag, startPoint x: 352, startPoint y: 209, endPoint x: 175, endPoint y: 190, distance: 177.6
click at [175, 190] on section "代理端 数据中心 会员管理 会员列表 充值列表 提现列表 赠送彩金 会员加扣款 会员加减打码量 产品管理 开奖记录 注单管理 产品列表 即时注单 产品预设置 …" at bounding box center [733, 349] width 1466 height 698
paste input "0146235988"
click at [537, 196] on button "查 询" at bounding box center [535, 200] width 44 height 22
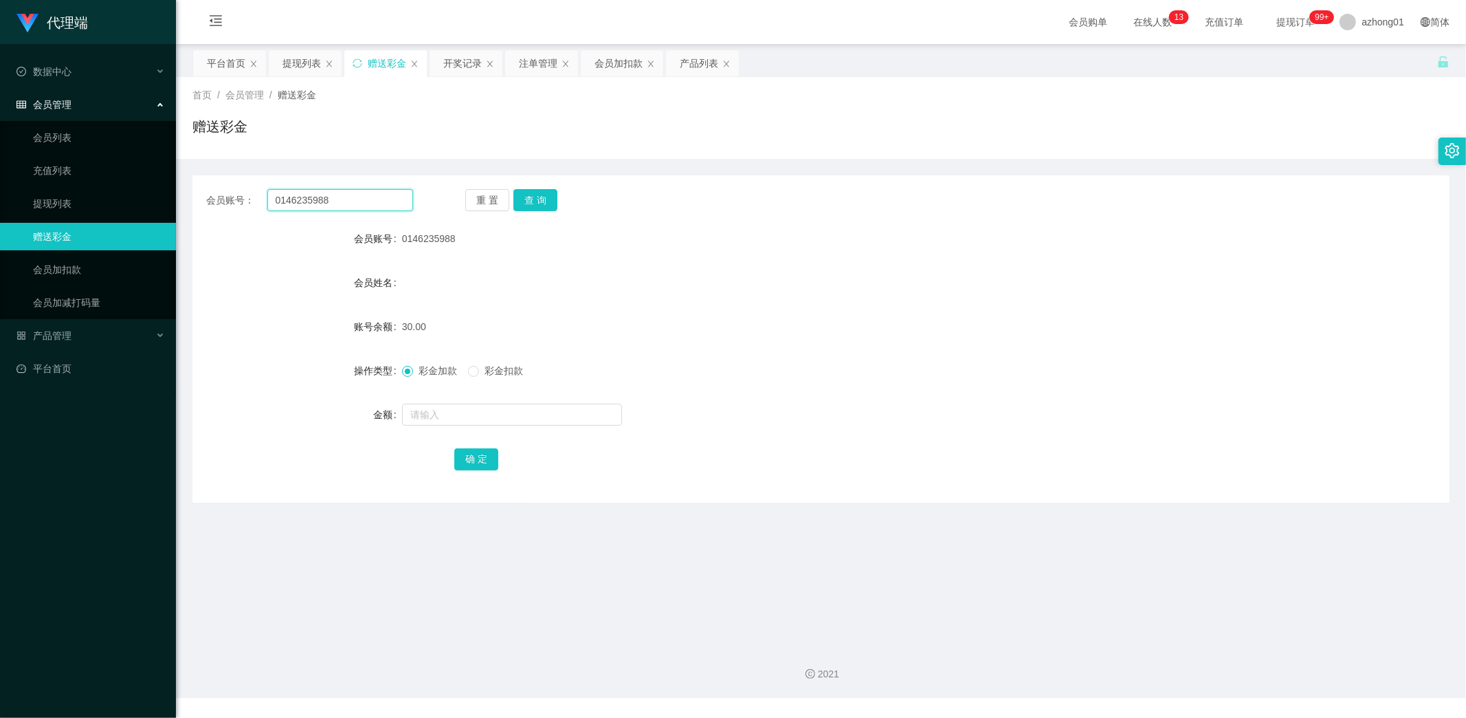
drag, startPoint x: 355, startPoint y: 206, endPoint x: 190, endPoint y: 203, distance: 165.7
click at [190, 203] on main "关闭左侧 关闭右侧 关闭其它 刷新页面 平台首页 提现列表 赠送彩金 开奖记录 注单管理 会员加扣款 产品列表 首页 / 会员管理 / 赠送彩金 / 赠送彩金…" at bounding box center [821, 339] width 1290 height 590
paste input "susumana"
type input "susumana"
click at [545, 201] on button "查 询" at bounding box center [535, 200] width 44 height 22
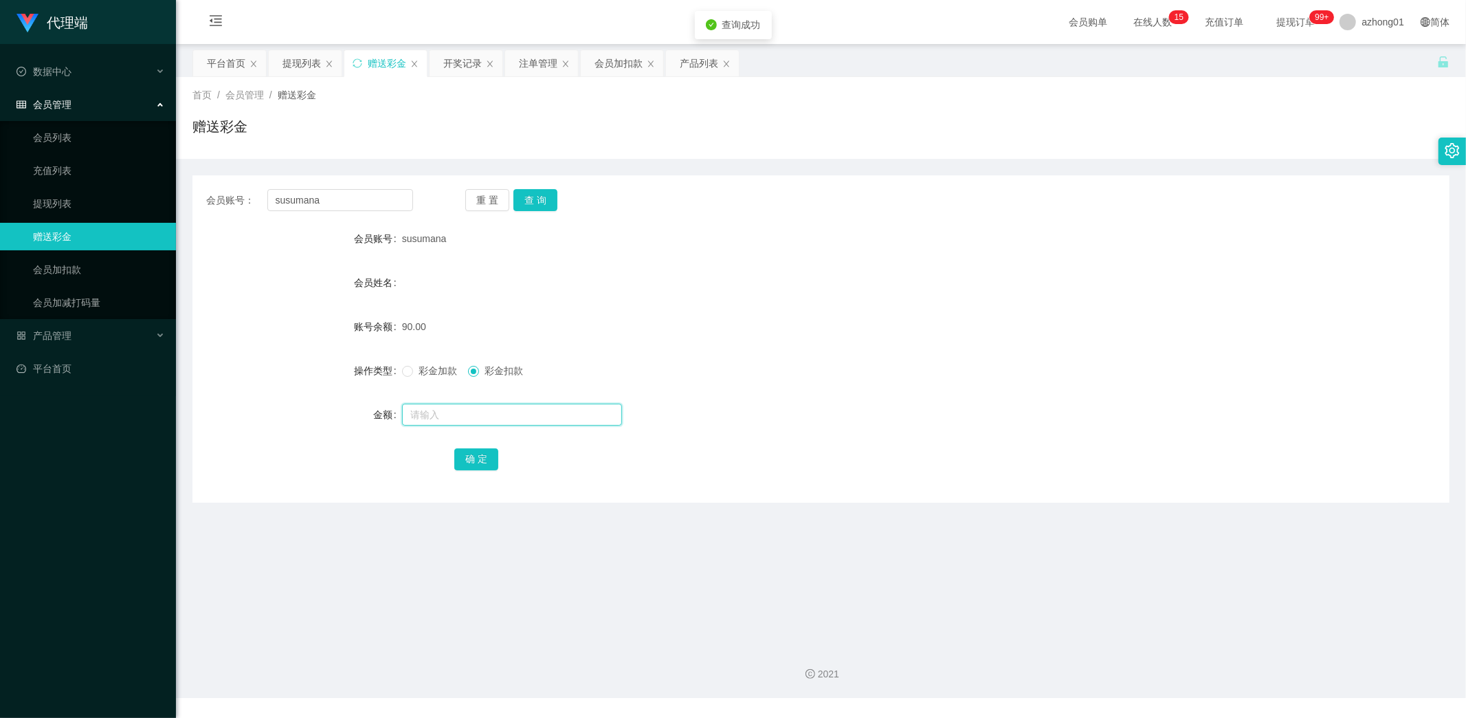
click at [489, 412] on input "text" at bounding box center [512, 414] width 220 height 22
type input "30"
click at [479, 454] on button "确 定" at bounding box center [476, 459] width 44 height 22
drag, startPoint x: 334, startPoint y: 203, endPoint x: 205, endPoint y: 210, distance: 129.4
click at [173, 200] on section "代理端 数据中心 会员管理 会员列表 充值列表 提现列表 赠送彩金 会员加扣款 会员加减打码量 产品管理 开奖记录 注单管理 产品列表 即时注单 产品预设置 …" at bounding box center [733, 349] width 1466 height 698
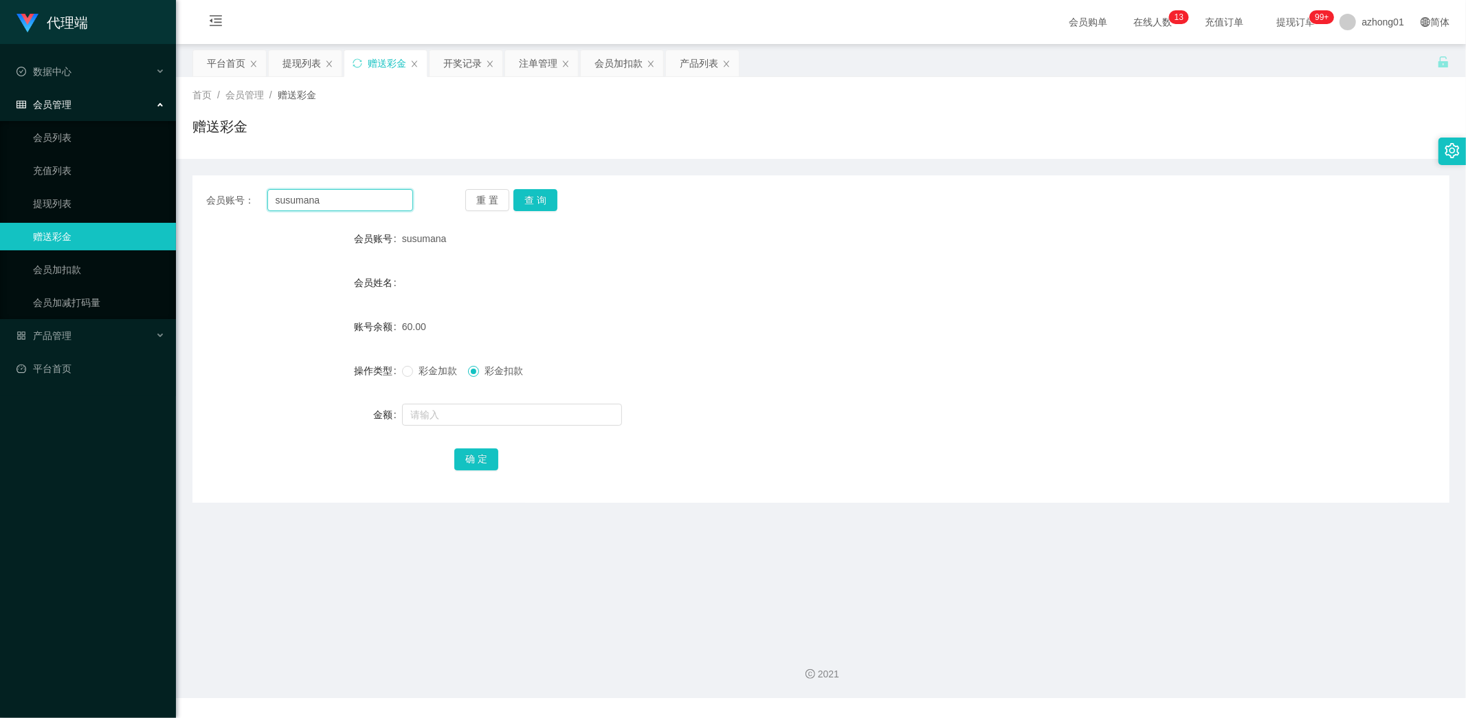
paste input "text"
type input "susumana"
click at [520, 207] on button "查 询" at bounding box center [535, 200] width 44 height 22
click at [67, 195] on link "提现列表" at bounding box center [99, 203] width 132 height 27
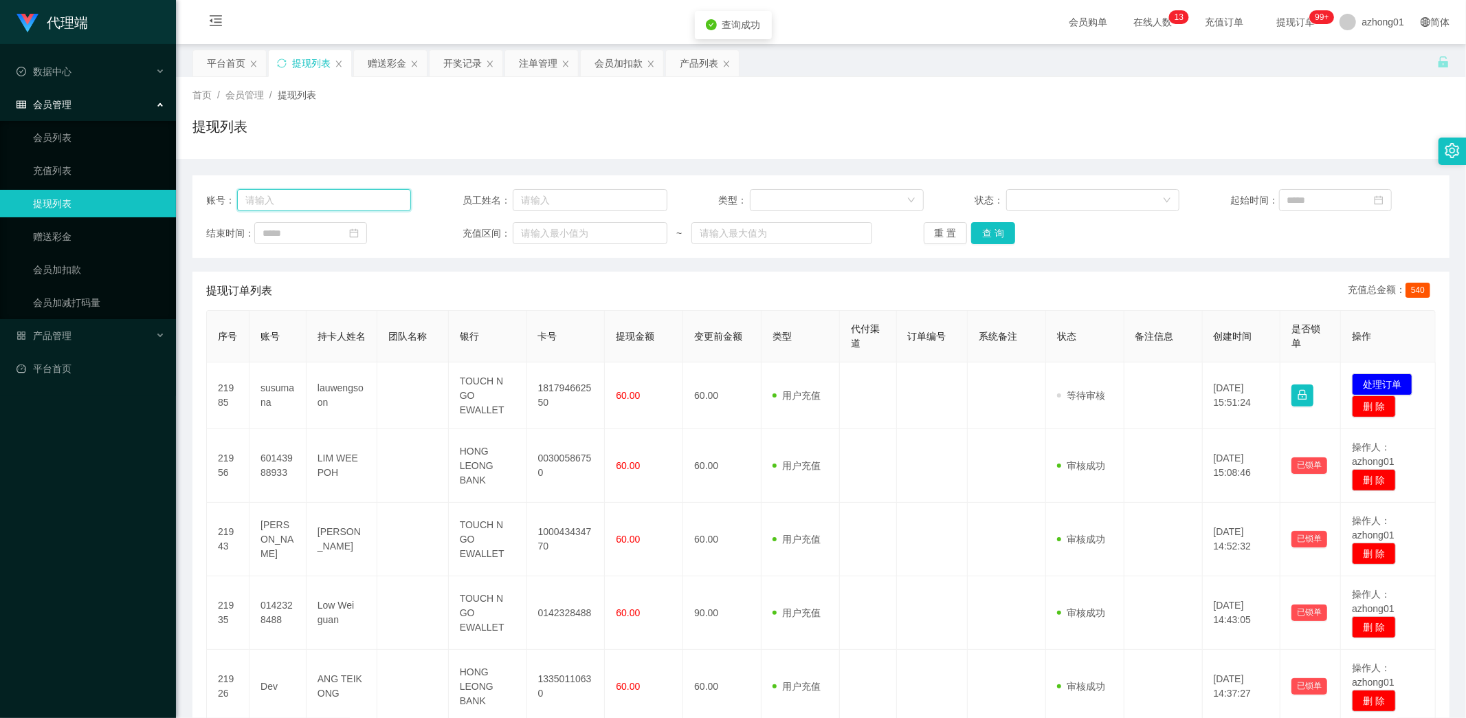
drag, startPoint x: 340, startPoint y: 198, endPoint x: 293, endPoint y: 196, distance: 47.5
click at [293, 196] on input "text" at bounding box center [324, 200] width 174 height 22
paste input "susumana"
type input "susumana"
click at [986, 232] on button "查 询" at bounding box center [993, 233] width 44 height 22
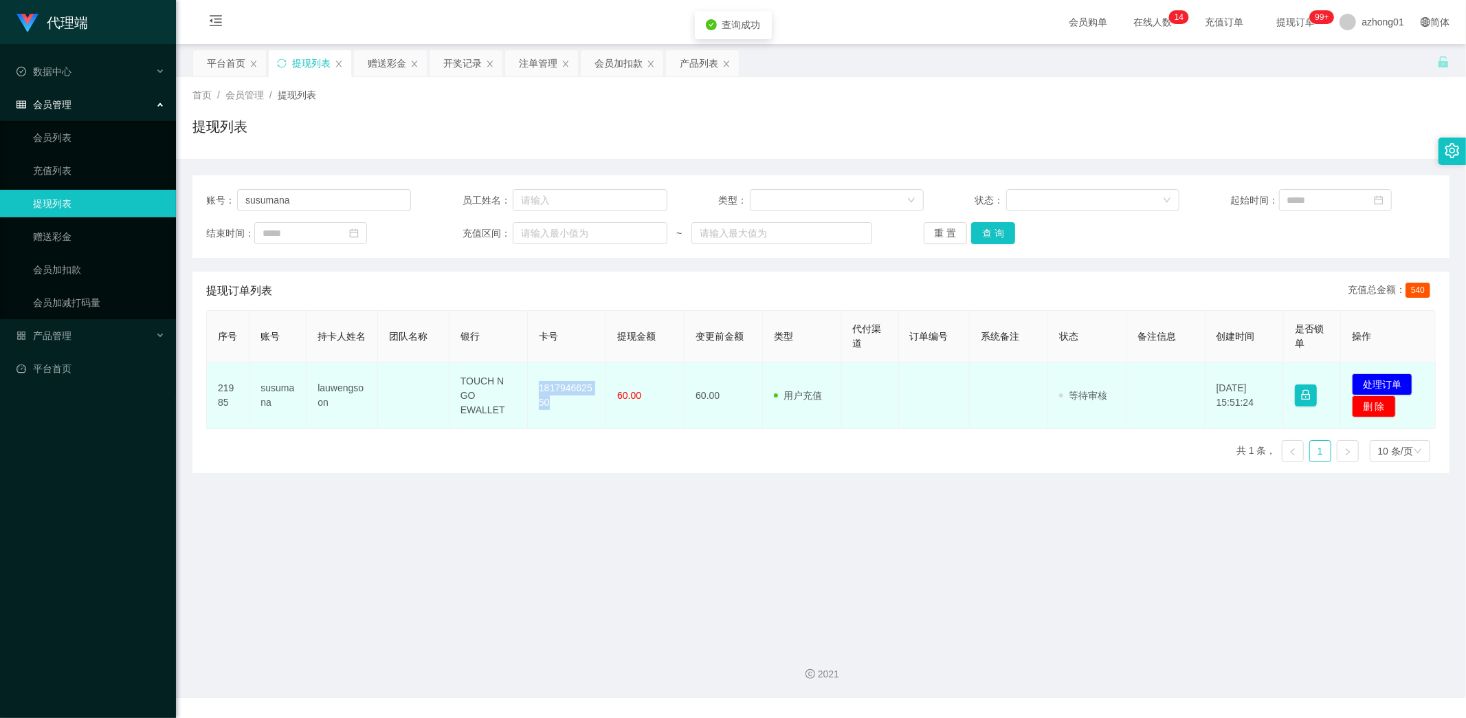
drag, startPoint x: 538, startPoint y: 383, endPoint x: 573, endPoint y: 423, distance: 53.1
click at [573, 423] on td "181794662550" at bounding box center [567, 395] width 78 height 67
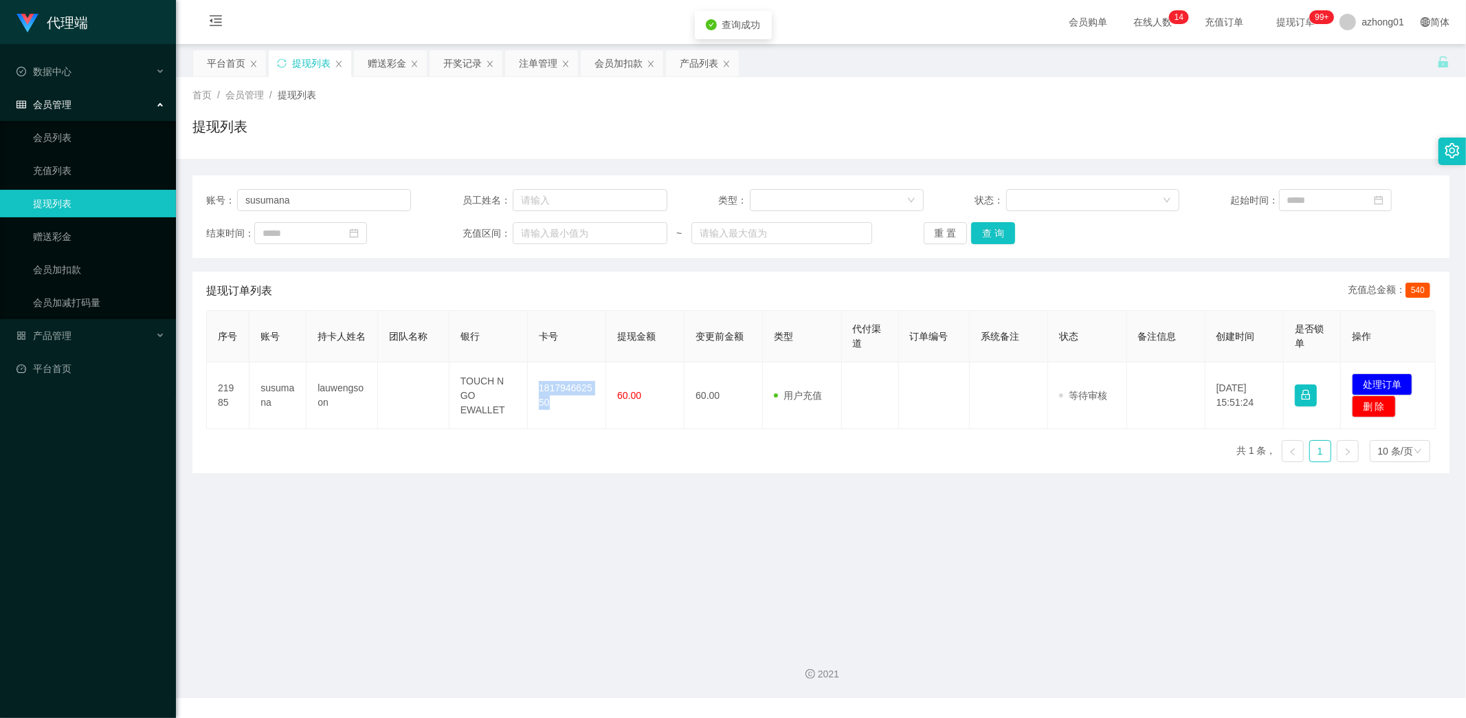
copy td "181794662550"
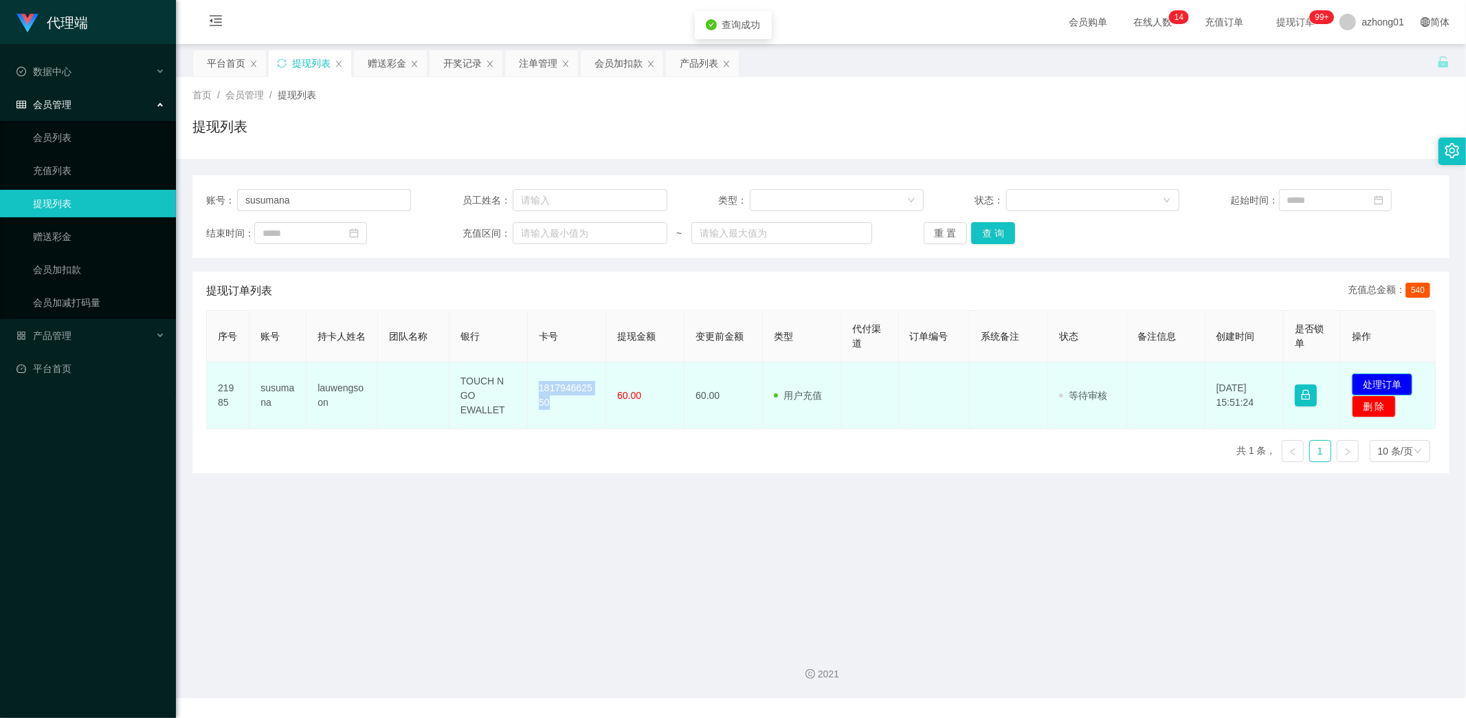
click at [1382, 381] on button "处理订单" at bounding box center [1382, 384] width 60 height 22
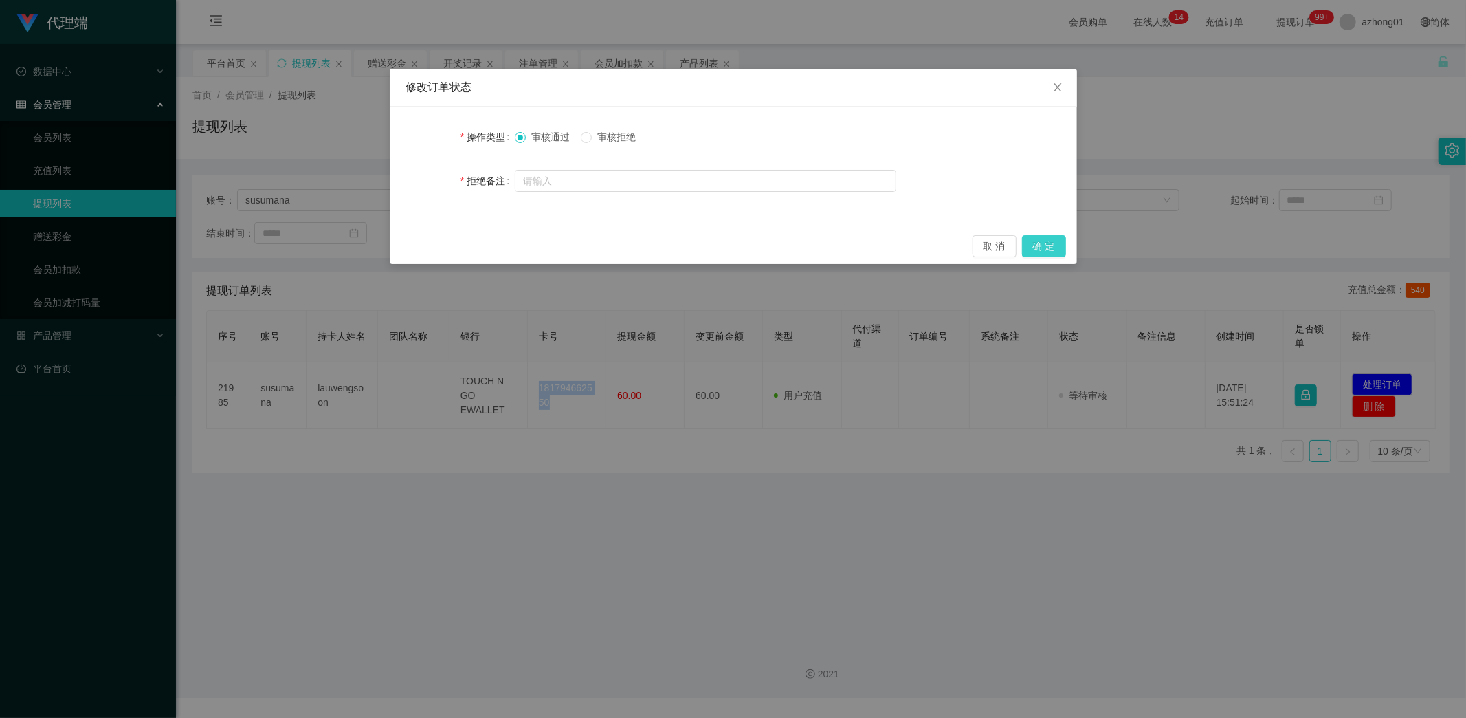
click at [1039, 250] on button "确 定" at bounding box center [1044, 246] width 44 height 22
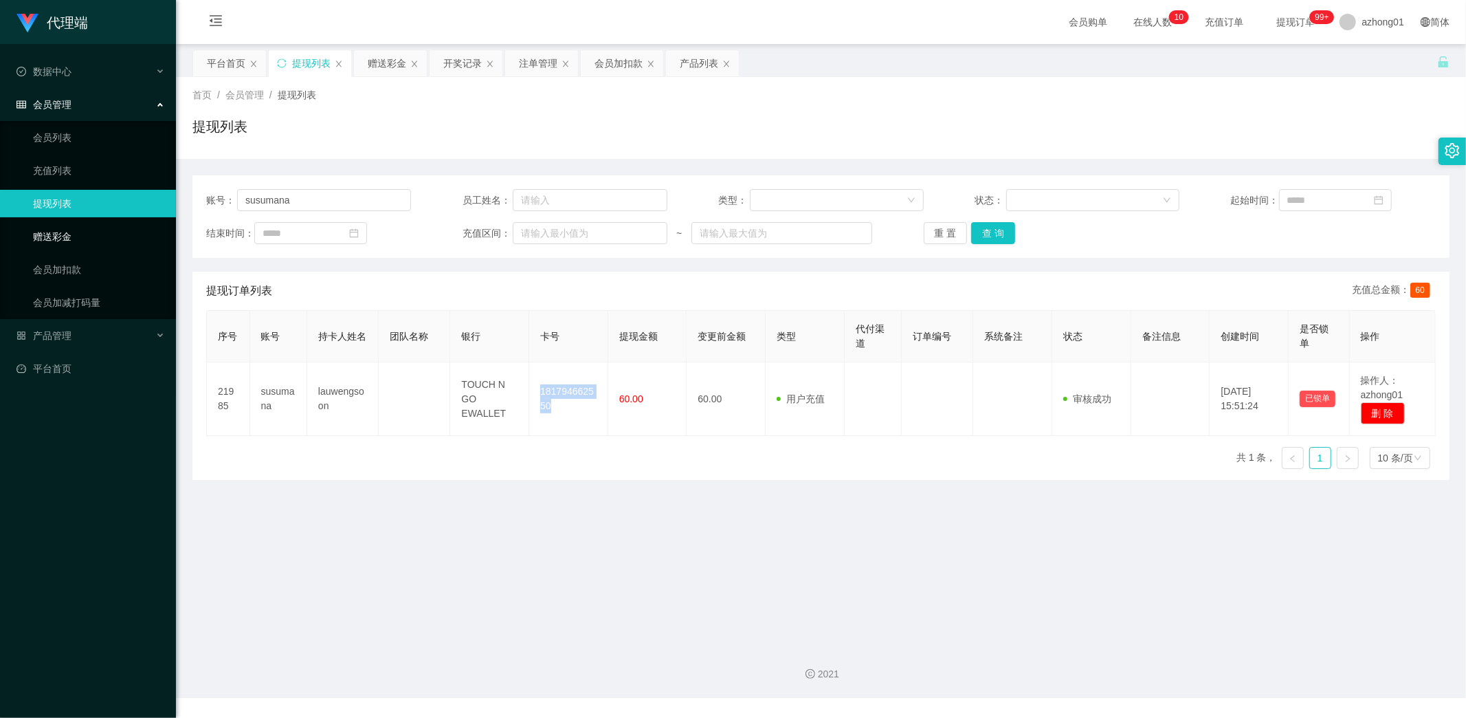
click at [49, 230] on link "赠送彩金" at bounding box center [99, 236] width 132 height 27
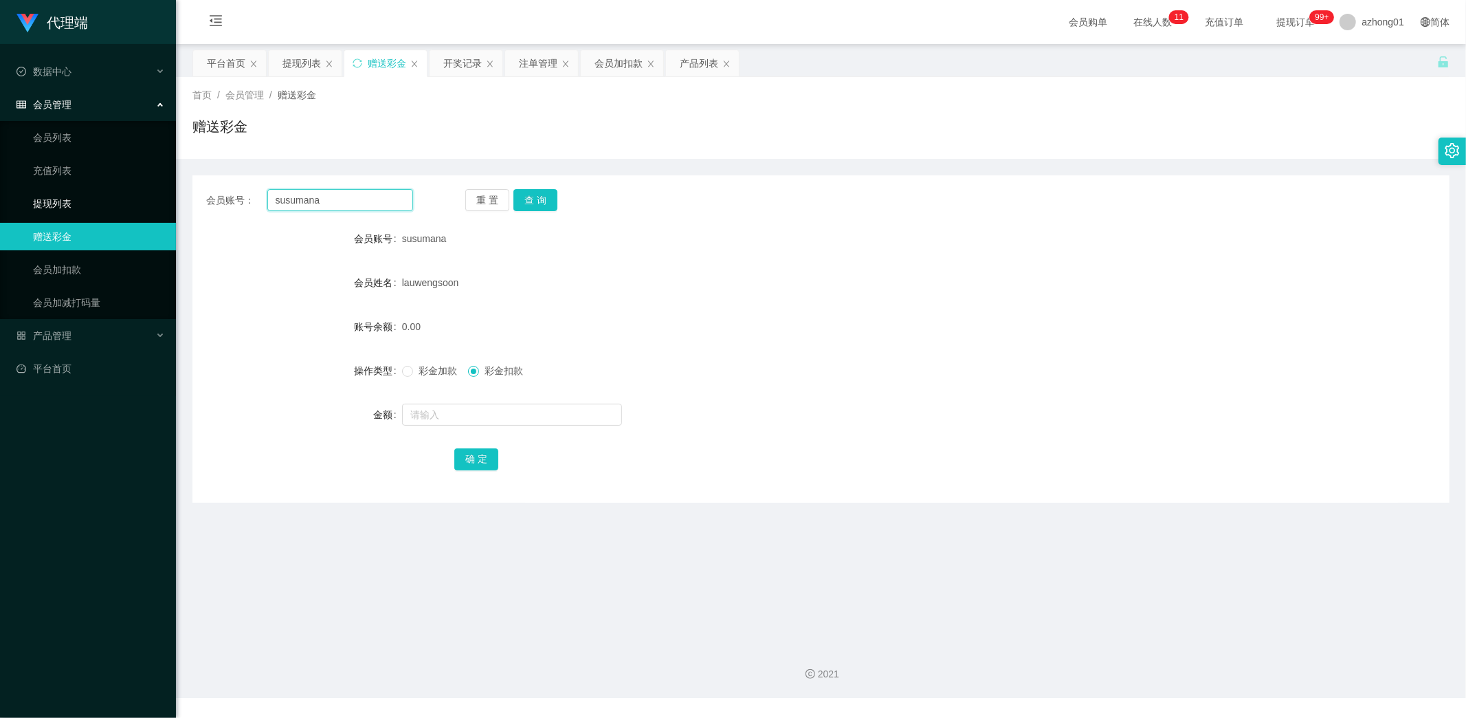
drag, startPoint x: 337, startPoint y: 203, endPoint x: 132, endPoint y: 210, distance: 205.0
click at [132, 210] on section "代理端 数据中心 会员管理 会员列表 充值列表 提现列表 赠送彩金 会员加扣款 会员加减打码量 产品管理 开奖记录 注单管理 产品列表 即时注单 产品预设置 …" at bounding box center [733, 349] width 1466 height 698
paste input "0146235988"
type input "0146235988"
click at [521, 200] on button "查 询" at bounding box center [535, 200] width 44 height 22
